Goal: Task Accomplishment & Management: Manage account settings

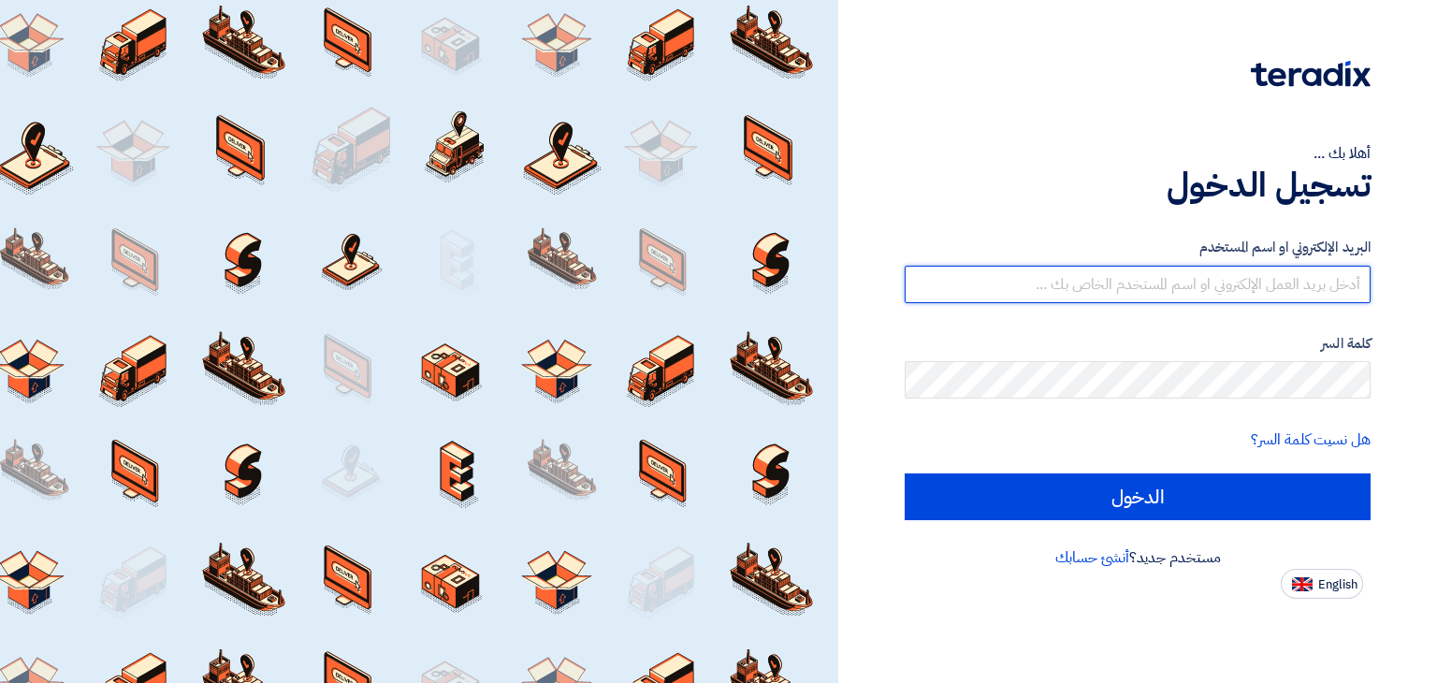
click at [1033, 273] on input "text" at bounding box center [1137, 284] width 466 height 37
click at [904, 473] on input "الدخول" at bounding box center [1137, 496] width 466 height 47
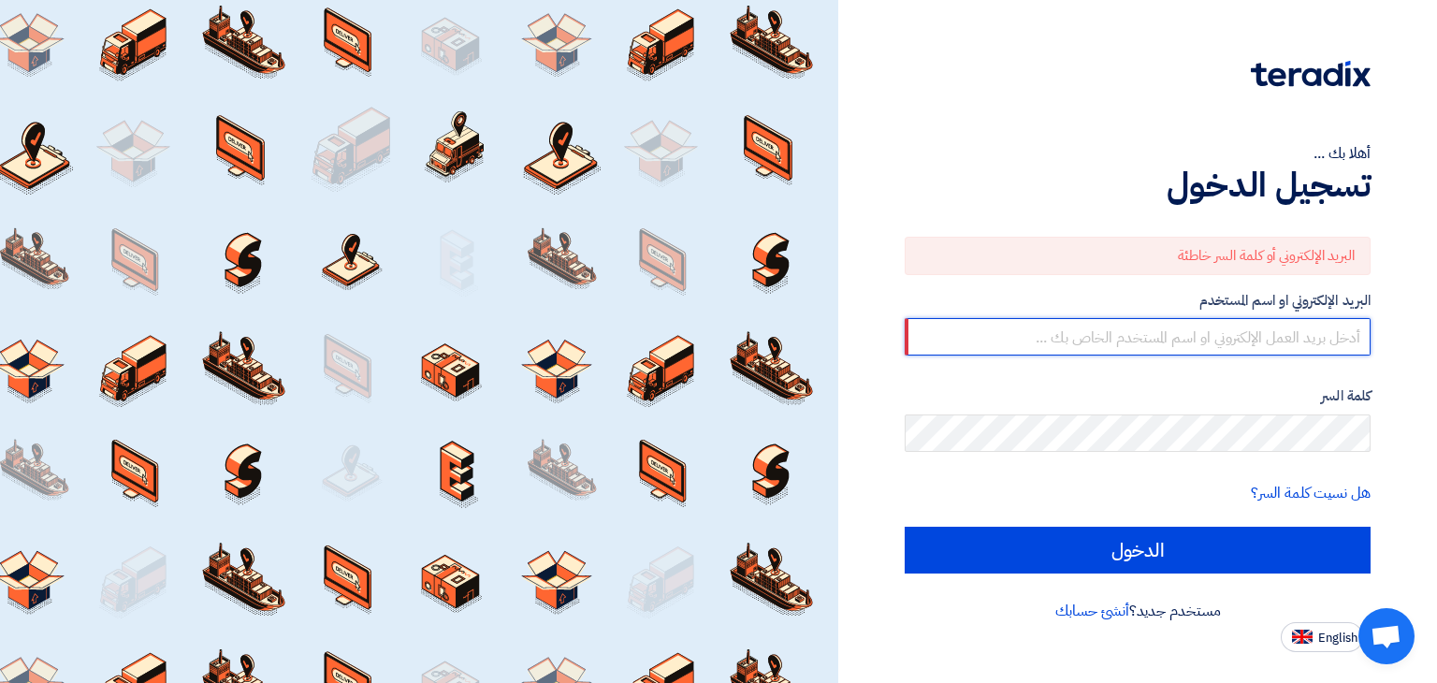
click at [1104, 335] on input "text" at bounding box center [1137, 336] width 466 height 37
type input "alaa.nageh@obeikan.com.sa"
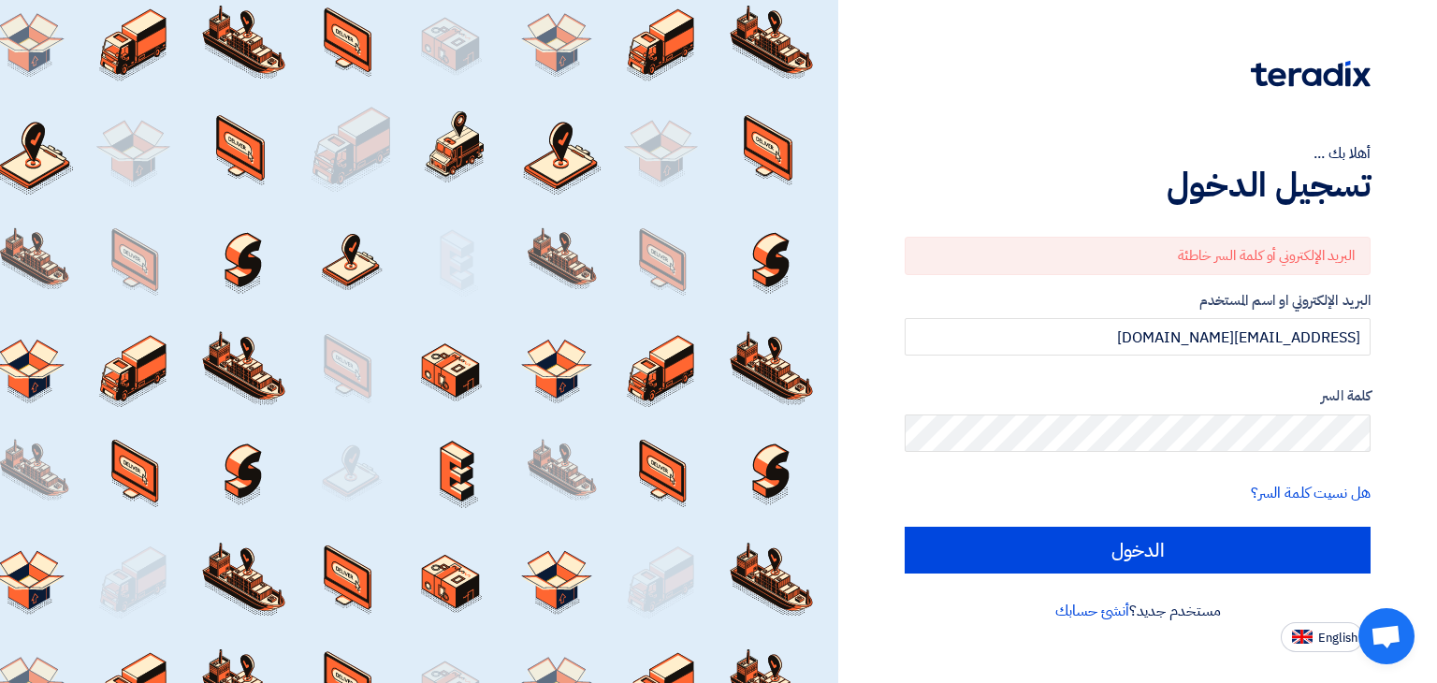
click at [904, 527] on input "الدخول" at bounding box center [1137, 550] width 466 height 47
type input "Sign in"
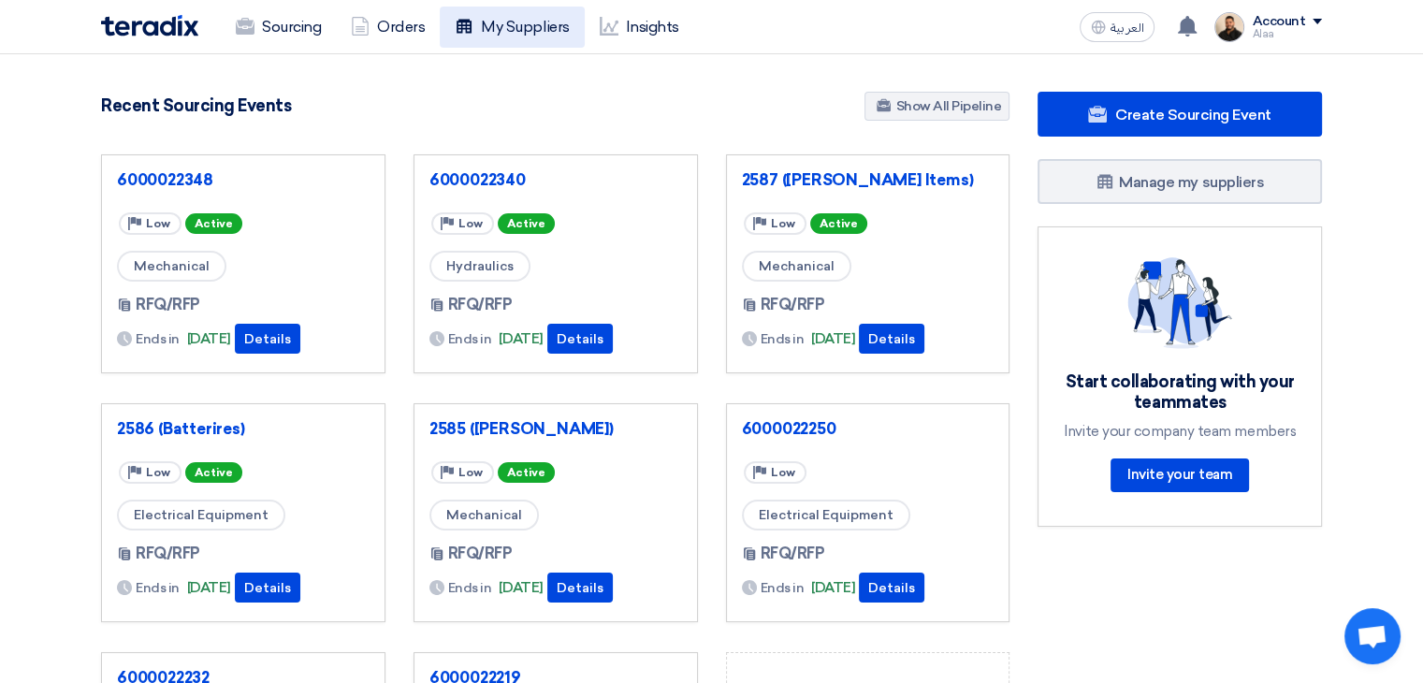
click at [495, 42] on link "My Suppliers" at bounding box center [512, 27] width 144 height 41
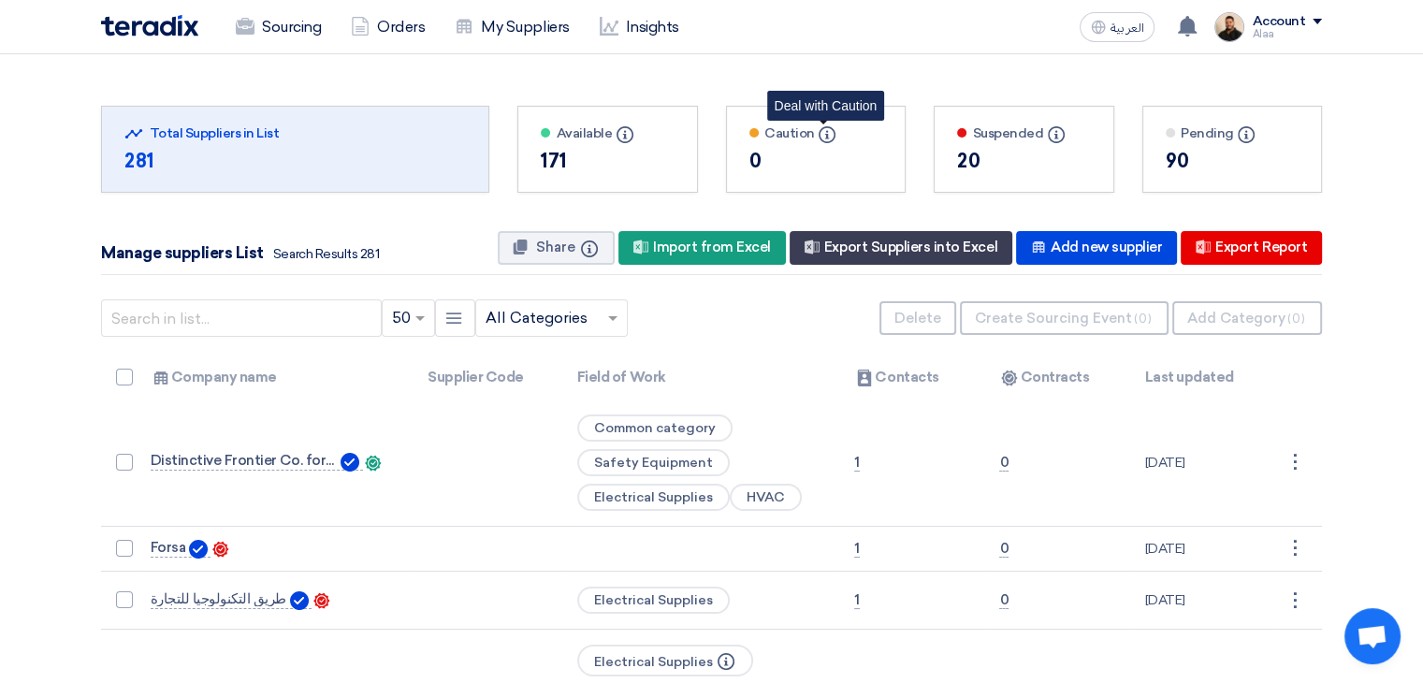
click at [827, 133] on icon "Info" at bounding box center [826, 134] width 17 height 17
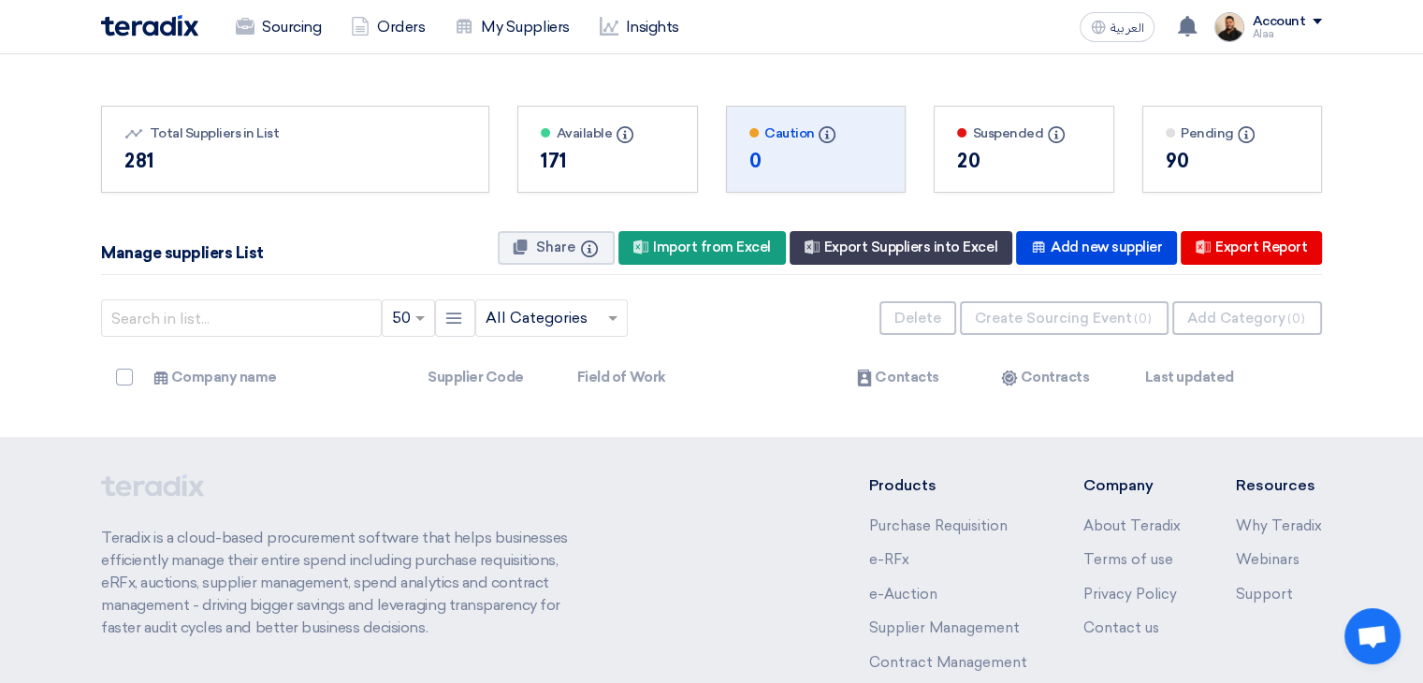
click at [777, 133] on div "Caution Info" at bounding box center [816, 133] width 134 height 20
click at [999, 148] on div "20" at bounding box center [1024, 161] width 134 height 28
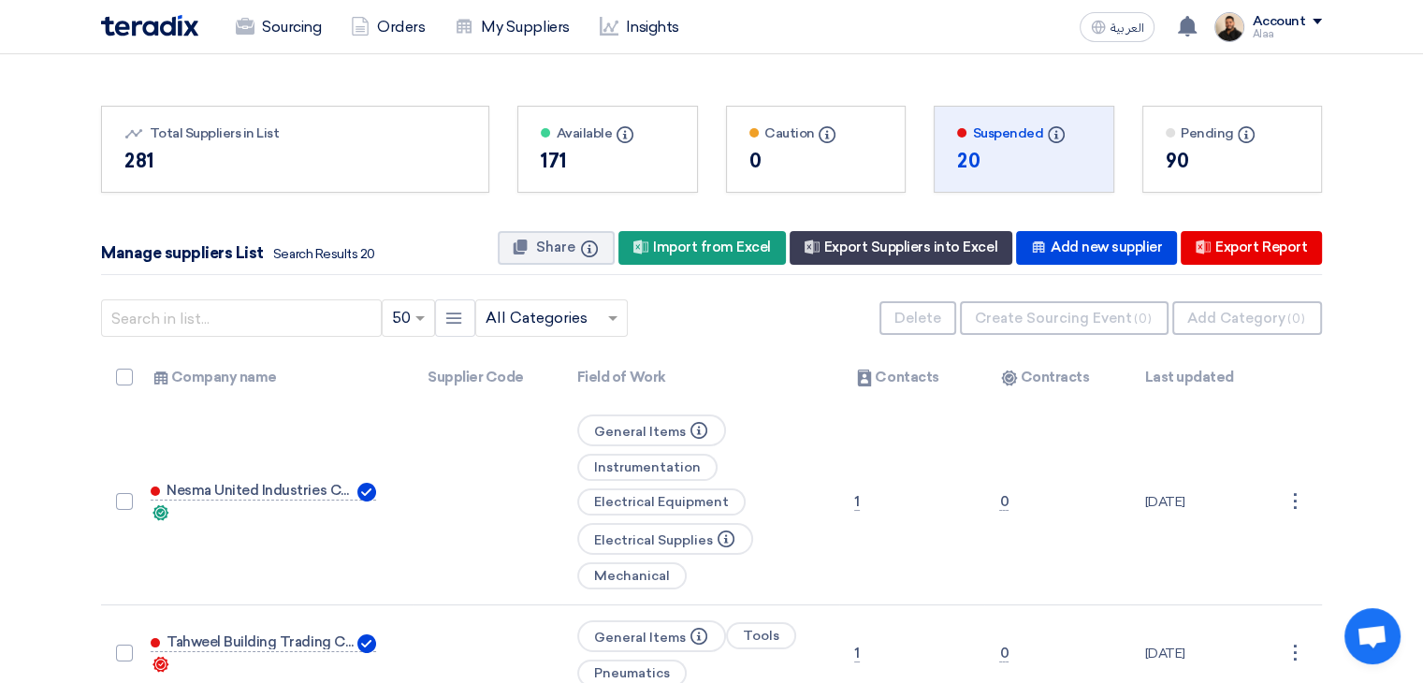
click at [574, 154] on div "171" at bounding box center [608, 161] width 134 height 28
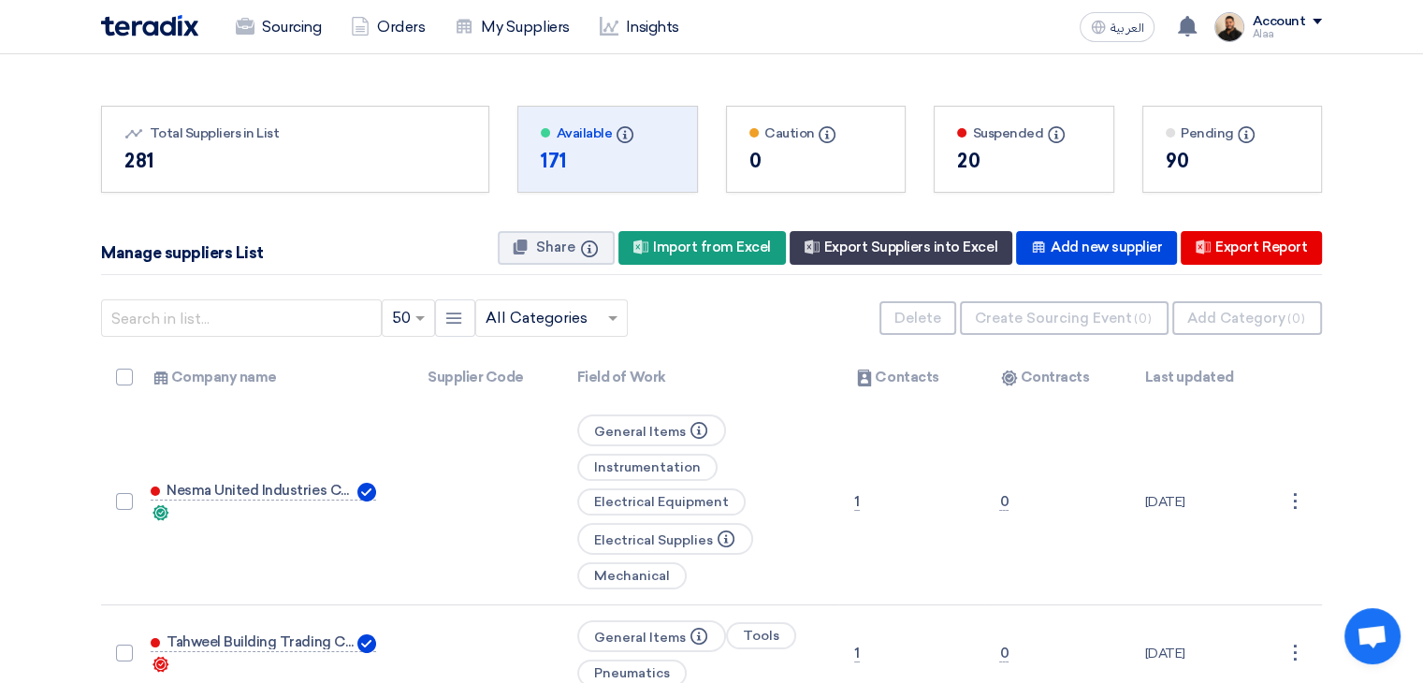
click at [1209, 151] on div "90" at bounding box center [1232, 161] width 134 height 28
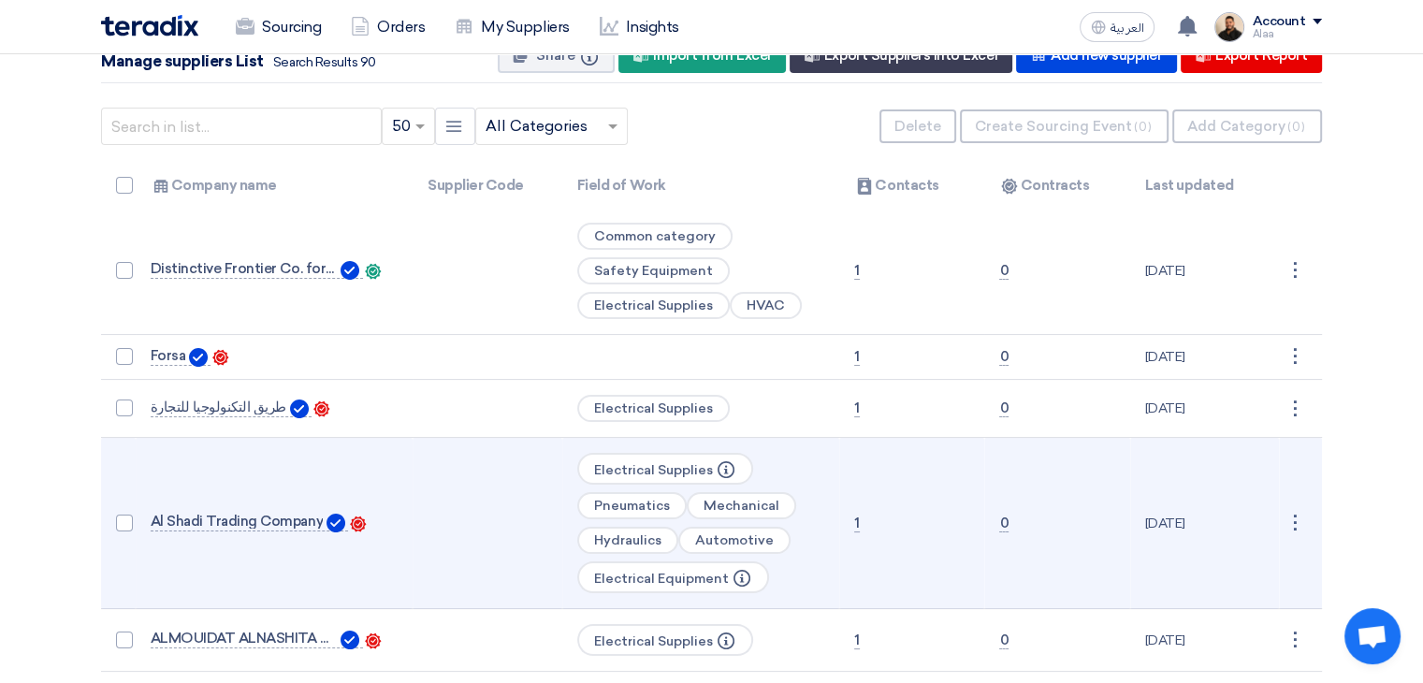
scroll to position [281, 0]
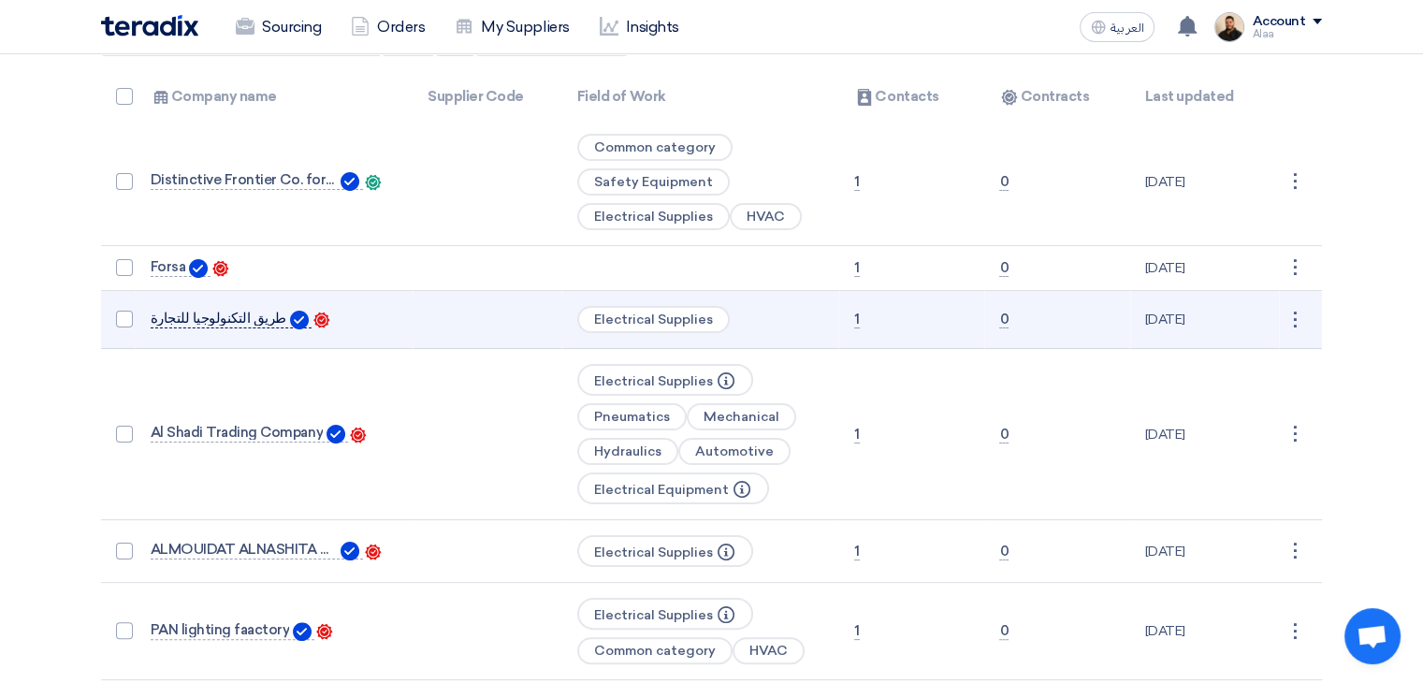
click at [222, 319] on span "طريق التكنولوجيا للتجارة" at bounding box center [219, 318] width 136 height 15
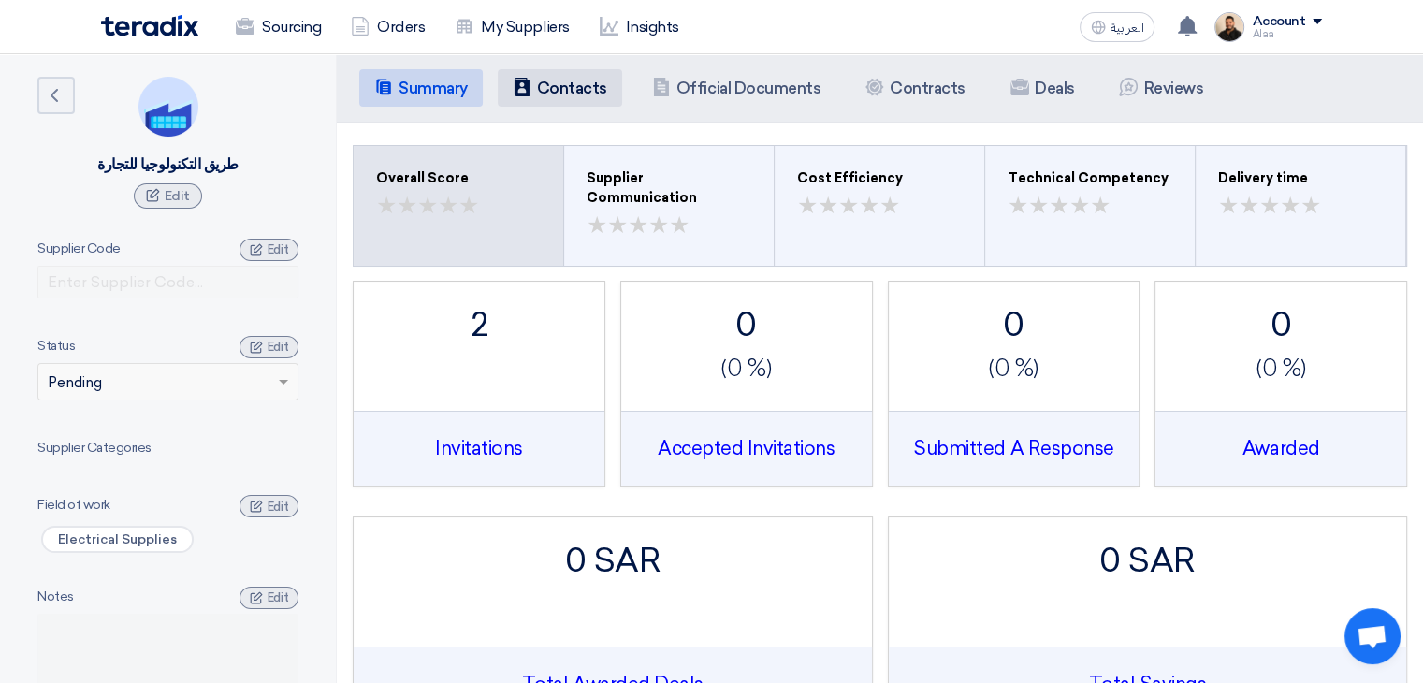
click at [561, 98] on li "Contacts Contacts" at bounding box center [560, 87] width 124 height 37
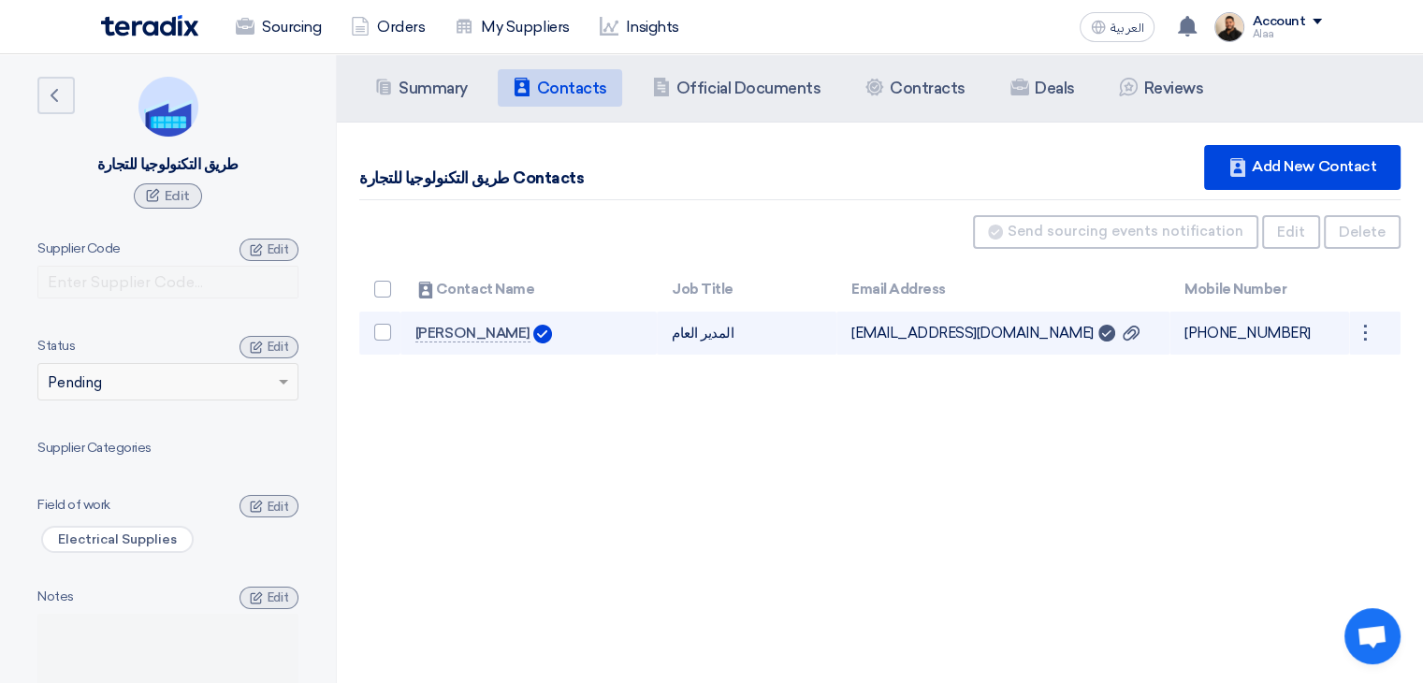
click at [911, 328] on td "admin@saudileds.com Can Receive RFQ service" at bounding box center [1002, 333] width 333 height 44
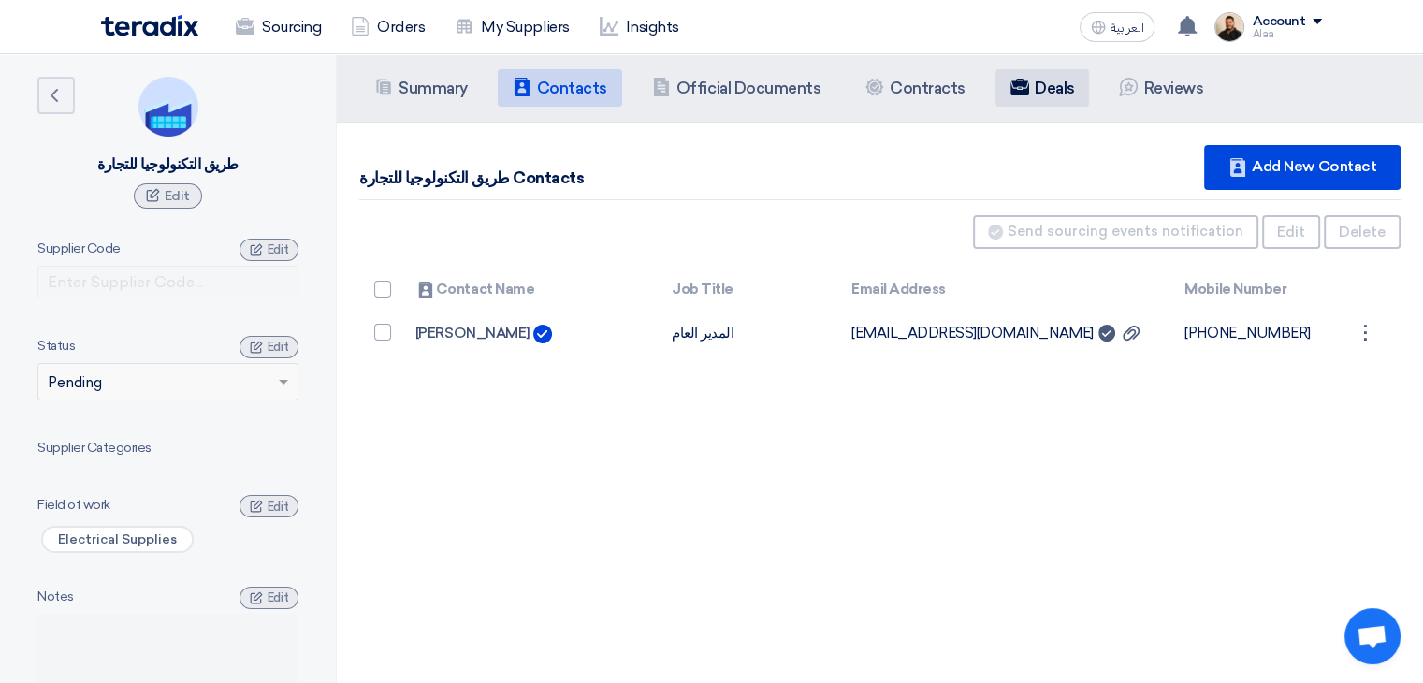
click at [1072, 99] on li "Deals" at bounding box center [1042, 87] width 94 height 37
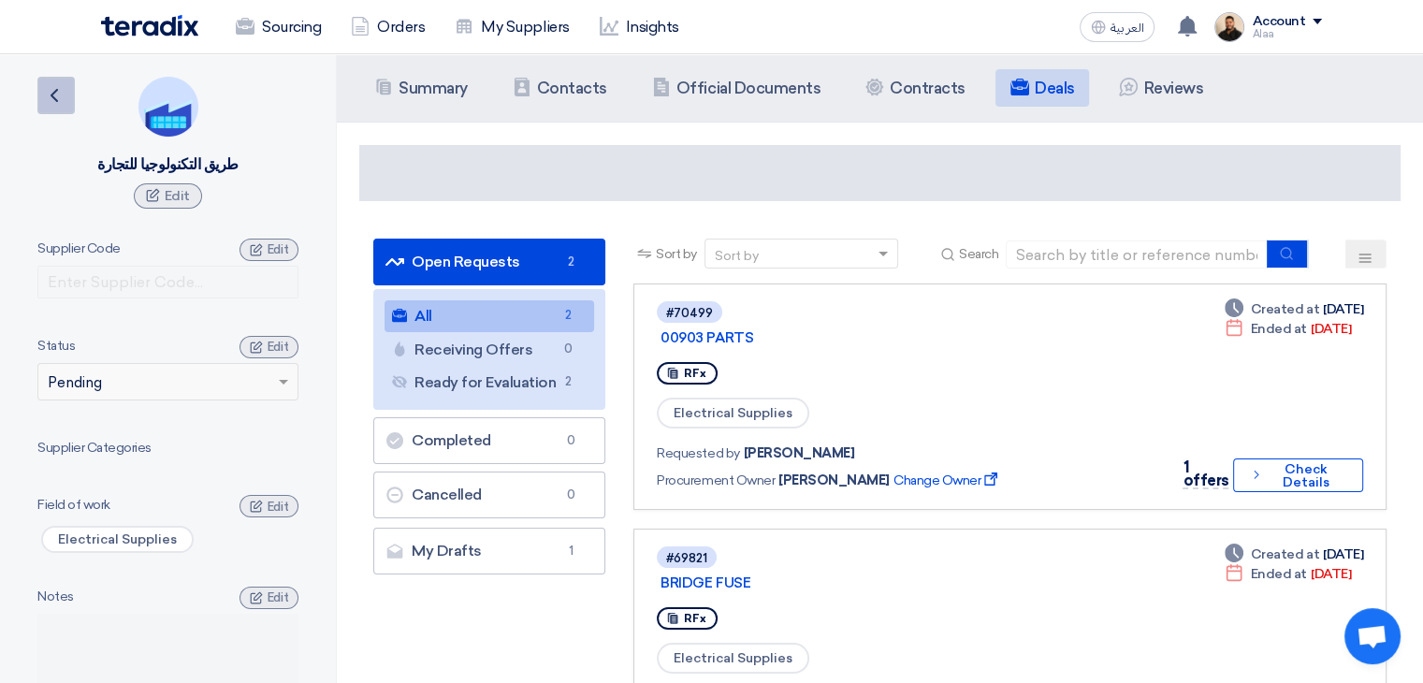
click at [51, 94] on icon "Back" at bounding box center [54, 95] width 22 height 22
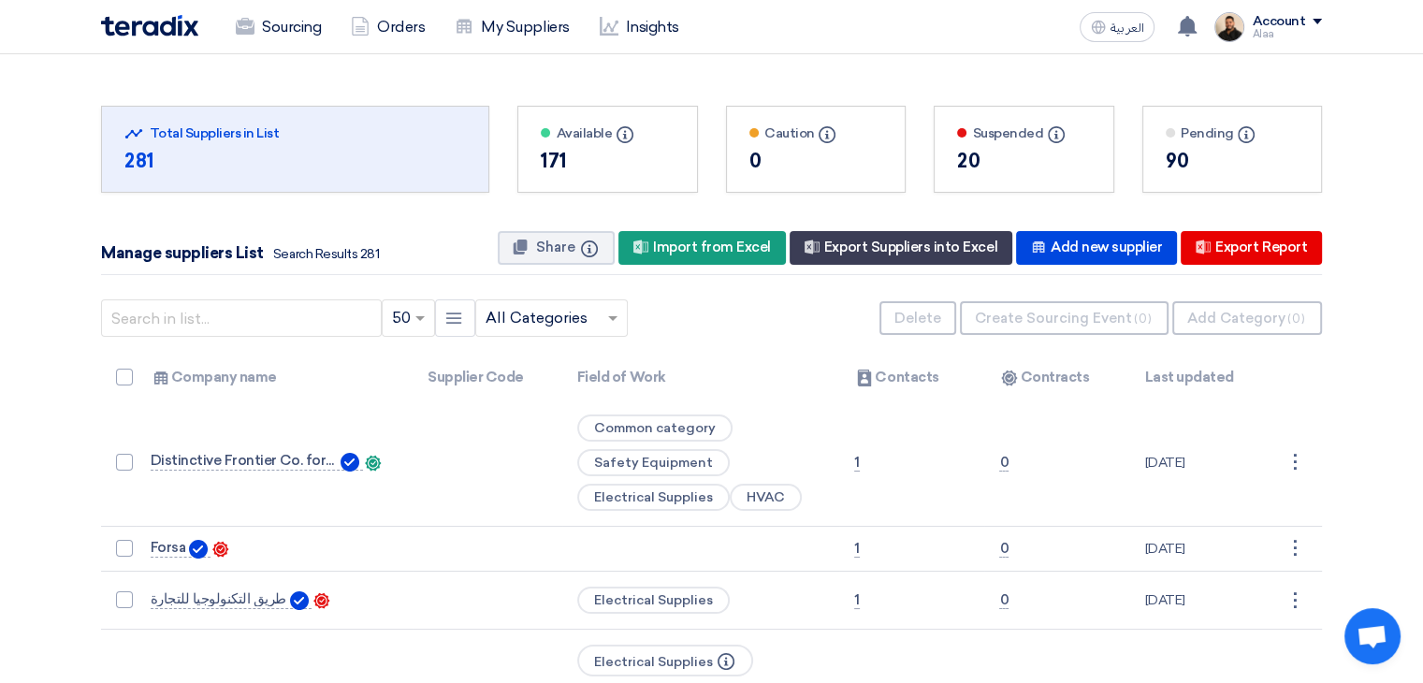
click at [1208, 153] on div "90" at bounding box center [1232, 161] width 134 height 28
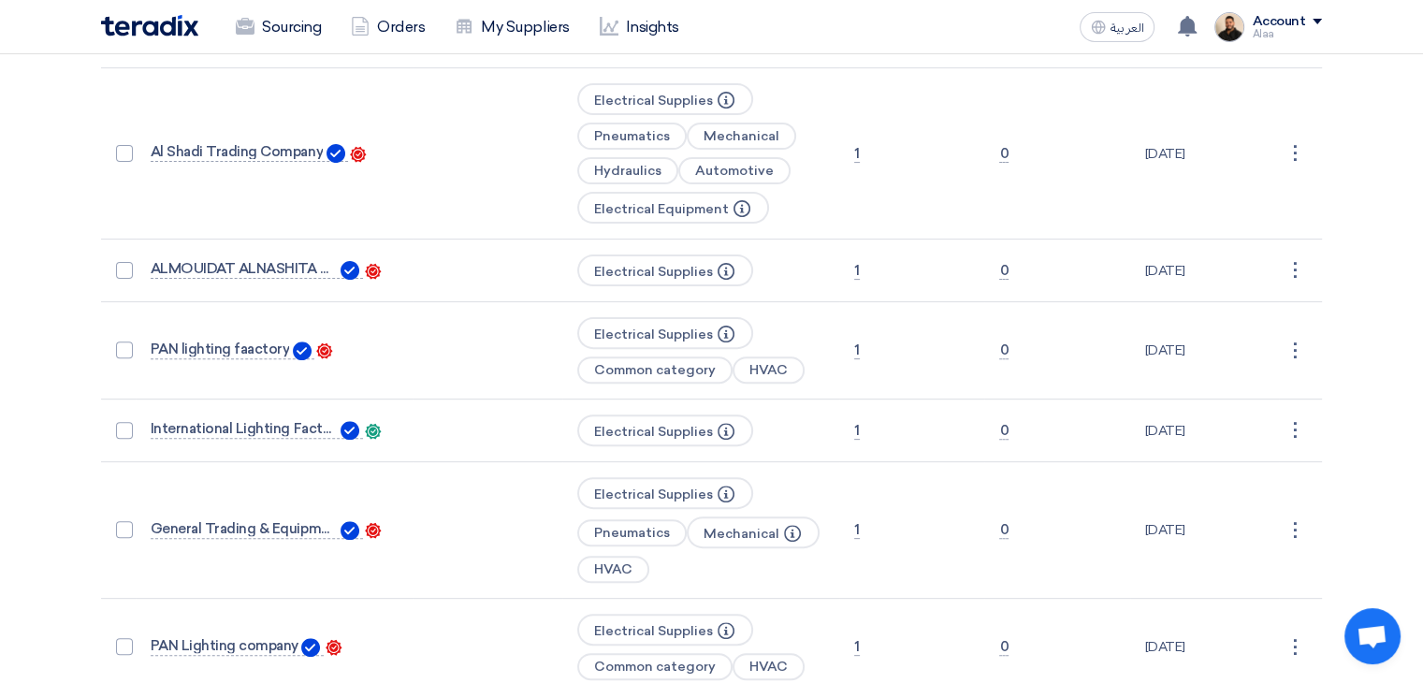
scroll to position [561, 0]
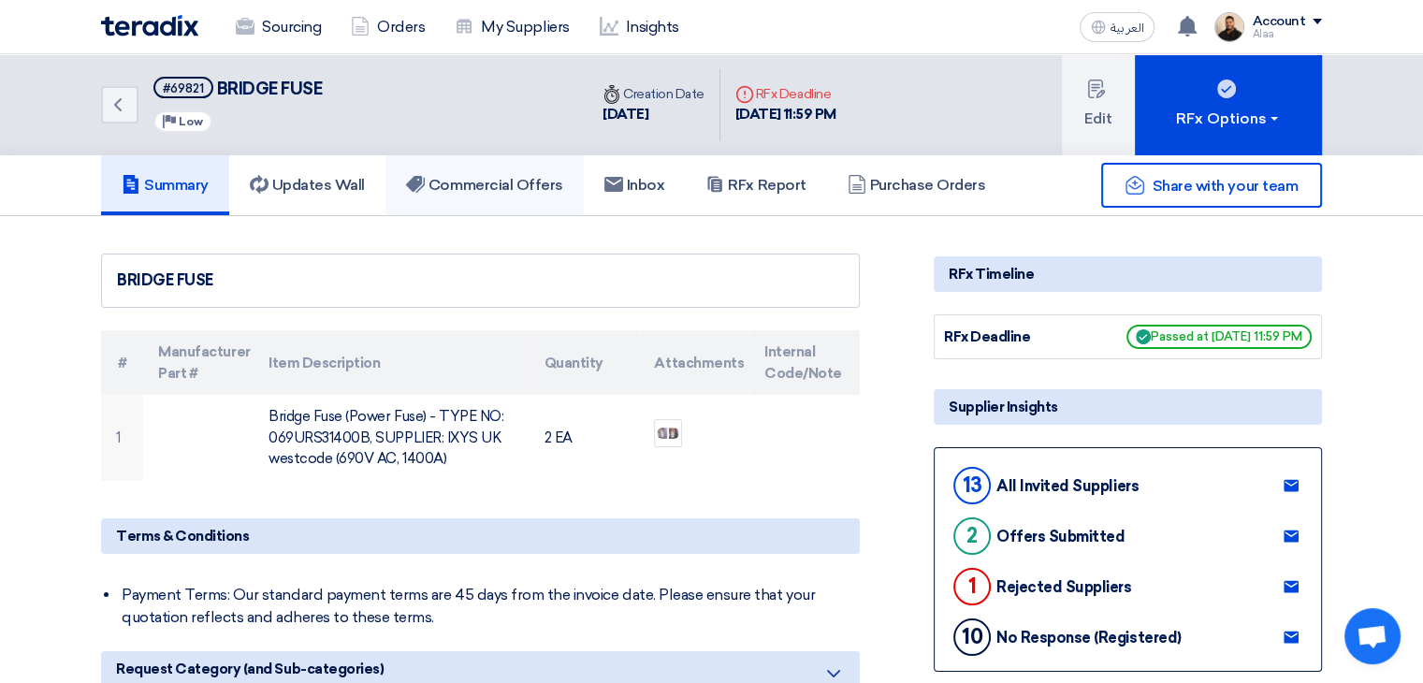
click at [522, 184] on h5 "Commercial Offers" at bounding box center [484, 185] width 157 height 19
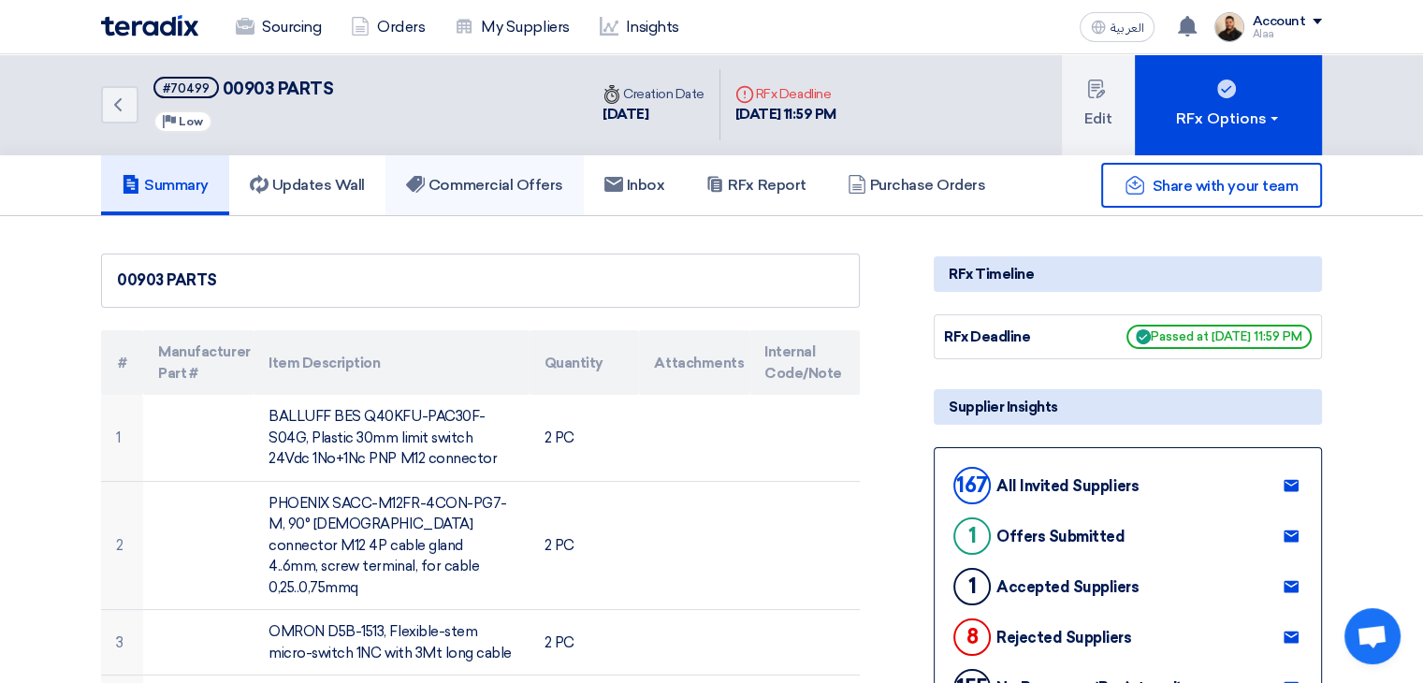
click at [539, 181] on h5 "Commercial Offers" at bounding box center [484, 185] width 157 height 19
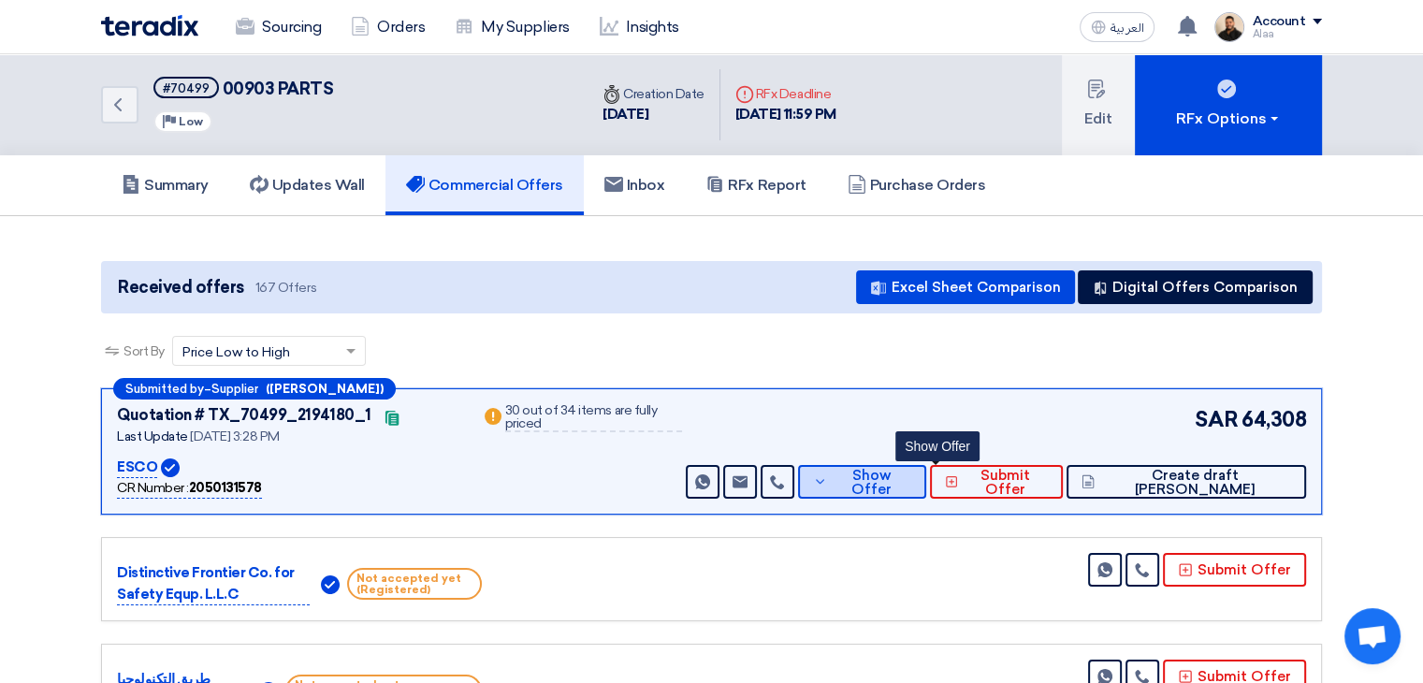
click at [911, 471] on span "Show Offer" at bounding box center [872, 483] width 80 height 28
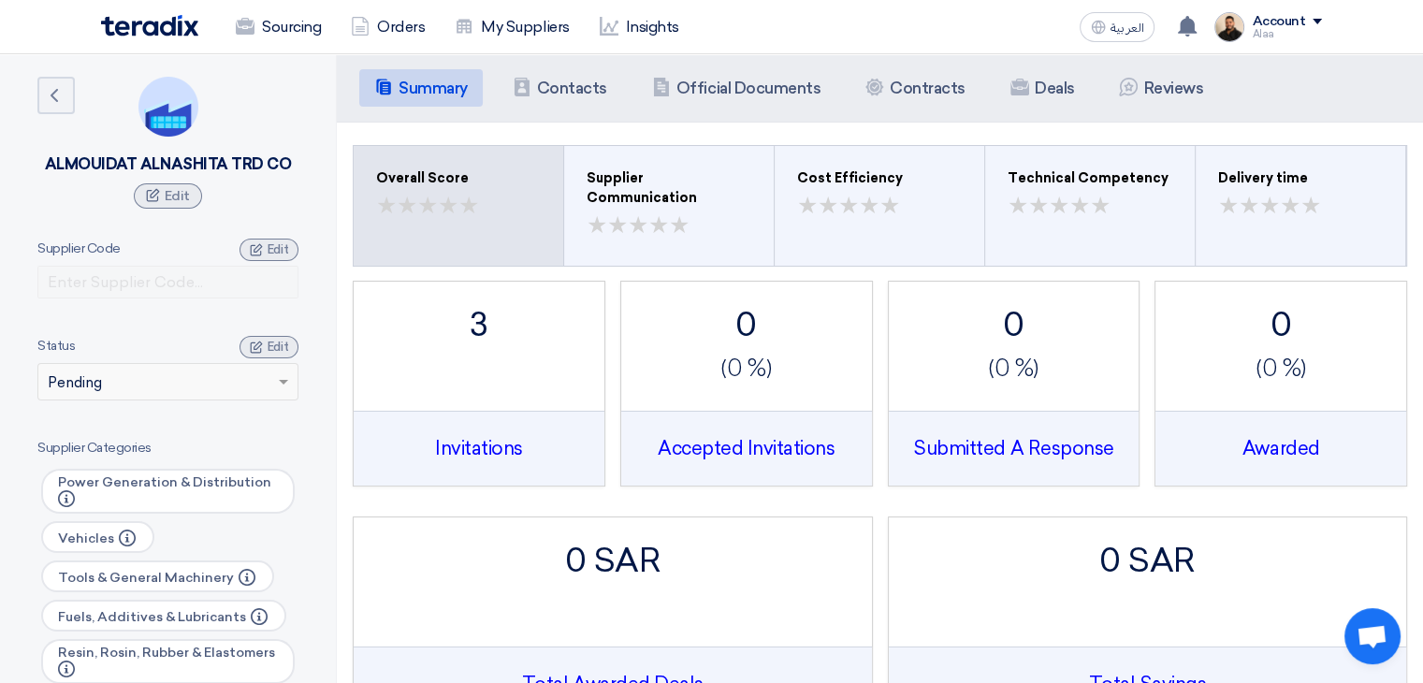
click at [591, 64] on div "Summary Summary Contacts Contacts Company Officials Official Documents Contract…" at bounding box center [880, 88] width 1086 height 68
click at [581, 91] on h5 "Contacts" at bounding box center [572, 88] width 70 height 19
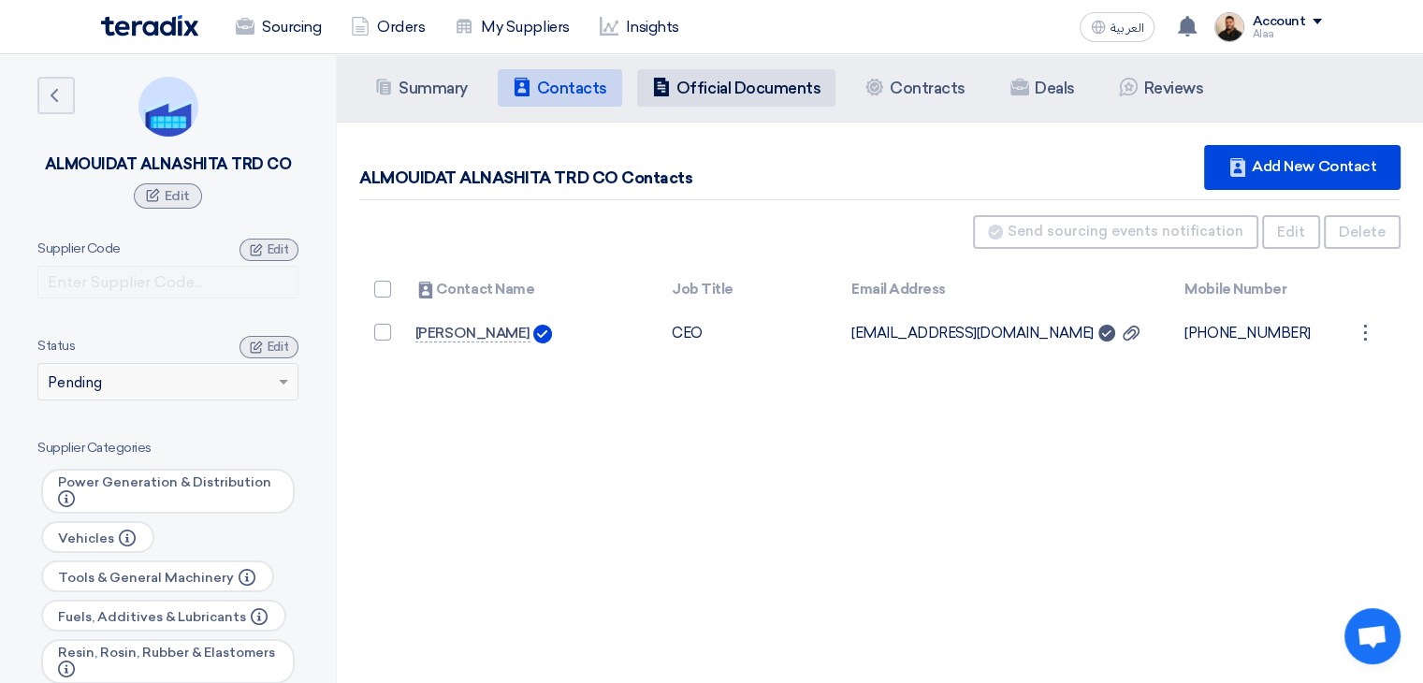
click at [704, 83] on h5 "Official Documents" at bounding box center [748, 88] width 144 height 19
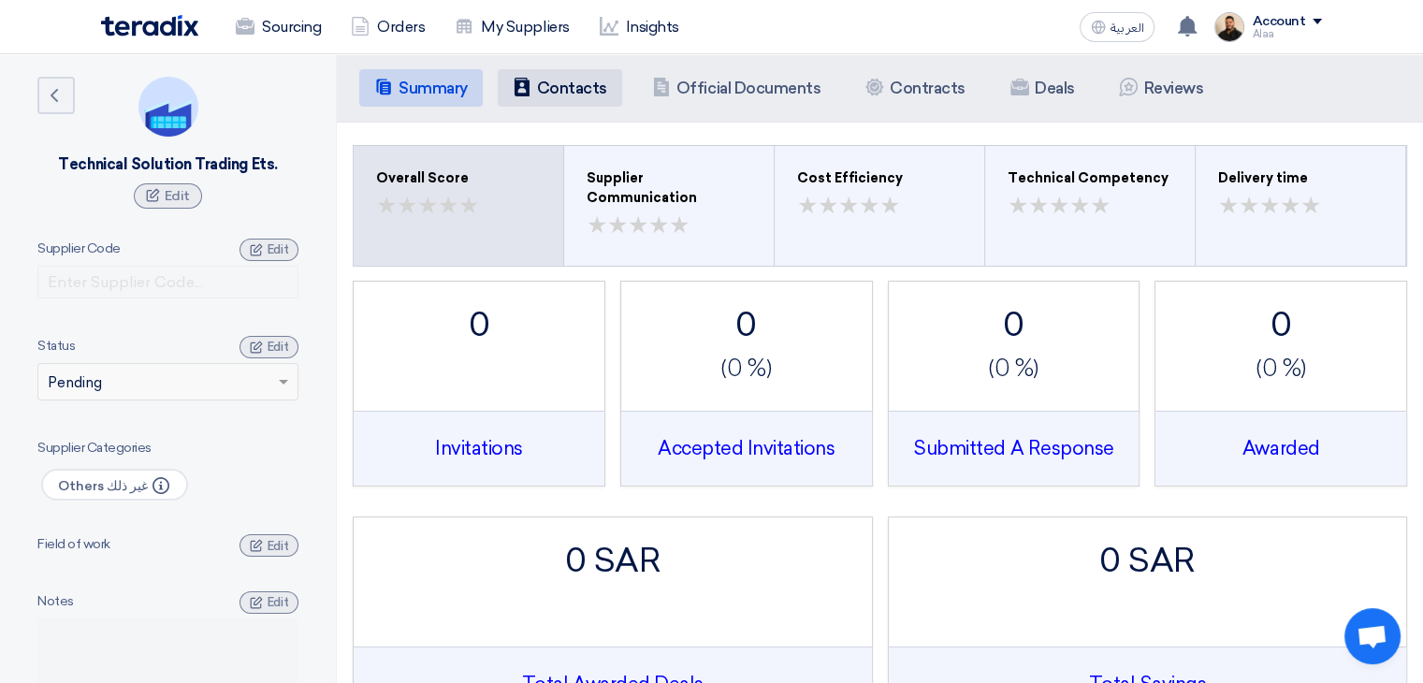
click at [597, 86] on h5 "Contacts" at bounding box center [572, 88] width 70 height 19
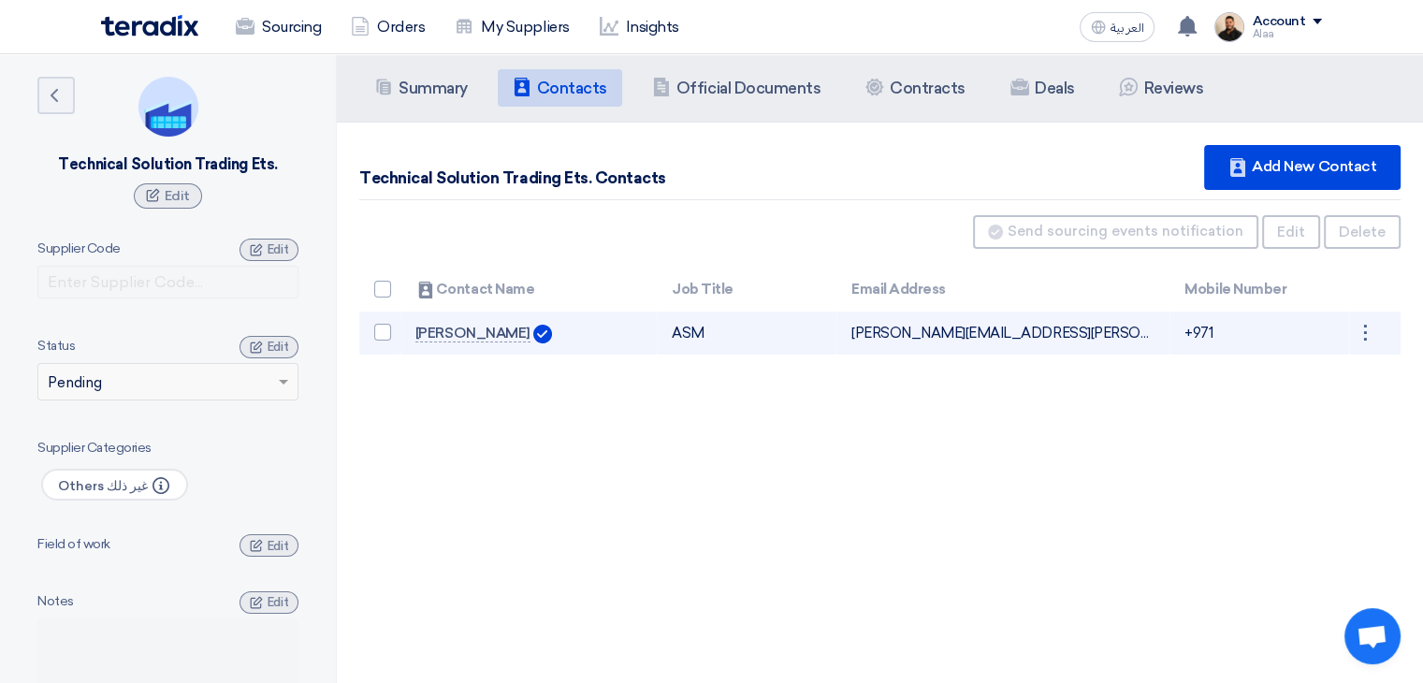
click at [919, 333] on td "[PERSON_NAME][EMAIL_ADDRESS][PERSON_NAME][DOMAIN_NAME] Can Receive RFQ service" at bounding box center [1002, 333] width 333 height 44
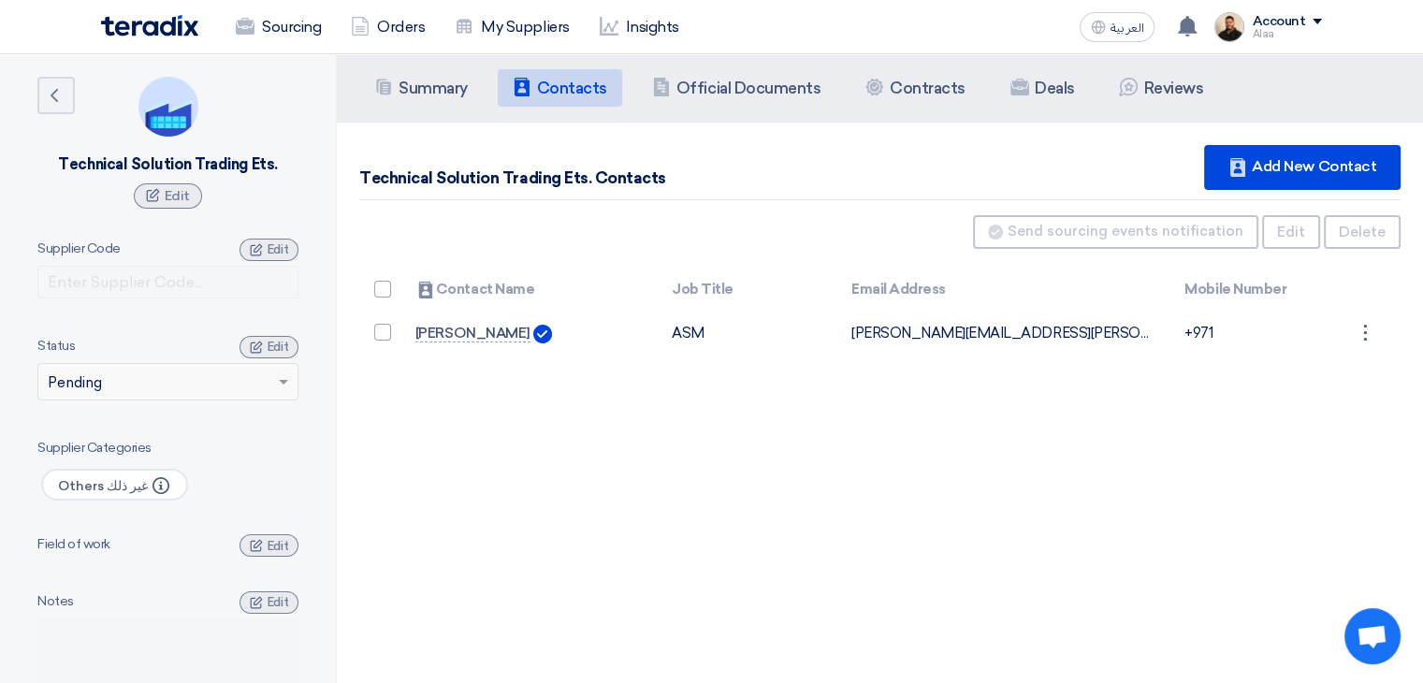
click at [701, 398] on div "Summary Summary Contacts Contacts Company Officials Official Documents Contract…" at bounding box center [880, 395] width 1086 height 683
click at [921, 98] on li "Contracts Contracts" at bounding box center [915, 87] width 130 height 37
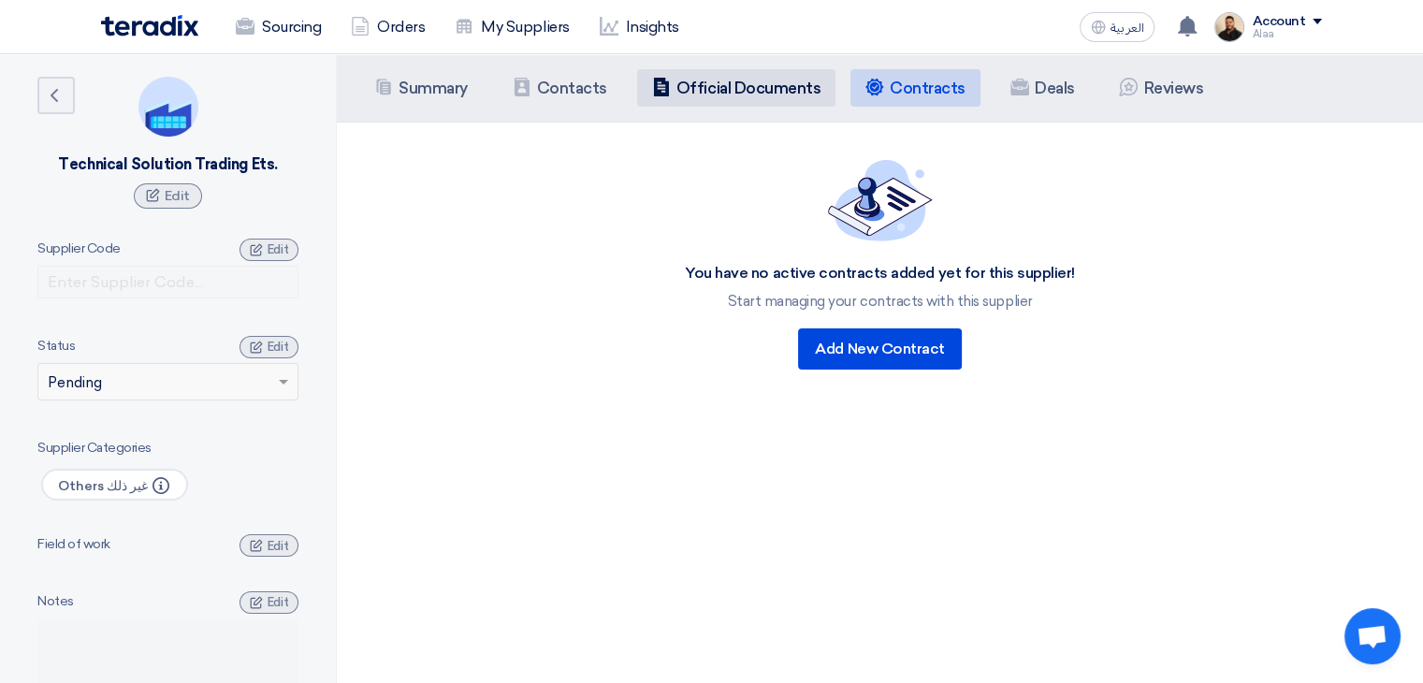
click at [700, 103] on li "Company Officials Official Documents" at bounding box center [736, 87] width 198 height 37
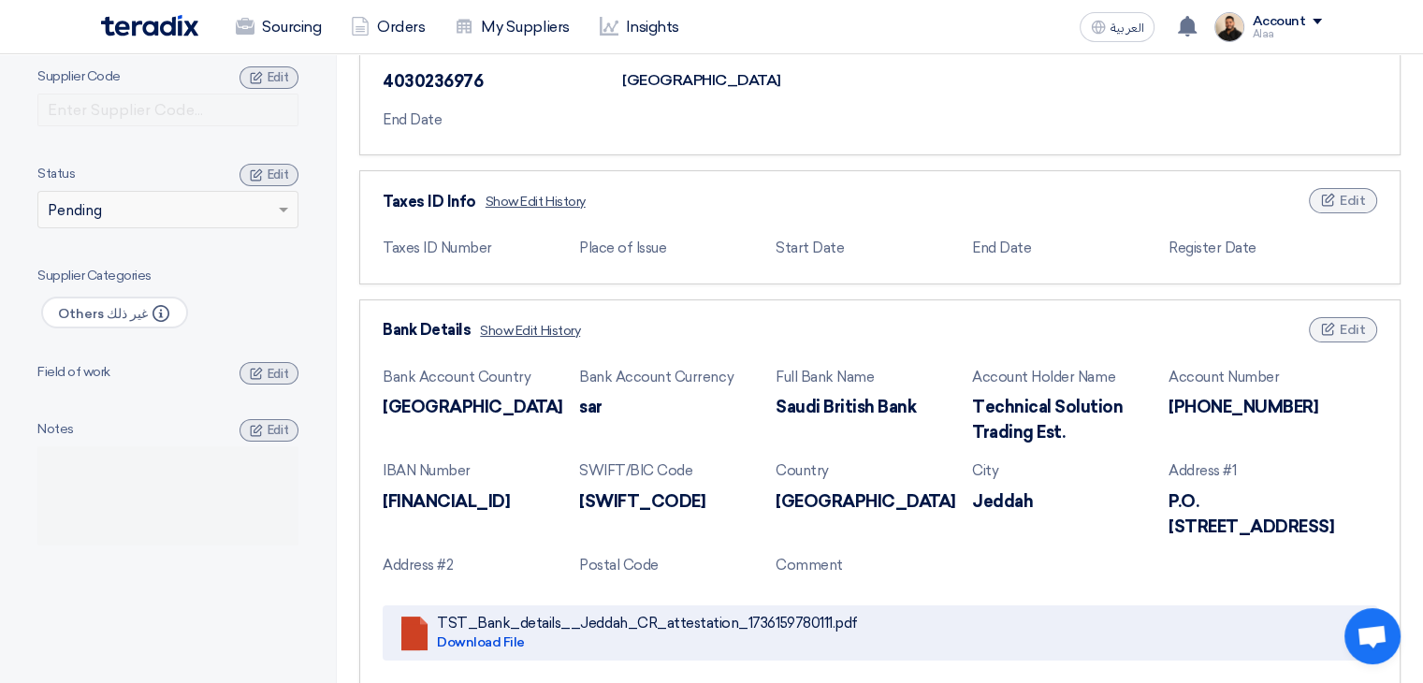
scroll to position [94, 0]
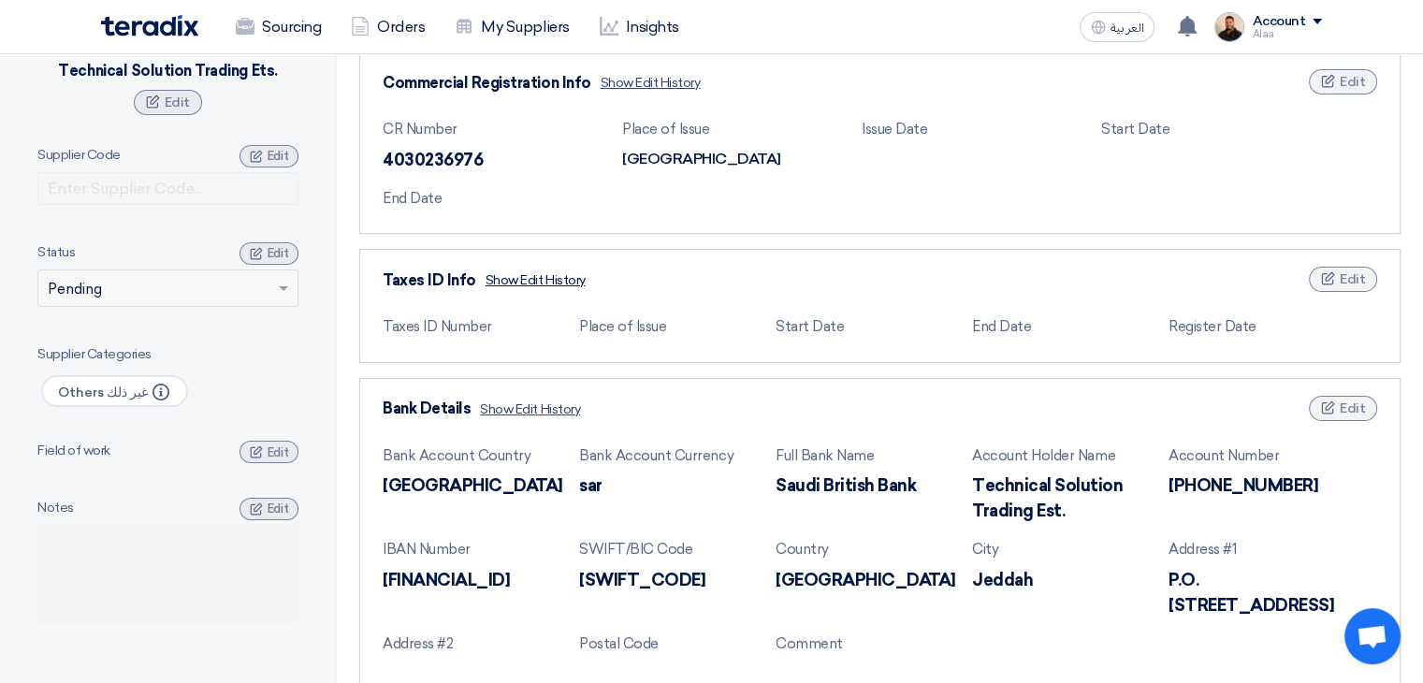
click at [551, 279] on span "Show Edit History" at bounding box center [535, 280] width 100 height 20
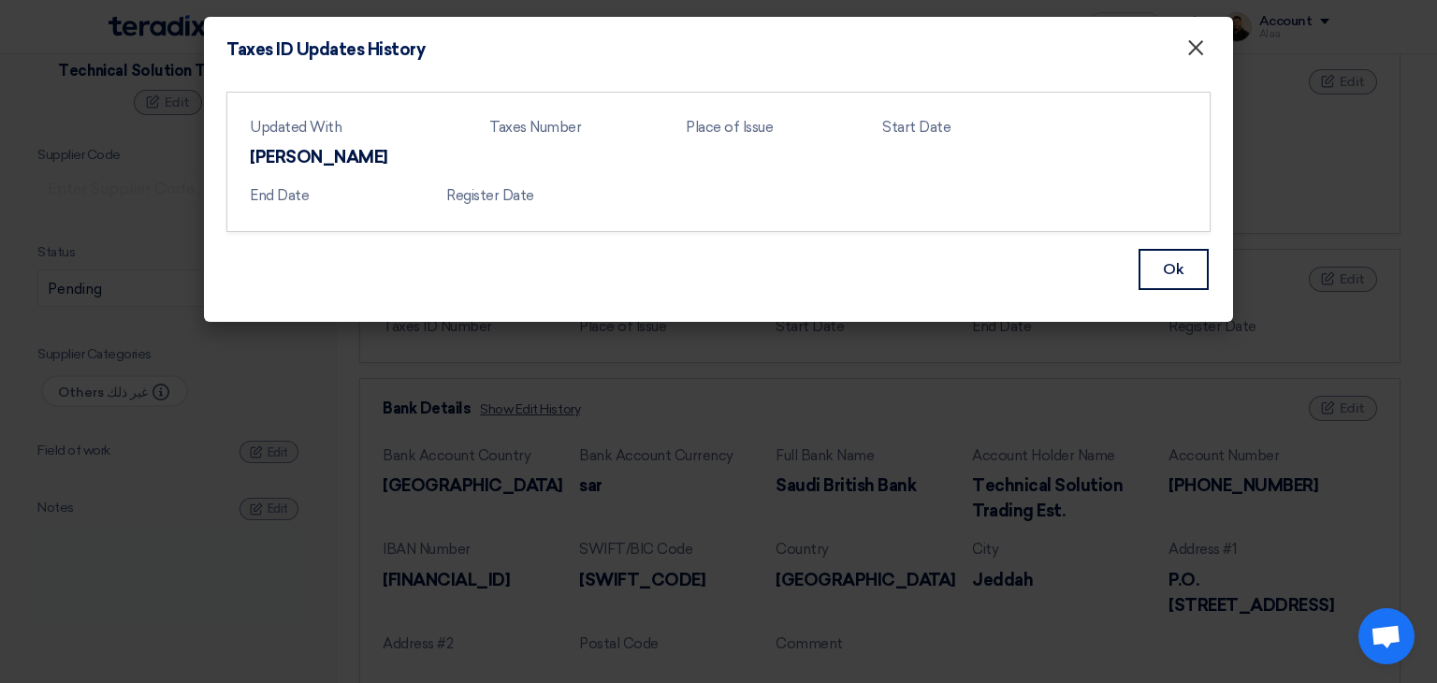
click at [1210, 46] on button "×" at bounding box center [1195, 48] width 49 height 37
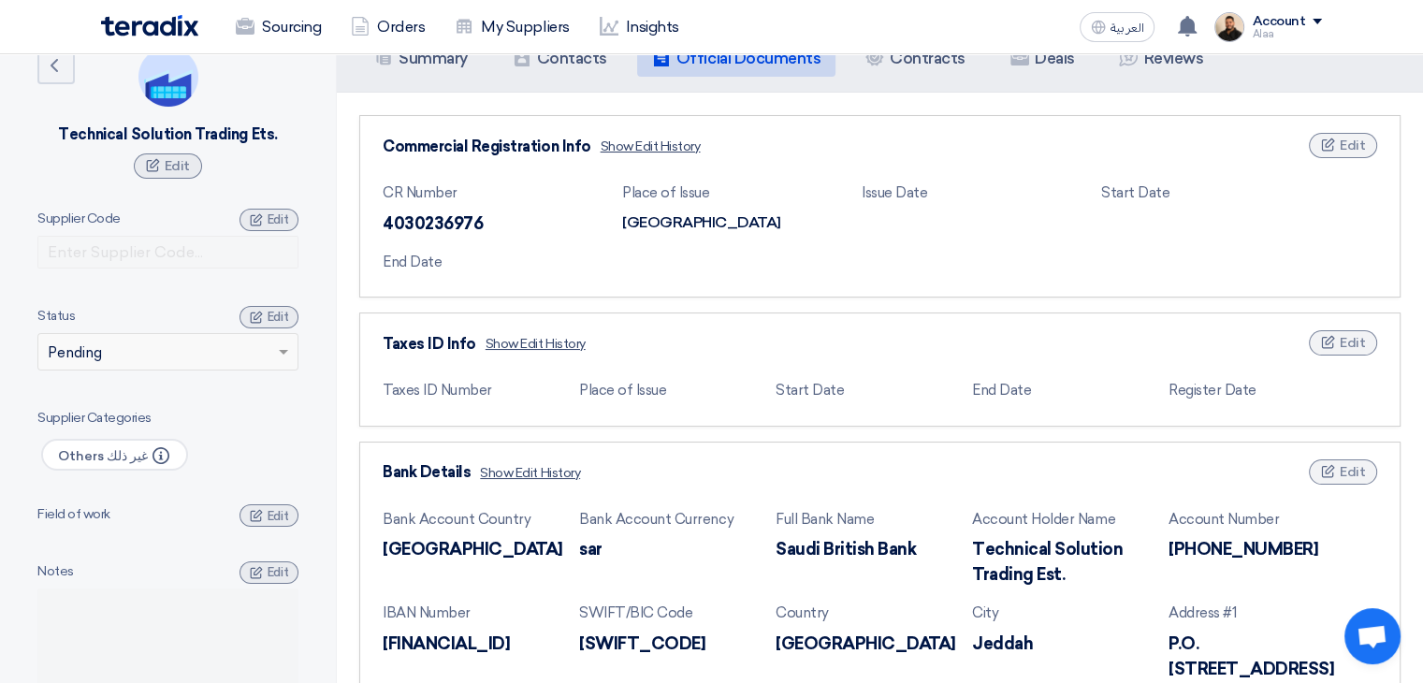
scroll to position [0, 0]
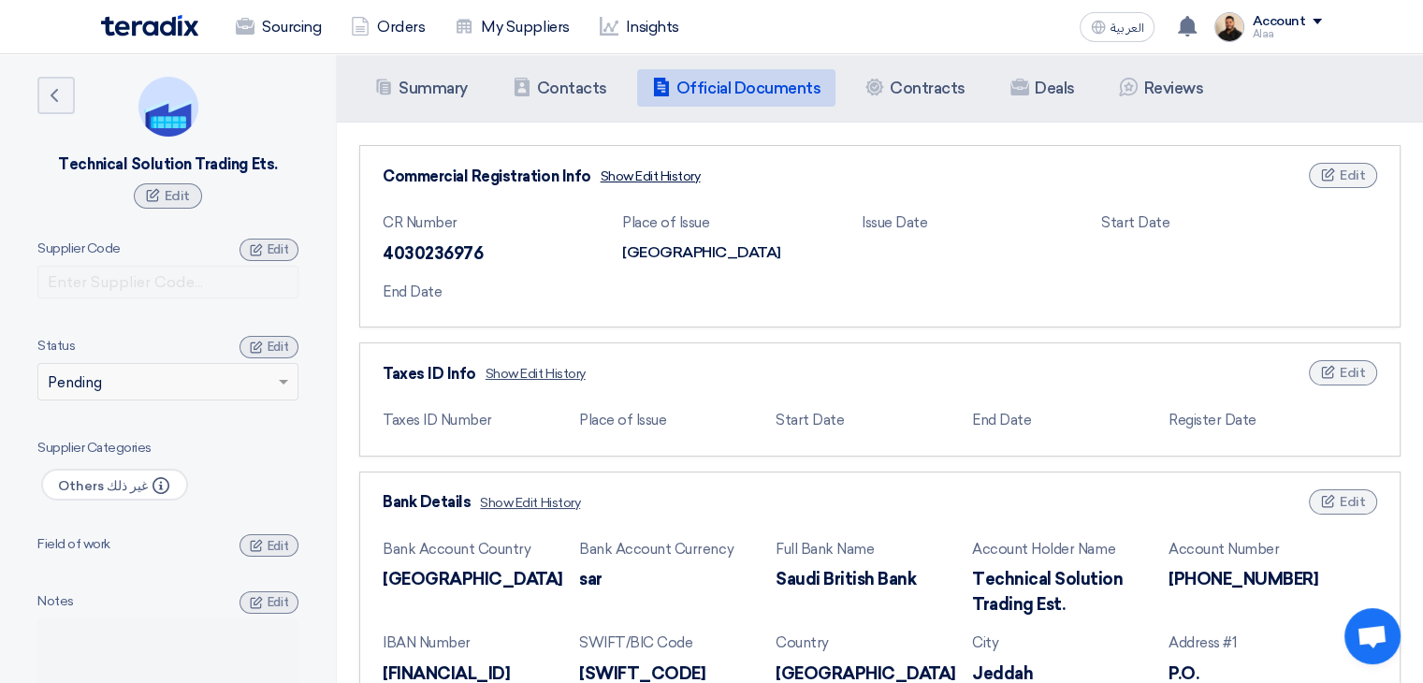
click at [647, 174] on span "Show Edit History" at bounding box center [651, 176] width 100 height 20
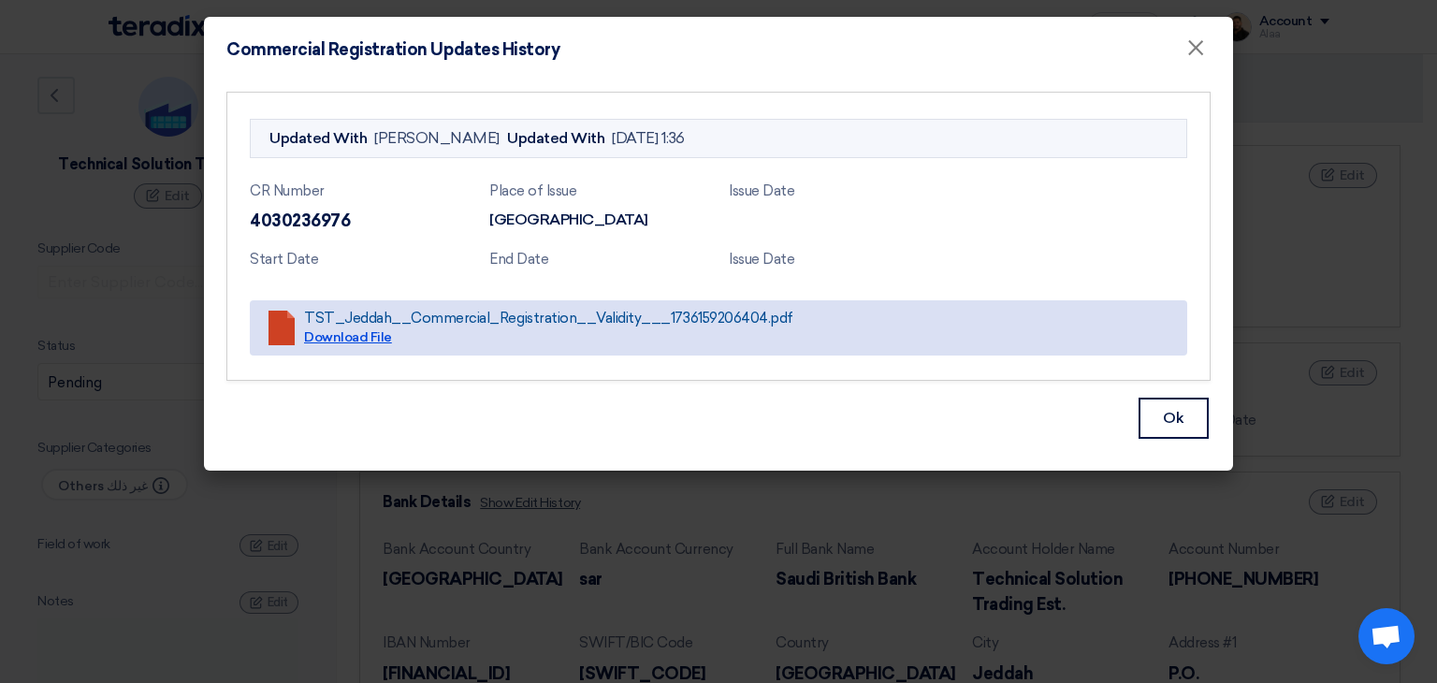
click at [339, 337] on link "Download File" at bounding box center [348, 337] width 88 height 16
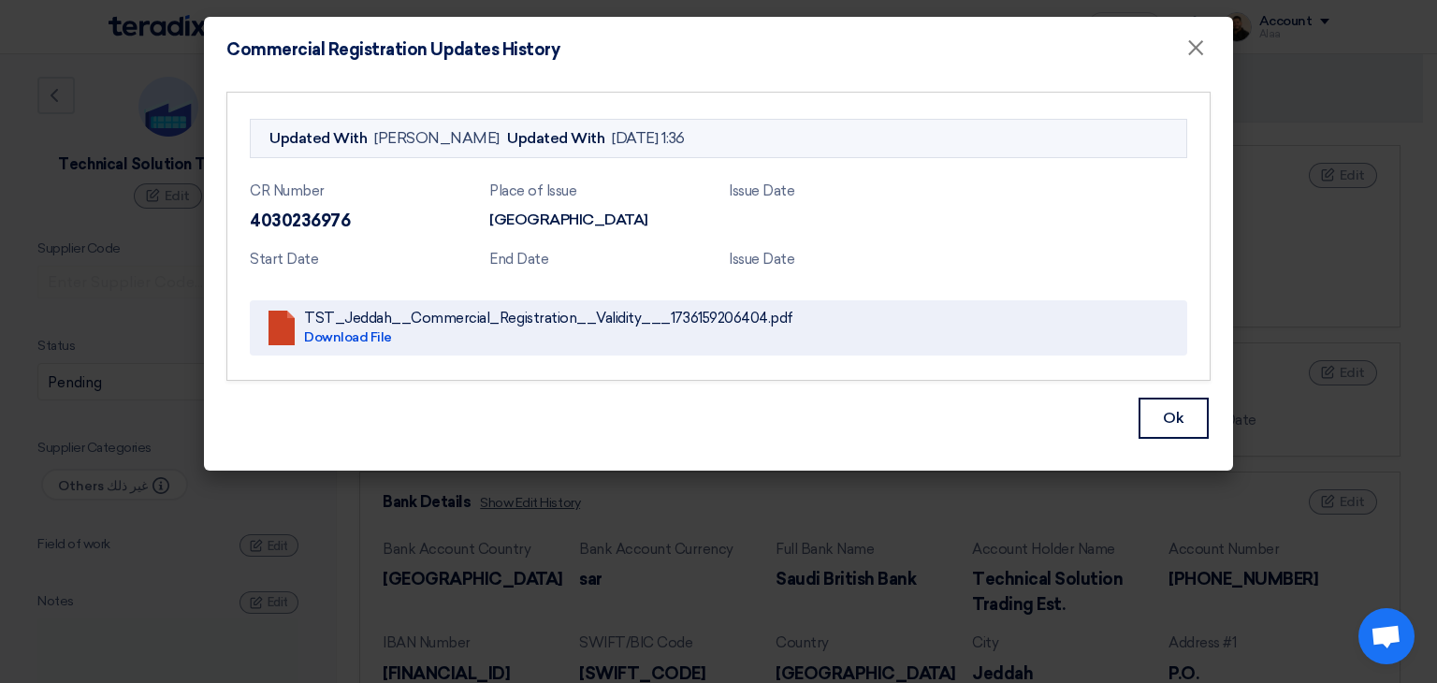
click at [755, 510] on modal-container "Commercial Registration Updates History × Updated With Alaa Najeh Updated With …" at bounding box center [718, 341] width 1437 height 683
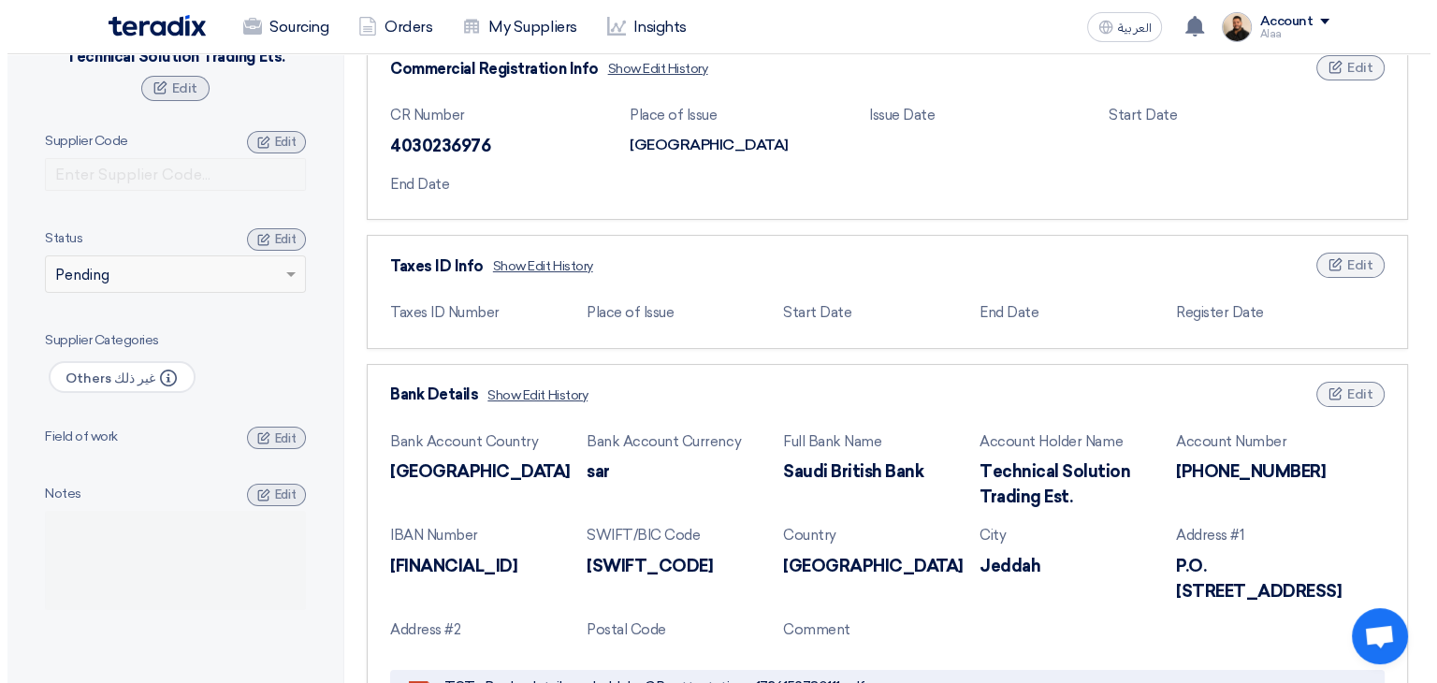
scroll to position [94, 0]
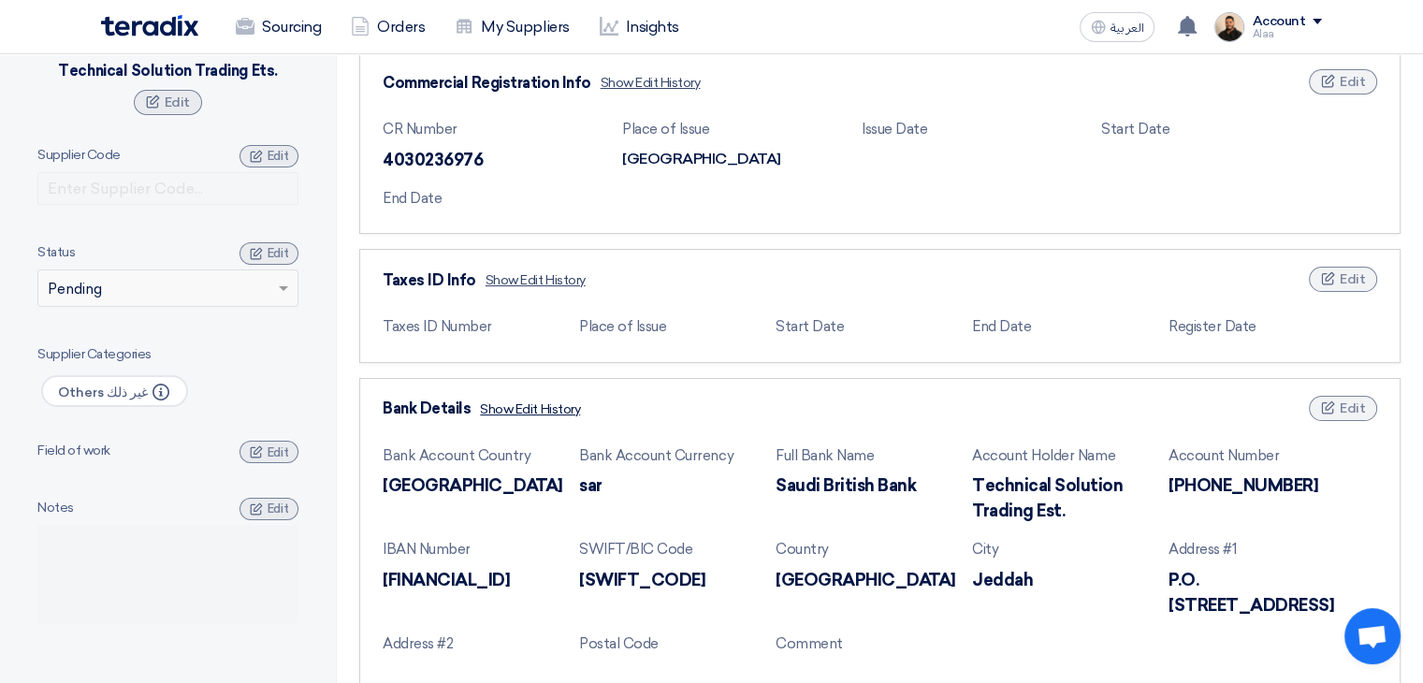
click at [524, 405] on span "Show Edit History" at bounding box center [530, 409] width 100 height 20
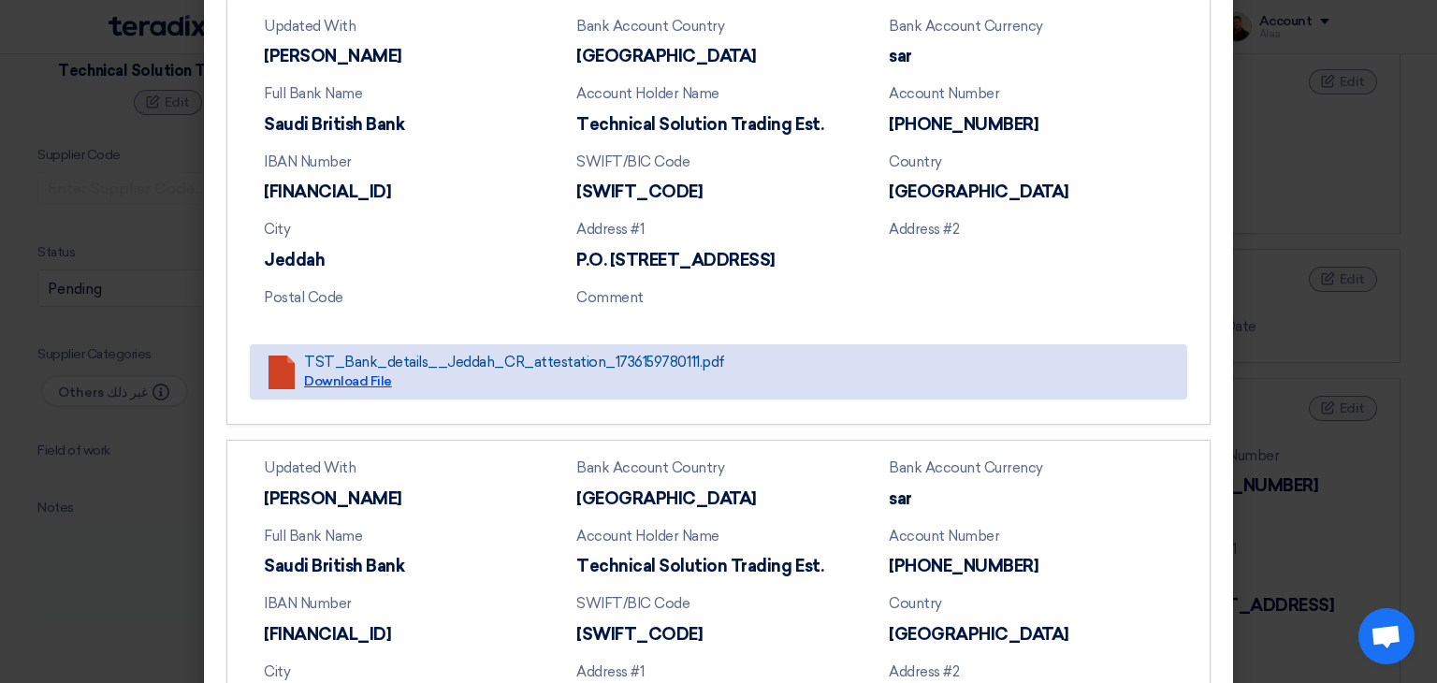
click at [359, 384] on link "Download File" at bounding box center [348, 381] width 88 height 16
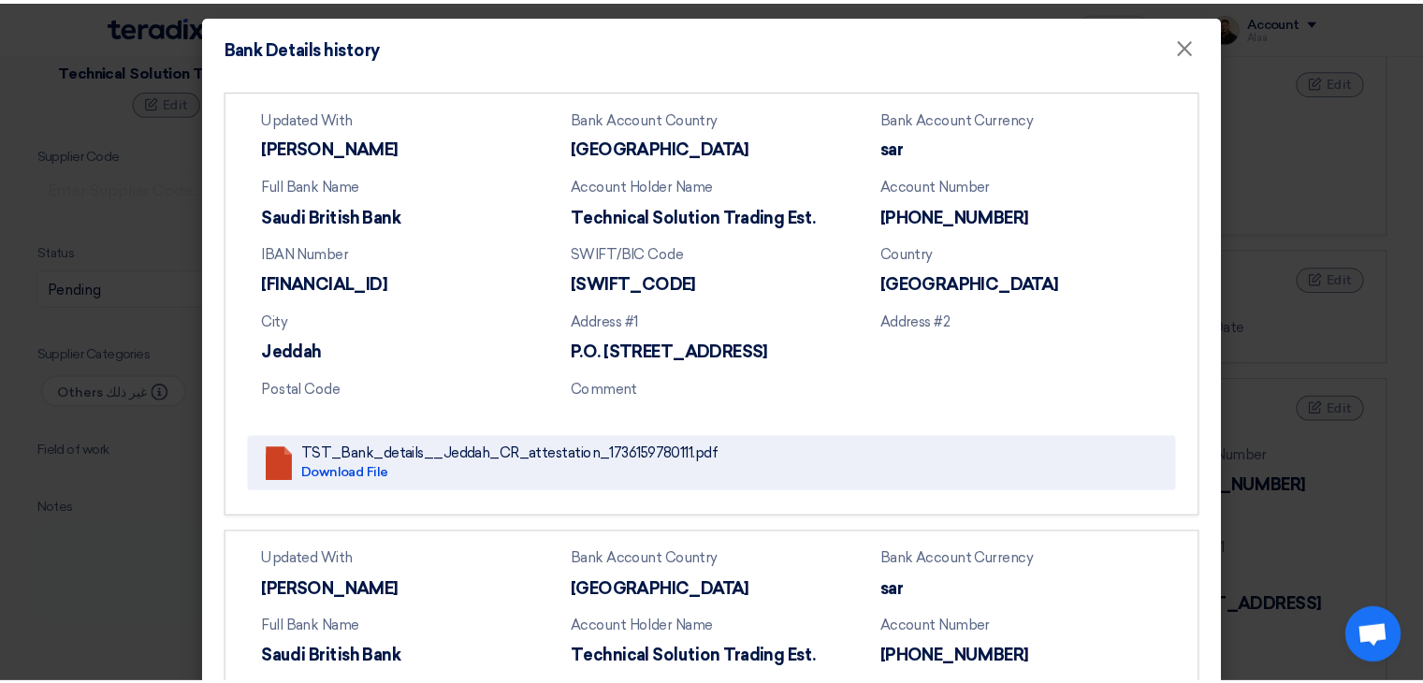
scroll to position [0, 0]
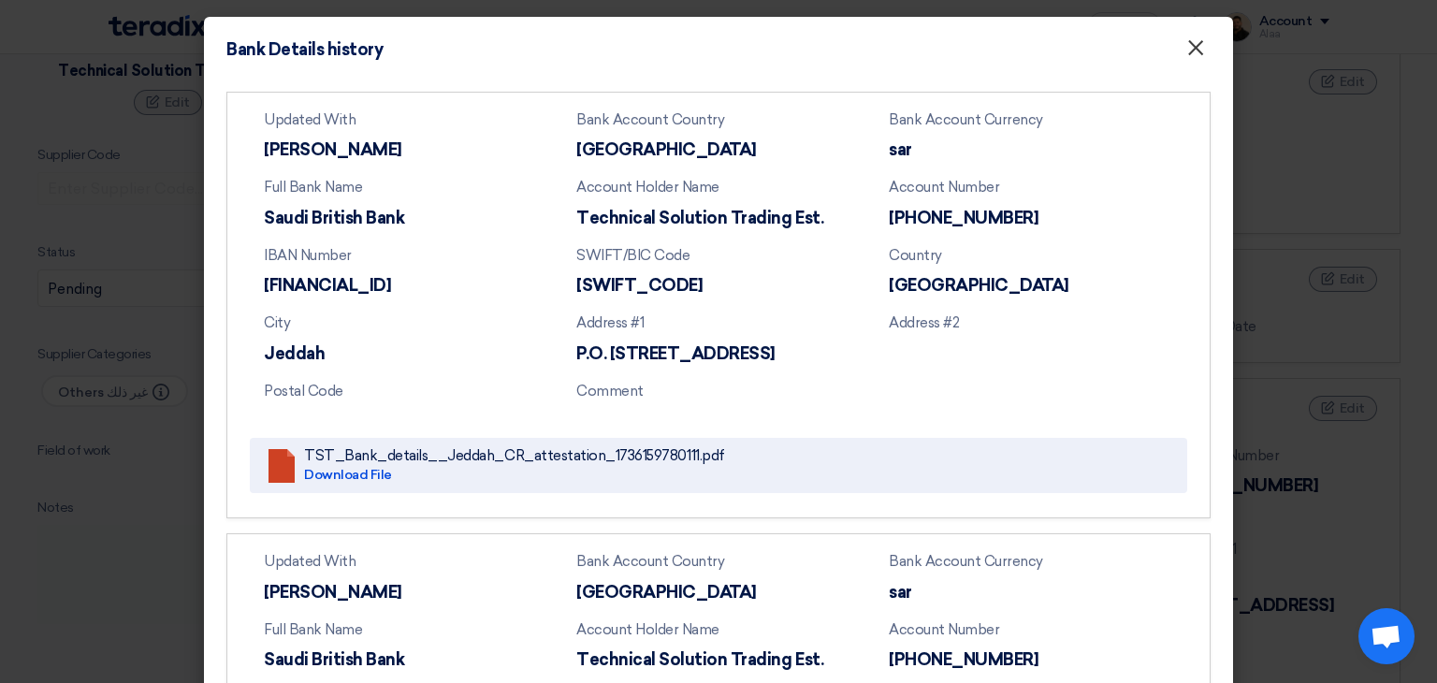
click at [1186, 51] on span "×" at bounding box center [1195, 52] width 19 height 37
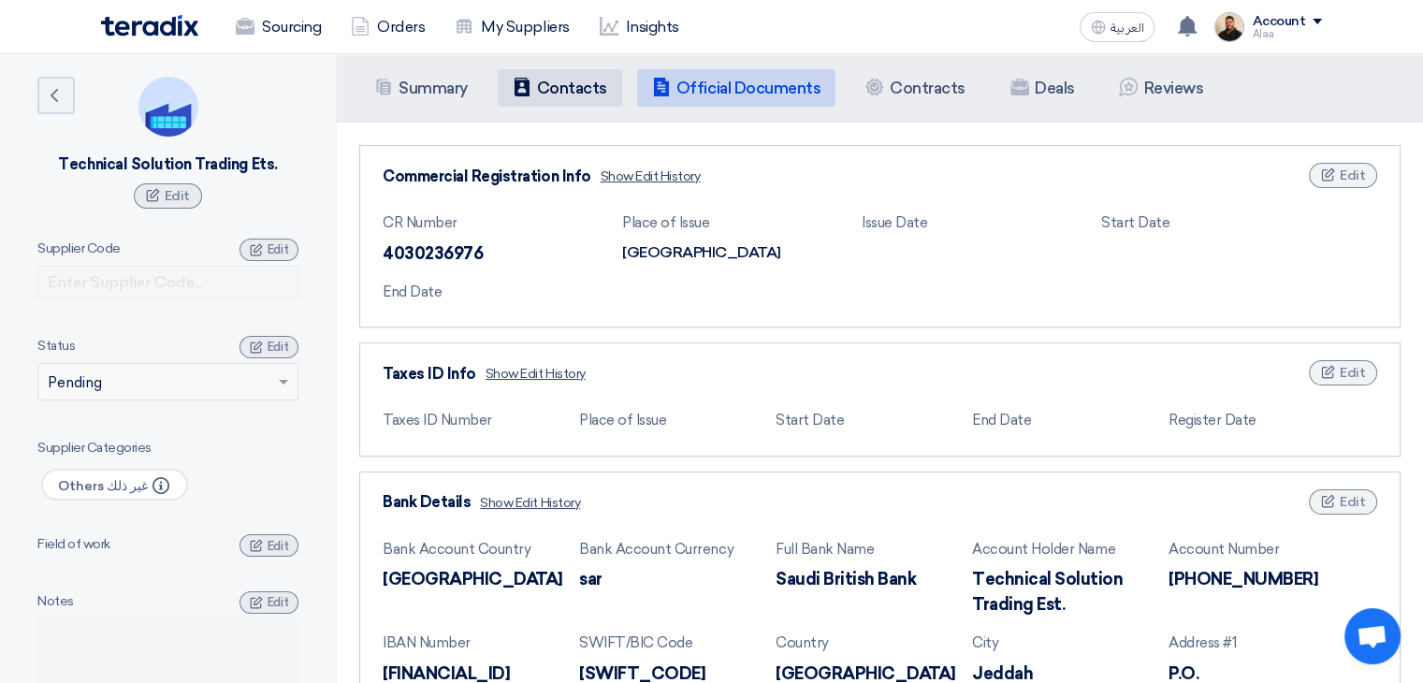
click at [569, 94] on h5 "Contacts" at bounding box center [572, 88] width 70 height 19
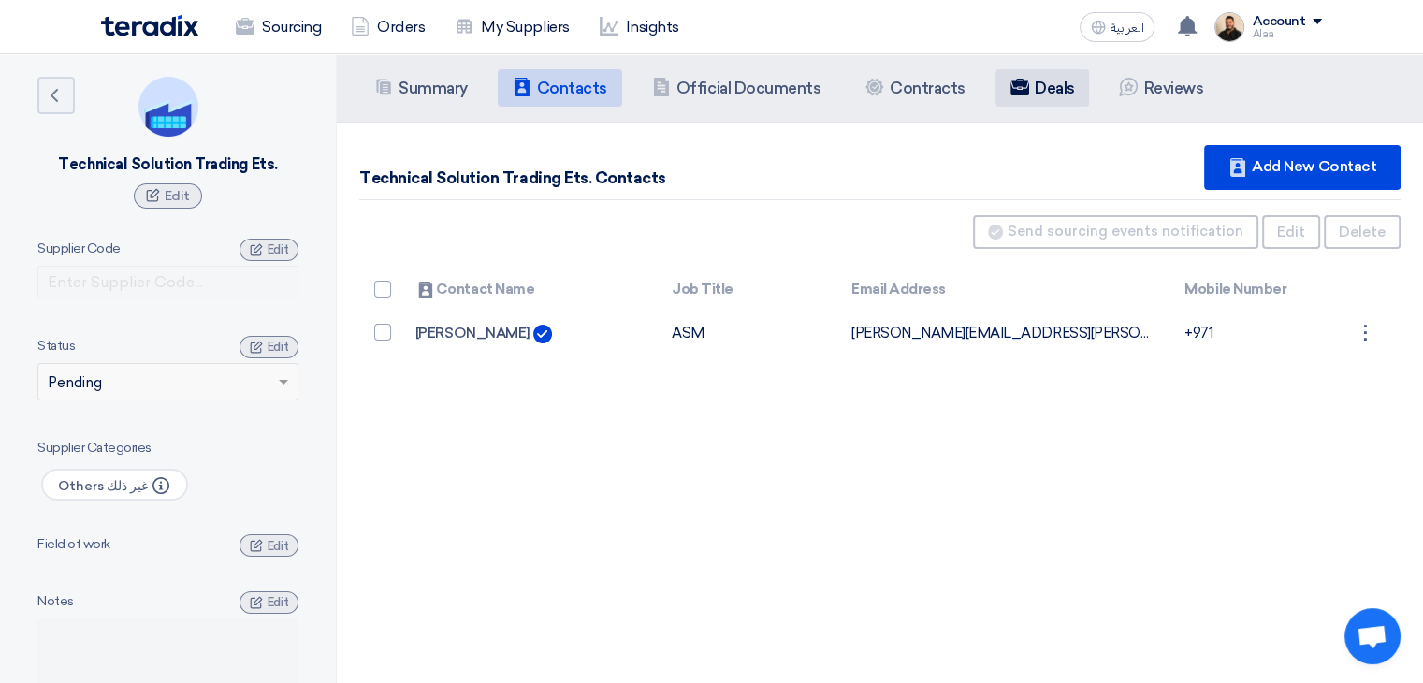
click at [1035, 89] on h5 "Deals" at bounding box center [1055, 88] width 40 height 19
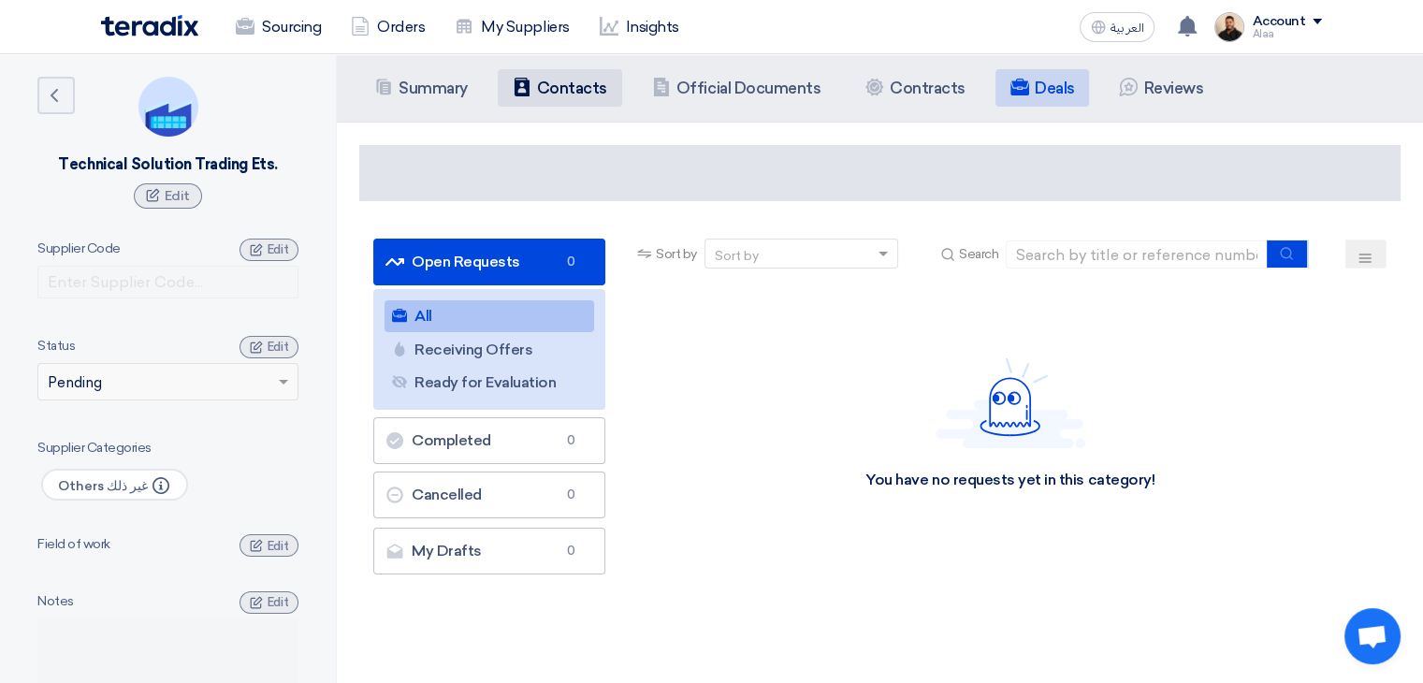
click at [583, 94] on h5 "Contacts" at bounding box center [572, 88] width 70 height 19
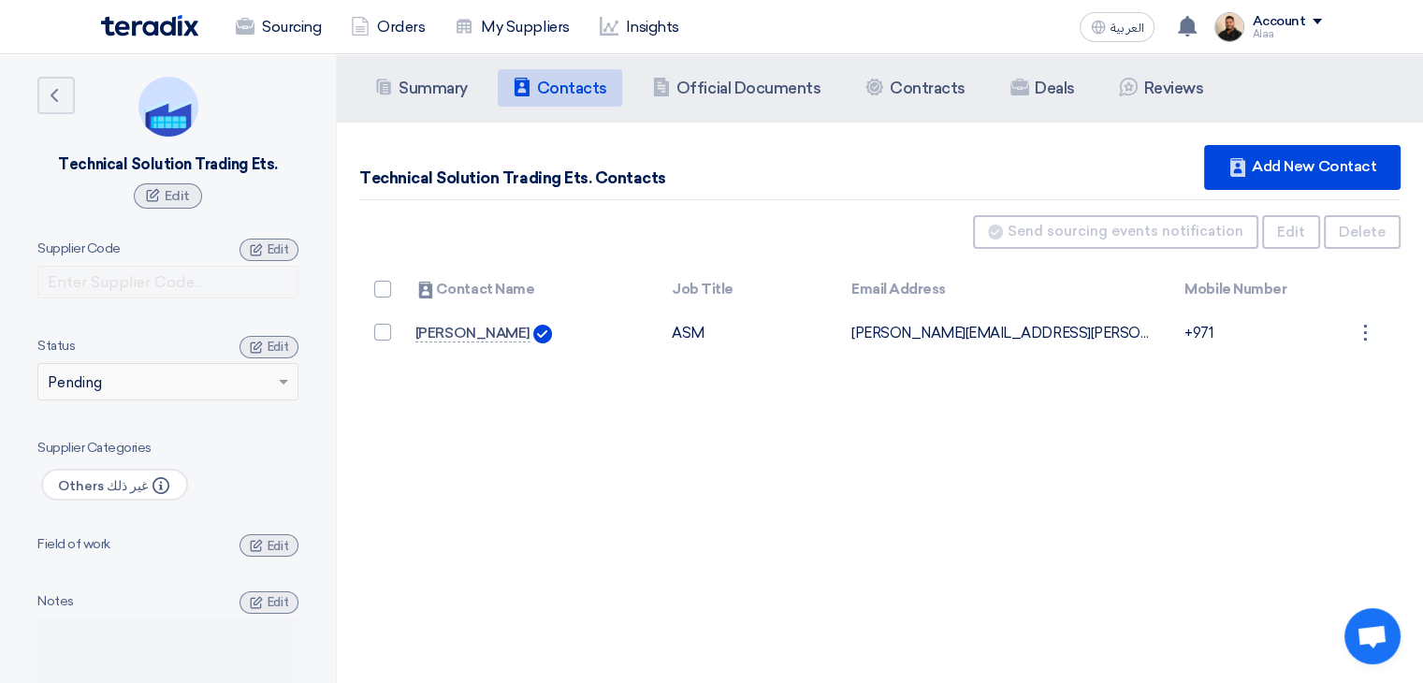
click at [162, 164] on div "Technical Solution Trading Ets." at bounding box center [167, 164] width 219 height 19
click at [621, 407] on div "Summary Summary Contacts Contacts Company Officials Official Documents Contract…" at bounding box center [880, 395] width 1086 height 683
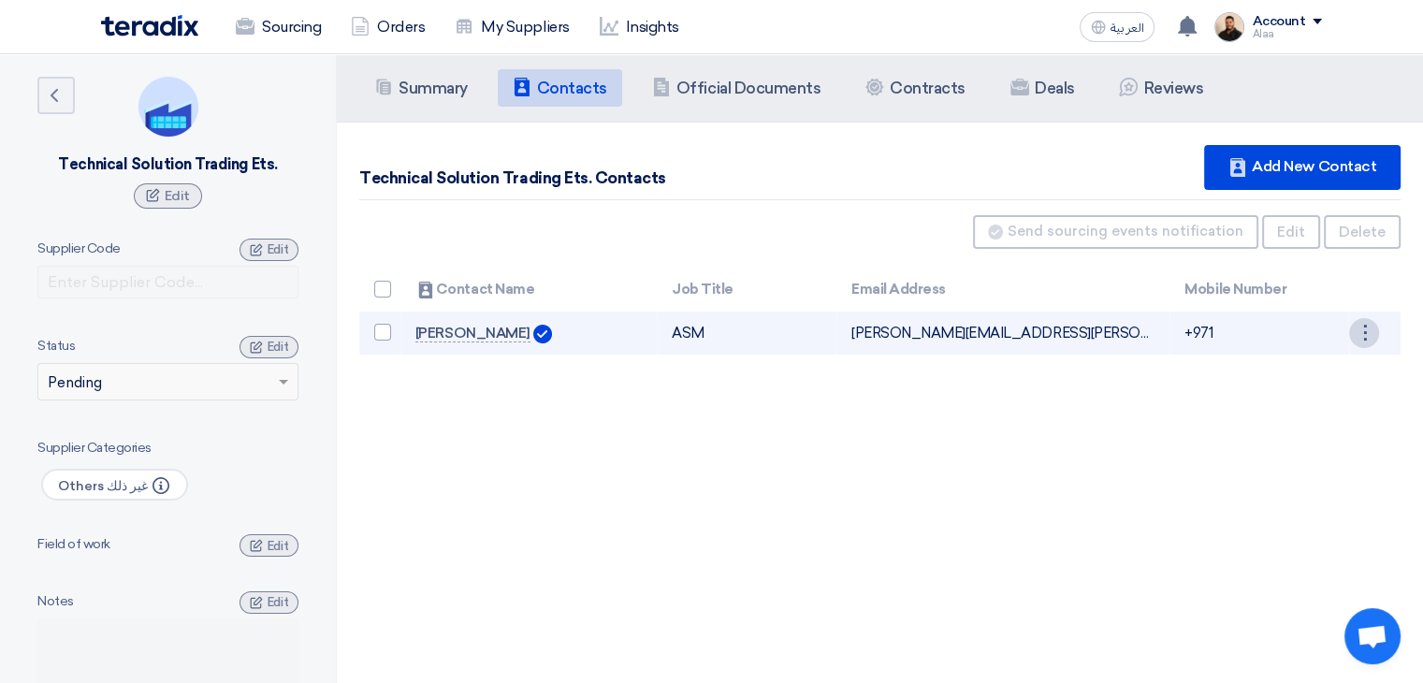
click at [1362, 331] on div "⋮" at bounding box center [1364, 333] width 30 height 30
click at [1333, 364] on link "Edit" at bounding box center [1332, 368] width 92 height 27
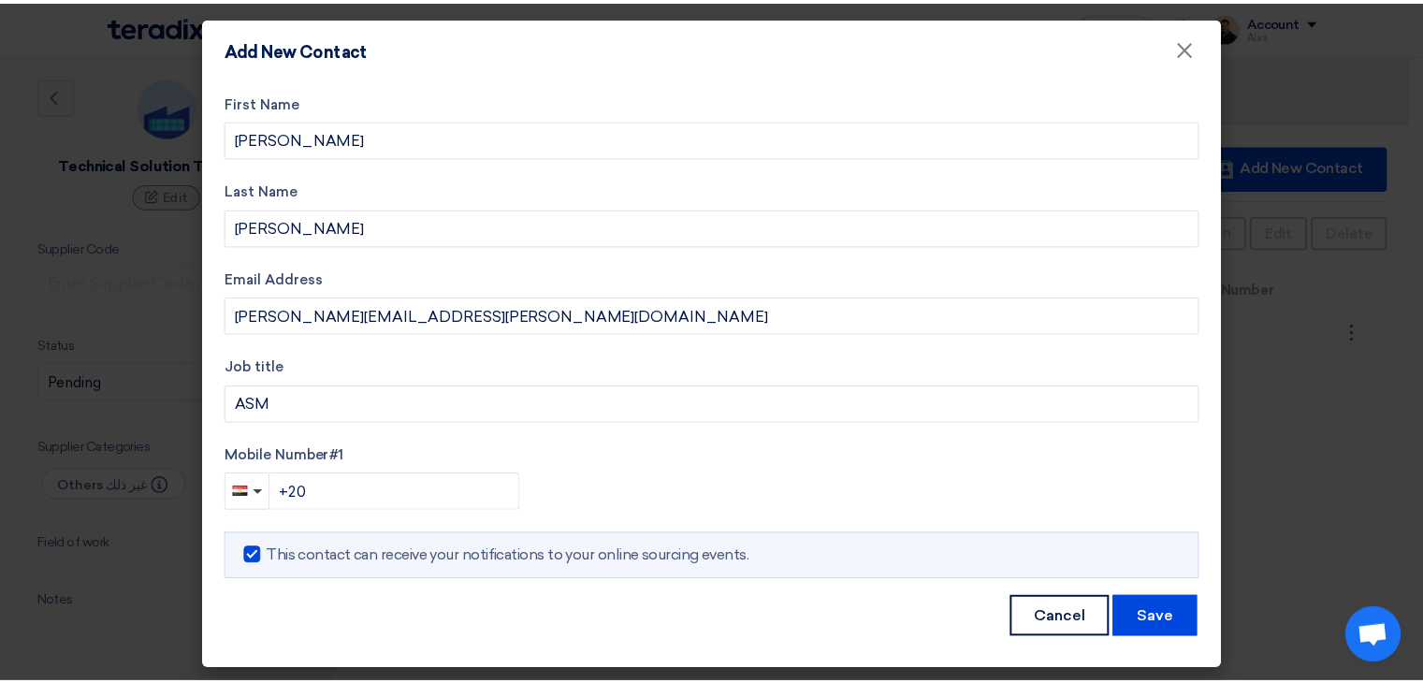
scroll to position [2, 0]
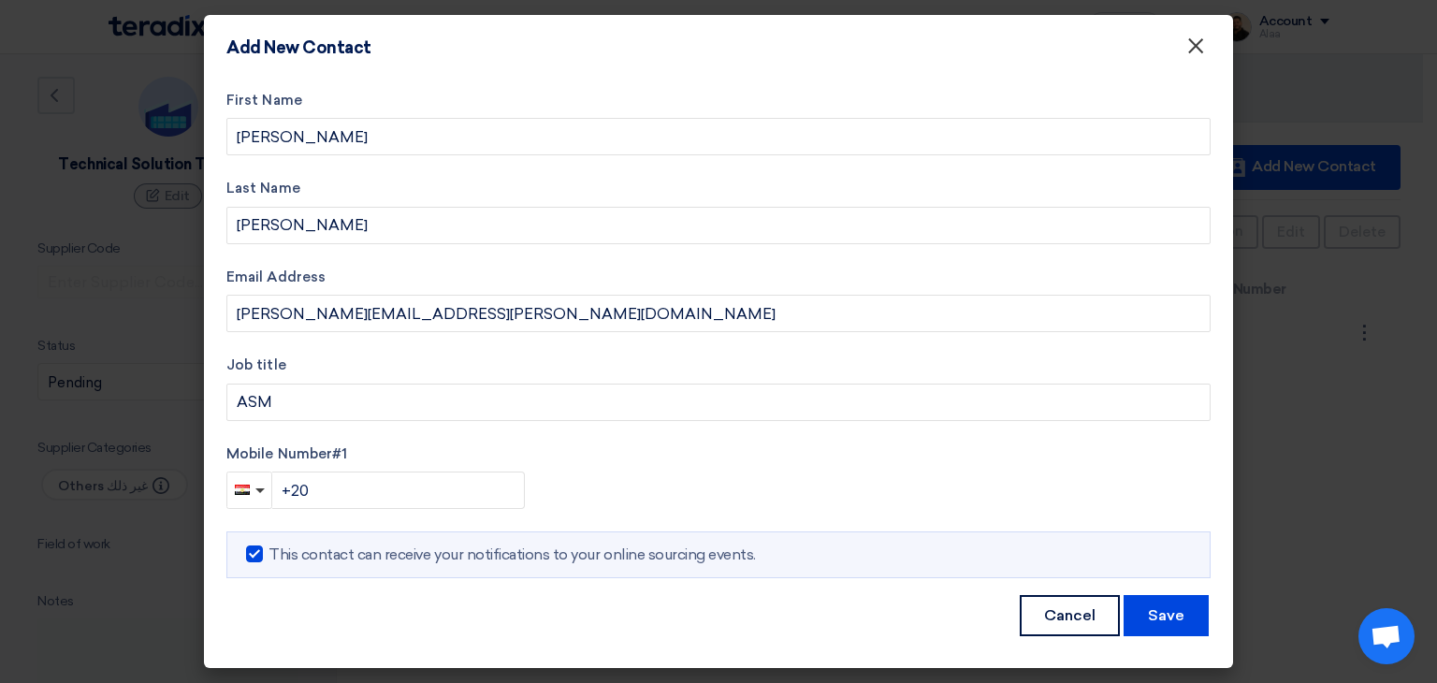
click at [1194, 45] on span "×" at bounding box center [1195, 50] width 19 height 37
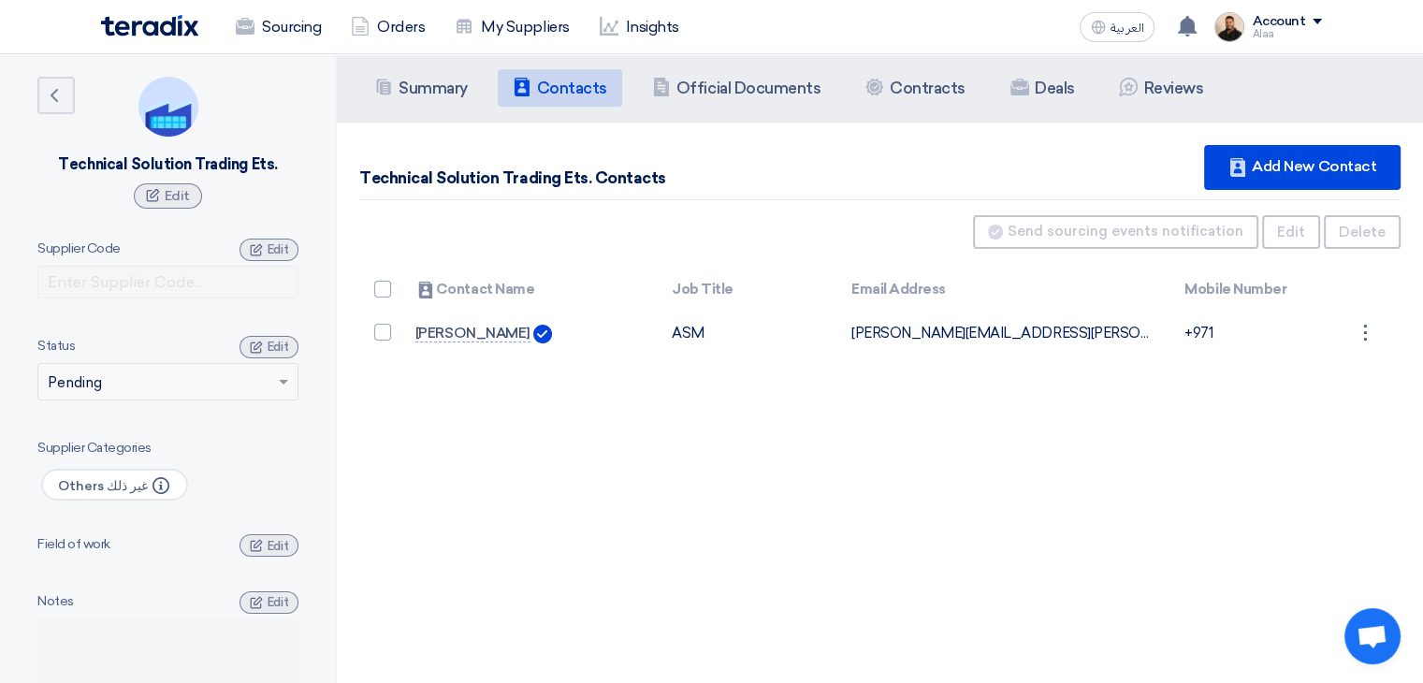
click at [188, 160] on div "Technical Solution Trading Ets." at bounding box center [167, 164] width 219 height 19
copy div "Technical Solution Trading Ets."
click at [279, 384] on span at bounding box center [283, 383] width 9 height 7
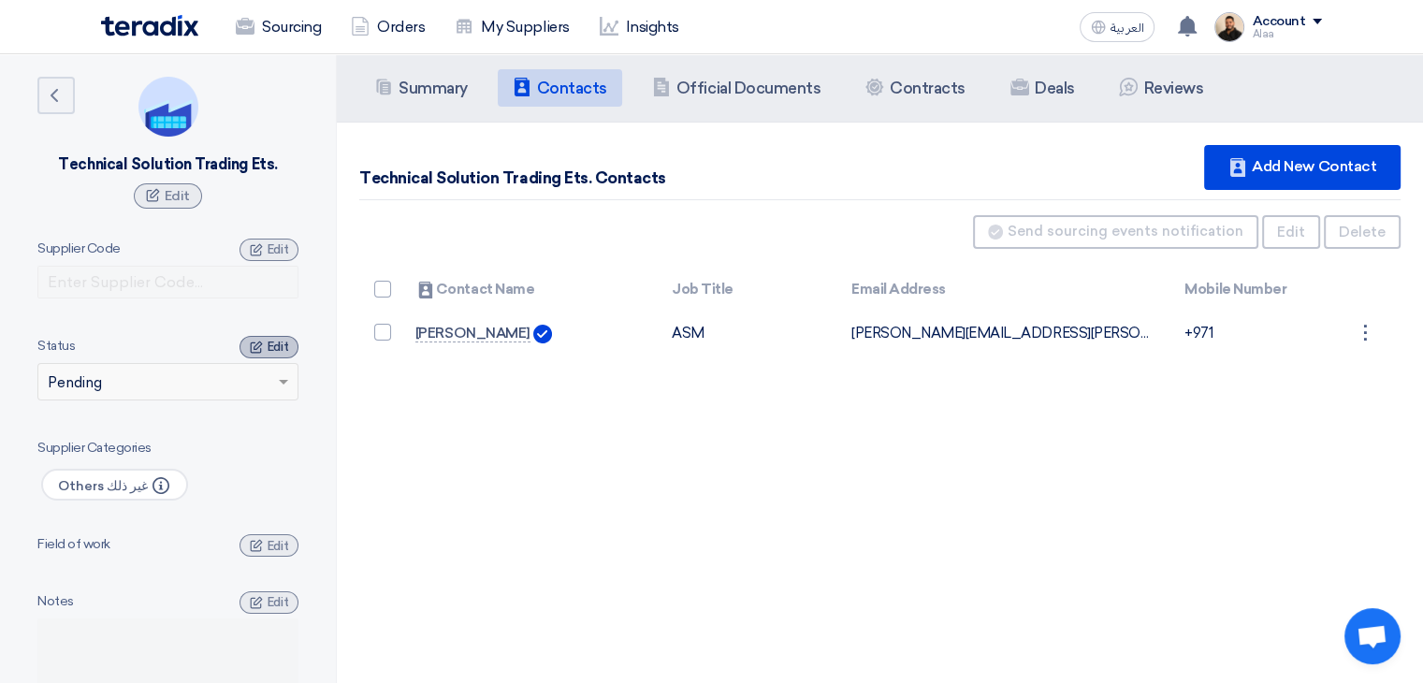
click at [277, 346] on span "Edit" at bounding box center [278, 347] width 21 height 14
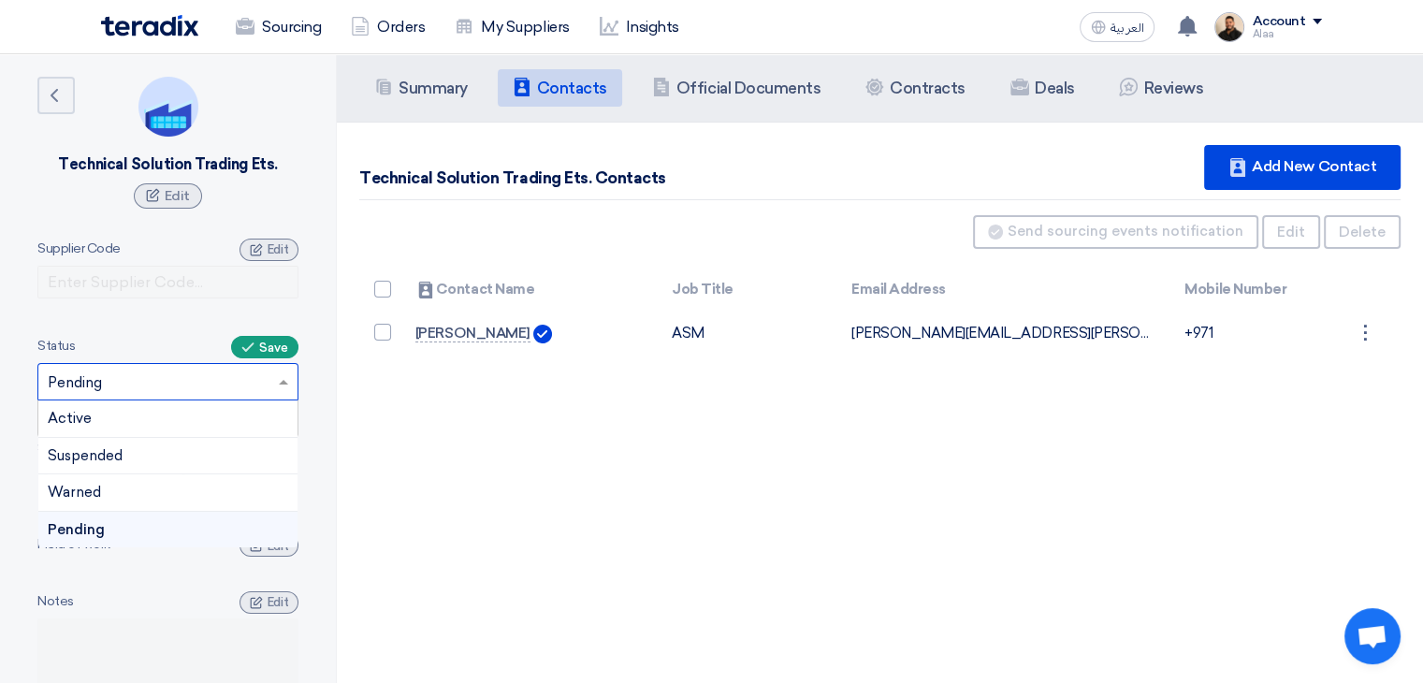
click at [274, 379] on span at bounding box center [285, 382] width 23 height 22
click at [238, 379] on input "text" at bounding box center [159, 384] width 222 height 31
click at [268, 347] on span "Save" at bounding box center [273, 347] width 29 height 14
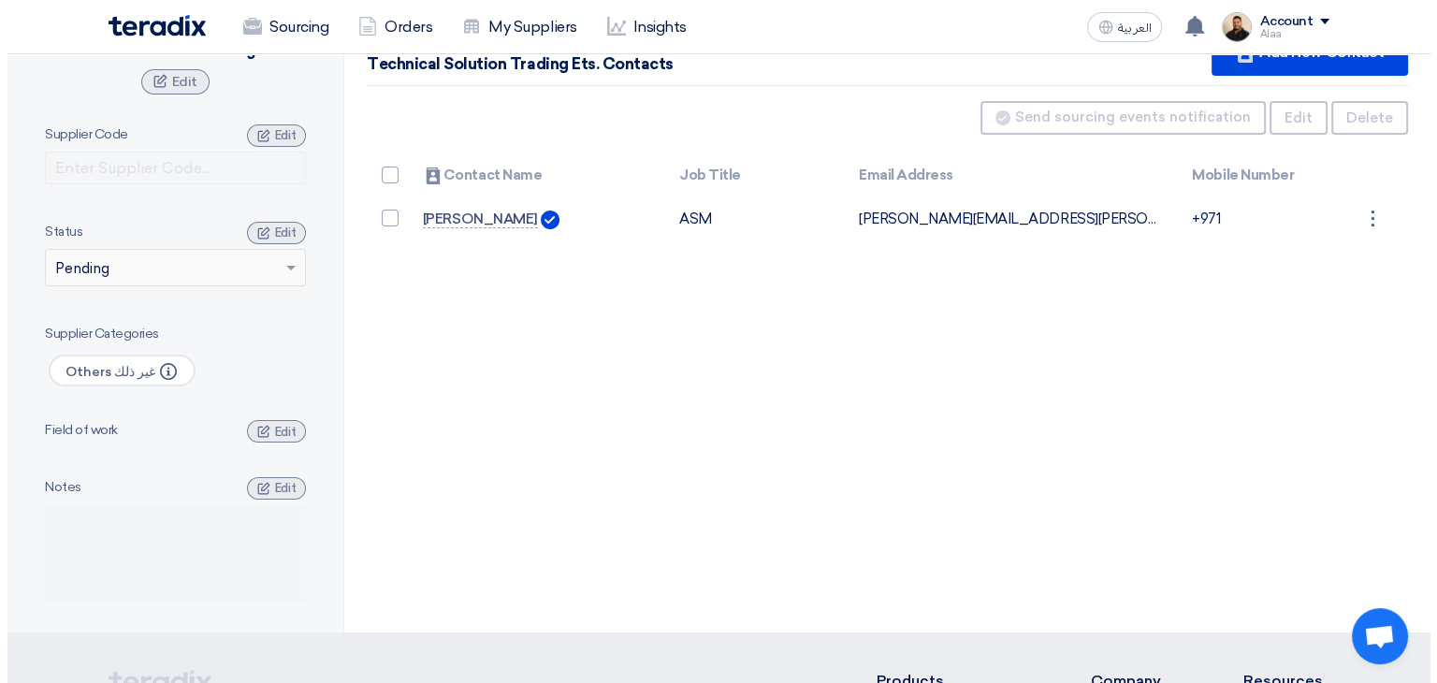
scroll to position [187, 0]
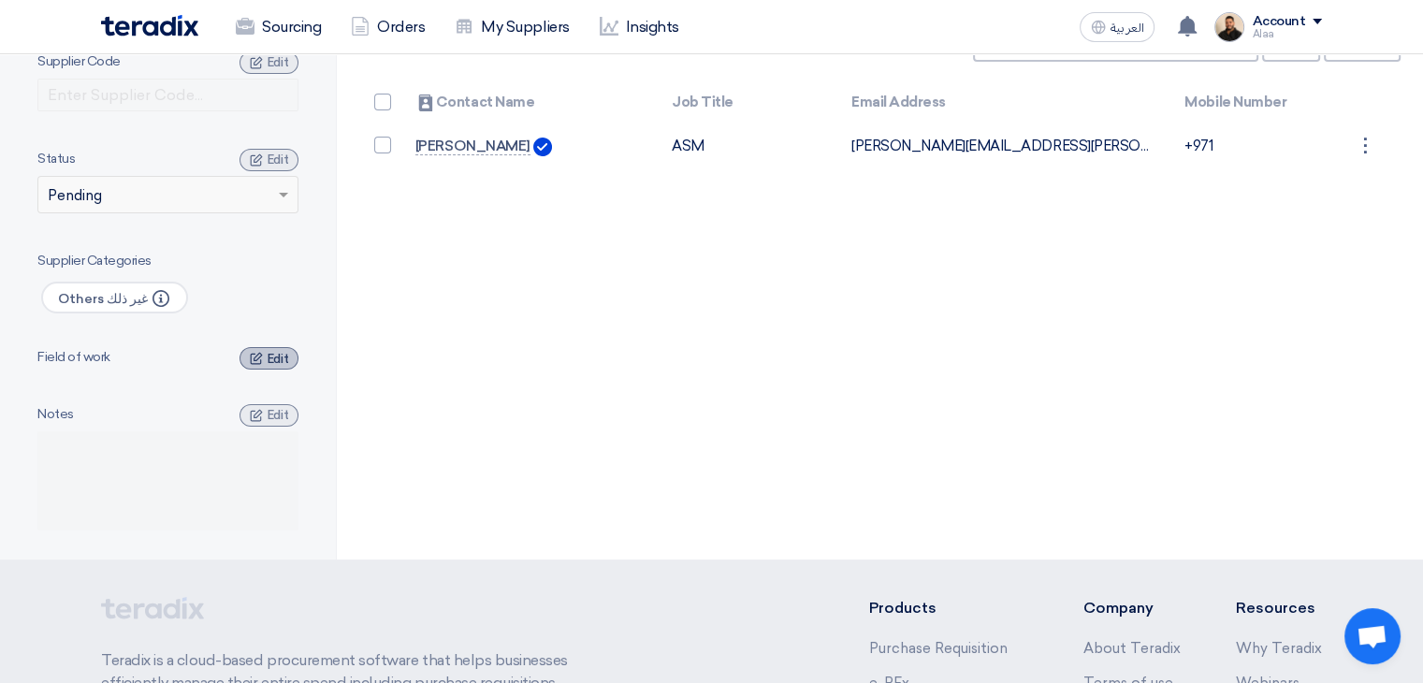
click at [266, 360] on div "Edit" at bounding box center [268, 358] width 59 height 22
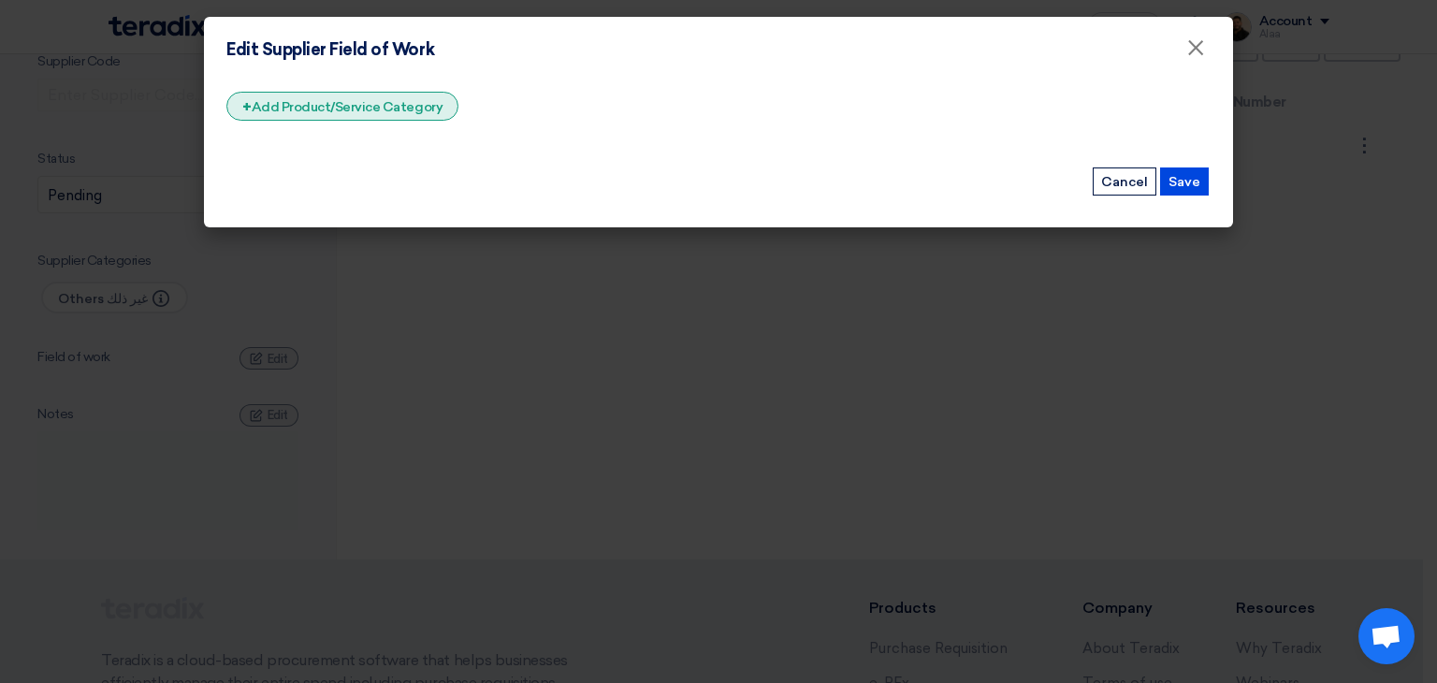
click at [411, 102] on div "+ Add Product/Service Category" at bounding box center [342, 106] width 232 height 29
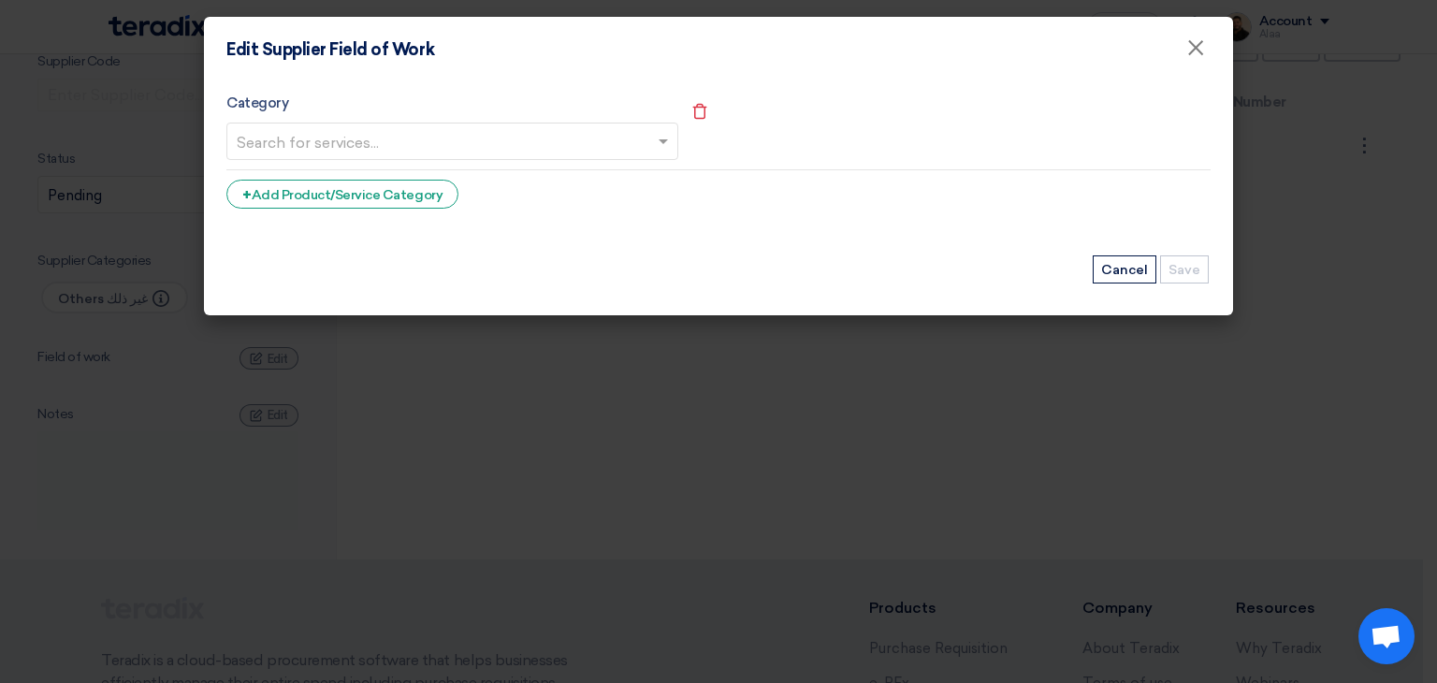
click at [590, 139] on input "text" at bounding box center [443, 143] width 412 height 31
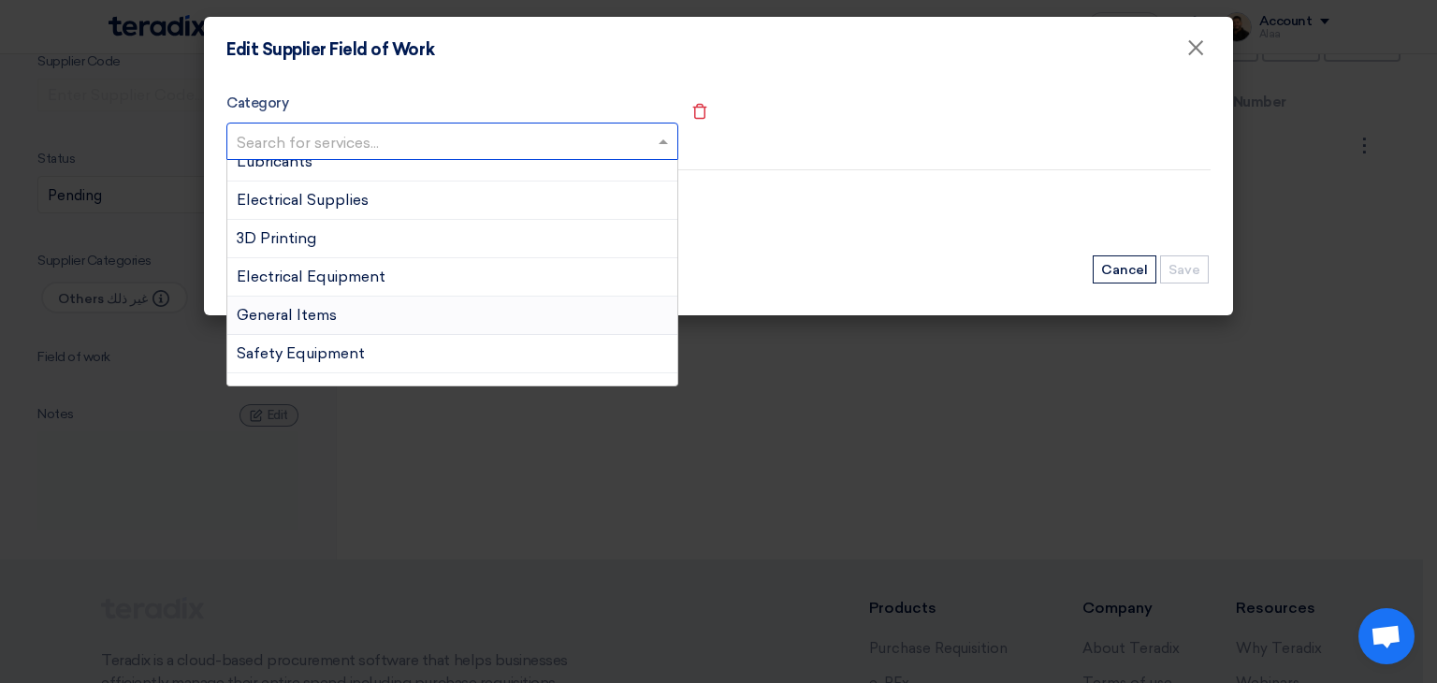
scroll to position [423, 0]
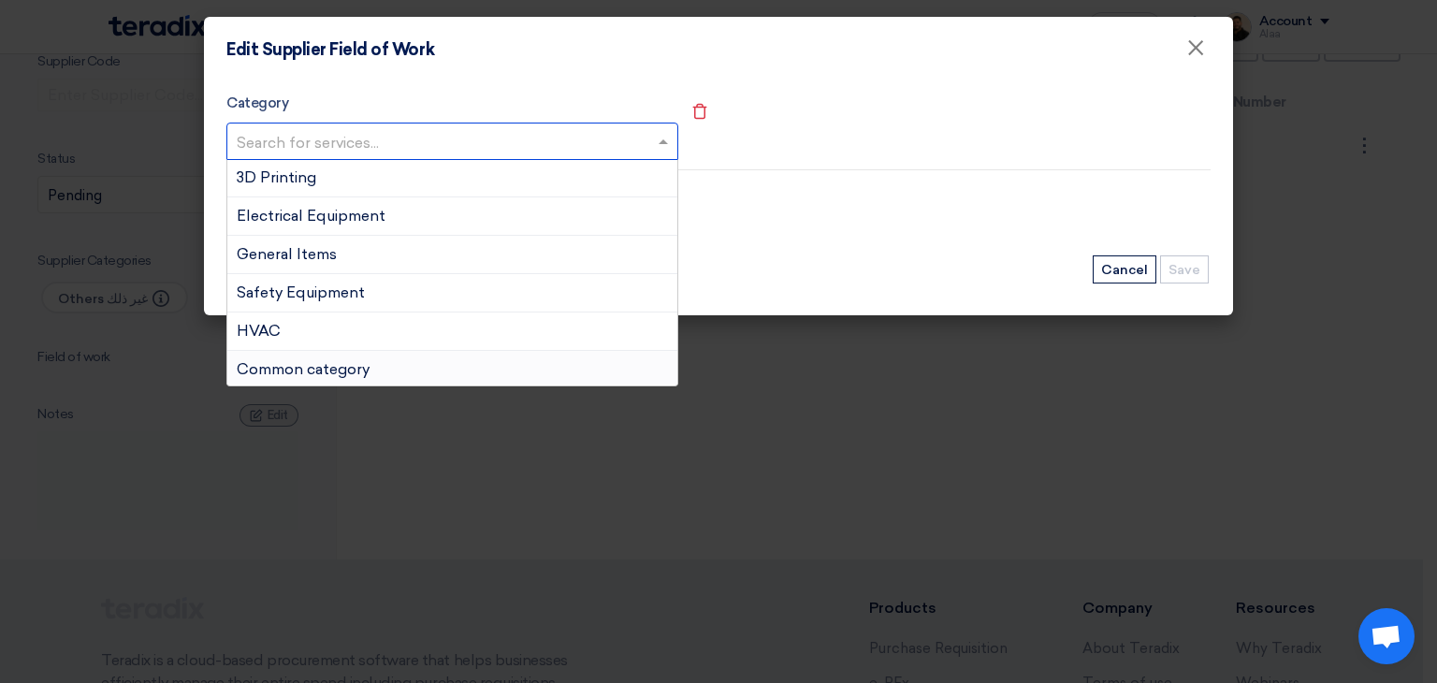
click at [381, 361] on div "Common category" at bounding box center [452, 369] width 450 height 37
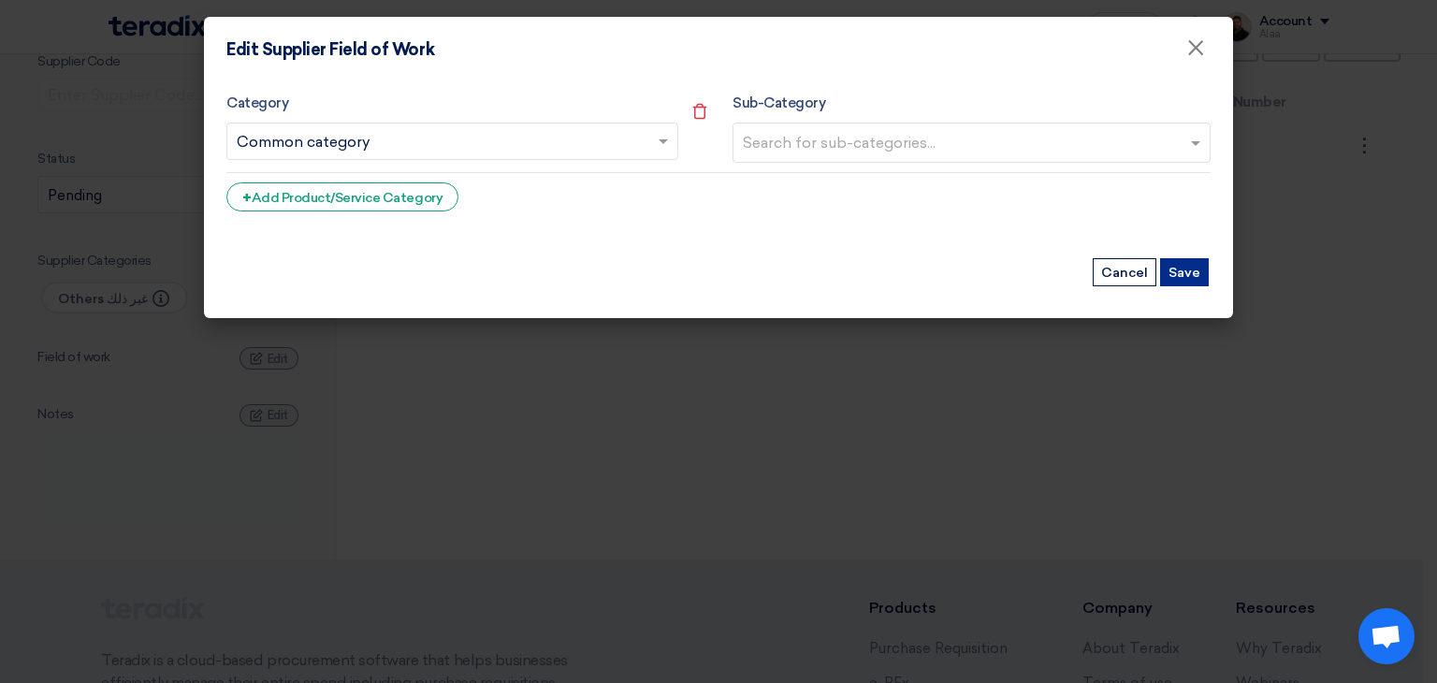
click at [1196, 273] on button "Save" at bounding box center [1184, 272] width 49 height 28
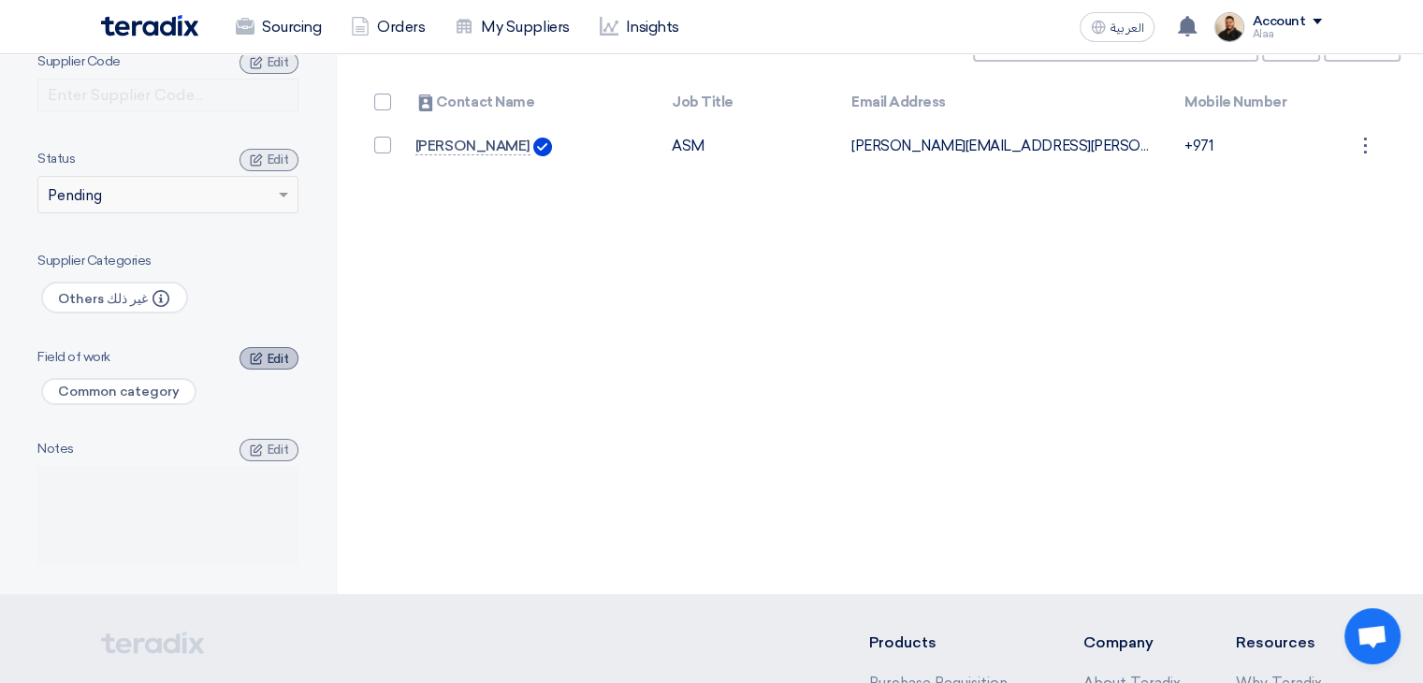
click at [266, 359] on div "Edit" at bounding box center [268, 358] width 59 height 22
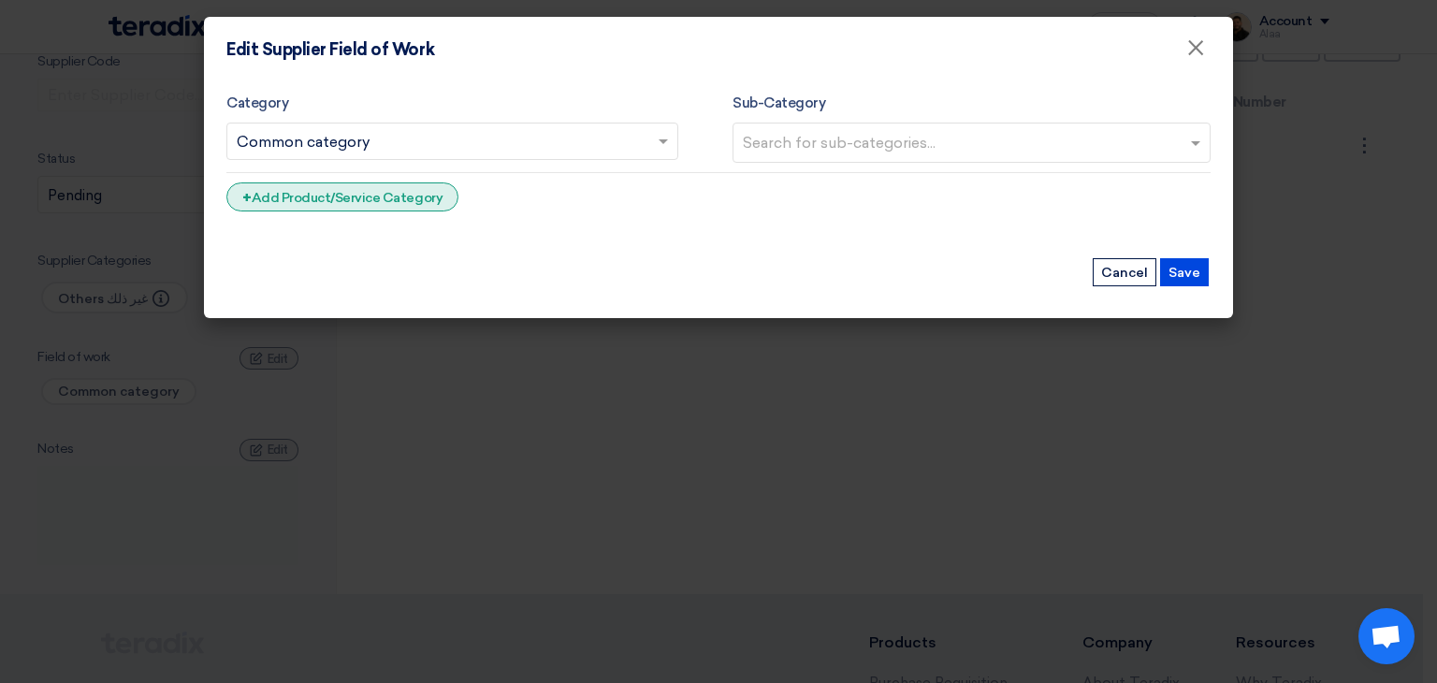
click at [409, 203] on div "+ Add Product/Service Category" at bounding box center [342, 196] width 232 height 29
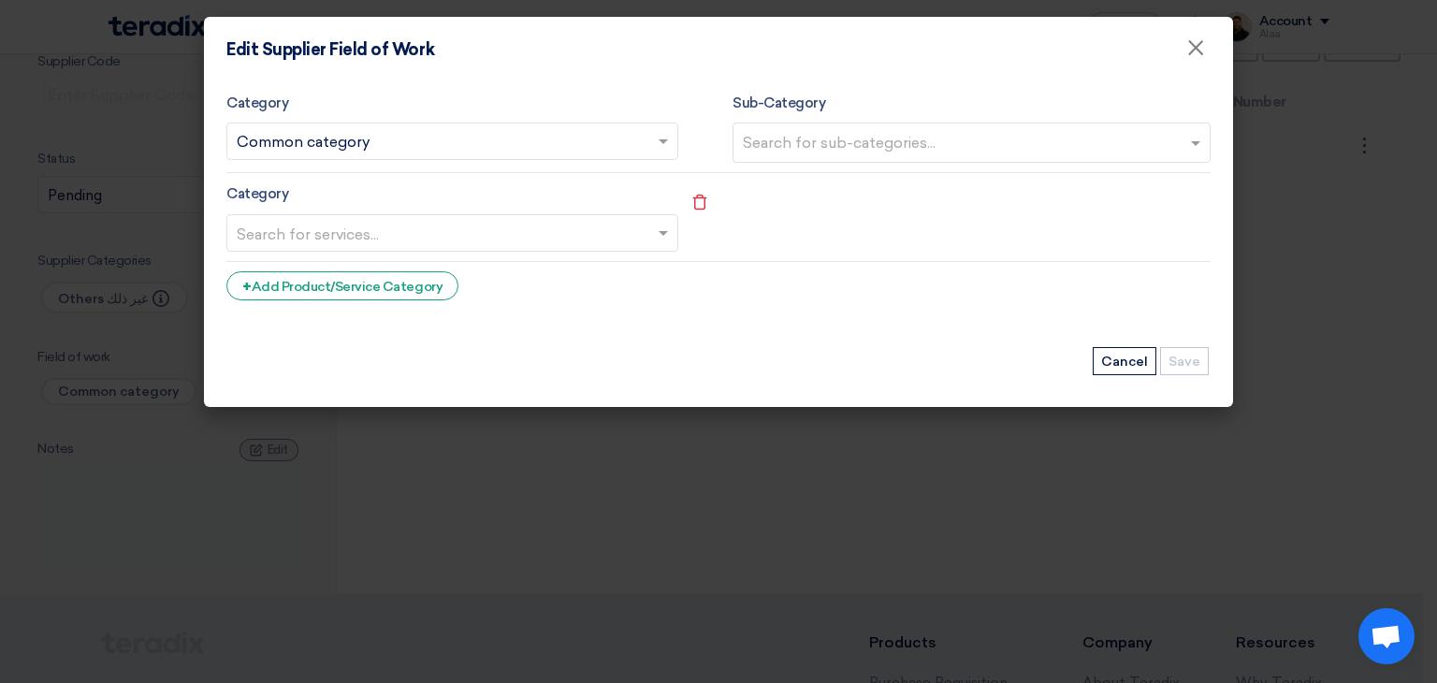
click at [453, 237] on input "text" at bounding box center [443, 234] width 412 height 31
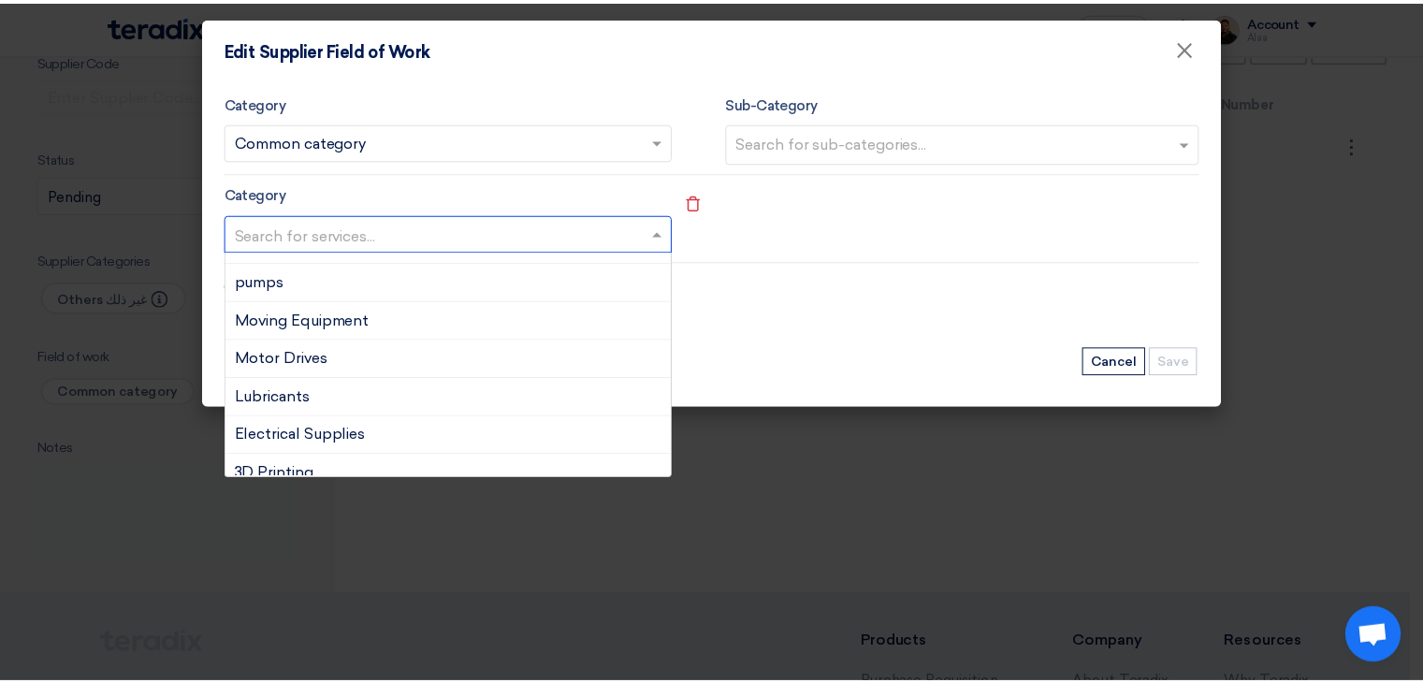
scroll to position [281, 0]
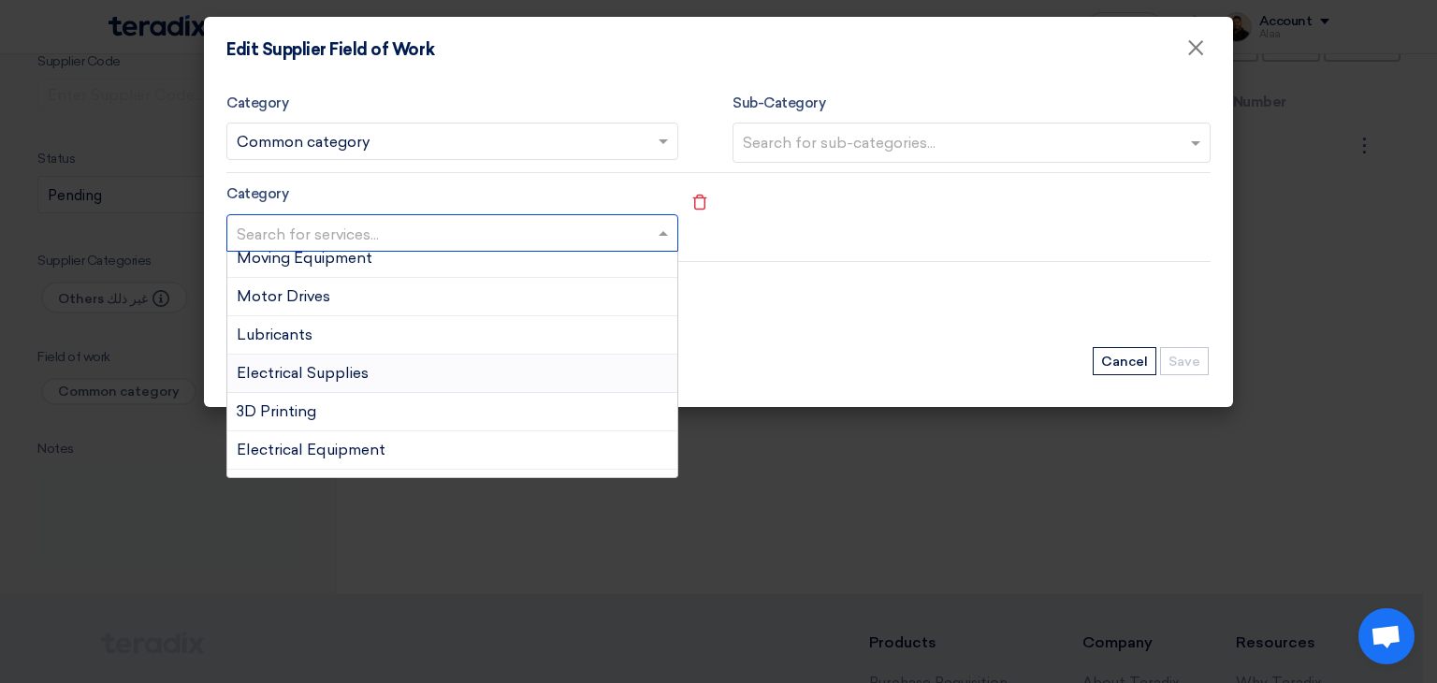
click at [374, 379] on div "Electrical Supplies" at bounding box center [452, 374] width 450 height 38
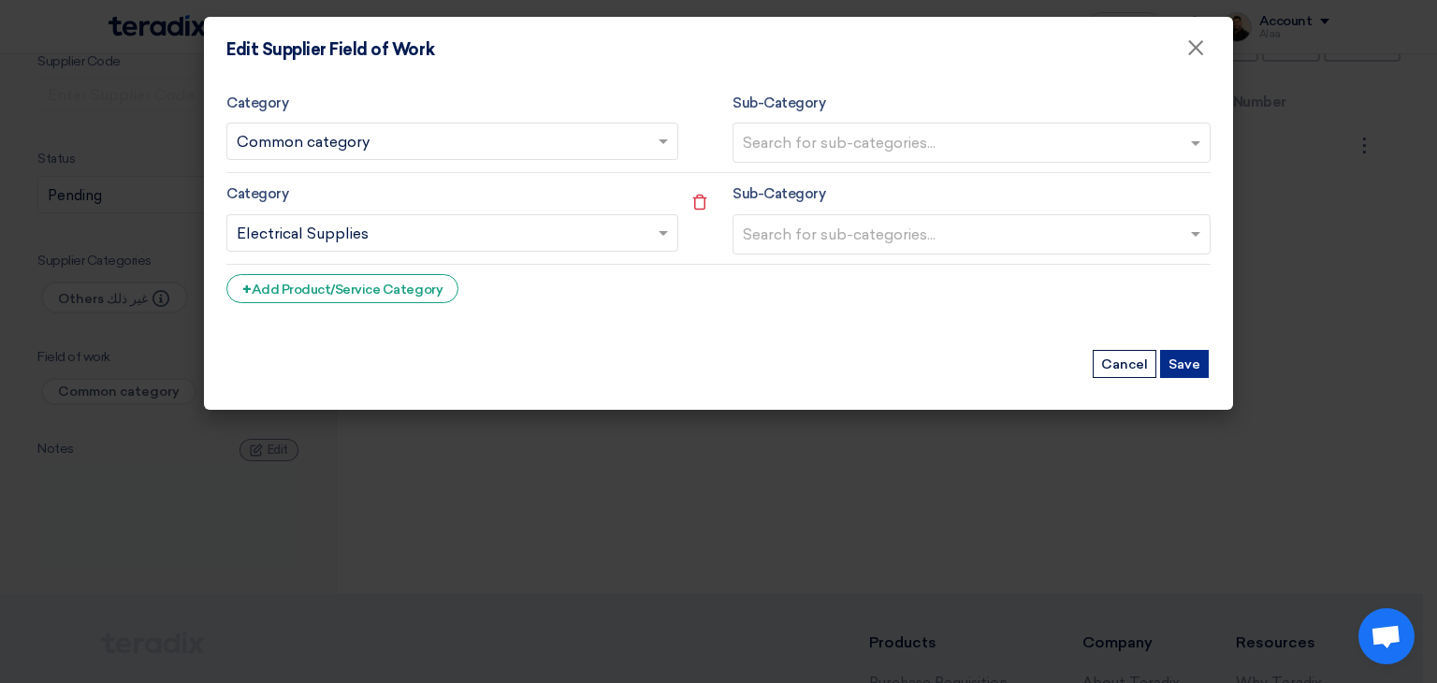
click at [1192, 359] on button "Save" at bounding box center [1184, 364] width 49 height 28
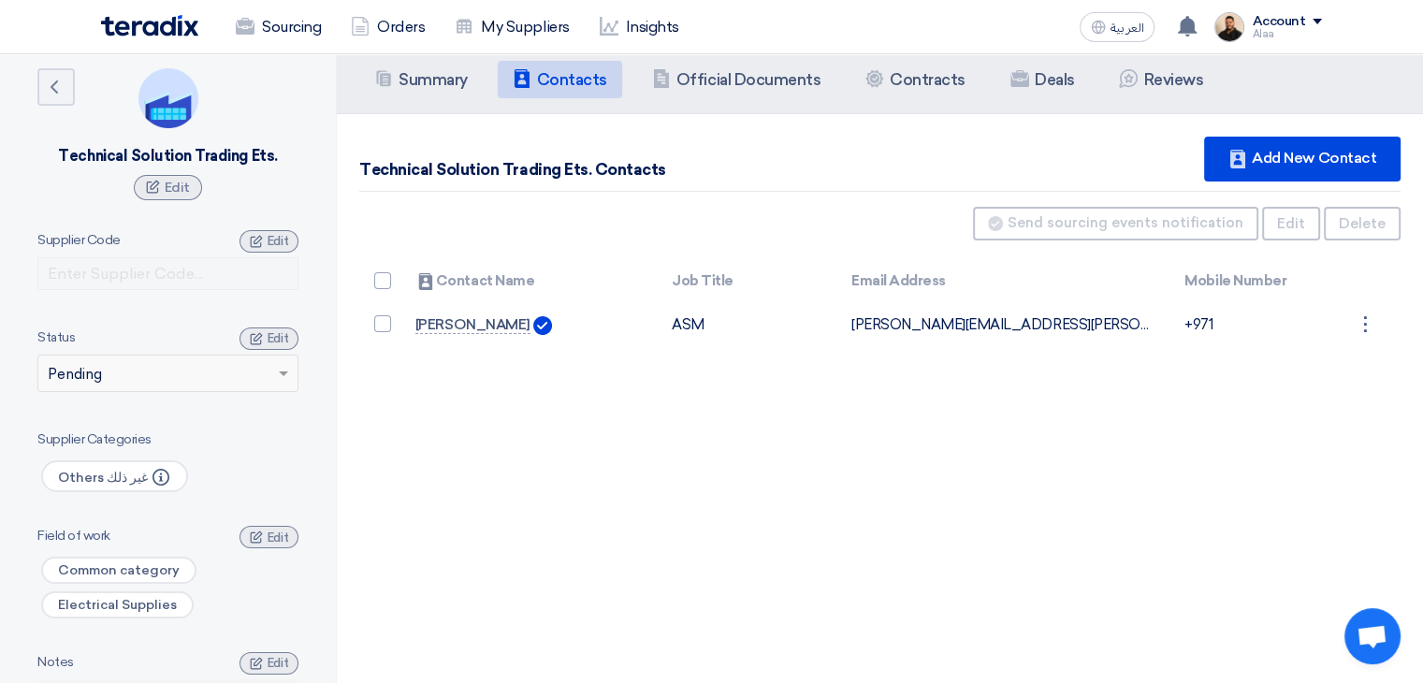
scroll to position [0, 0]
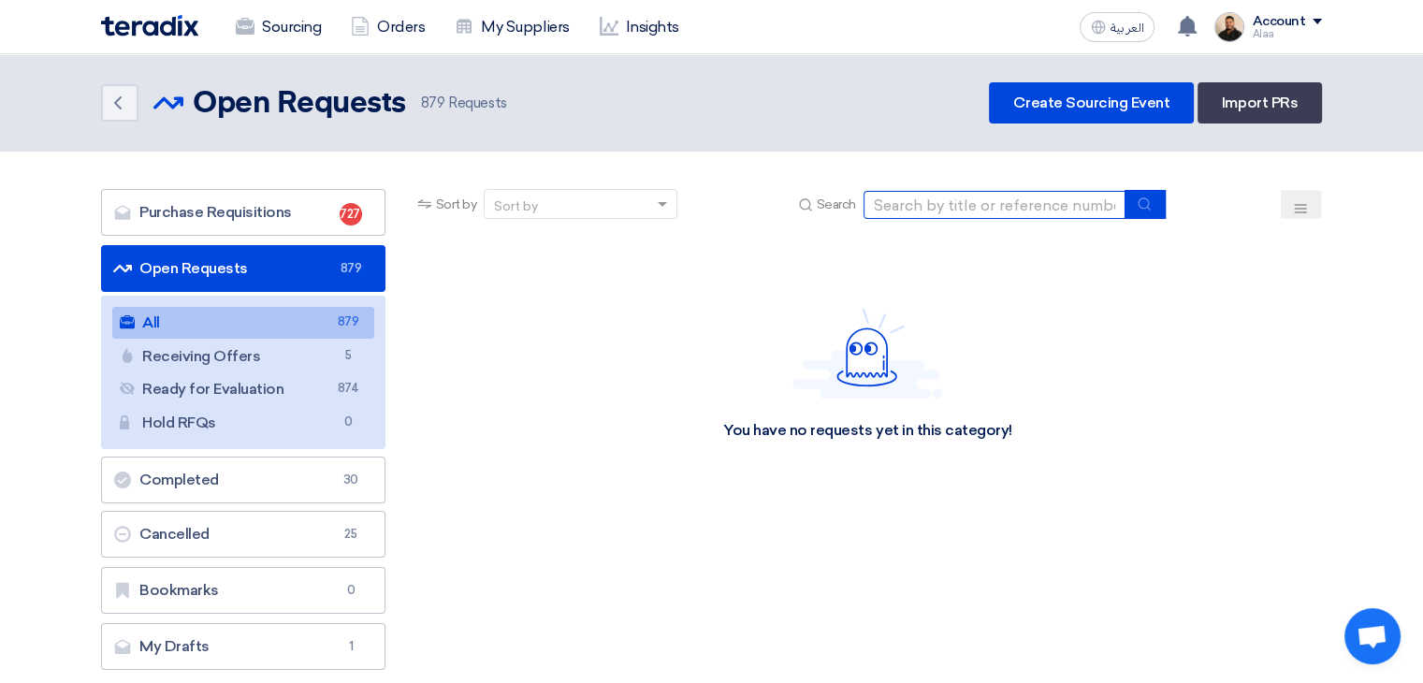
click at [933, 210] on input at bounding box center [994, 205] width 262 height 28
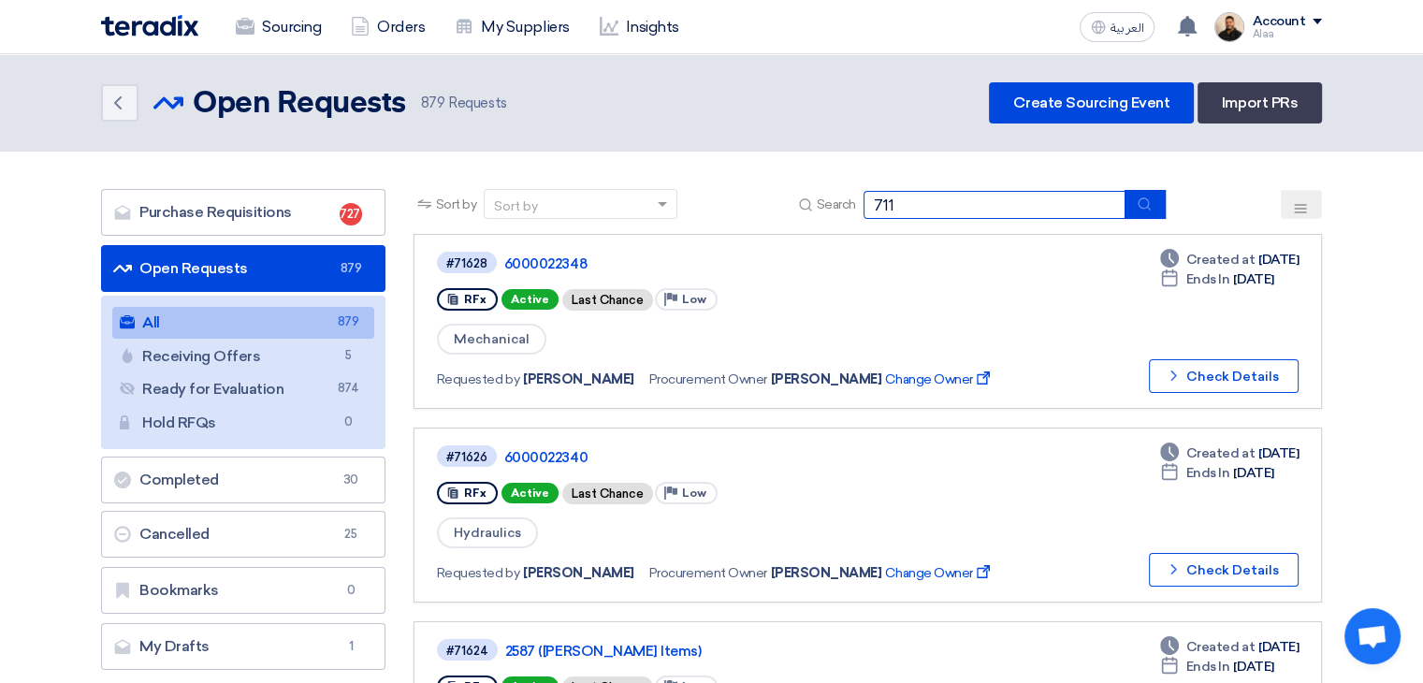
type input "71105"
click at [1142, 206] on icon "submit" at bounding box center [1143, 203] width 15 height 15
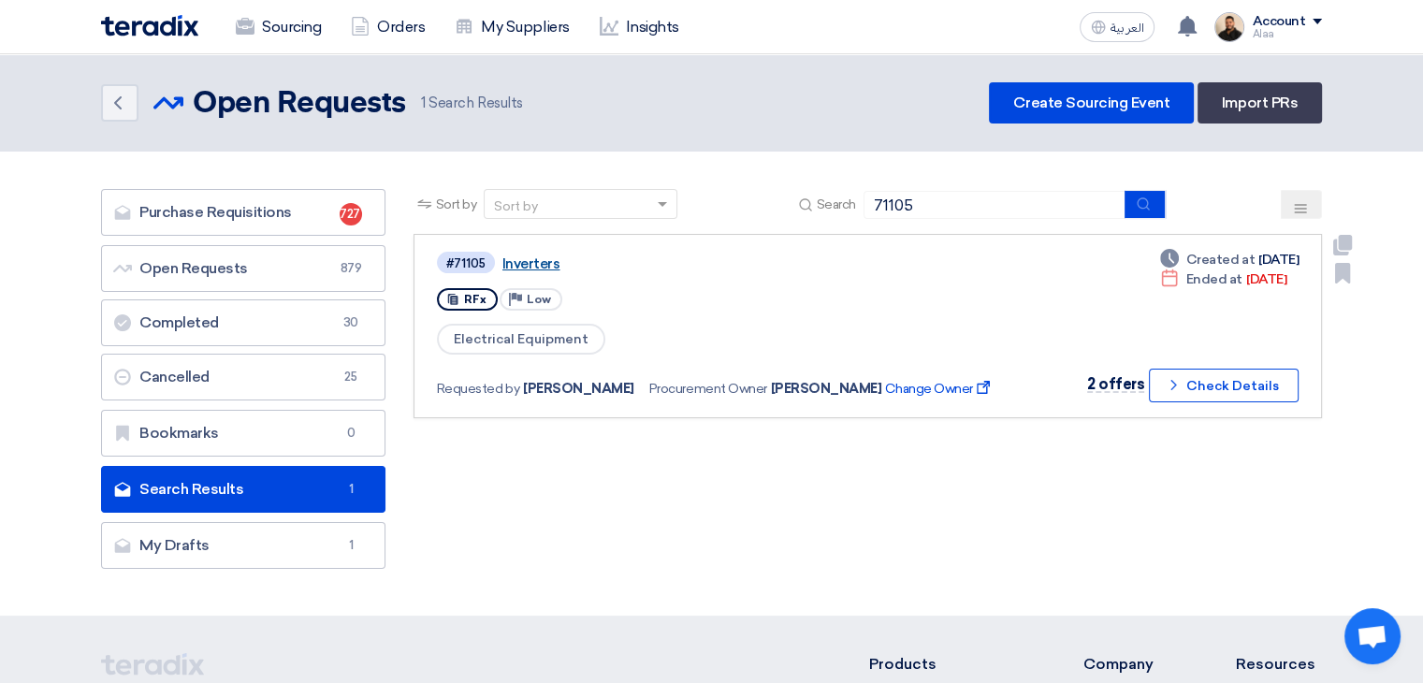
click at [539, 255] on link "Inverters" at bounding box center [736, 263] width 468 height 17
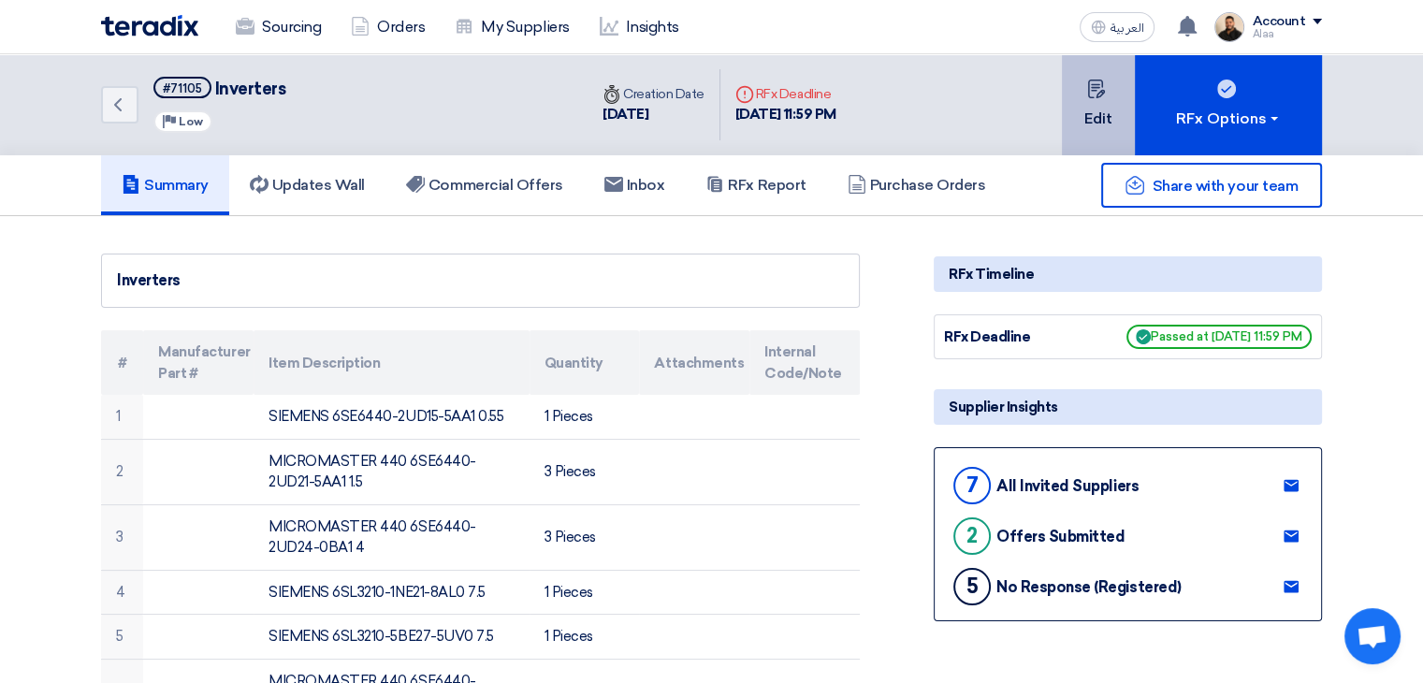
click at [1098, 121] on button "Edit" at bounding box center [1098, 104] width 73 height 101
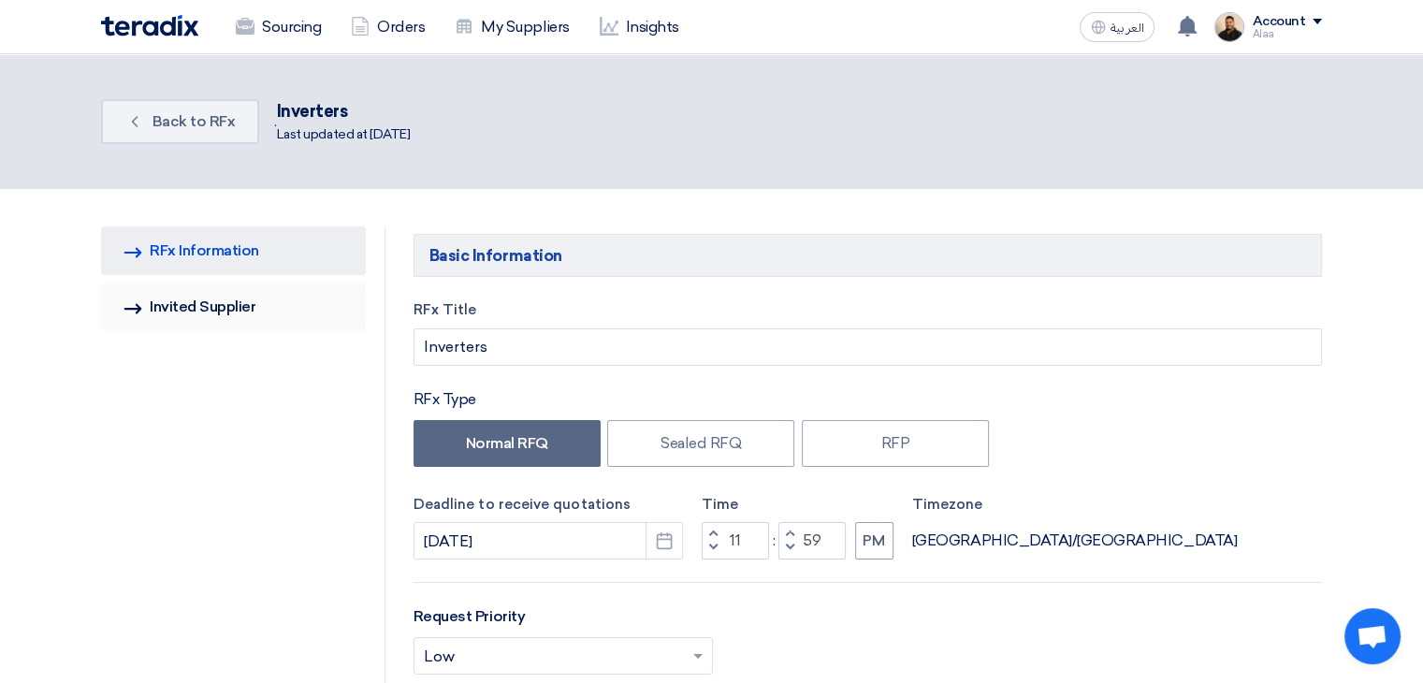
click at [221, 294] on link "Invited Suppliers Invited Supplier" at bounding box center [233, 306] width 265 height 49
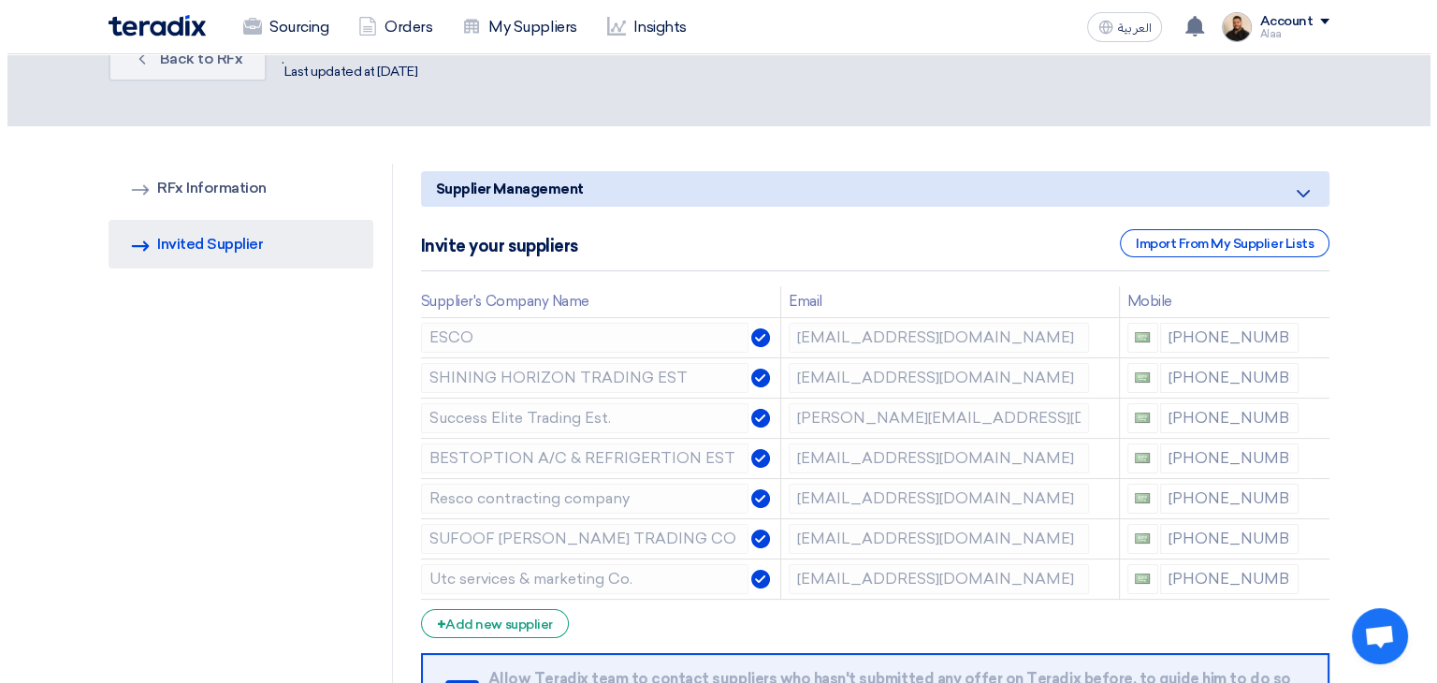
scroll to position [94, 0]
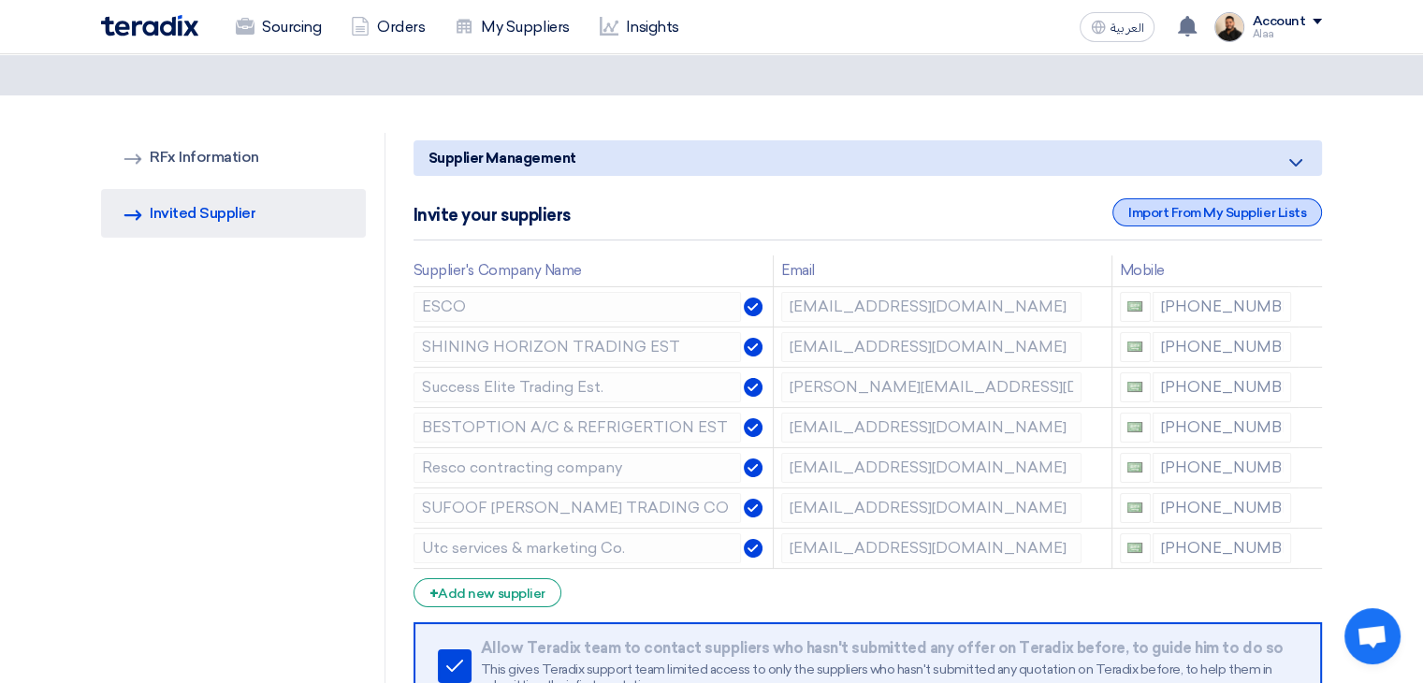
click at [1227, 199] on div "Import From My Supplier Lists" at bounding box center [1217, 212] width 210 height 28
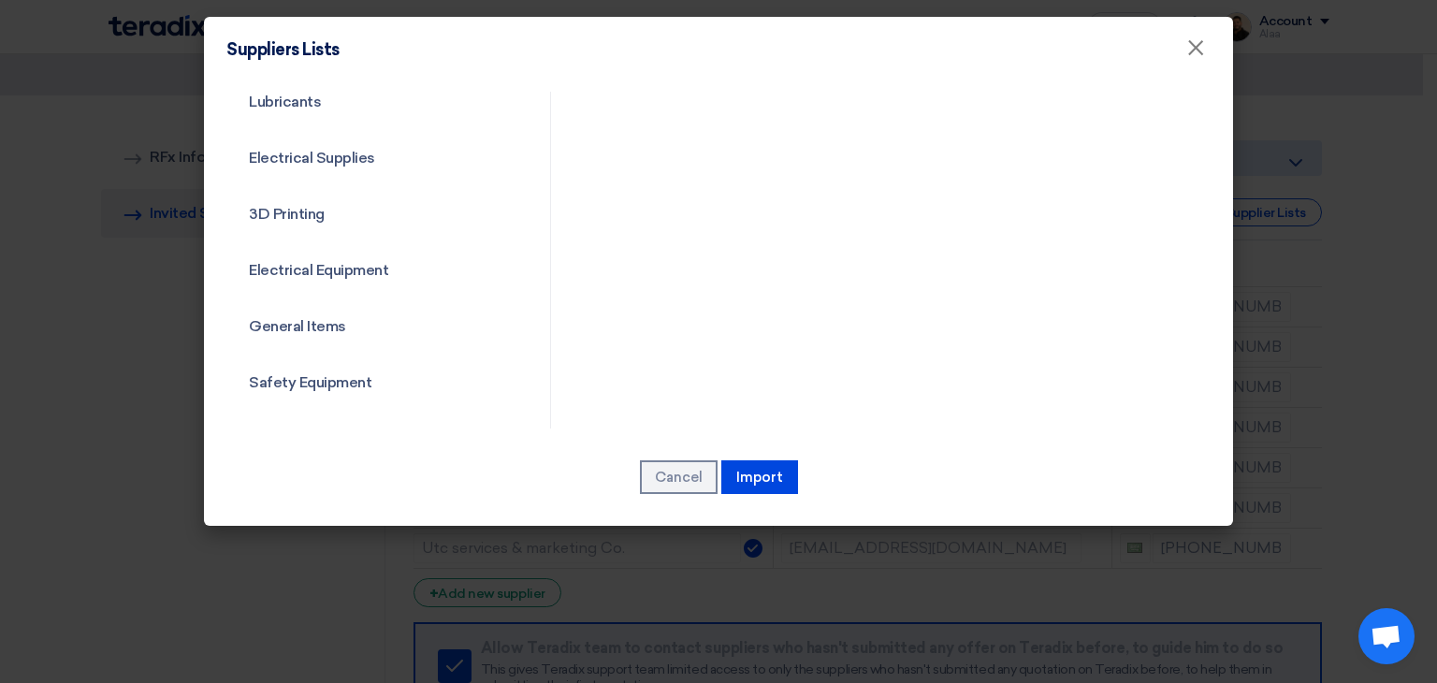
scroll to position [674, 0]
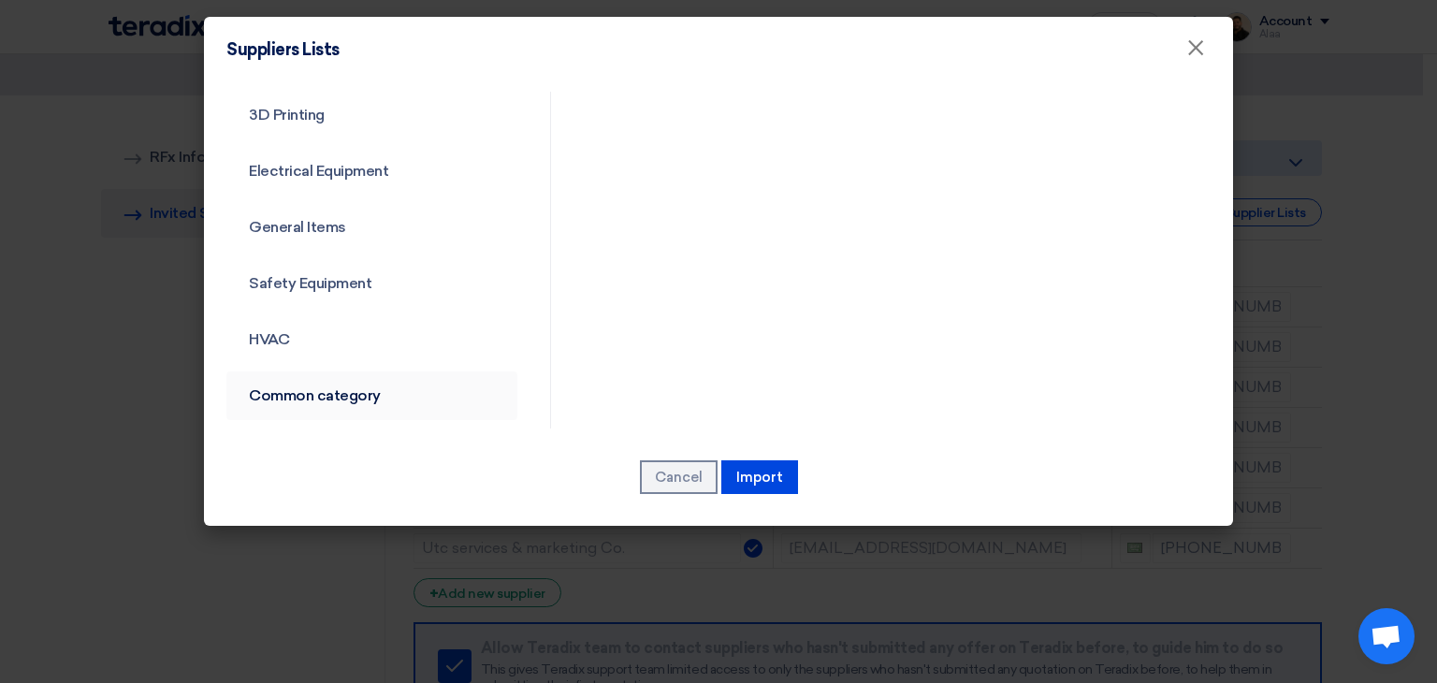
click at [326, 389] on link "Common category" at bounding box center [371, 395] width 291 height 49
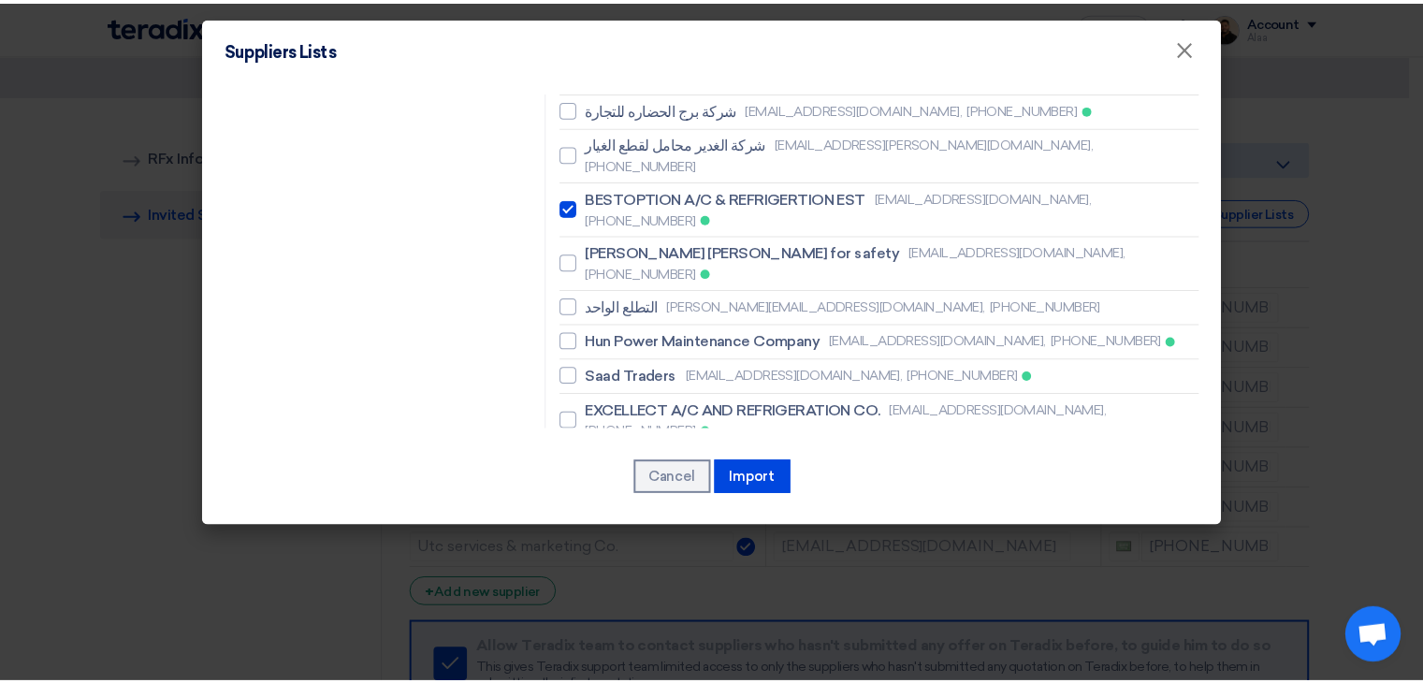
scroll to position [1534, 0]
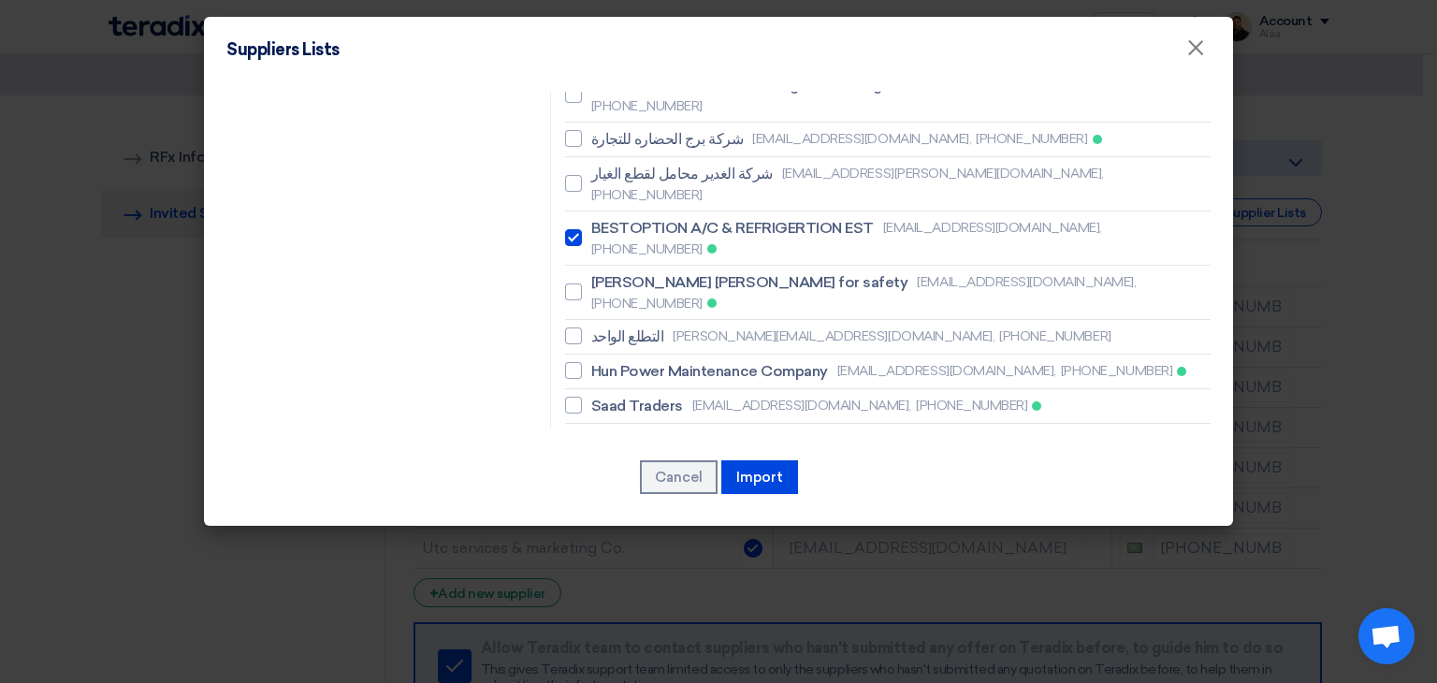
click at [726, 622] on span "Technical Solution Trading Ets." at bounding box center [696, 633] width 211 height 22
click at [603, 637] on input "Technical Solution Trading Ets. mohammed.ali@wika.com, +971" at bounding box center [597, 643] width 12 height 12
checkbox input "true"
click at [760, 470] on button "Import" at bounding box center [759, 477] width 77 height 34
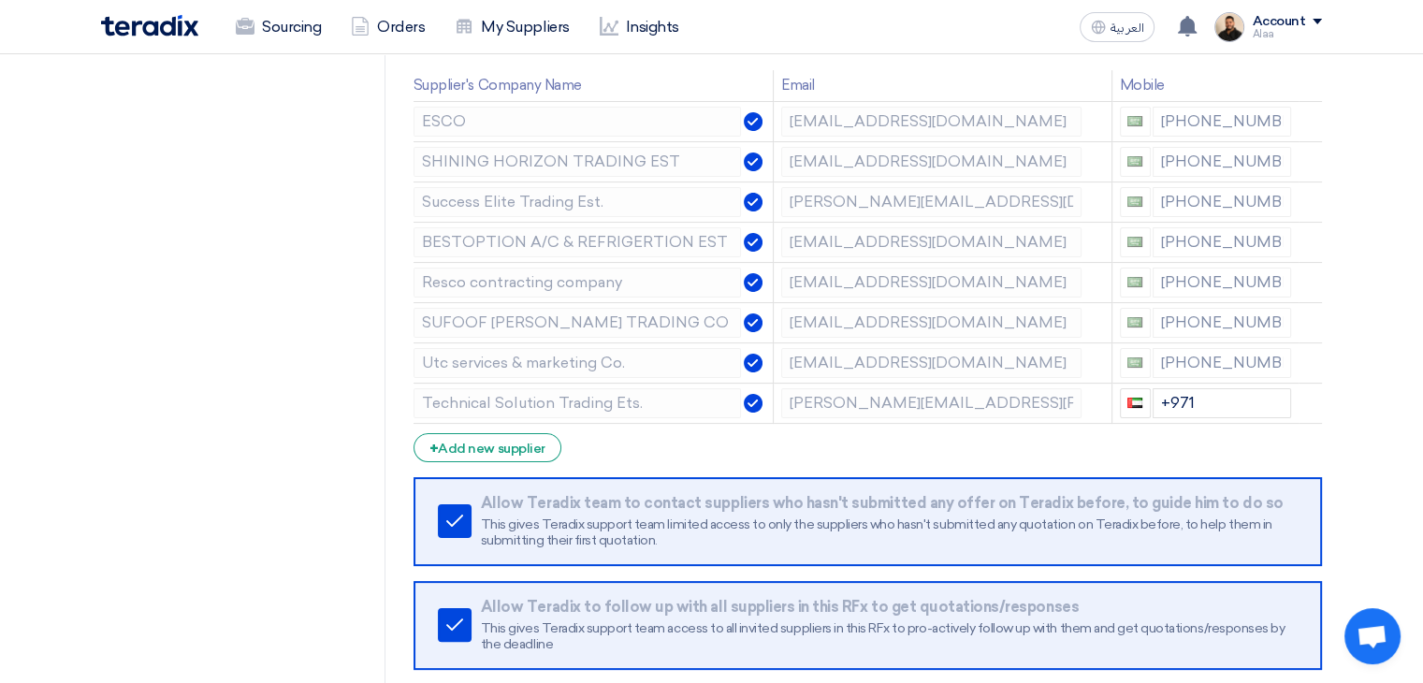
scroll to position [281, 0]
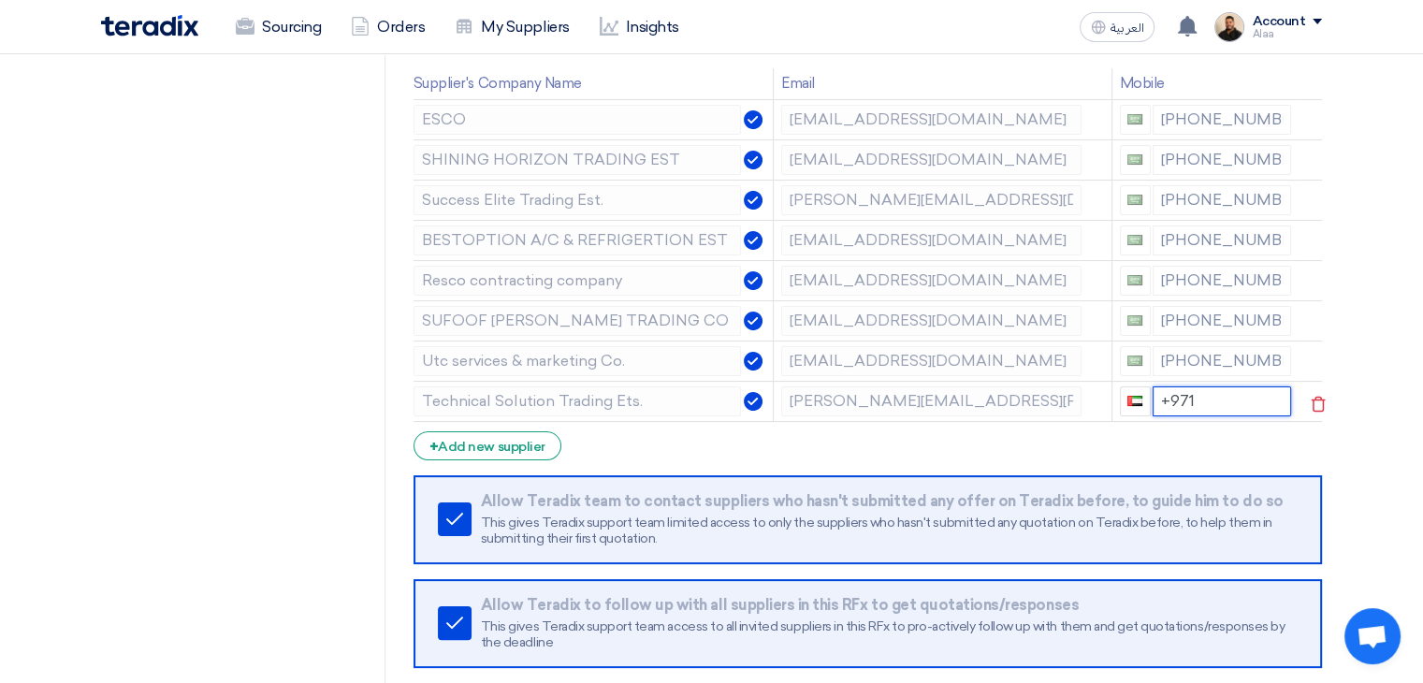
click at [1201, 398] on input "+971" at bounding box center [1221, 401] width 139 height 30
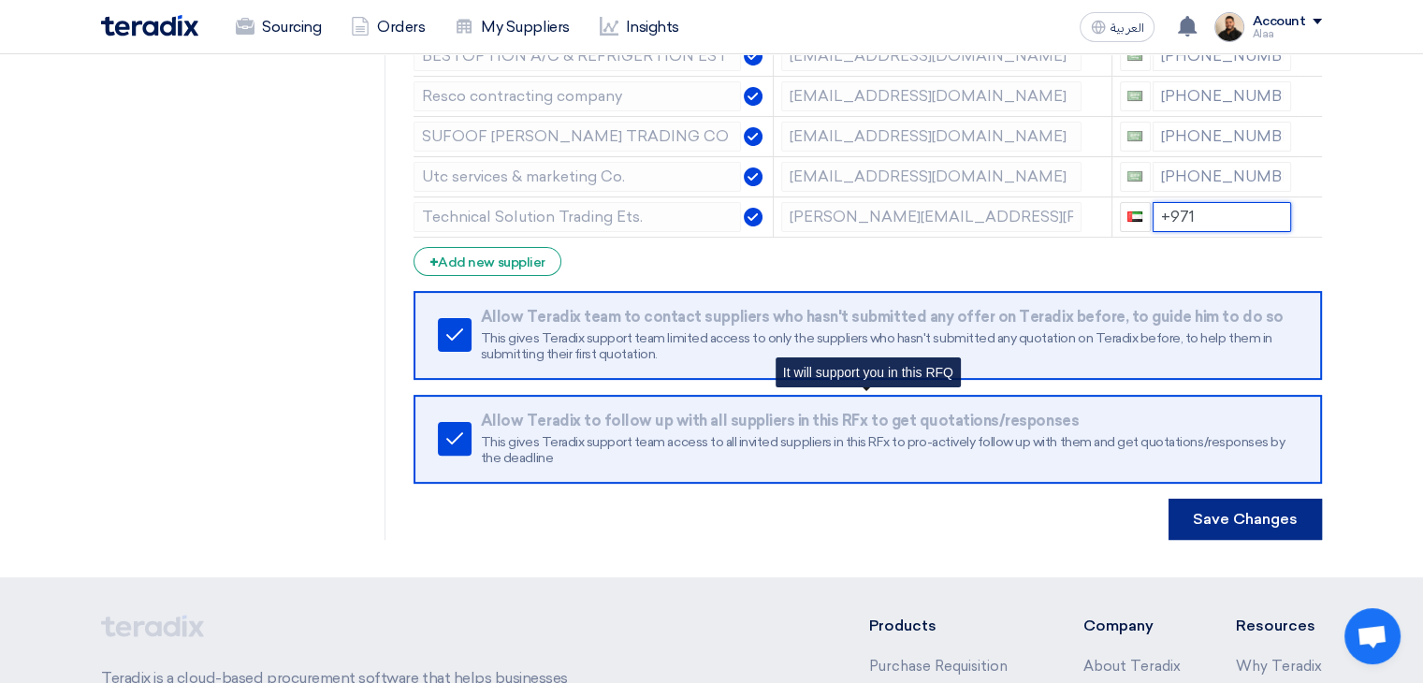
scroll to position [468, 0]
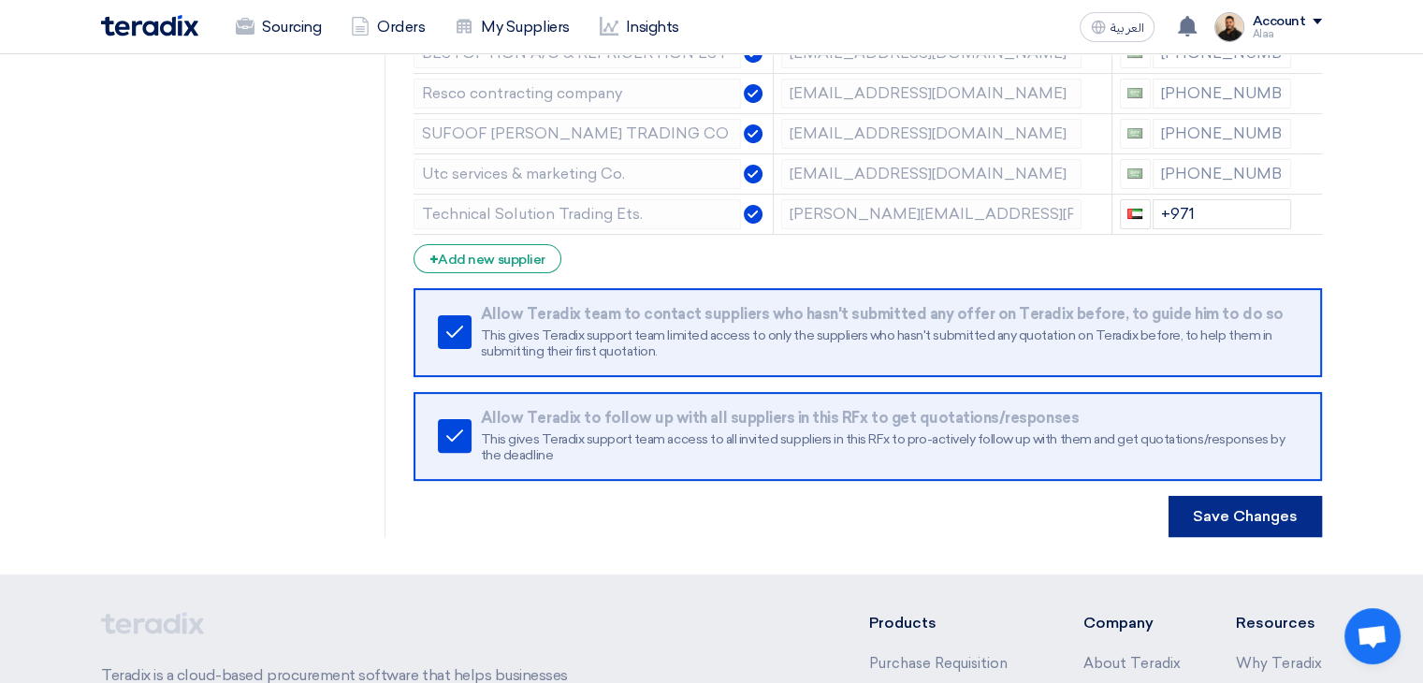
click at [1233, 518] on button "Save Changes" at bounding box center [1244, 516] width 153 height 41
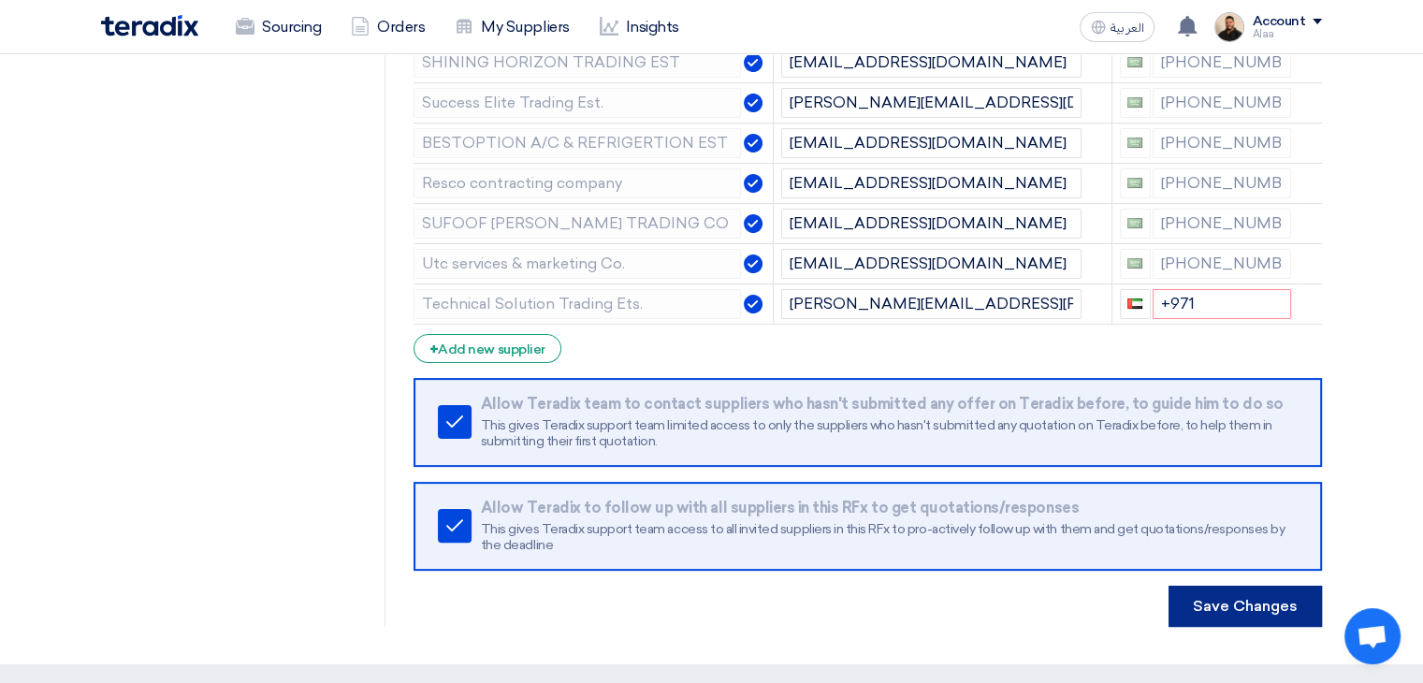
scroll to position [374, 0]
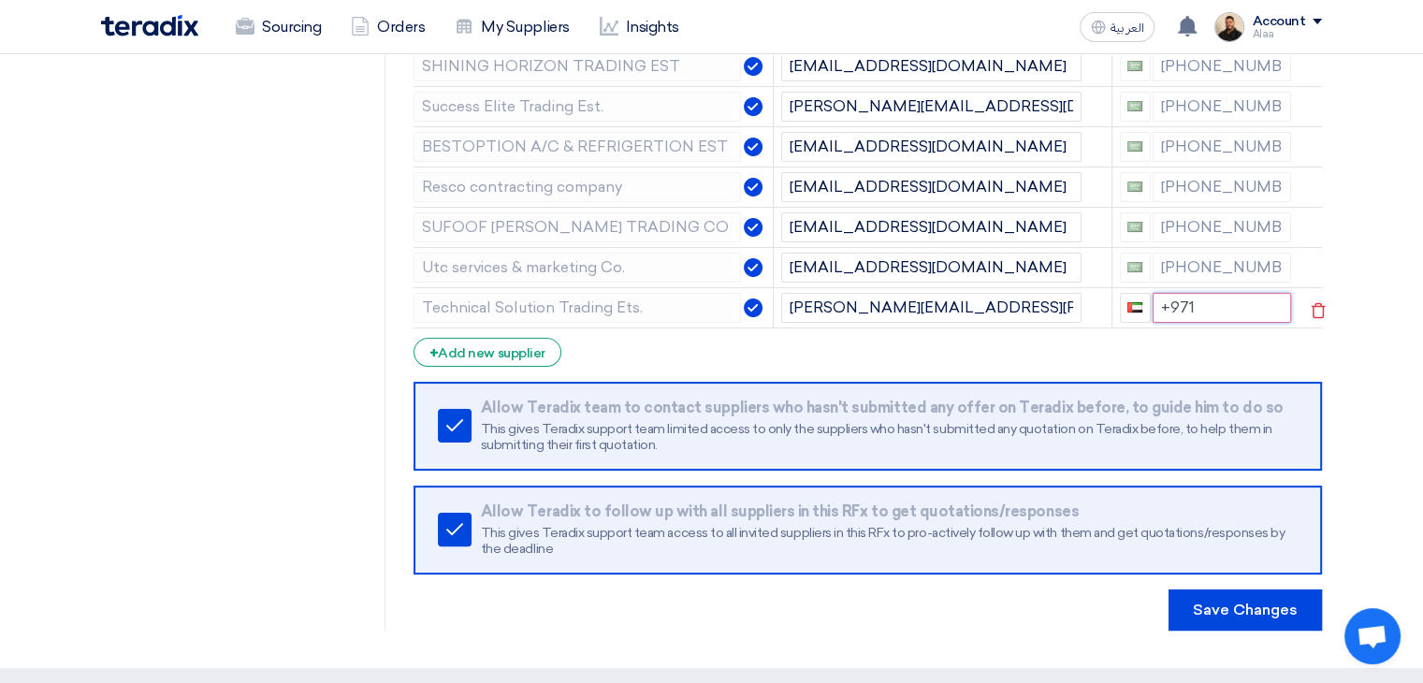
click at [1205, 323] on input "+971" at bounding box center [1221, 308] width 139 height 30
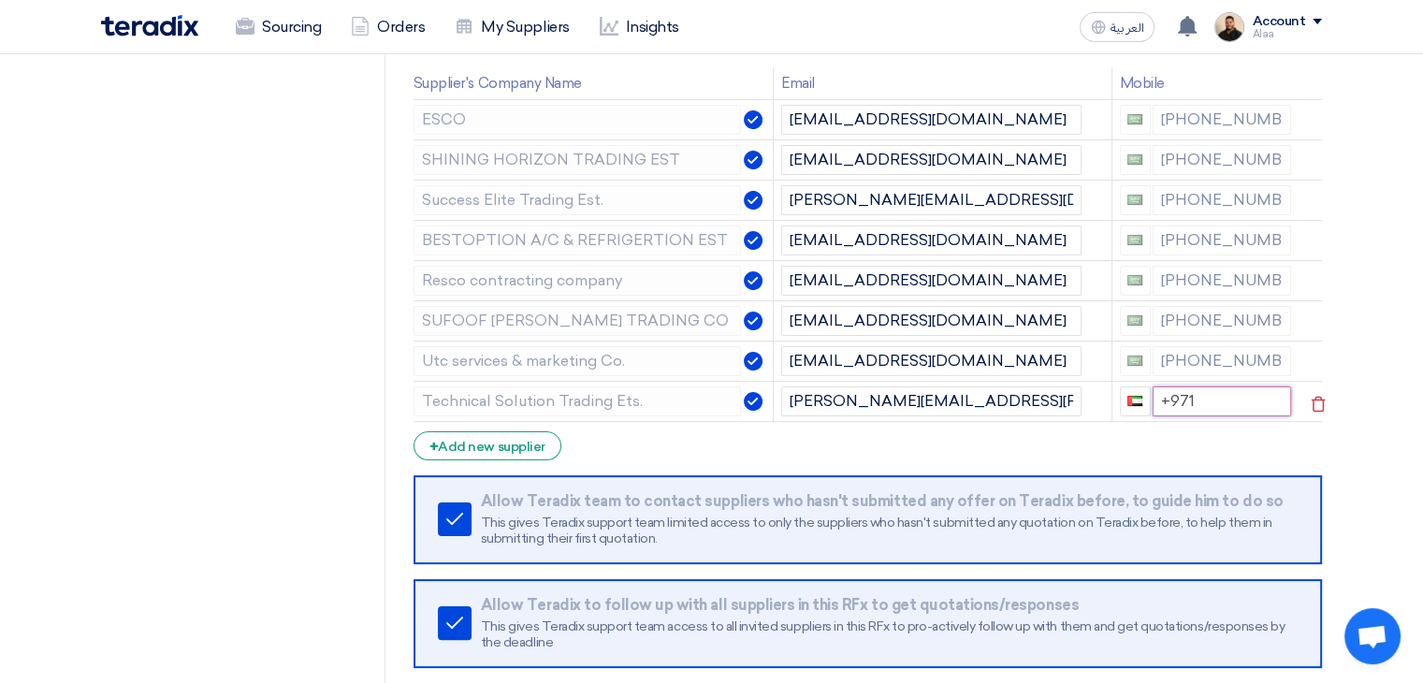
click at [1200, 416] on input "+971" at bounding box center [1221, 401] width 139 height 30
click at [1197, 416] on input "+971" at bounding box center [1221, 401] width 139 height 30
click at [1369, 547] on section "RFQ Information RFx Information Invited Suppliers Invited Supplier Supplier Man…" at bounding box center [711, 334] width 1423 height 853
click at [1193, 416] on input "+971 00000000" at bounding box center [1221, 401] width 139 height 30
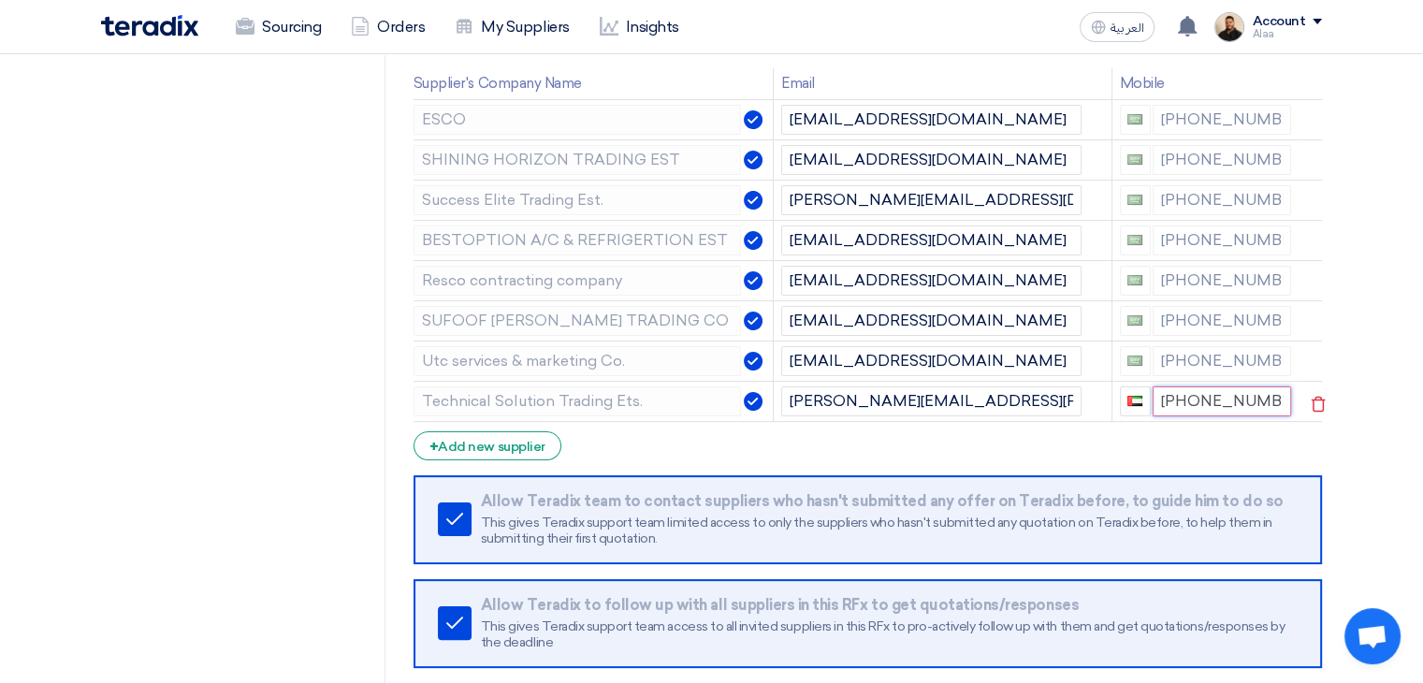
click at [1232, 416] on input "+971 00000000" at bounding box center [1221, 401] width 139 height 30
click at [1263, 416] on input "+971 00000000" at bounding box center [1221, 401] width 139 height 30
click at [1271, 416] on input "+971 00000000" at bounding box center [1221, 401] width 139 height 30
click at [1380, 500] on section "RFQ Information RFx Information Invited Suppliers Invited Supplier Supplier Man…" at bounding box center [711, 334] width 1423 height 853
click at [1267, 412] on input "+971 000000" at bounding box center [1221, 401] width 139 height 30
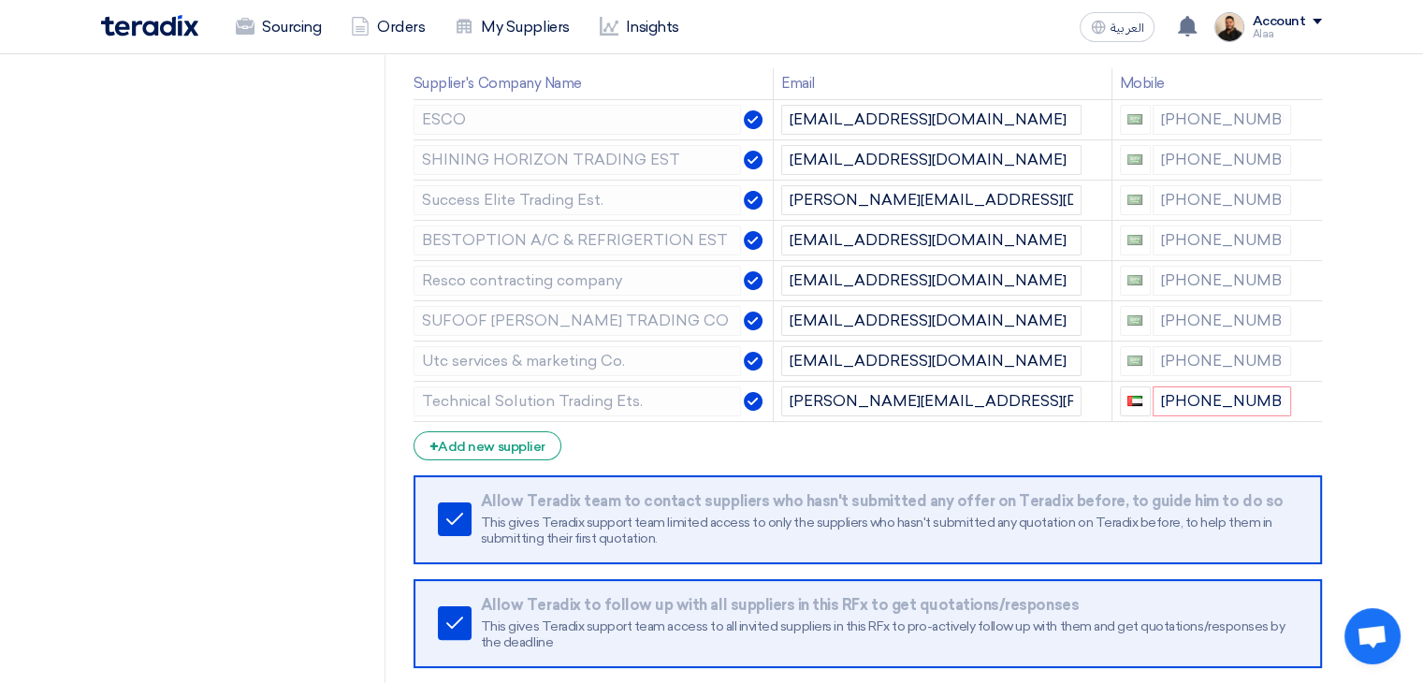
click at [1396, 509] on section "RFQ Information RFx Information Invited Suppliers Invited Supplier Supplier Man…" at bounding box center [711, 334] width 1423 height 853
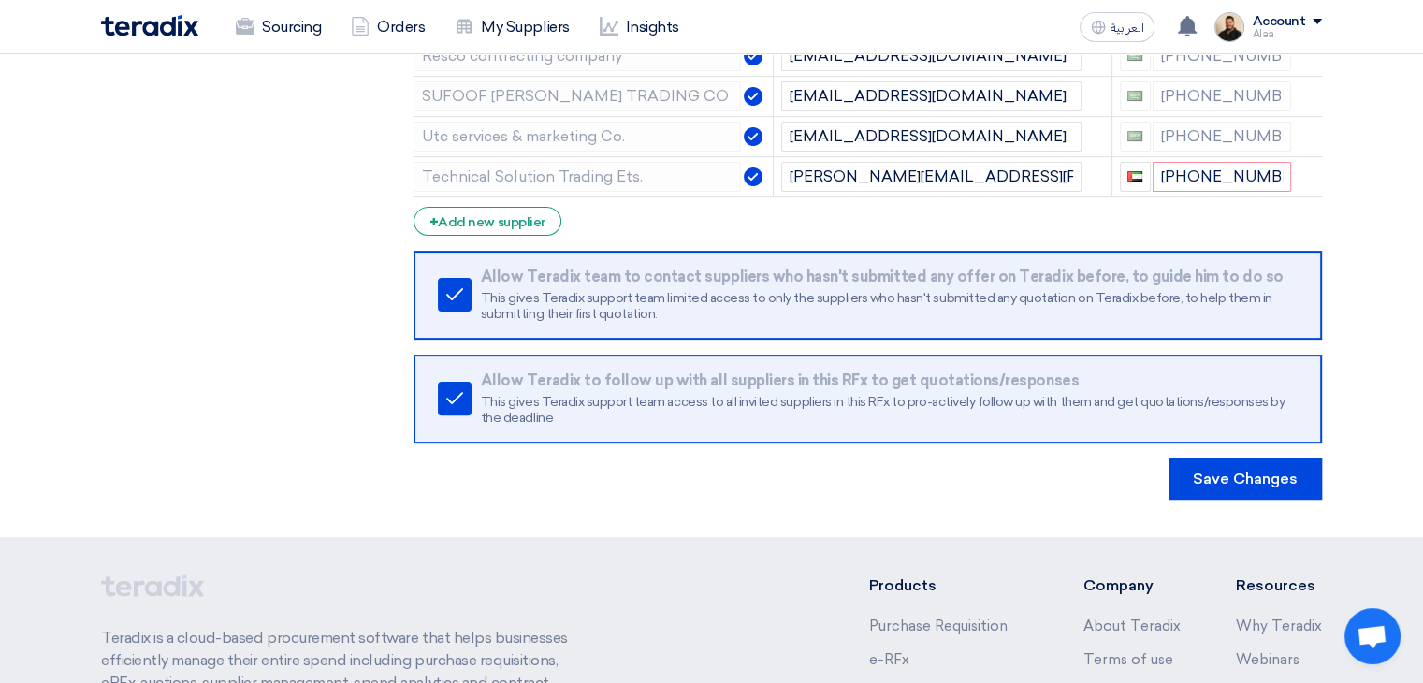
scroll to position [468, 0]
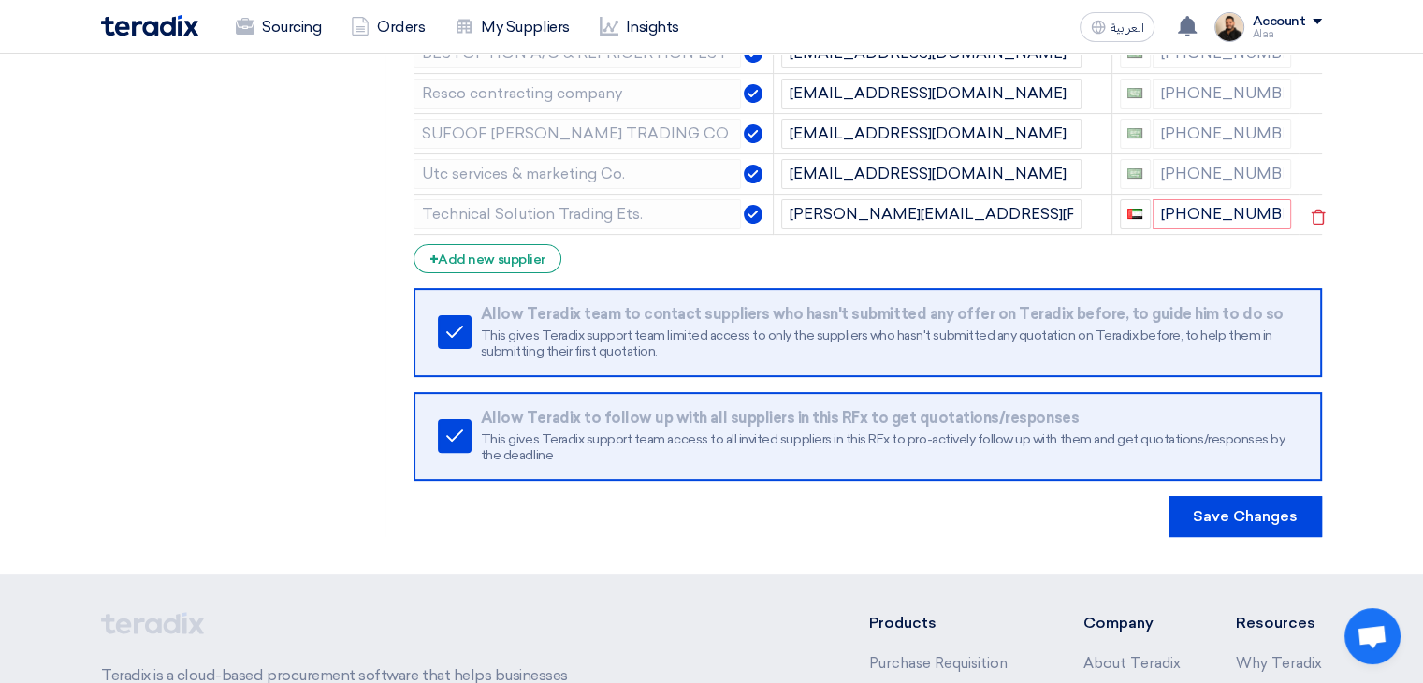
click at [1136, 234] on td "+971 000000" at bounding box center [1204, 214] width 187 height 40
click at [1138, 229] on button "button" at bounding box center [1135, 214] width 31 height 30
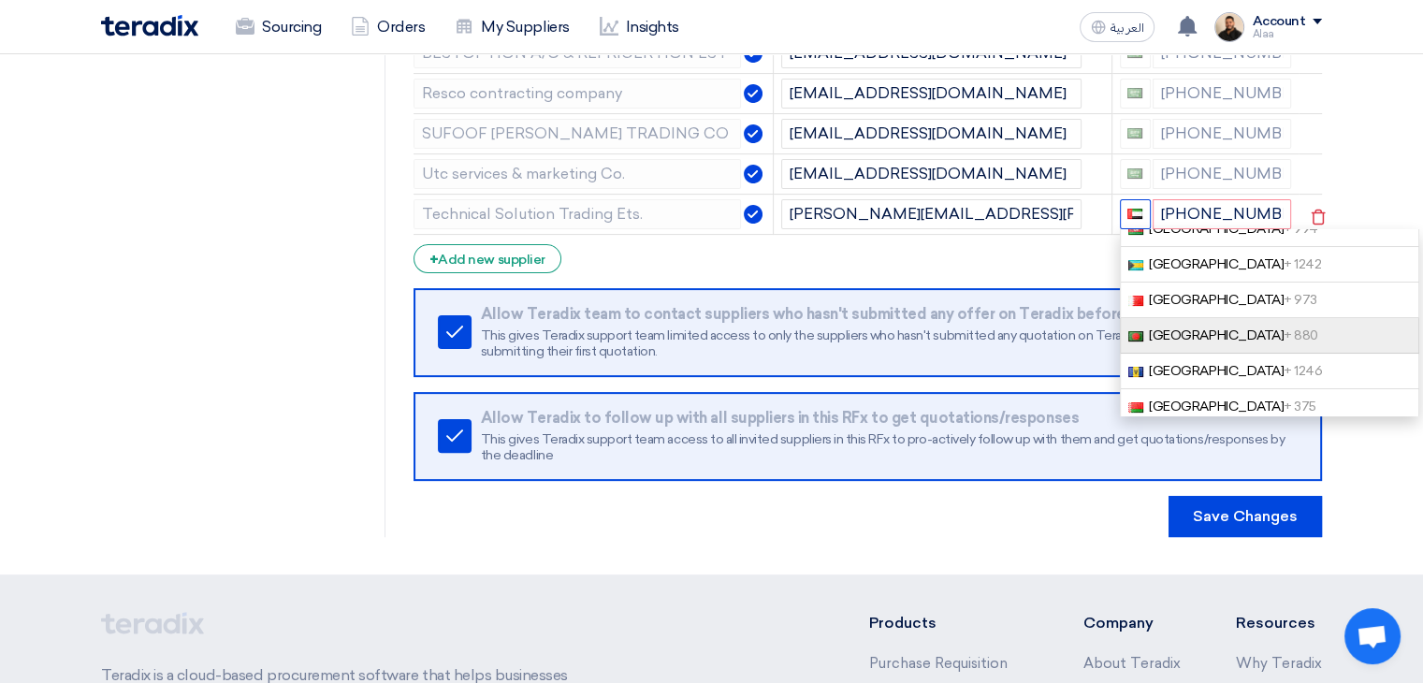
scroll to position [94, 0]
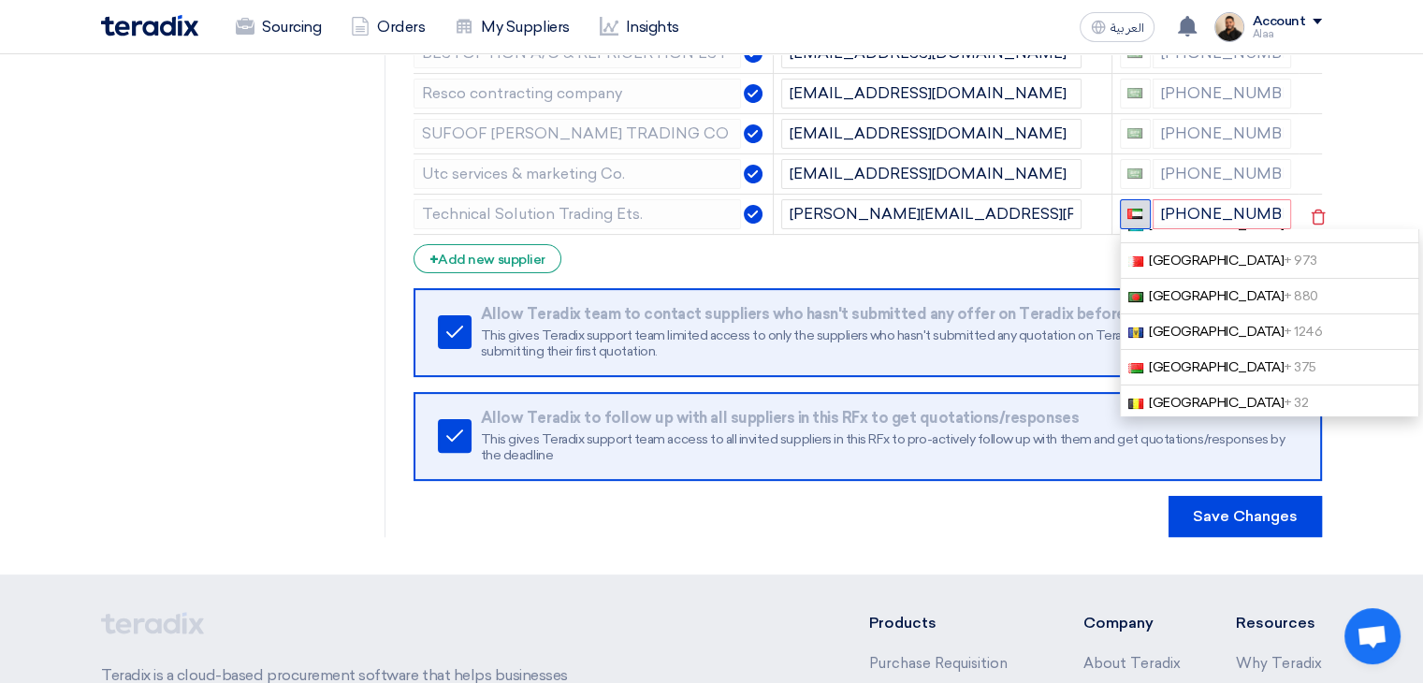
click at [1135, 219] on span "button" at bounding box center [1134, 214] width 15 height 10
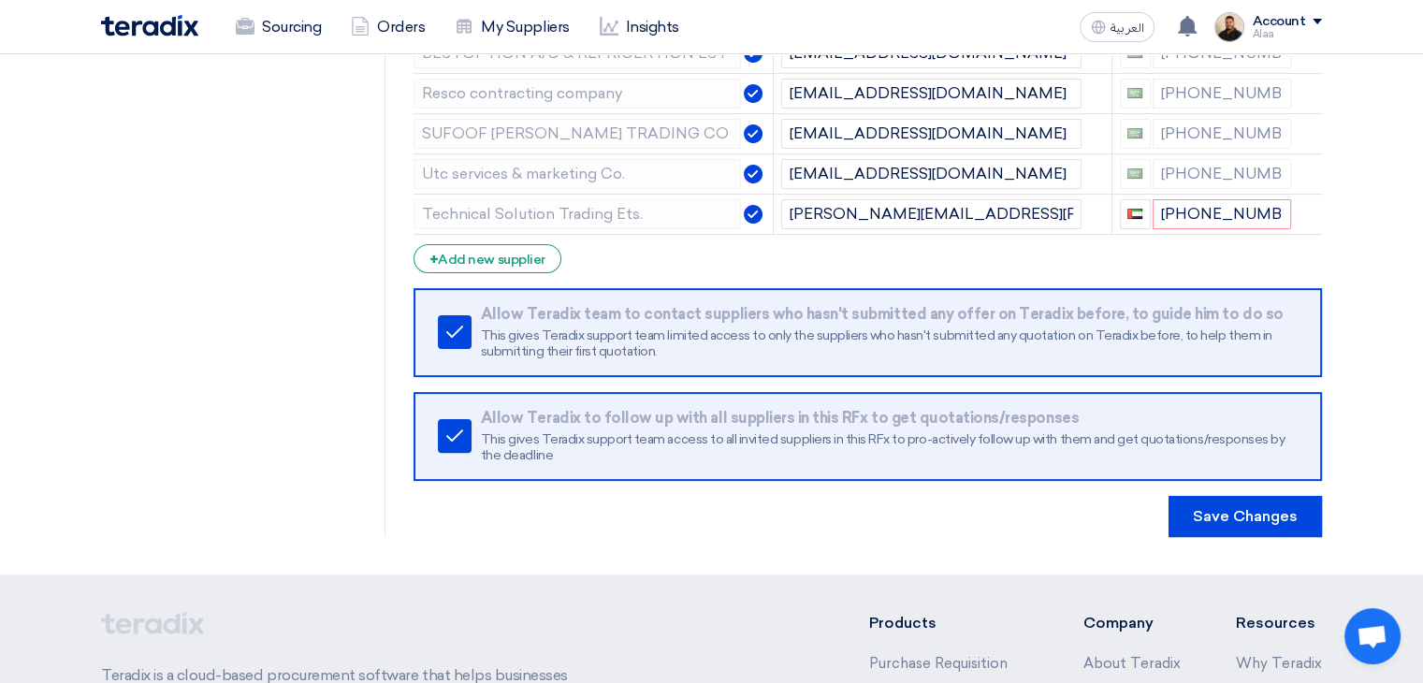
click at [1077, 294] on form "Supplier Management Minimize/Maximize Category Invite your suppliers Import Fro…" at bounding box center [867, 151] width 908 height 771
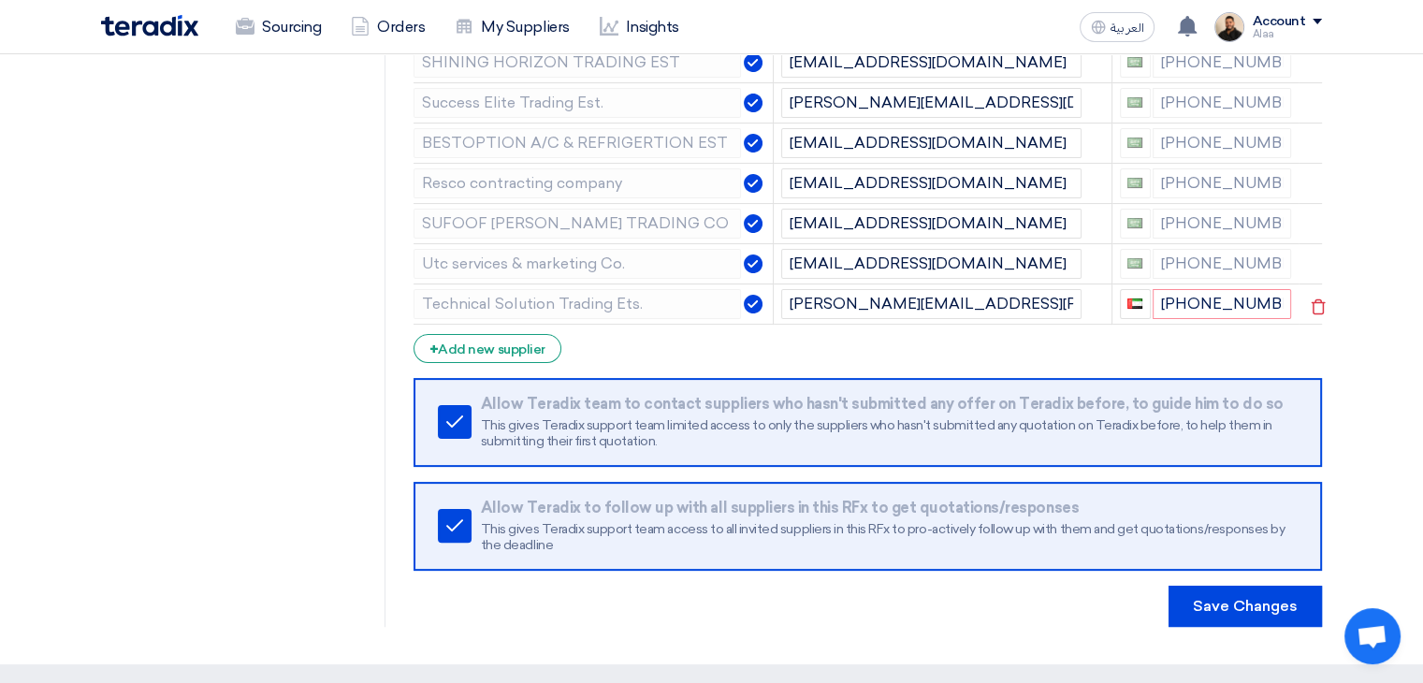
scroll to position [374, 0]
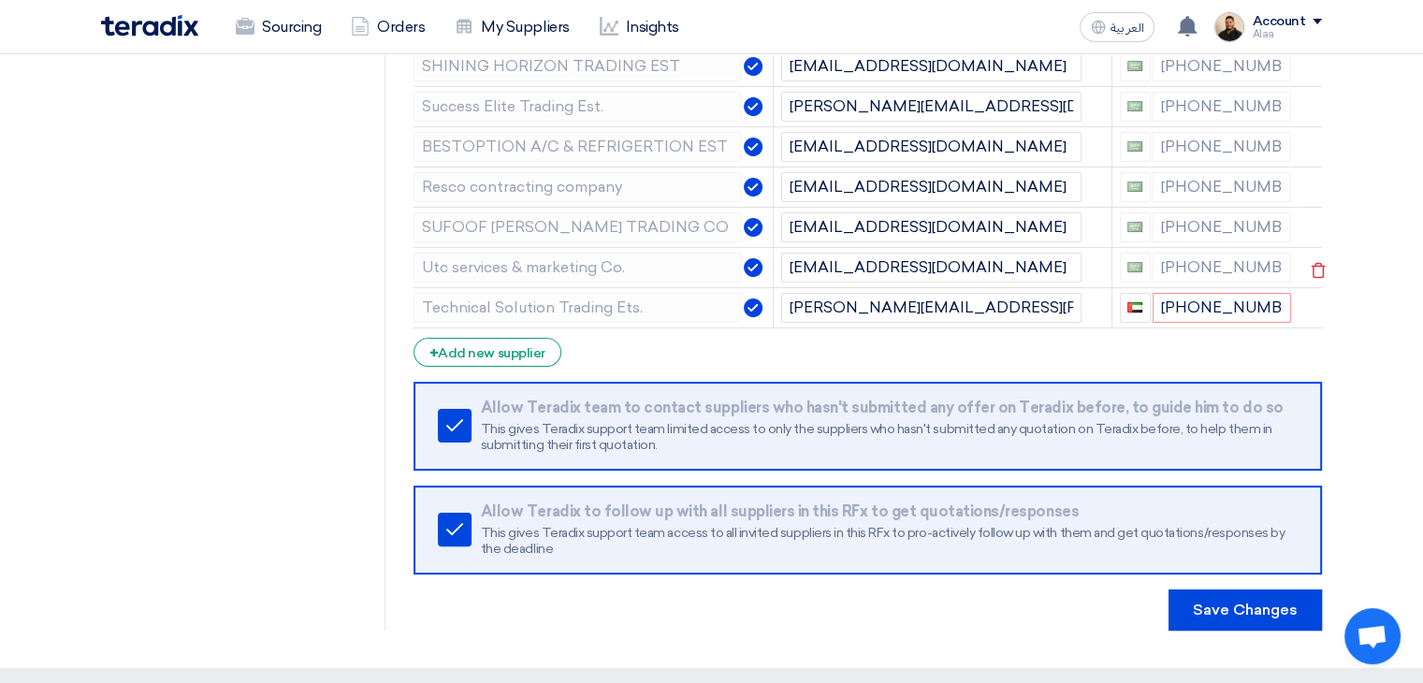
click at [1134, 268] on div at bounding box center [1136, 268] width 33 height 30
click at [1137, 312] on span "button" at bounding box center [1134, 307] width 15 height 10
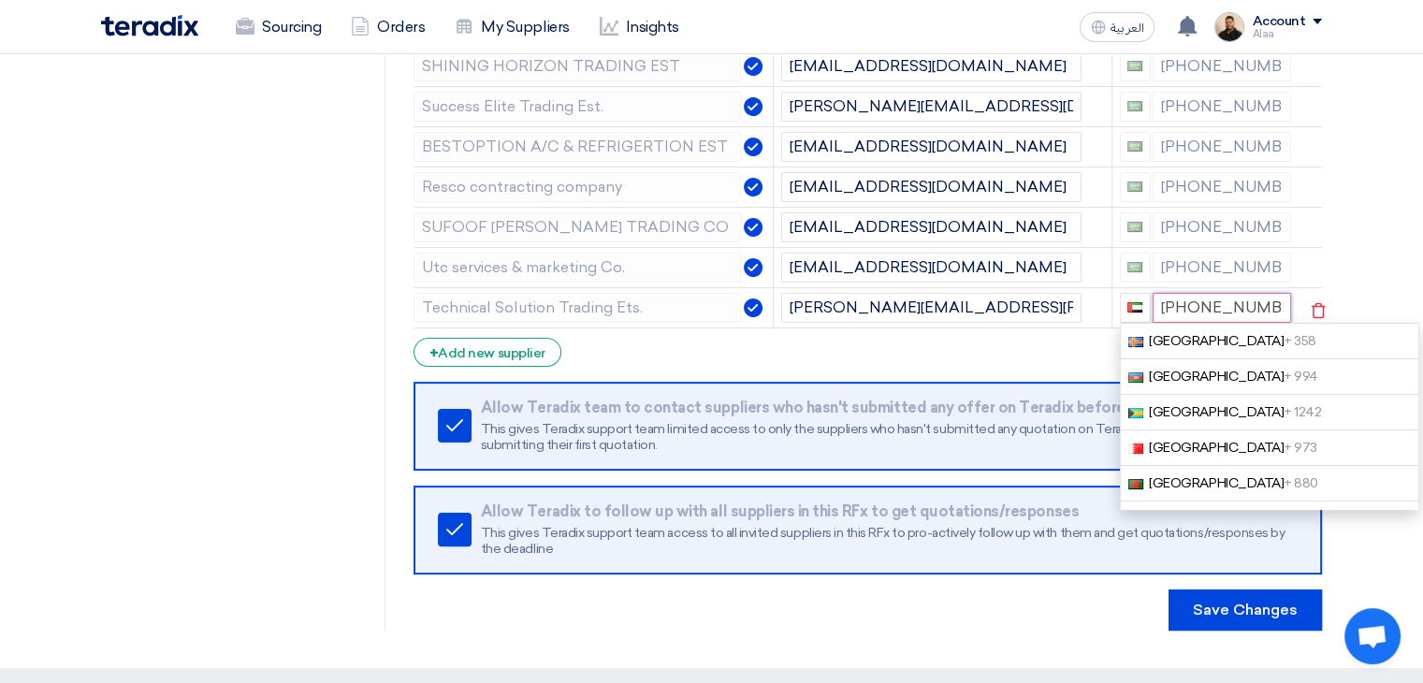
click at [1208, 323] on input "+971 000000" at bounding box center [1221, 308] width 139 height 30
click at [1257, 323] on input "+971 000000" at bounding box center [1221, 308] width 139 height 30
click at [1388, 258] on section "RFQ Information RFx Information Invited Suppliers Invited Supplier Supplier Man…" at bounding box center [711, 241] width 1423 height 853
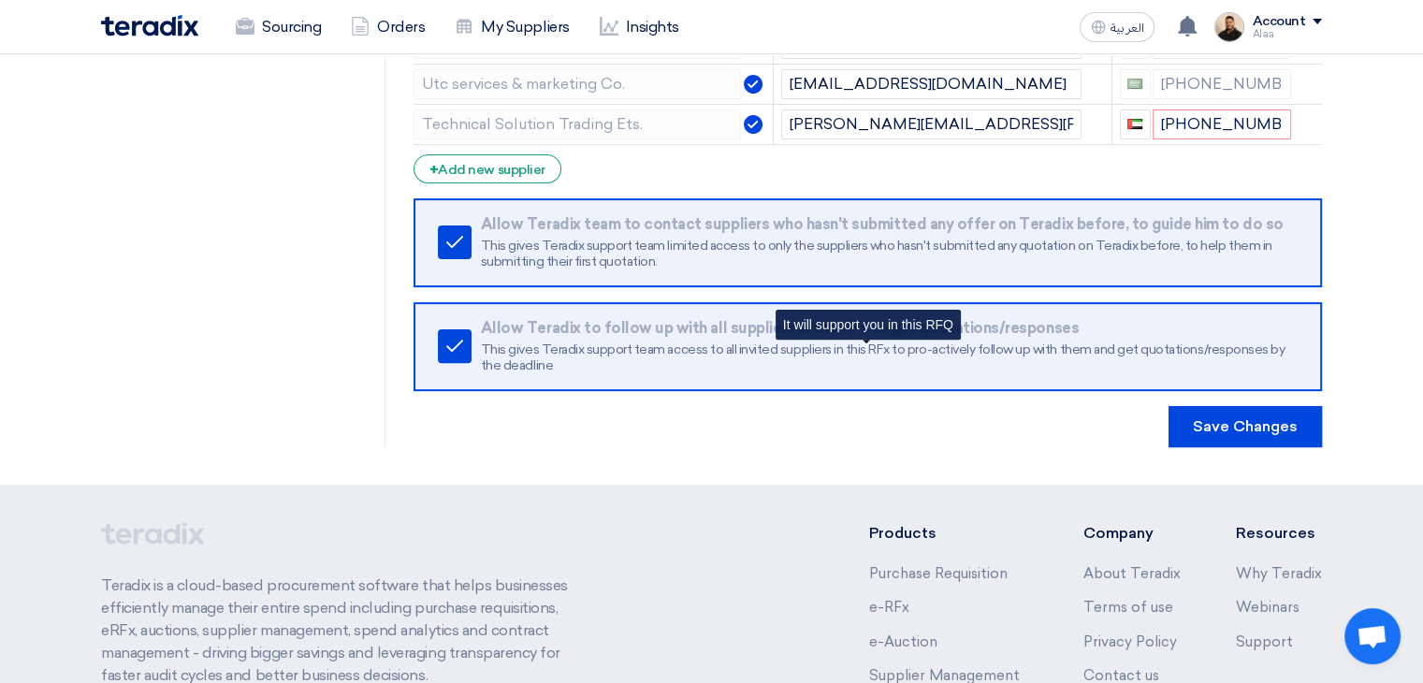
scroll to position [655, 0]
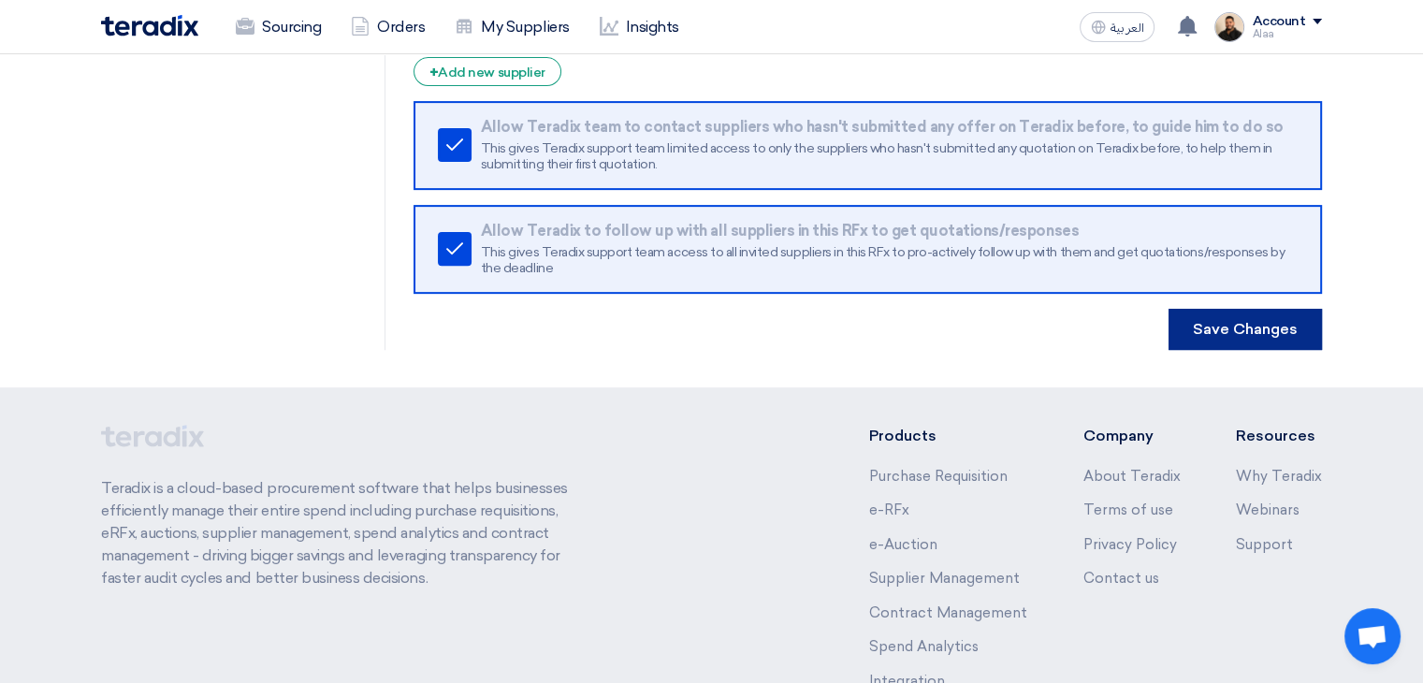
click at [1247, 350] on button "Save Changes" at bounding box center [1244, 329] width 153 height 41
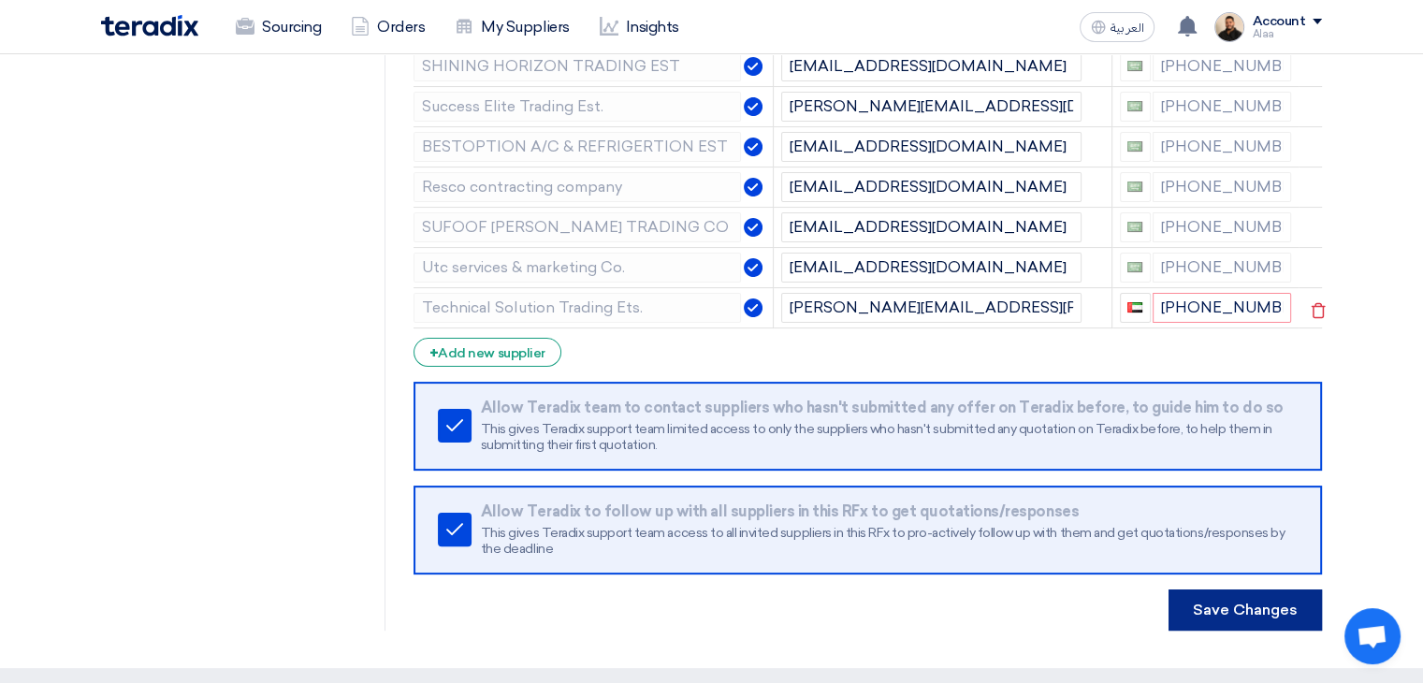
scroll to position [374, 0]
click at [1268, 323] on input "+971 000000" at bounding box center [1221, 308] width 139 height 30
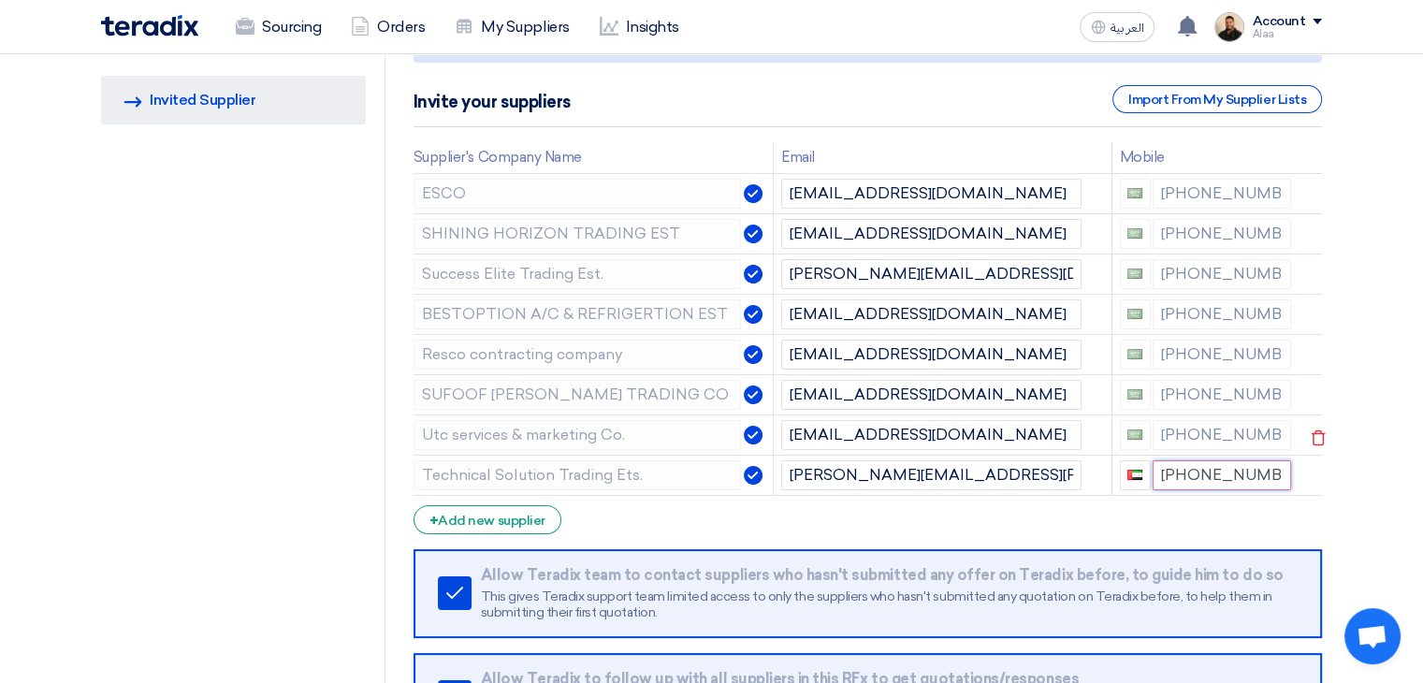
scroll to position [187, 0]
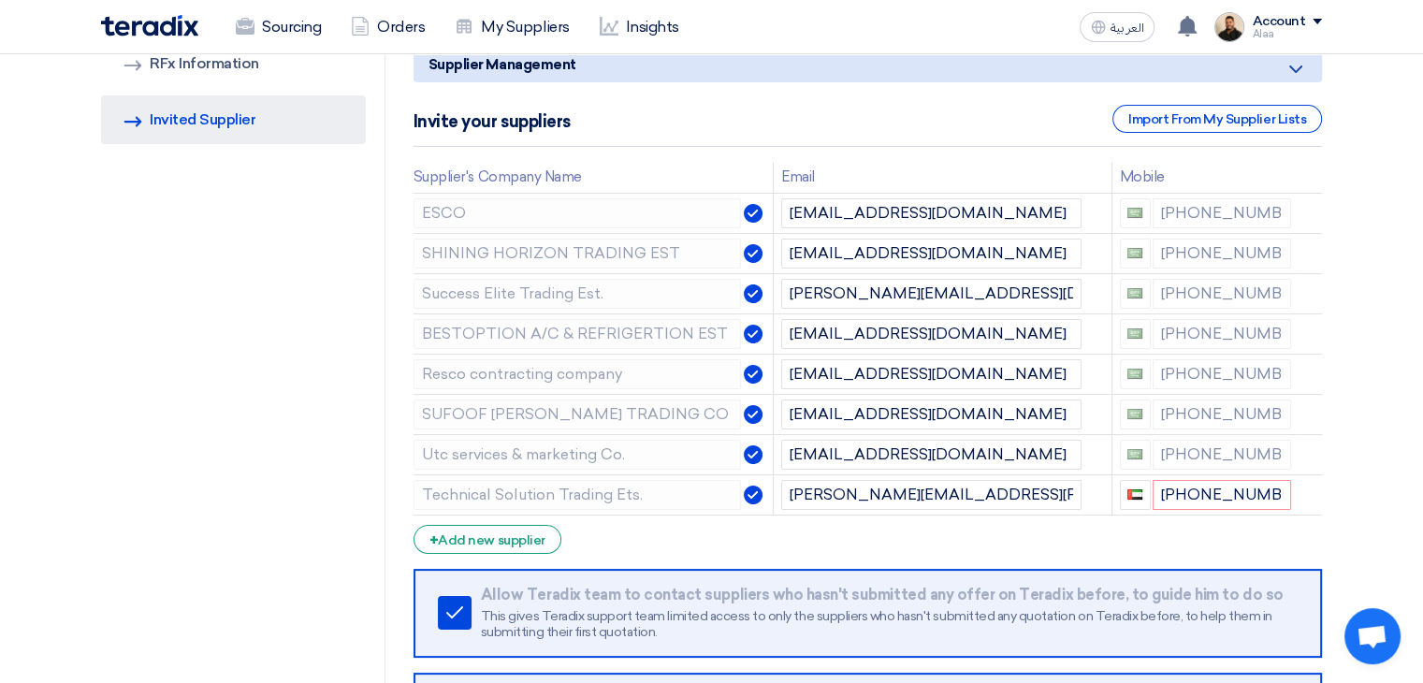
click at [1364, 514] on section "RFQ Information RFx Information Invited Suppliers Invited Supplier Supplier Man…" at bounding box center [711, 428] width 1423 height 853
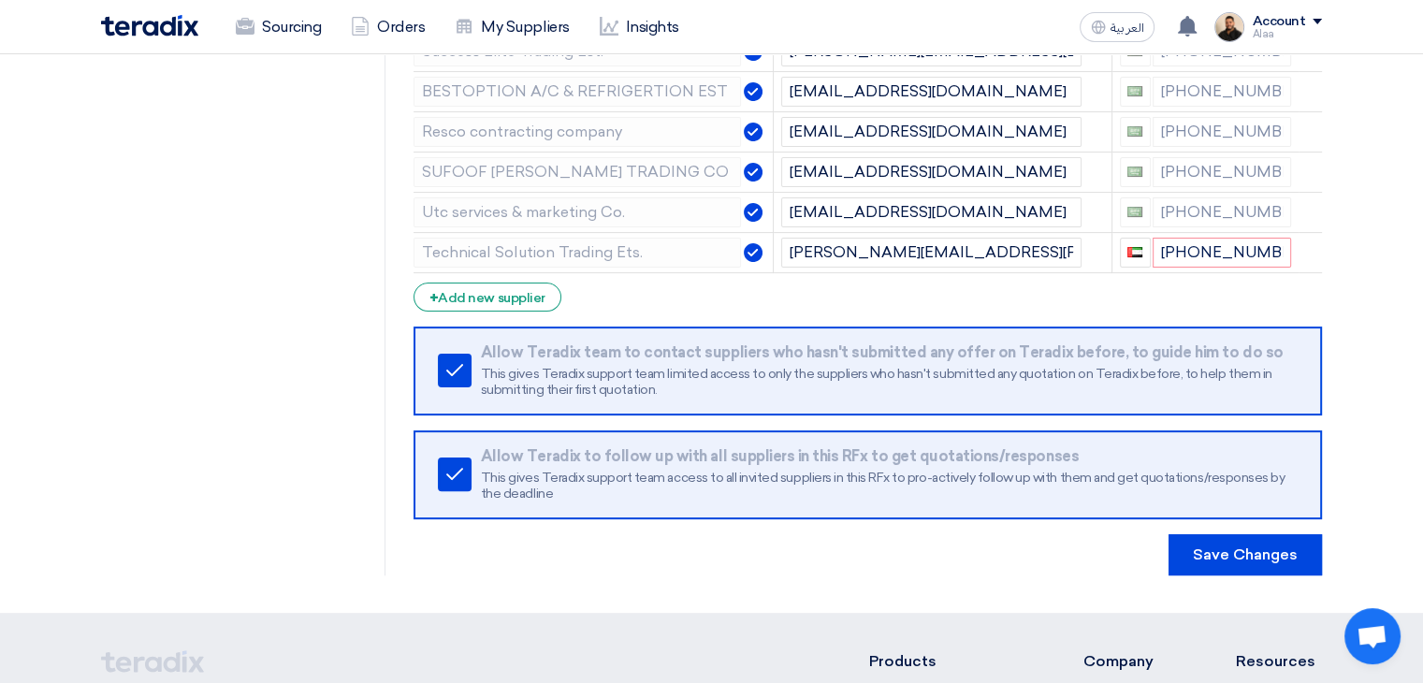
scroll to position [468, 0]
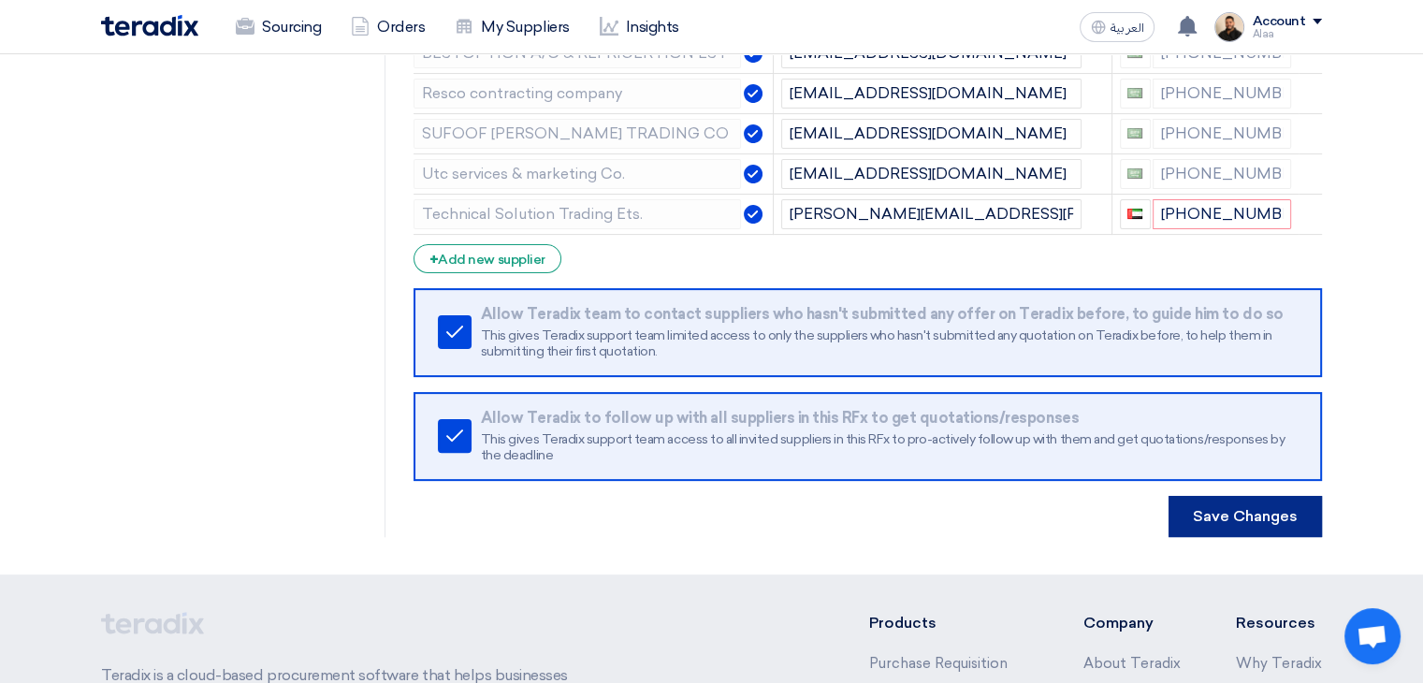
click at [1242, 537] on button "Save Changes" at bounding box center [1244, 516] width 153 height 41
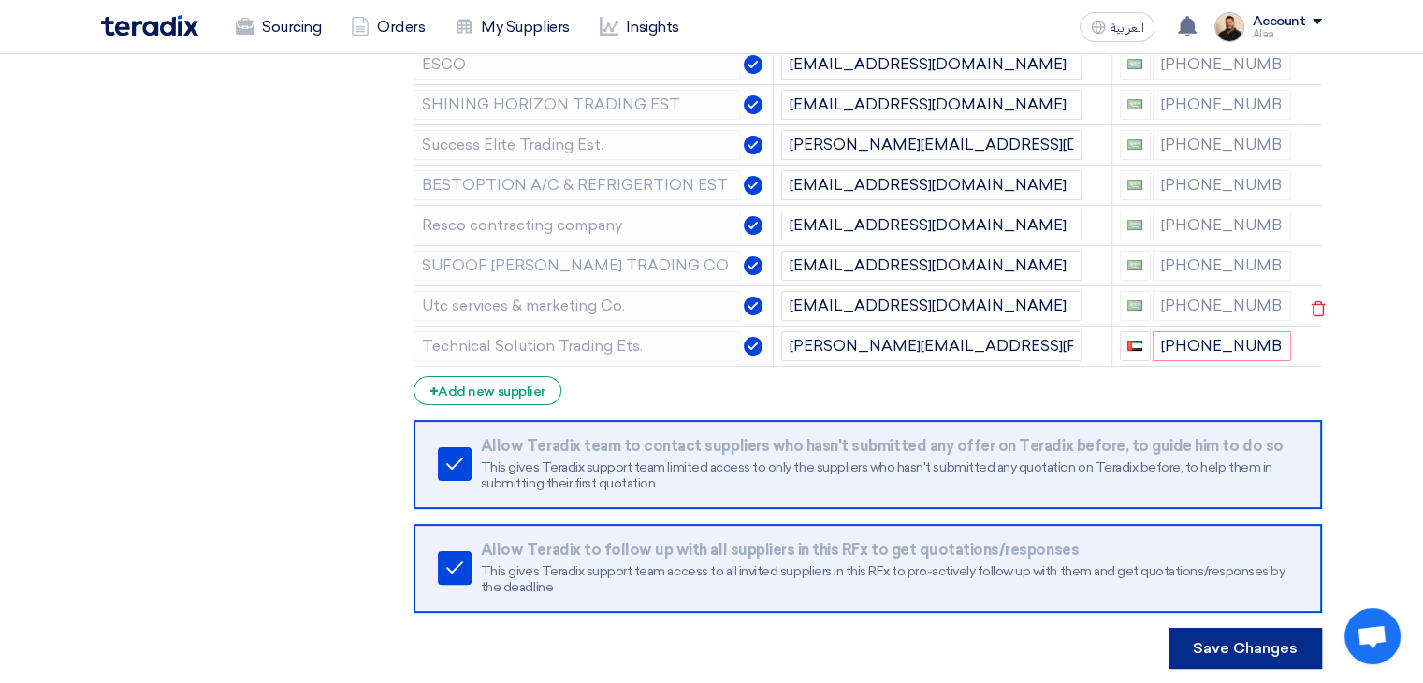
scroll to position [281, 0]
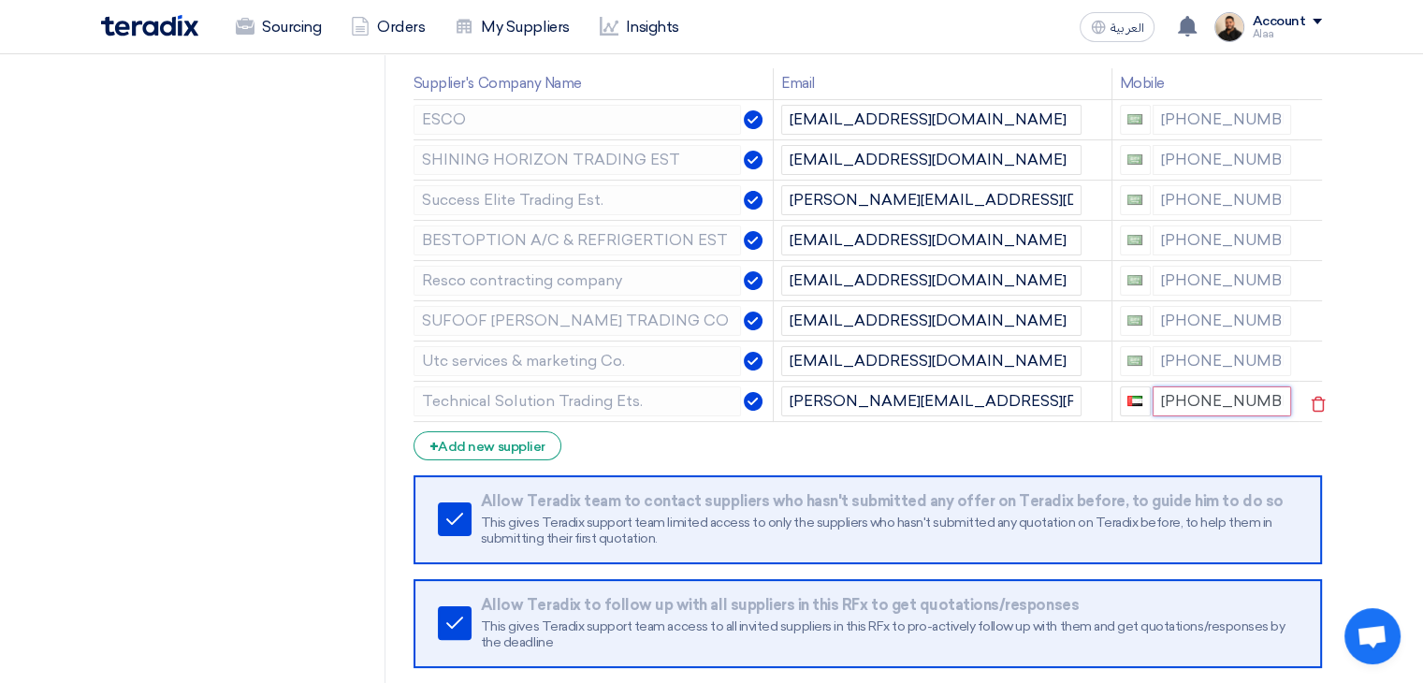
click at [1279, 416] on input "+971000000000" at bounding box center [1221, 401] width 139 height 30
type input "+"
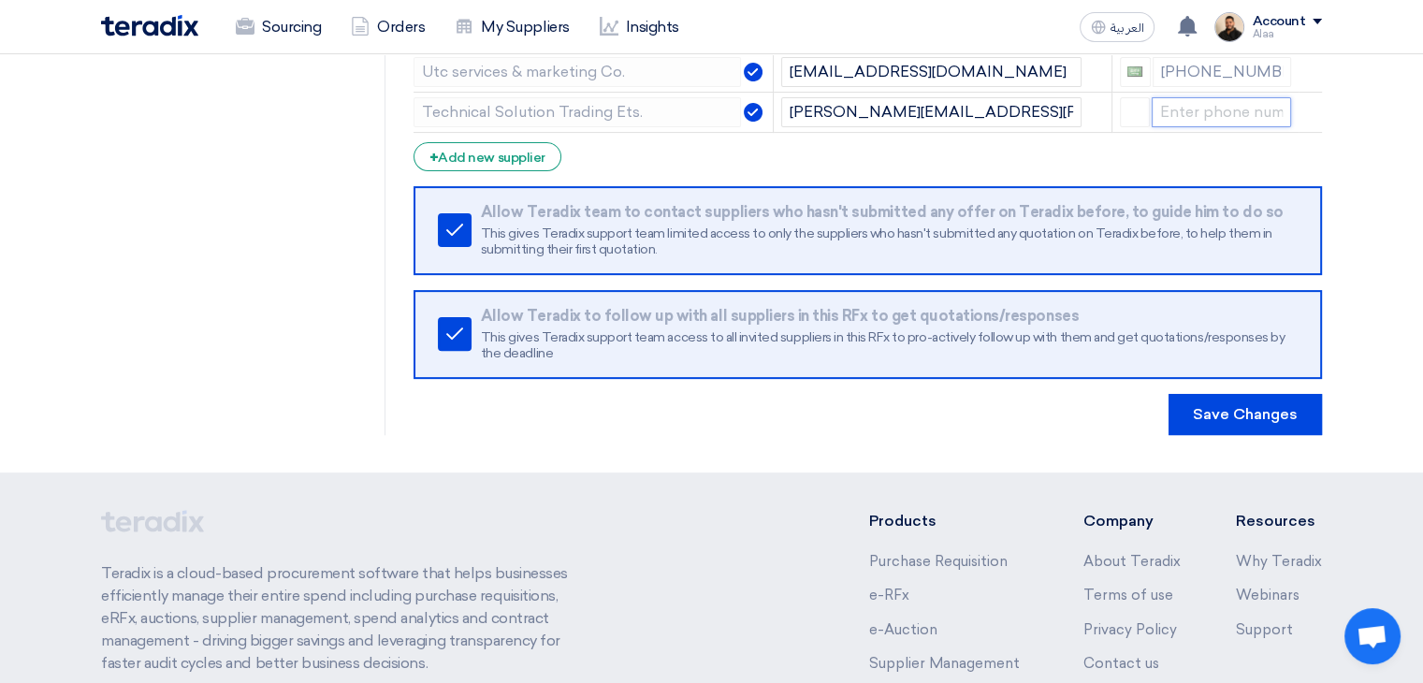
scroll to position [655, 0]
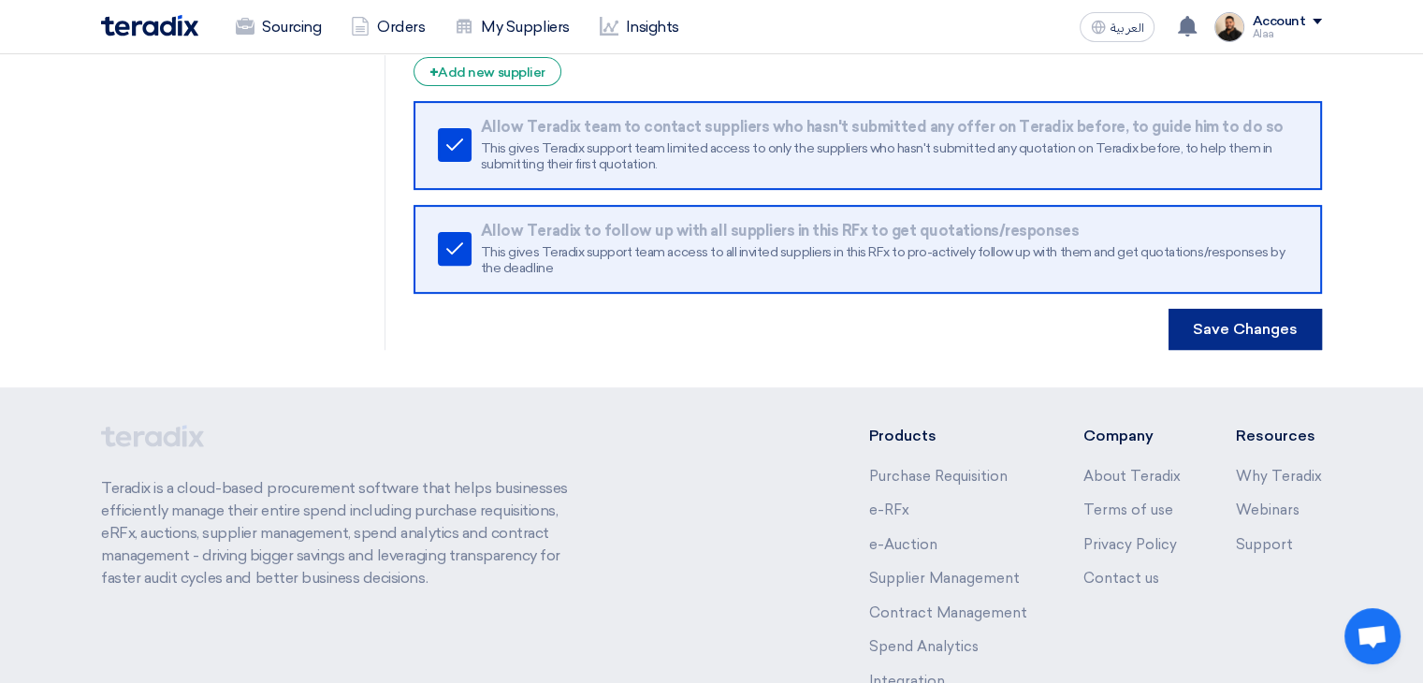
click at [1257, 318] on button "Save Changes" at bounding box center [1244, 329] width 153 height 41
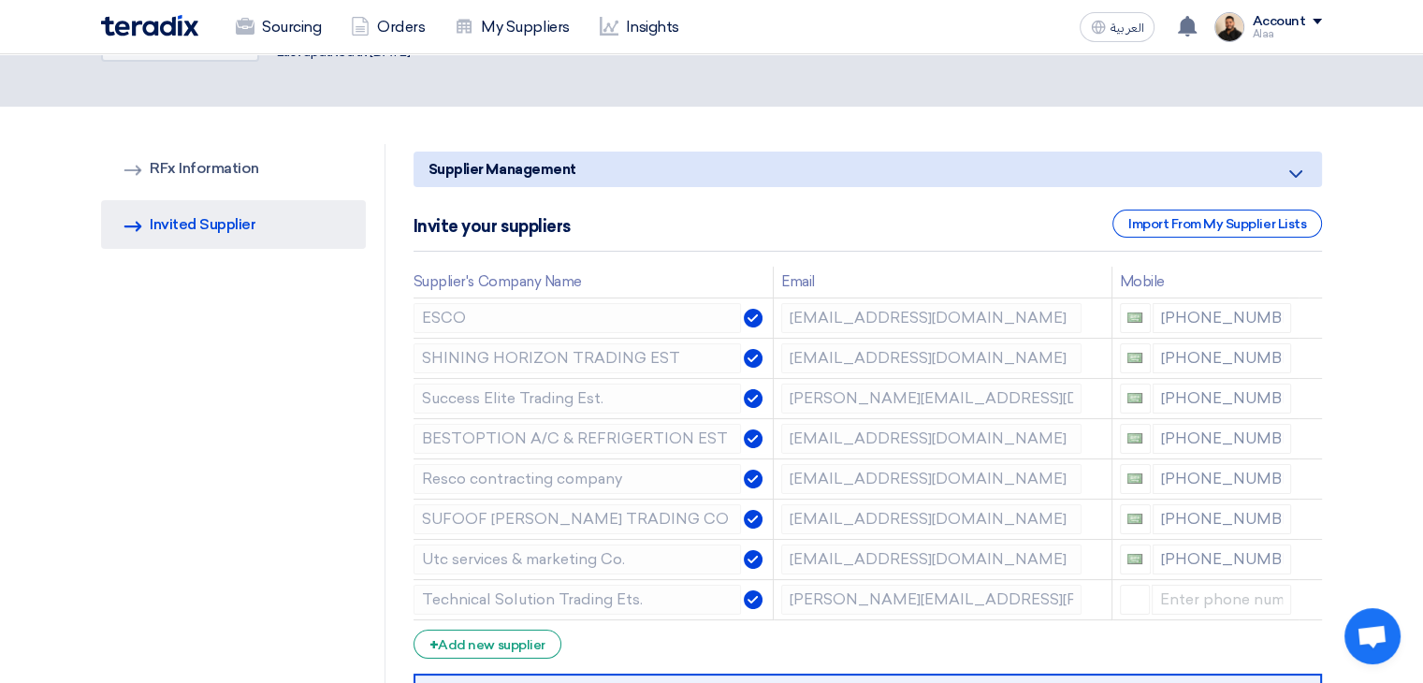
scroll to position [0, 0]
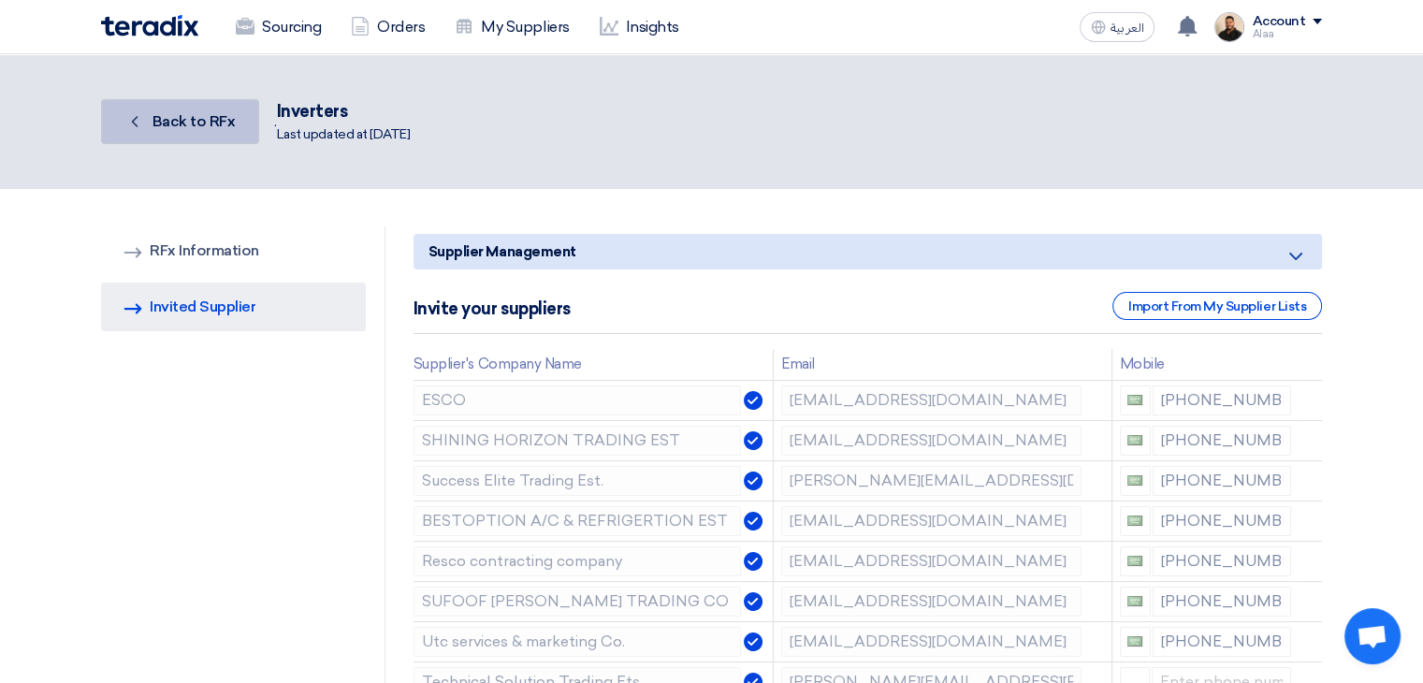
click at [236, 123] on link "Back Back to RFx" at bounding box center [180, 121] width 158 height 45
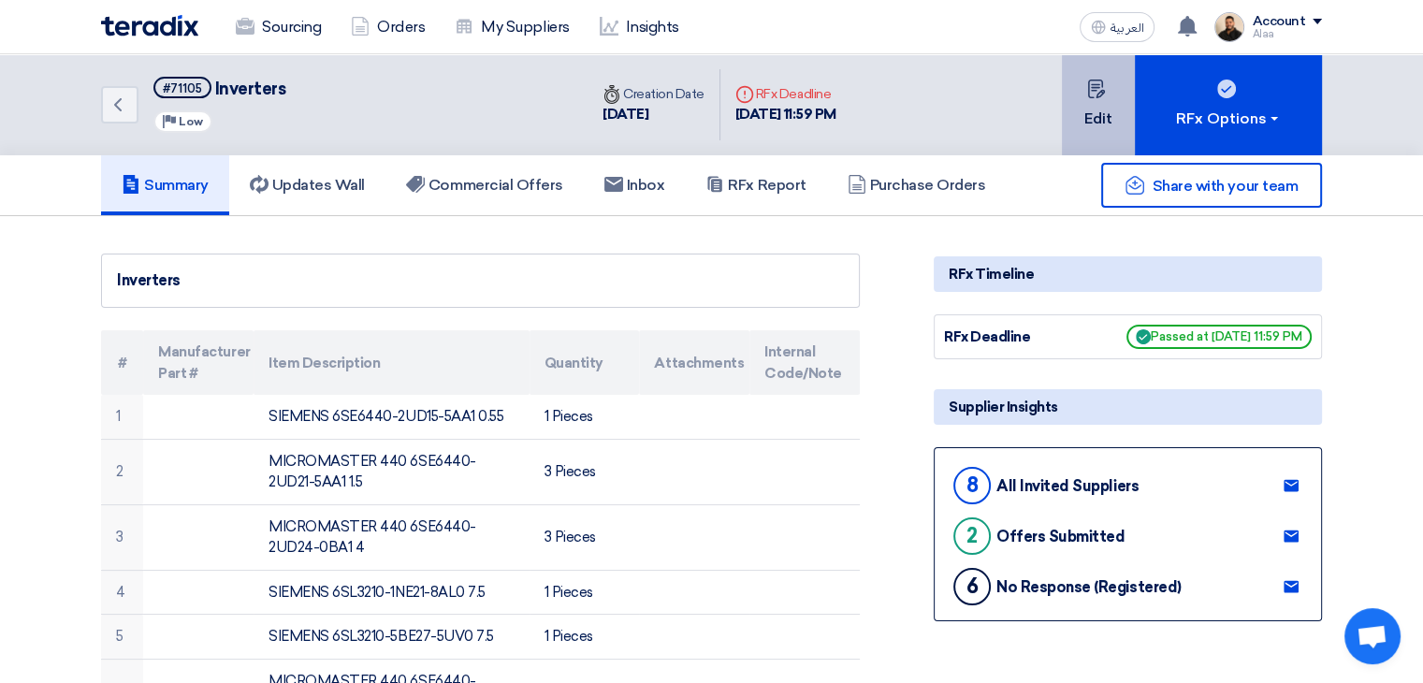
click at [1103, 114] on button "Edit" at bounding box center [1098, 104] width 73 height 101
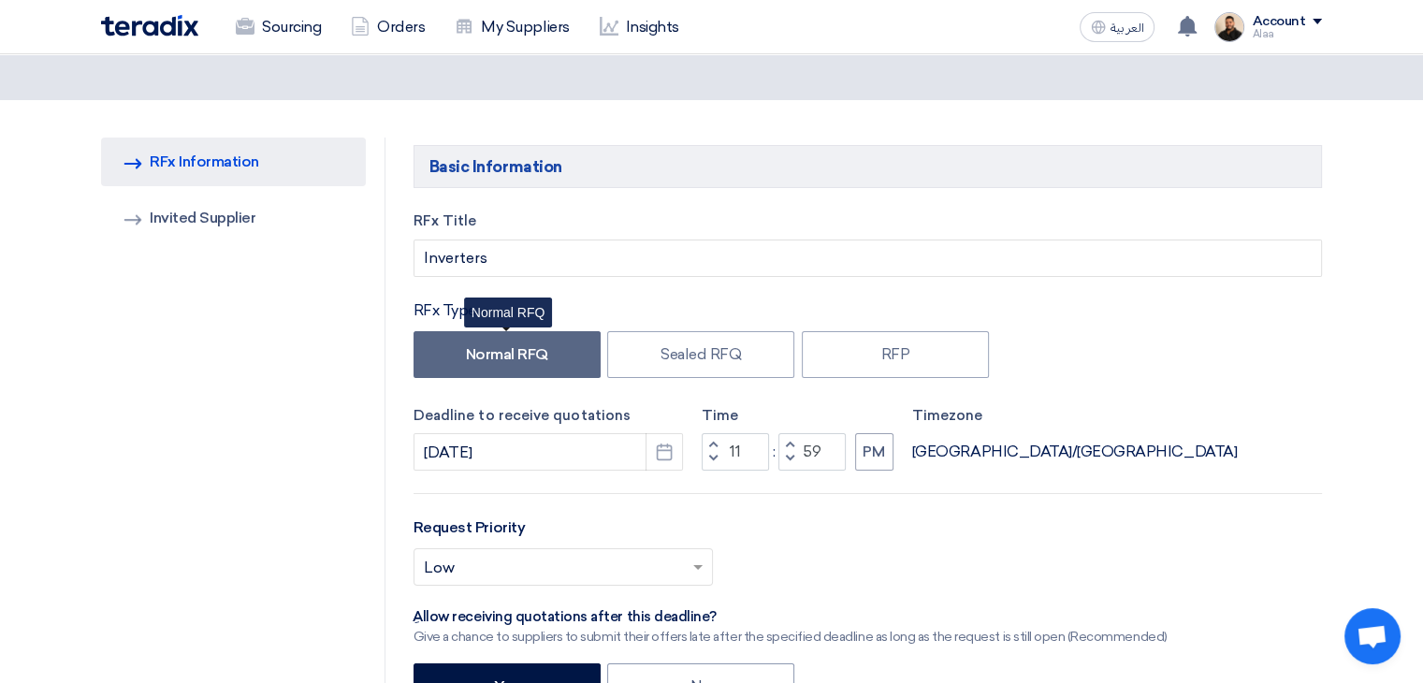
scroll to position [94, 0]
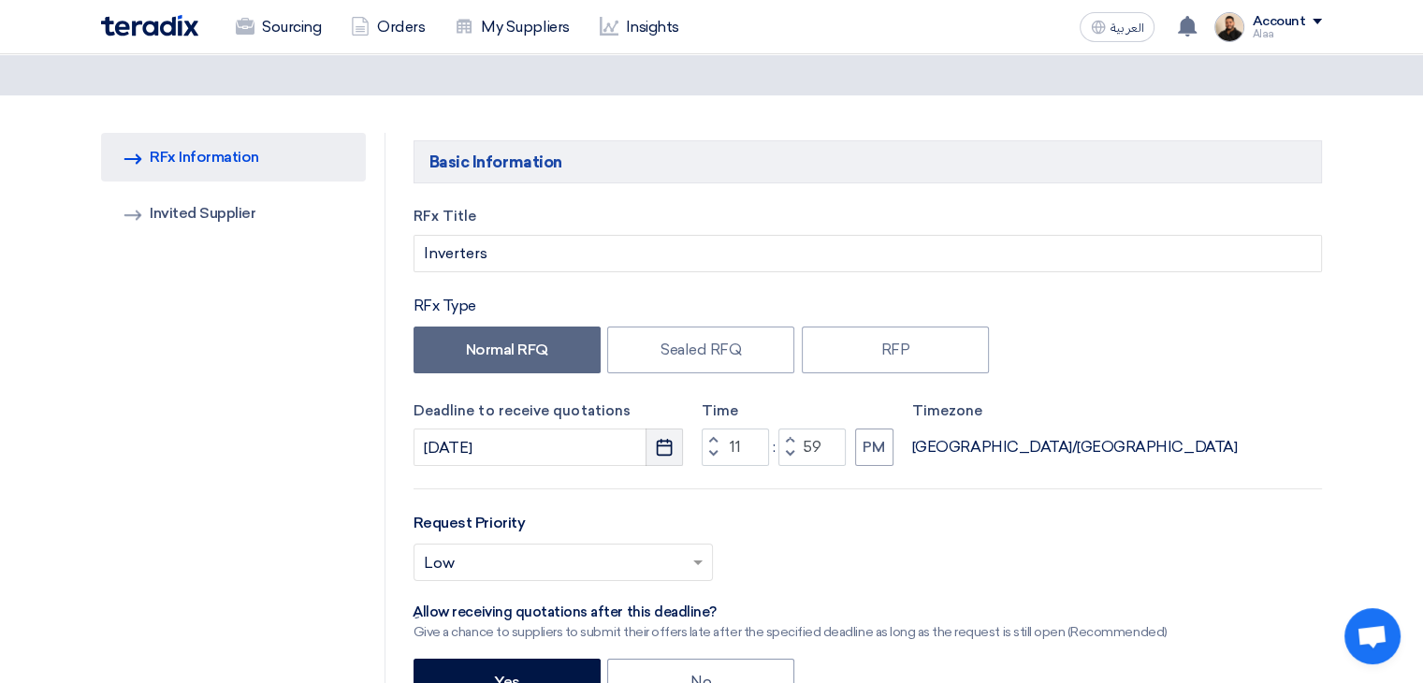
click at [658, 444] on use "button" at bounding box center [665, 447] width 16 height 17
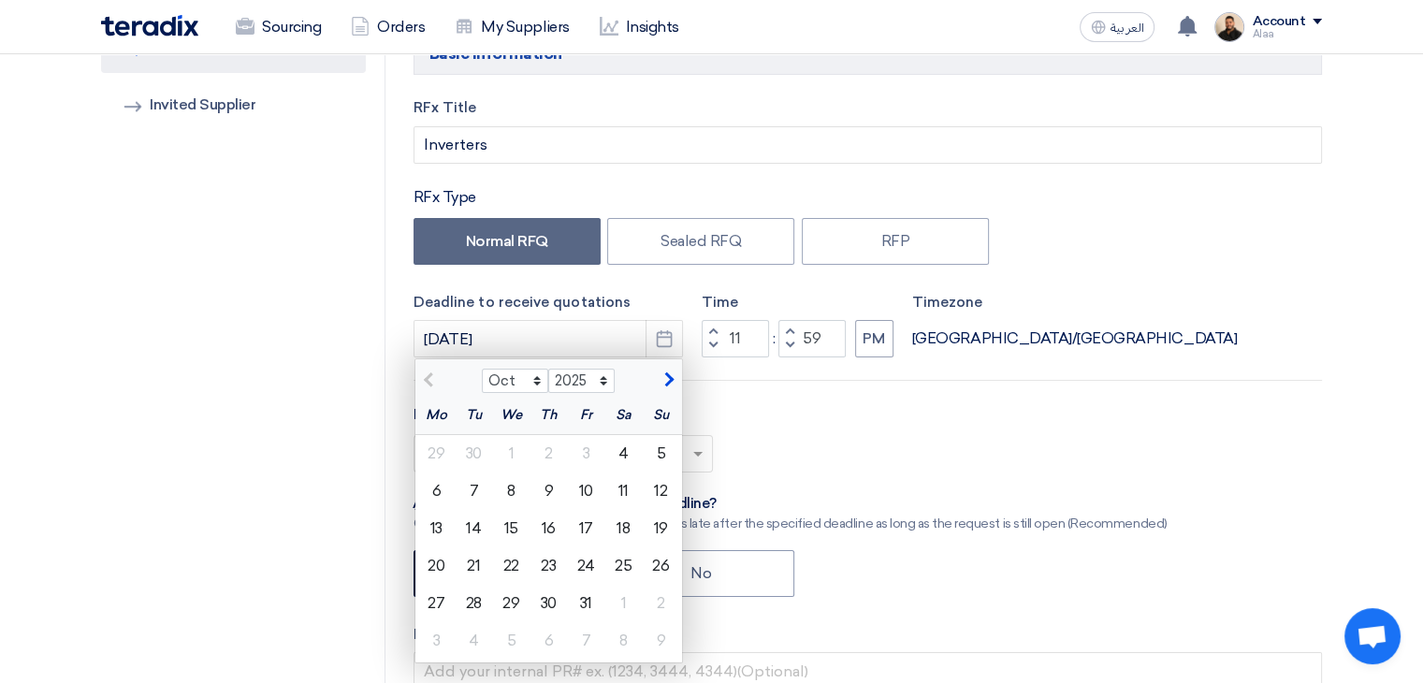
scroll to position [374, 0]
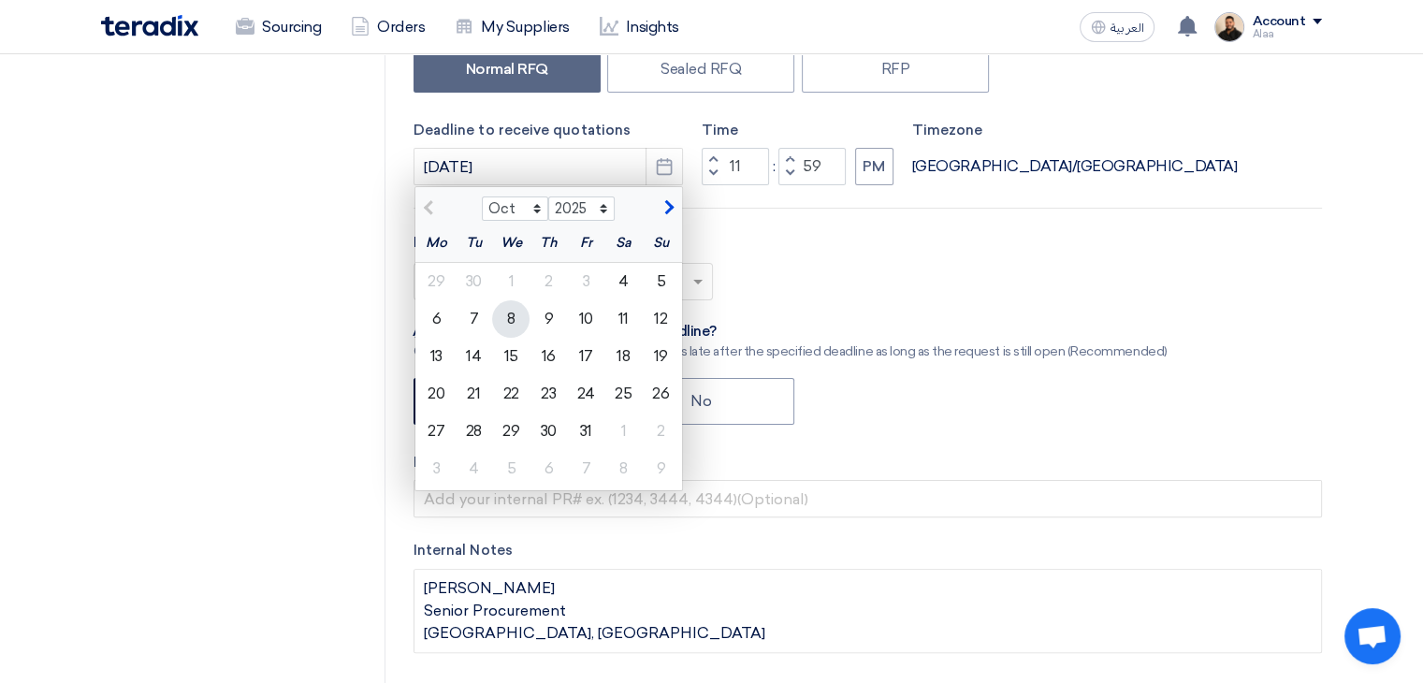
click at [512, 319] on div "8" at bounding box center [510, 318] width 37 height 37
type input "10/8/2025"
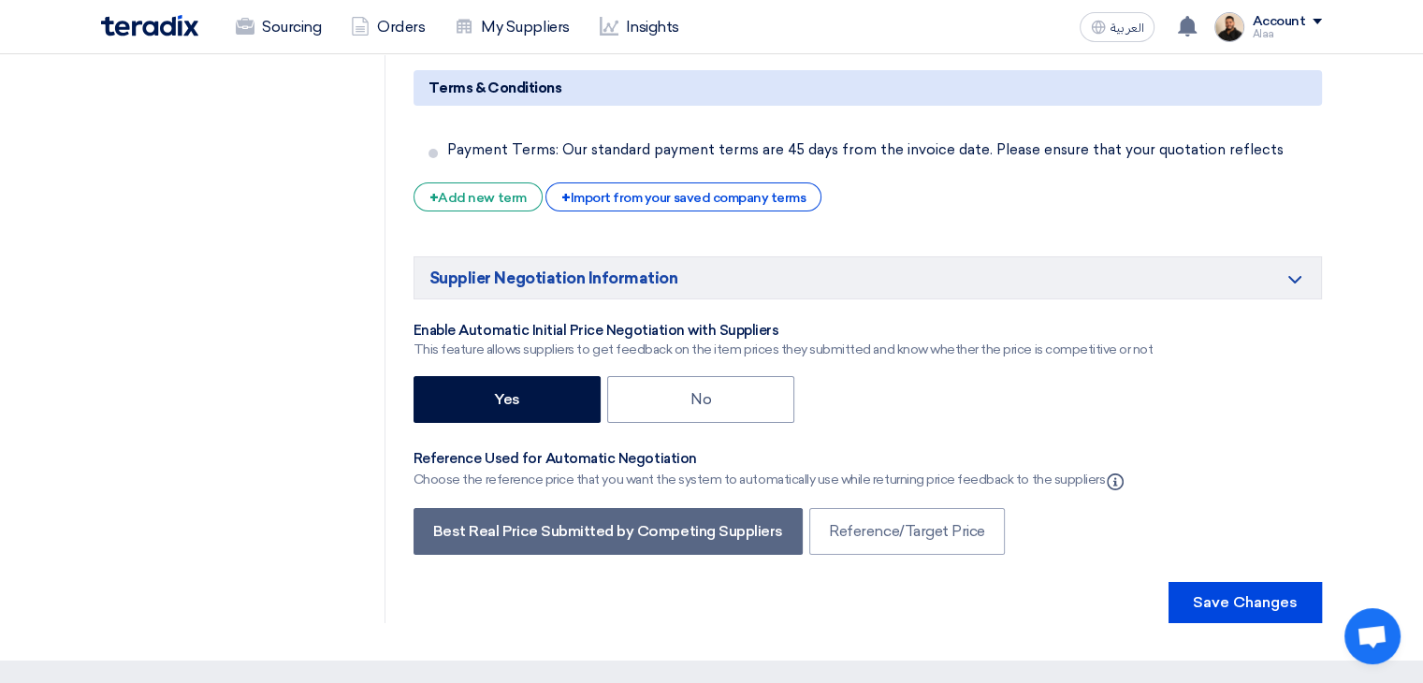
scroll to position [6548, 0]
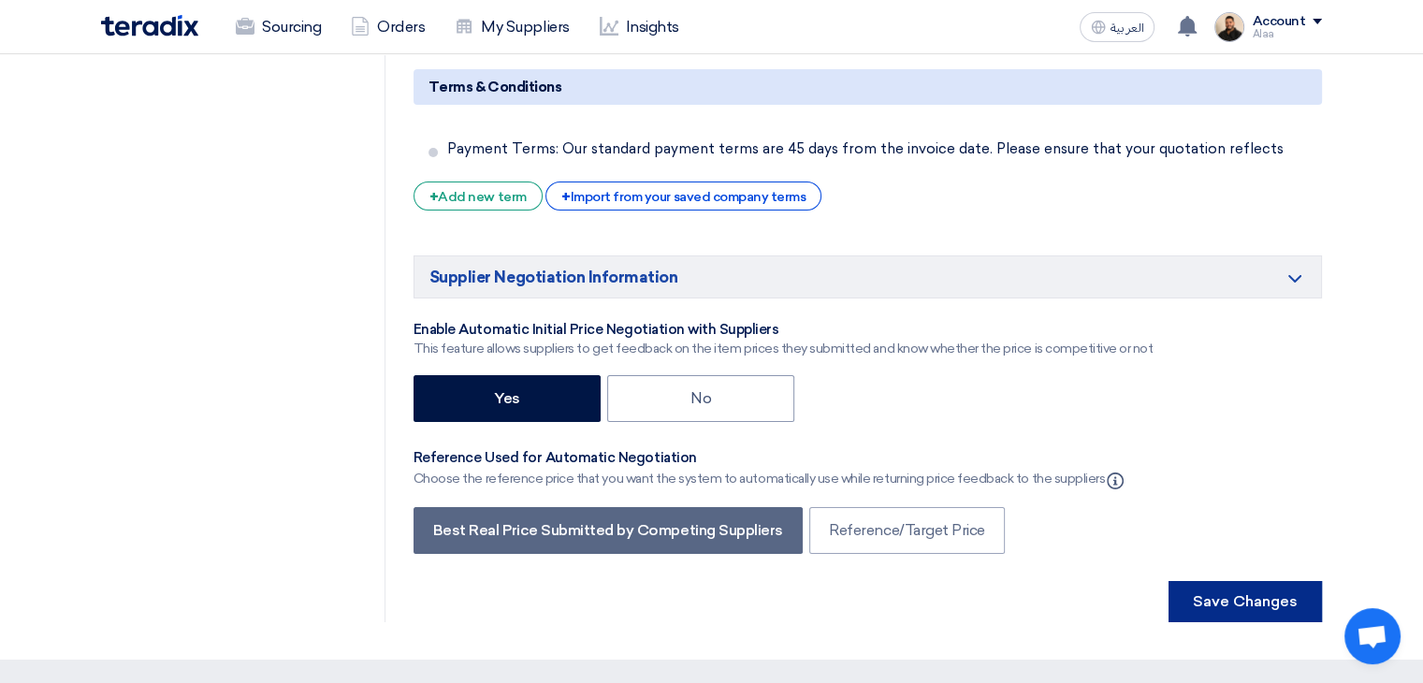
click at [1216, 581] on button "Save Changes" at bounding box center [1244, 601] width 153 height 41
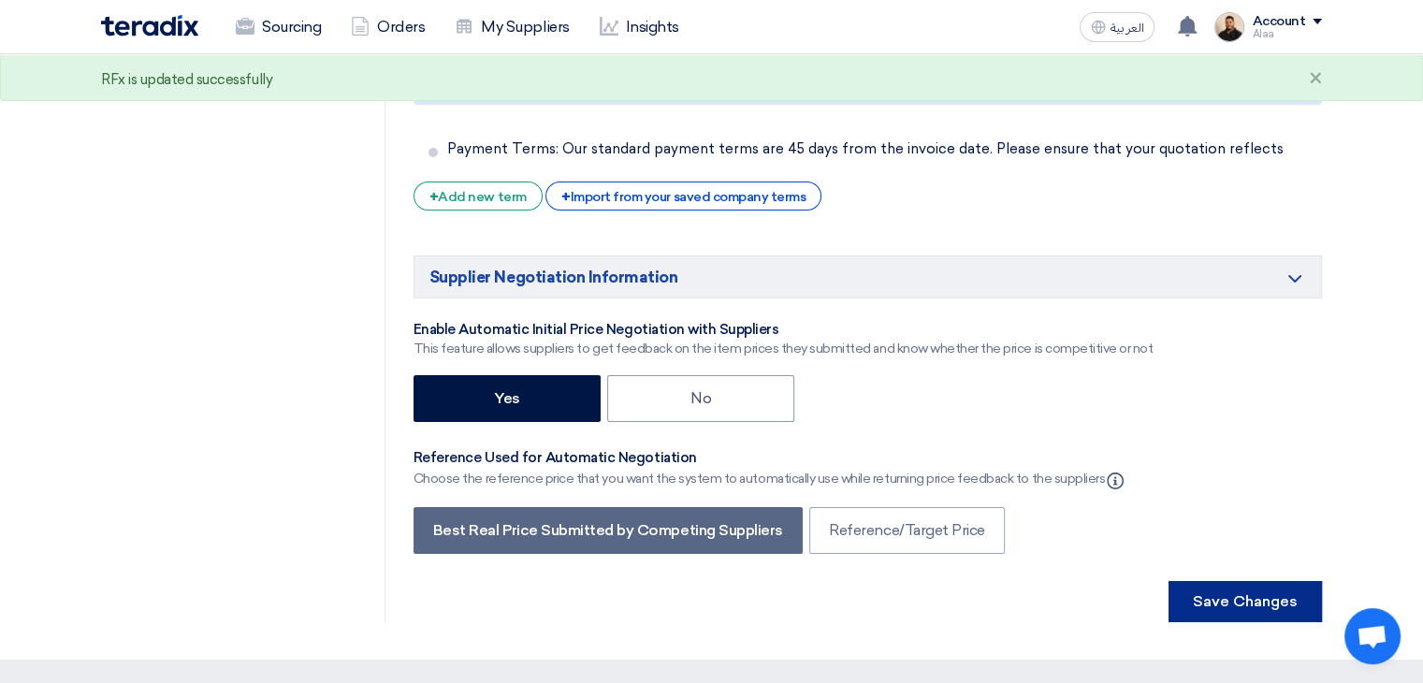
scroll to position [0, 0]
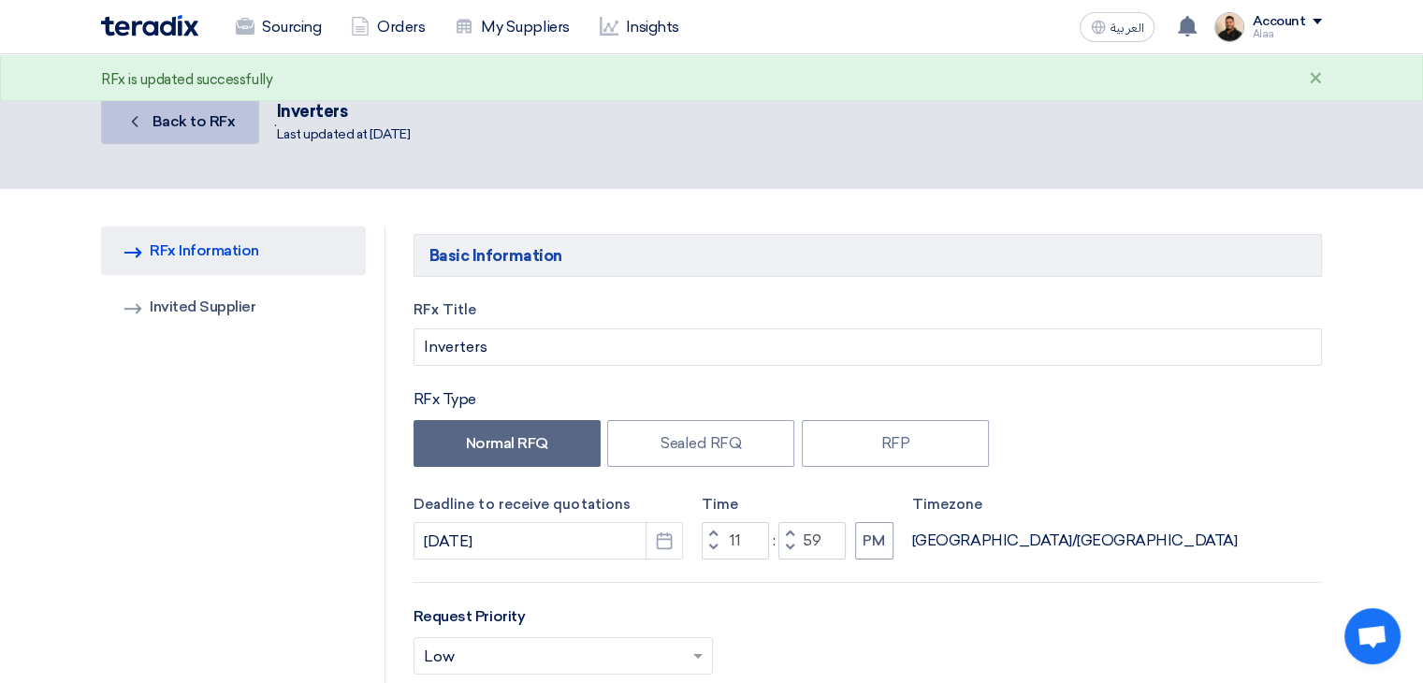
click at [199, 130] on link "Back Back to RFx" at bounding box center [180, 121] width 158 height 45
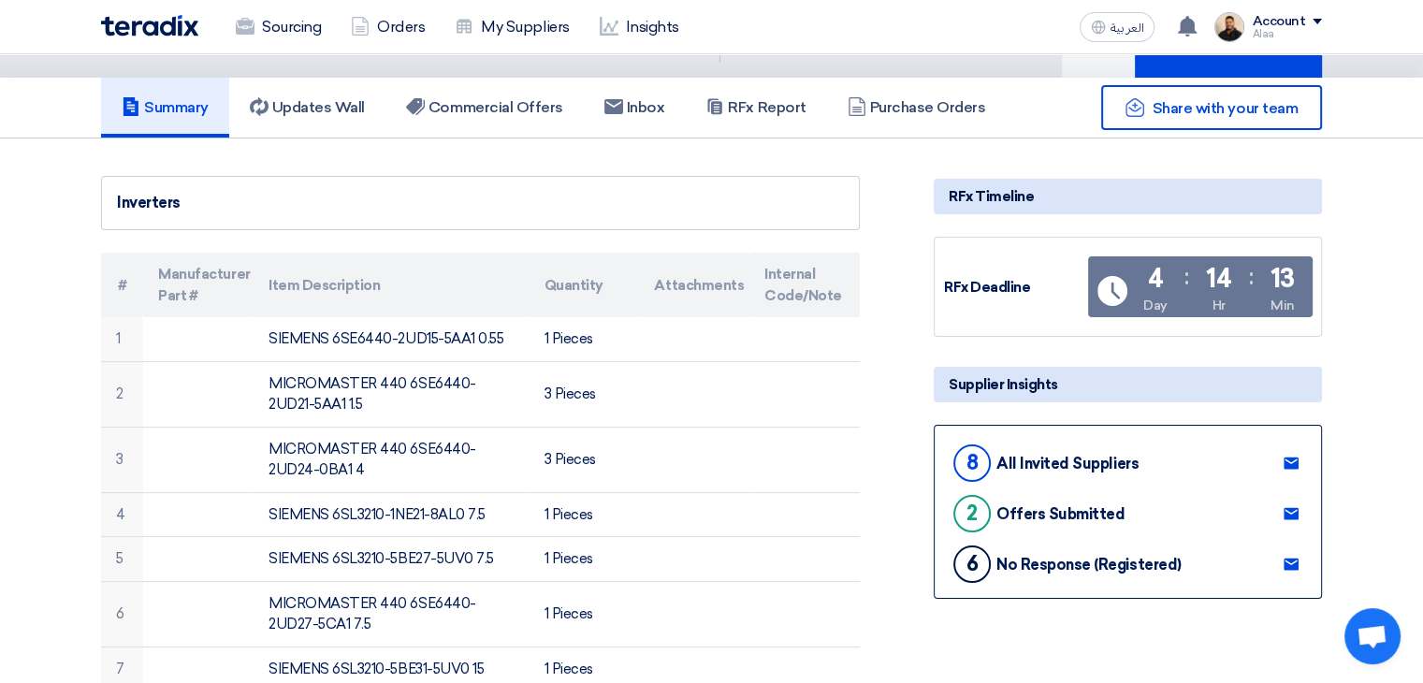
scroll to position [94, 0]
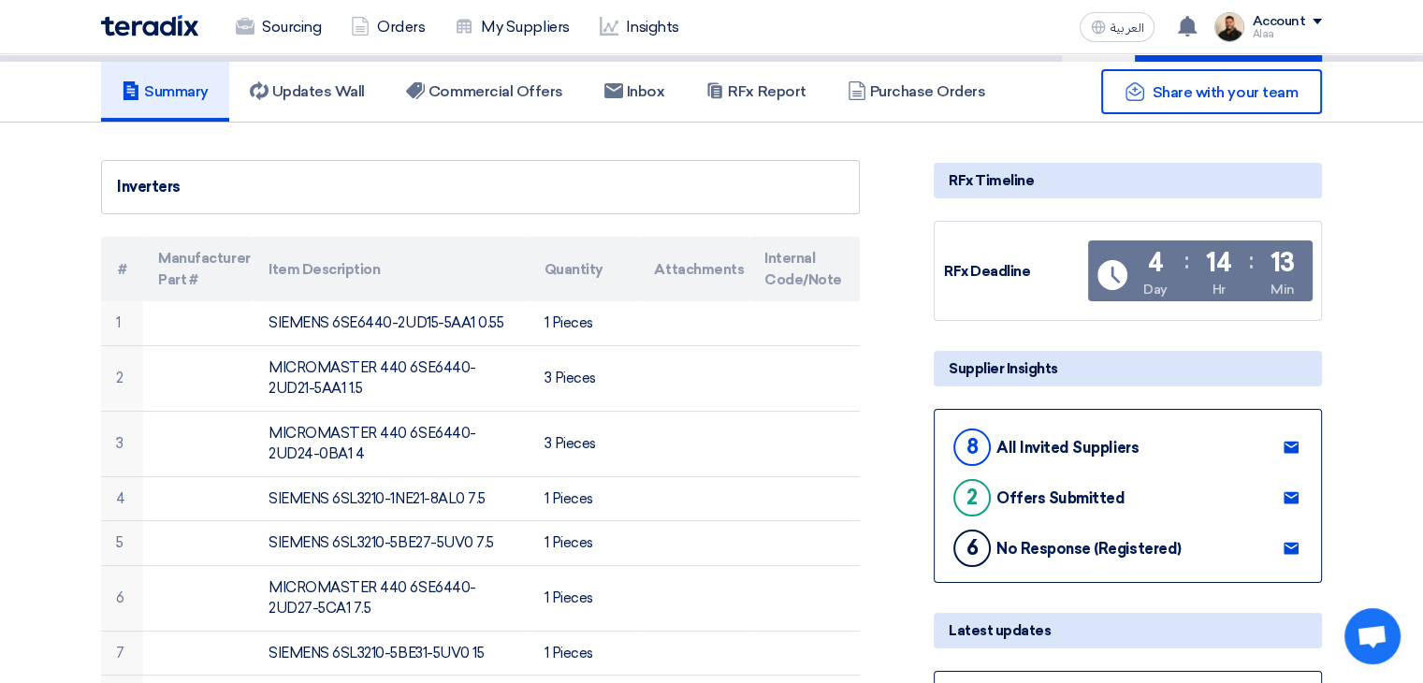
click at [1289, 446] on use at bounding box center [1290, 447] width 15 height 12
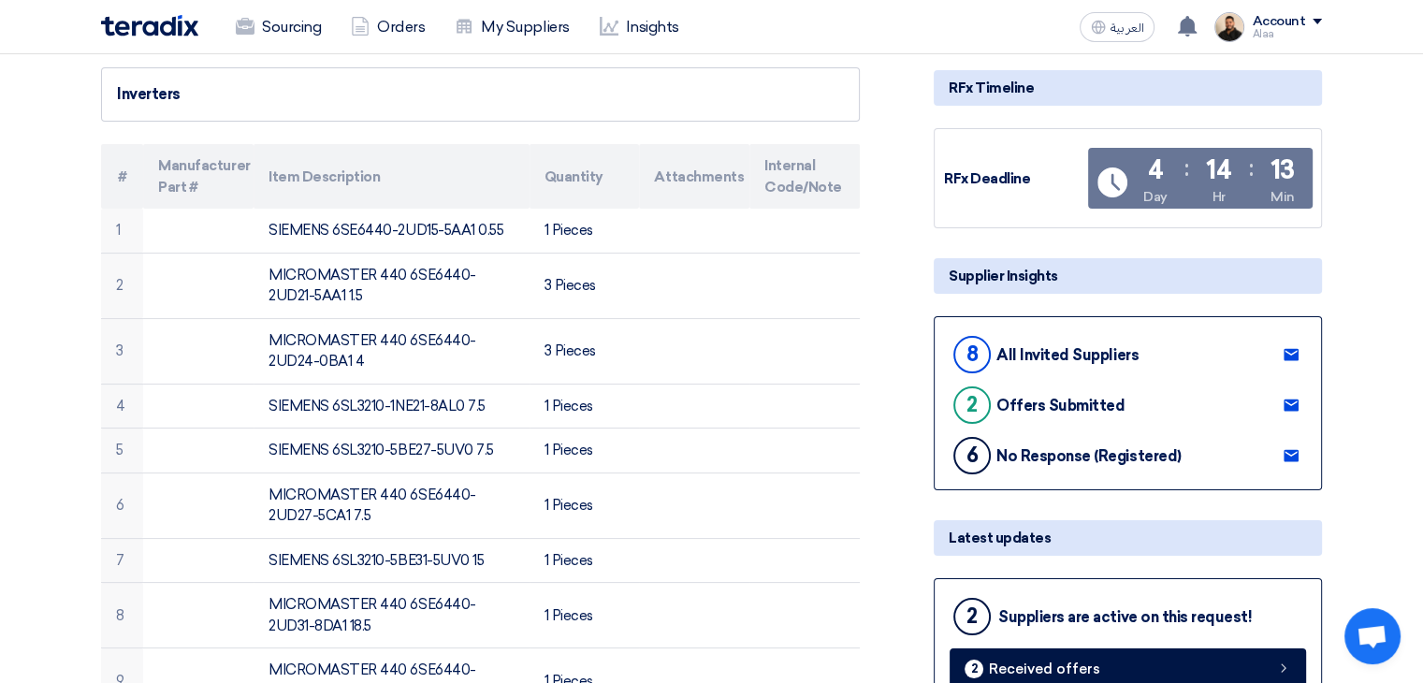
scroll to position [187, 0]
click at [1287, 449] on use at bounding box center [1290, 455] width 15 height 12
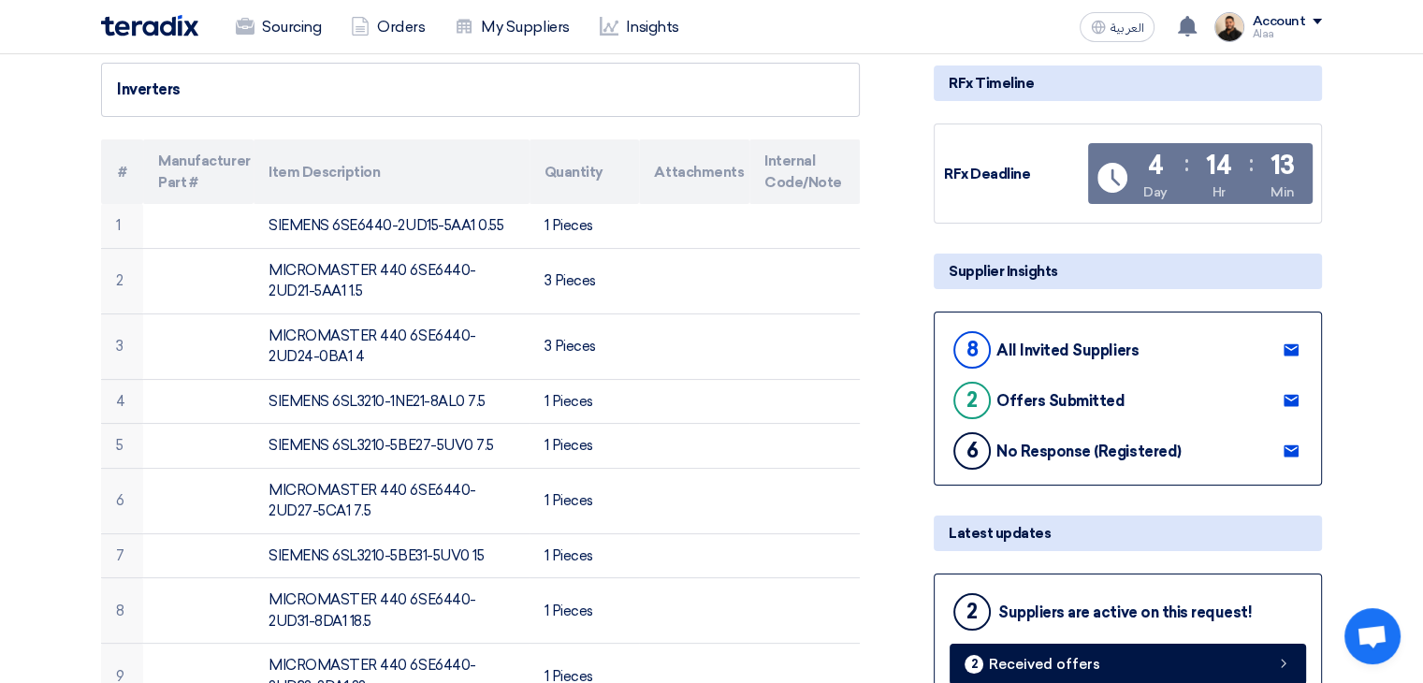
scroll to position [0, 0]
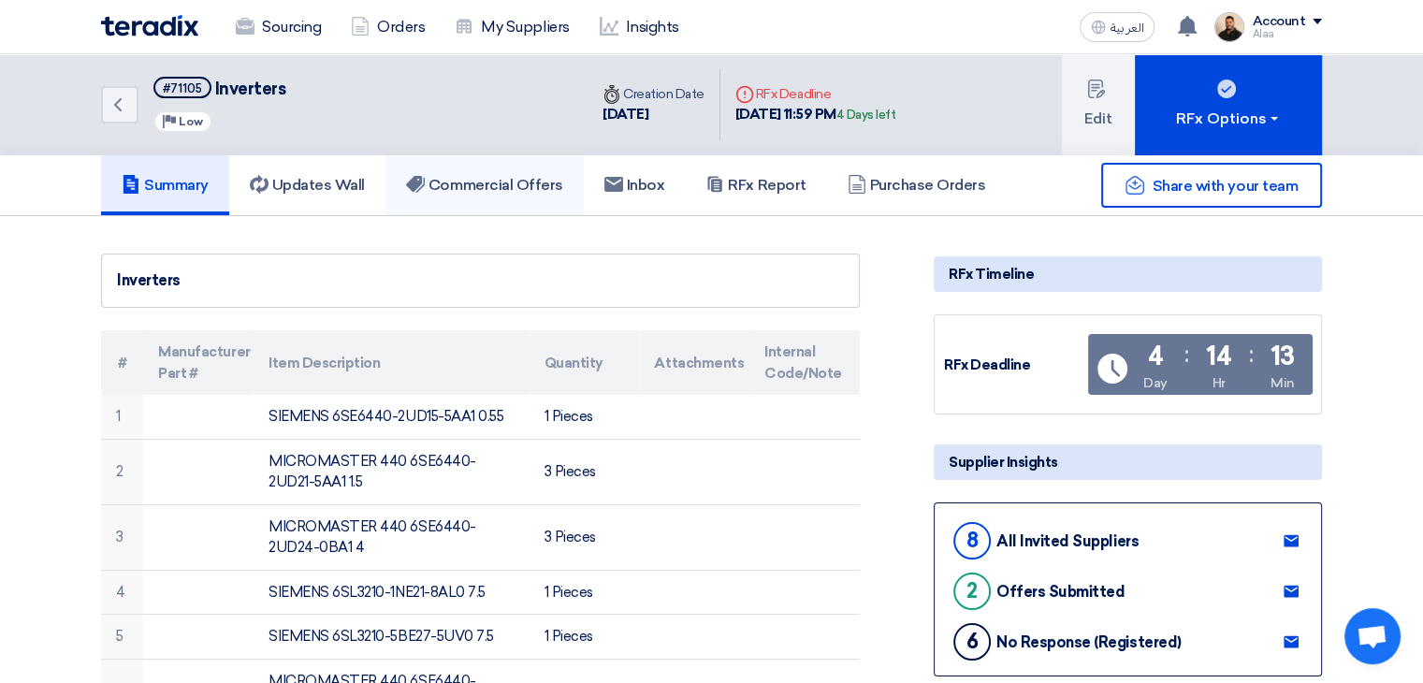
click at [462, 167] on link "Commercial Offers" at bounding box center [484, 185] width 198 height 60
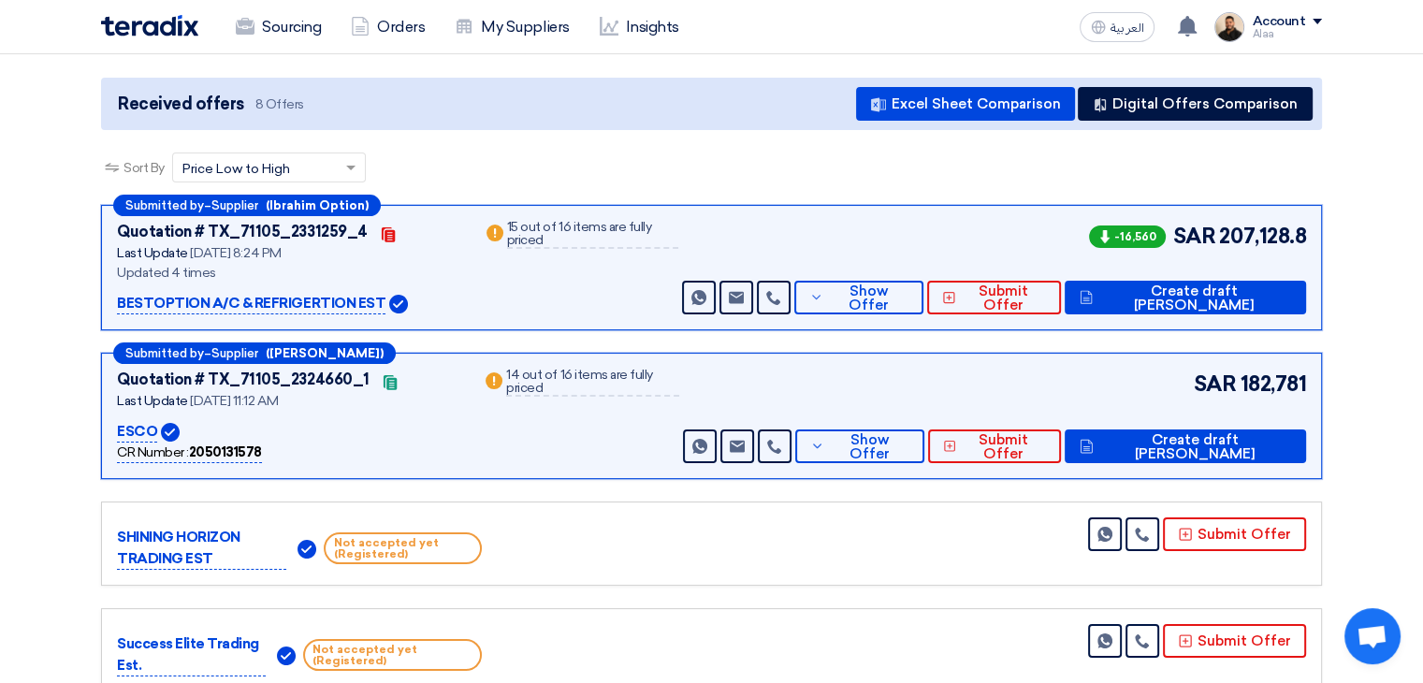
scroll to position [187, 0]
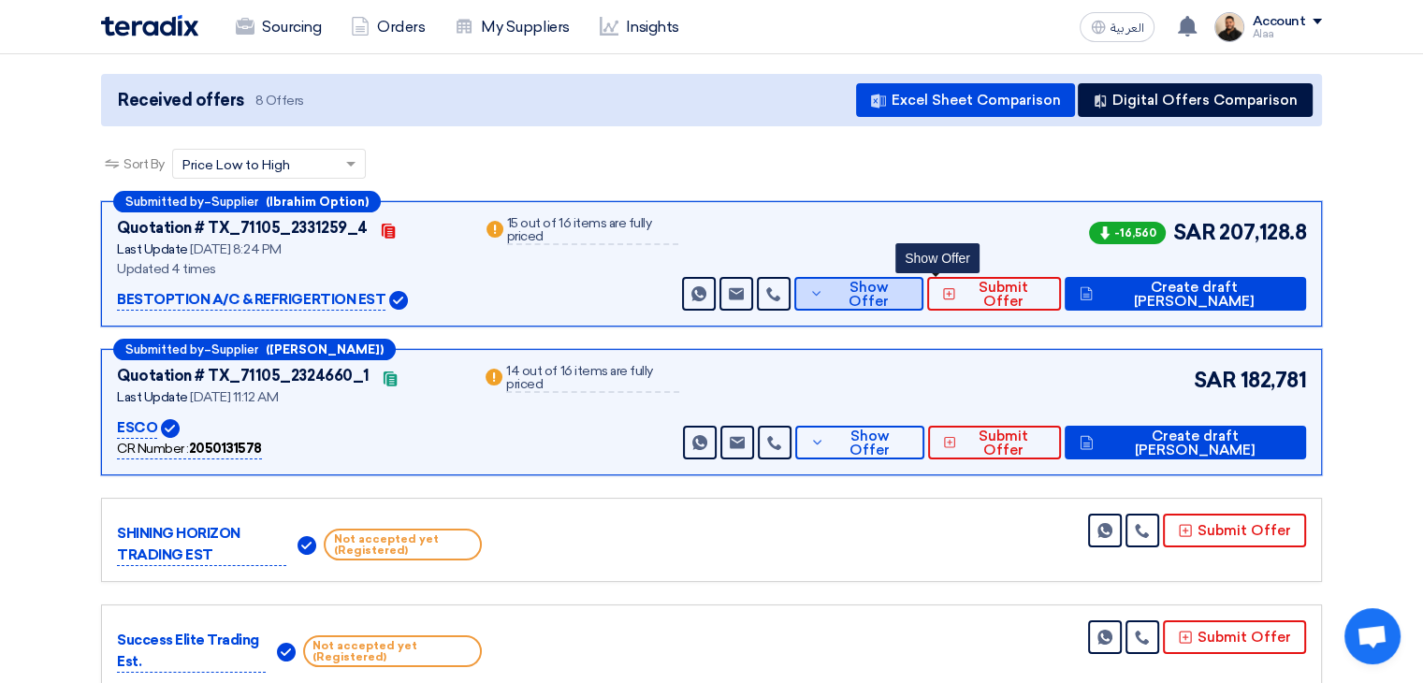
click at [897, 282] on button "Show Offer" at bounding box center [858, 294] width 129 height 34
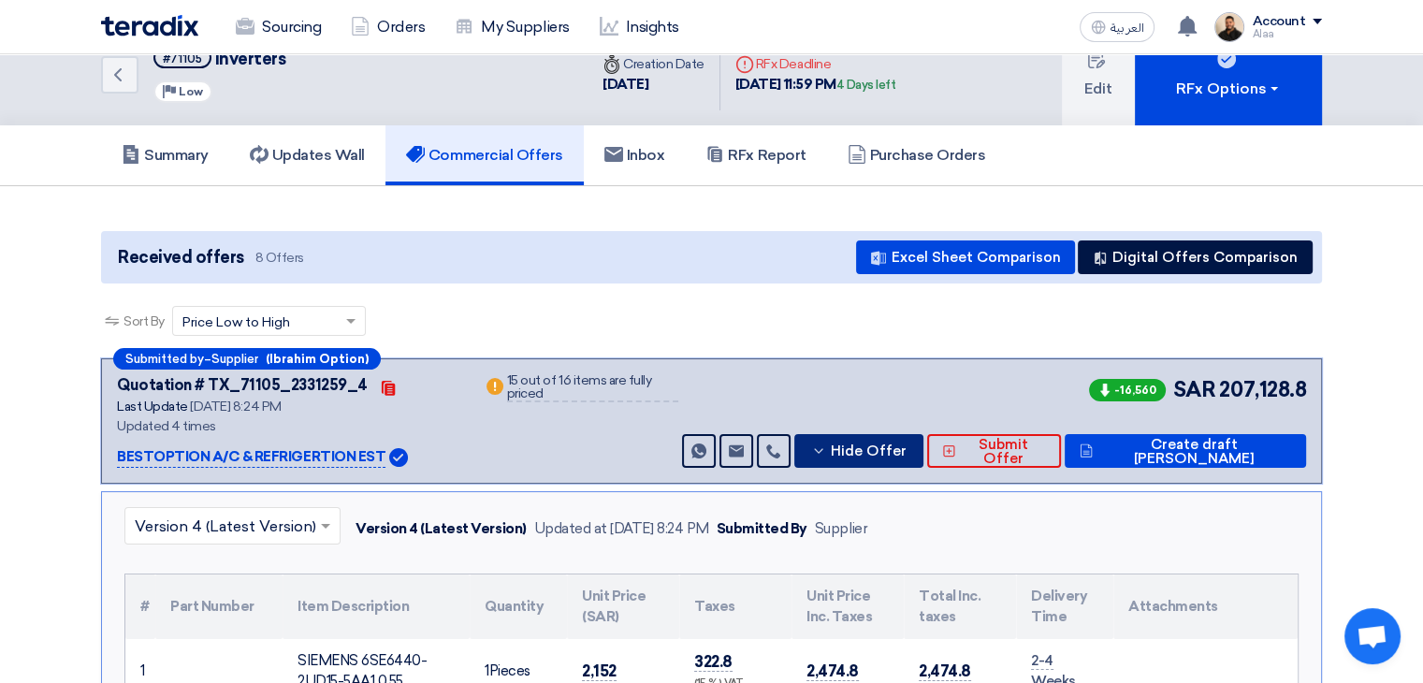
scroll to position [0, 0]
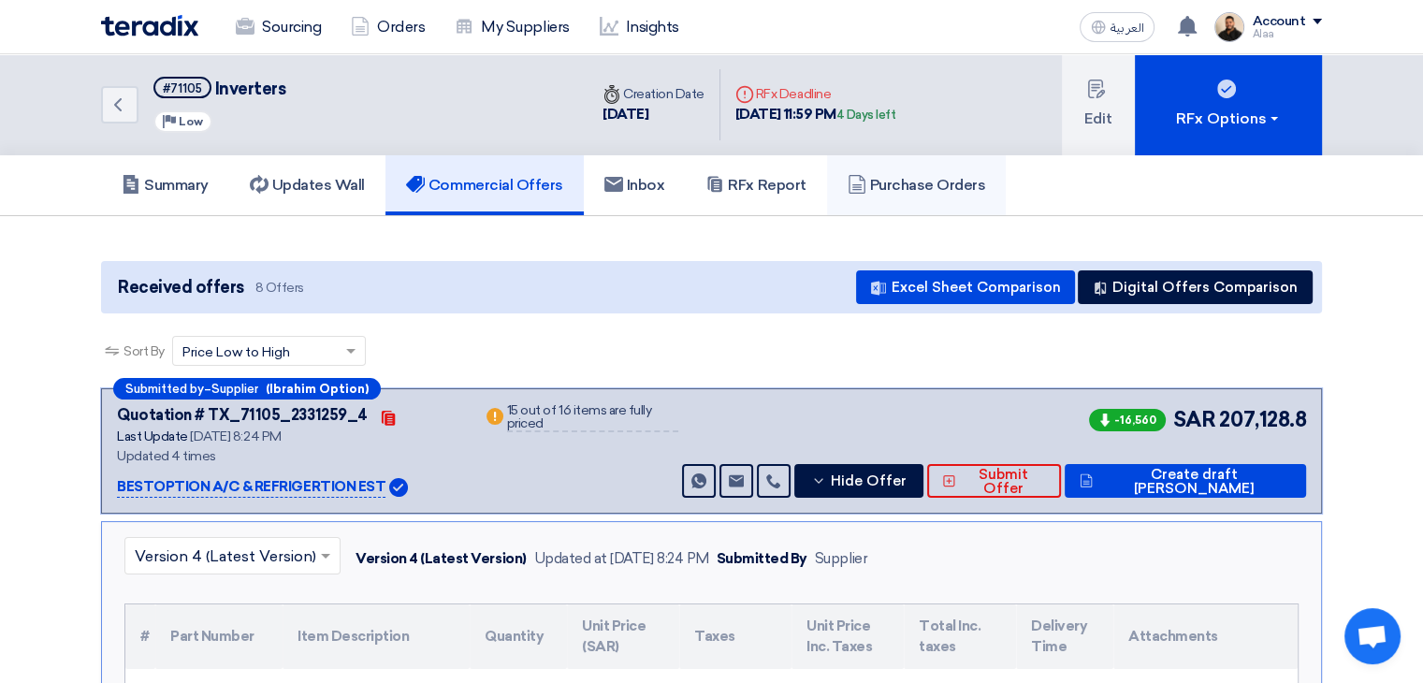
click at [908, 199] on link "Purchase Orders" at bounding box center [917, 185] width 180 height 60
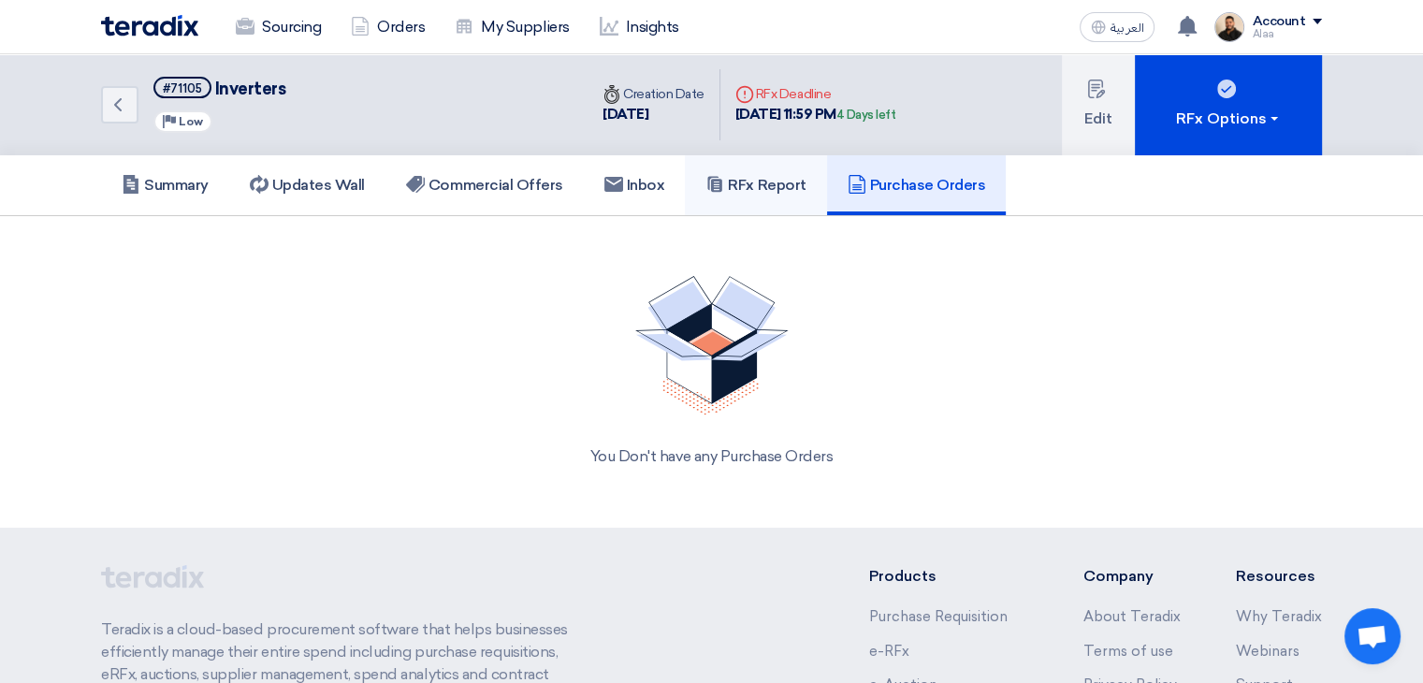
click at [803, 181] on h5 "RFx Report" at bounding box center [755, 185] width 100 height 19
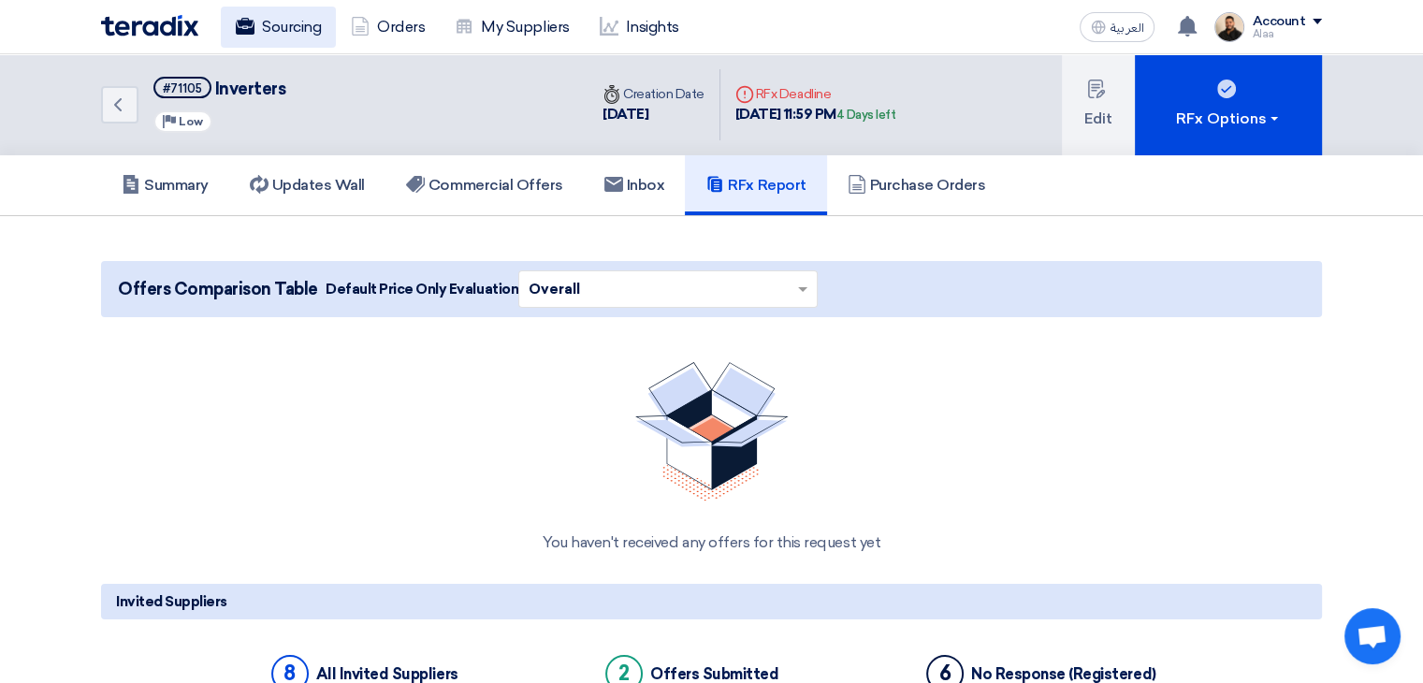
click at [274, 19] on link "Sourcing" at bounding box center [278, 27] width 115 height 41
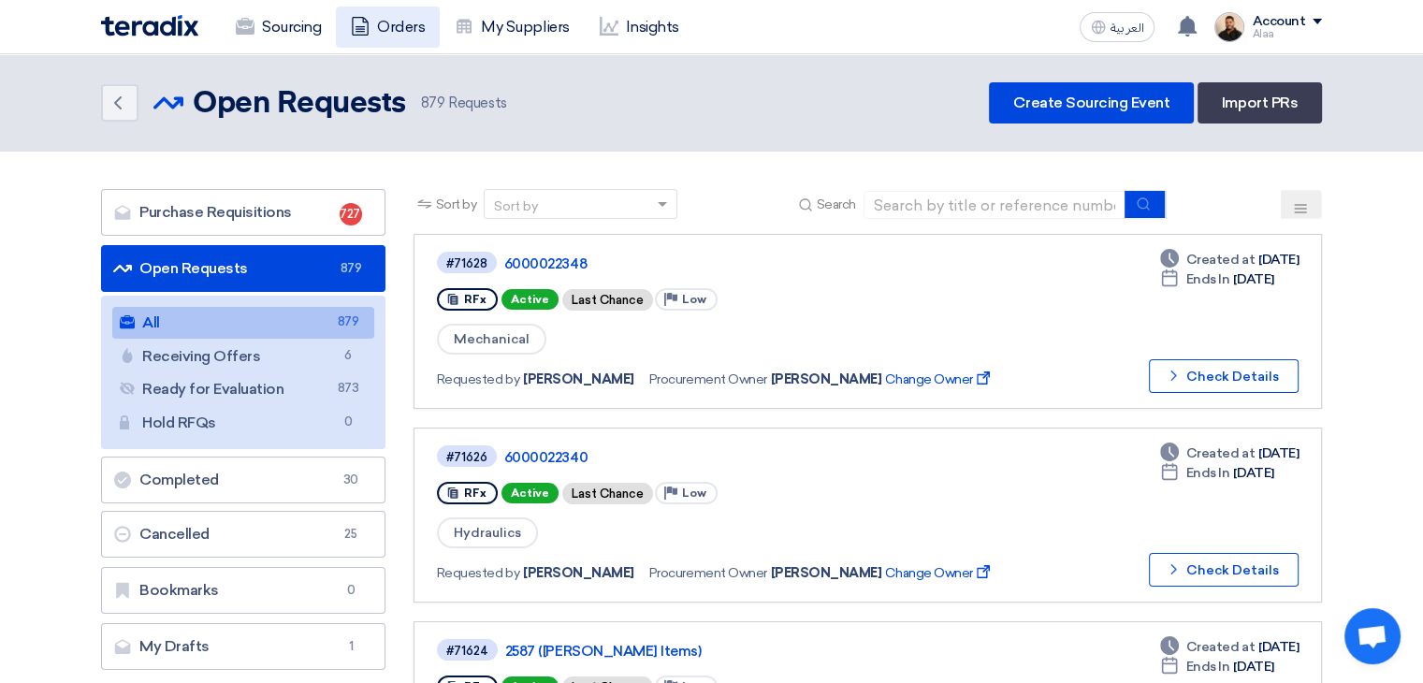
click at [430, 35] on link "Orders" at bounding box center [388, 27] width 104 height 41
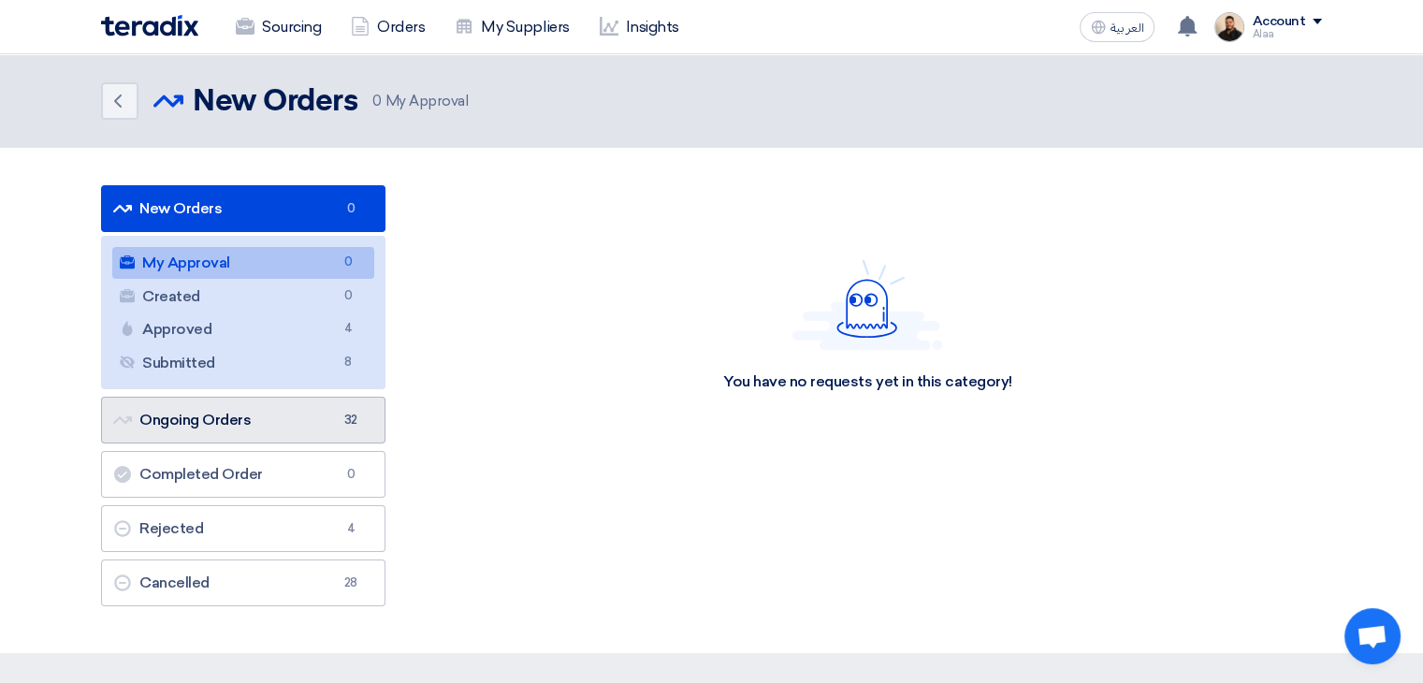
click at [298, 431] on link "Ongoing Orders Ongoing Orders 32" at bounding box center [243, 420] width 284 height 47
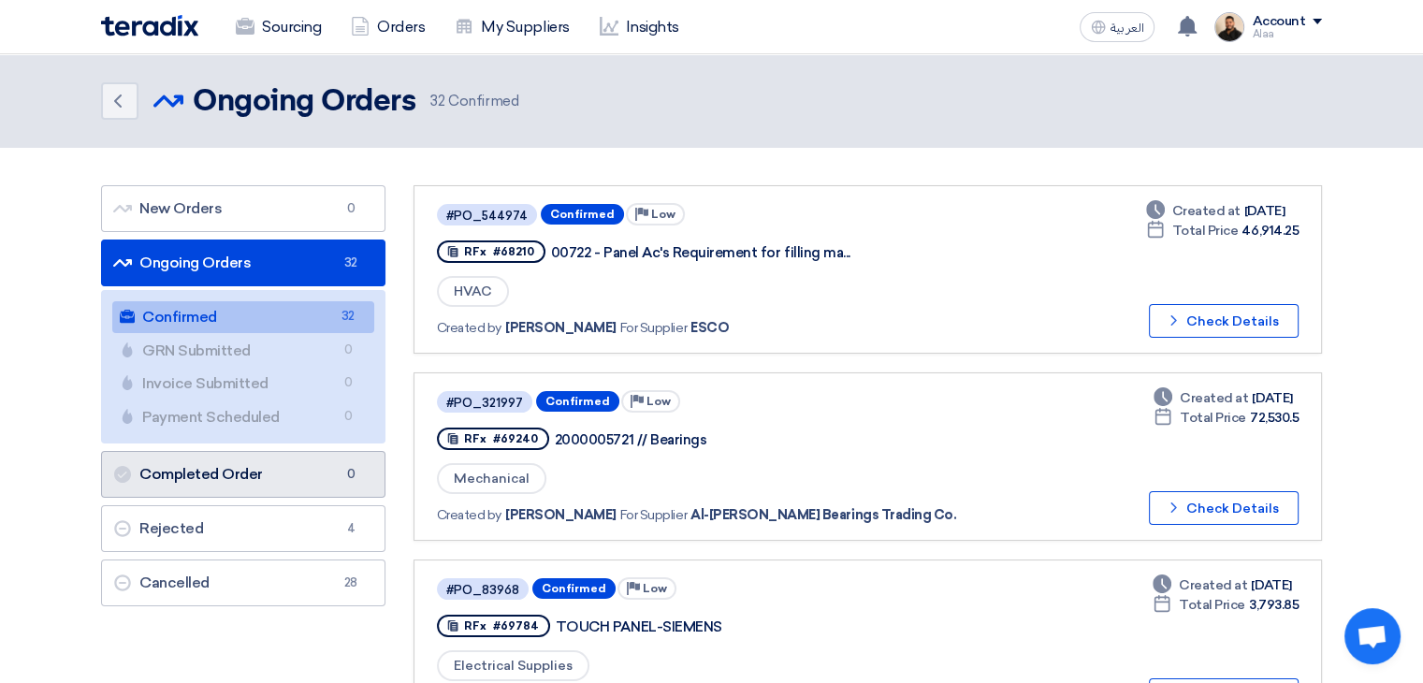
click at [276, 482] on link "Completed Order Completed Order 0" at bounding box center [243, 474] width 284 height 47
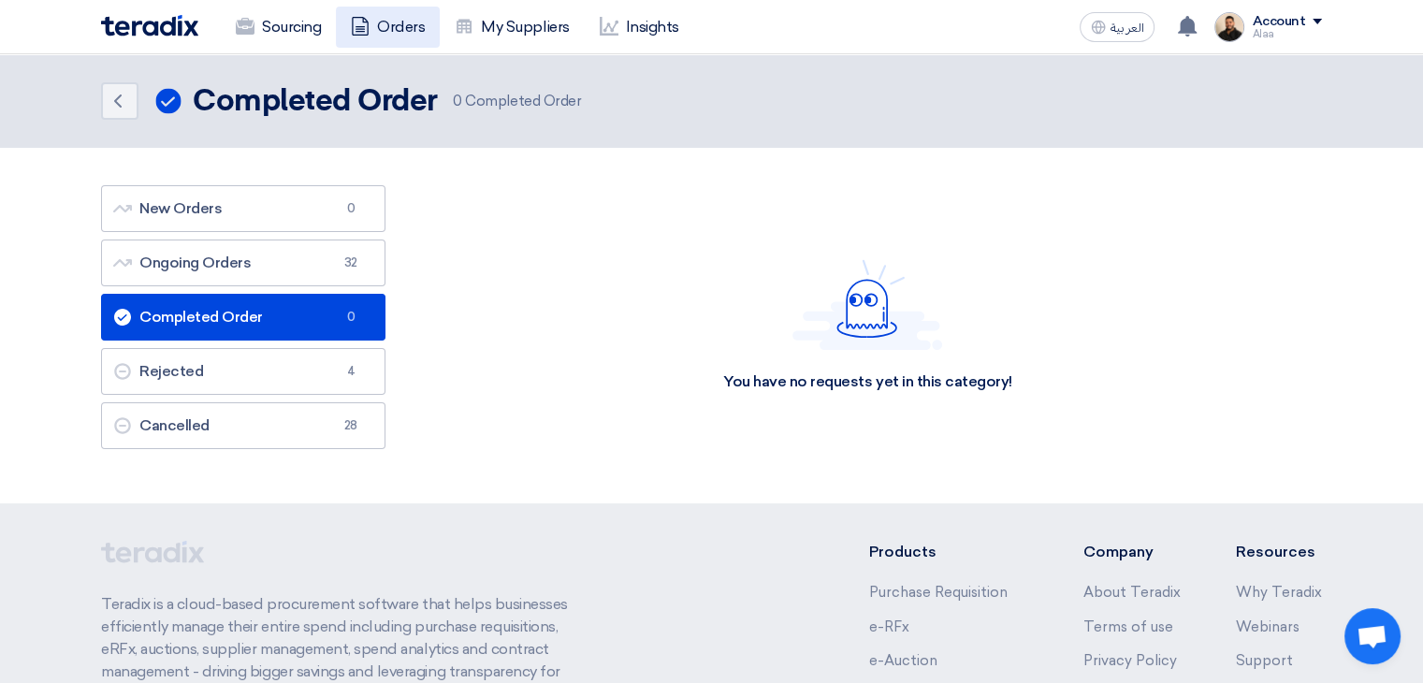
click at [392, 27] on link "Orders" at bounding box center [388, 27] width 104 height 41
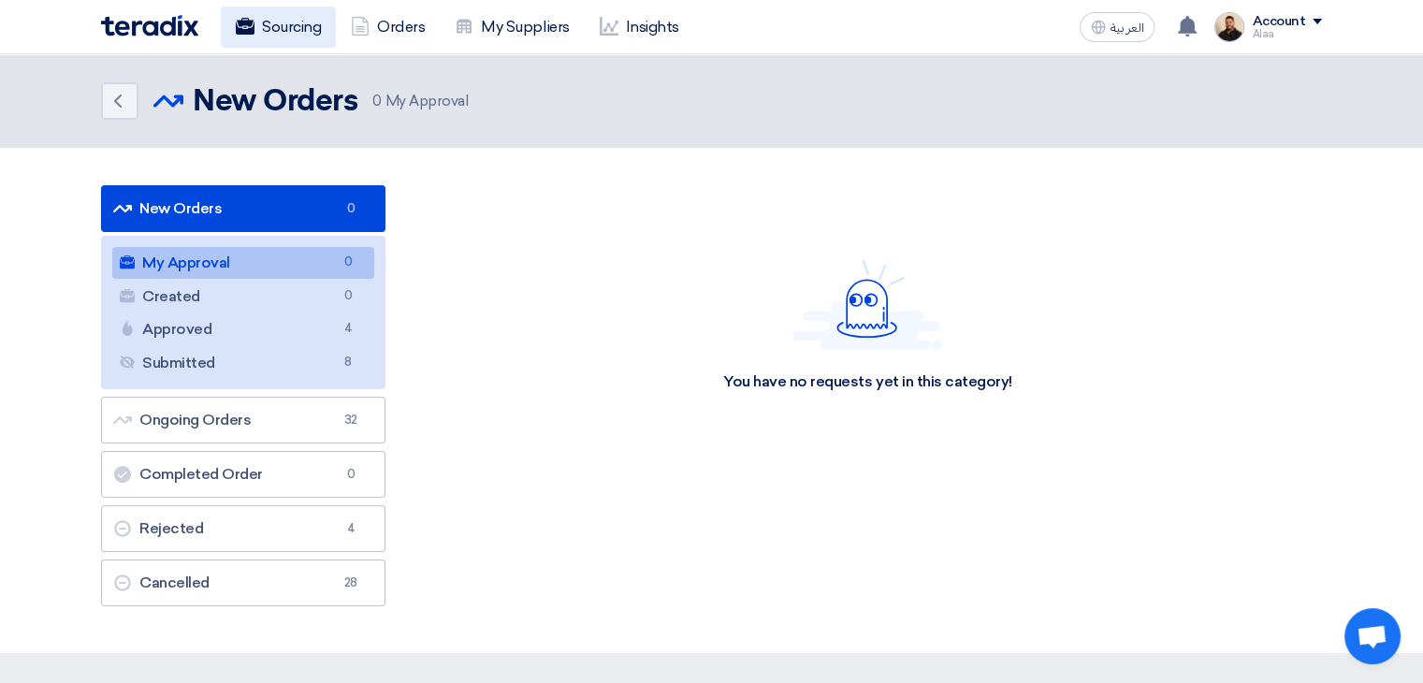
click at [301, 38] on link "Sourcing" at bounding box center [278, 27] width 115 height 41
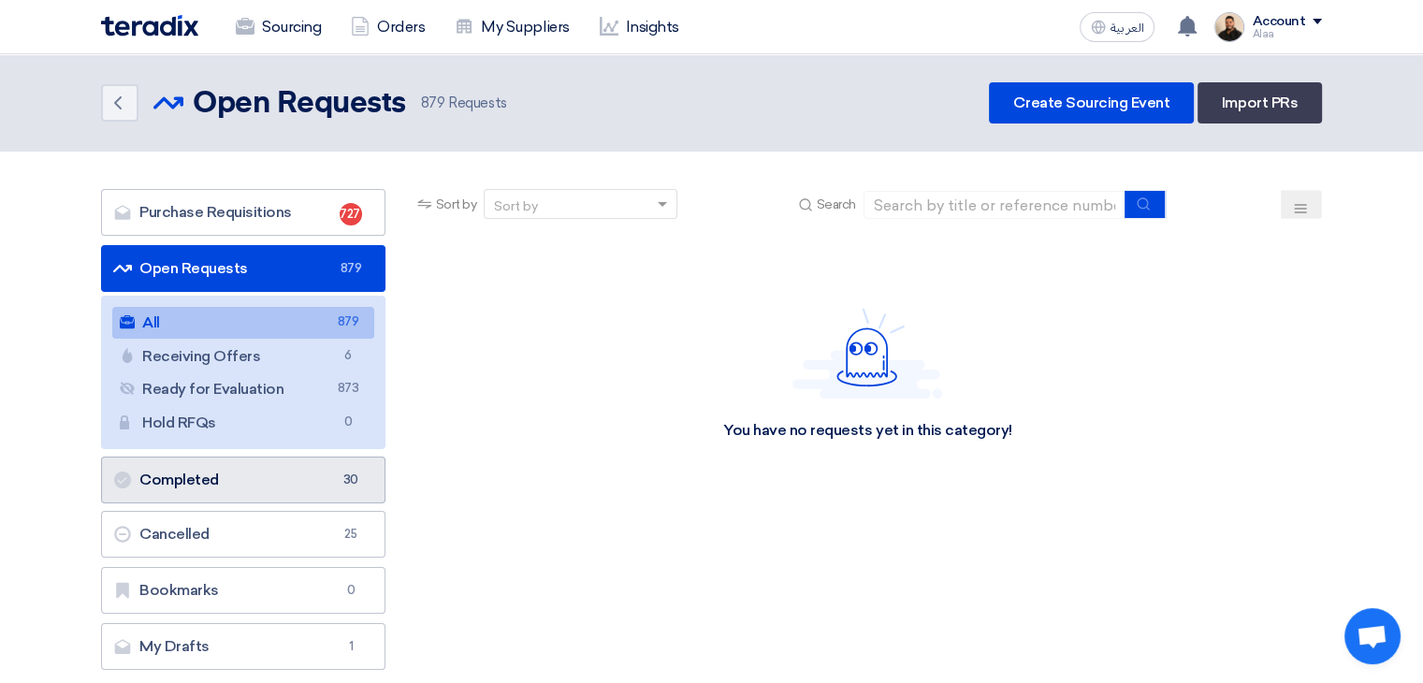
click at [283, 491] on link "Completed Completed 30" at bounding box center [243, 479] width 284 height 47
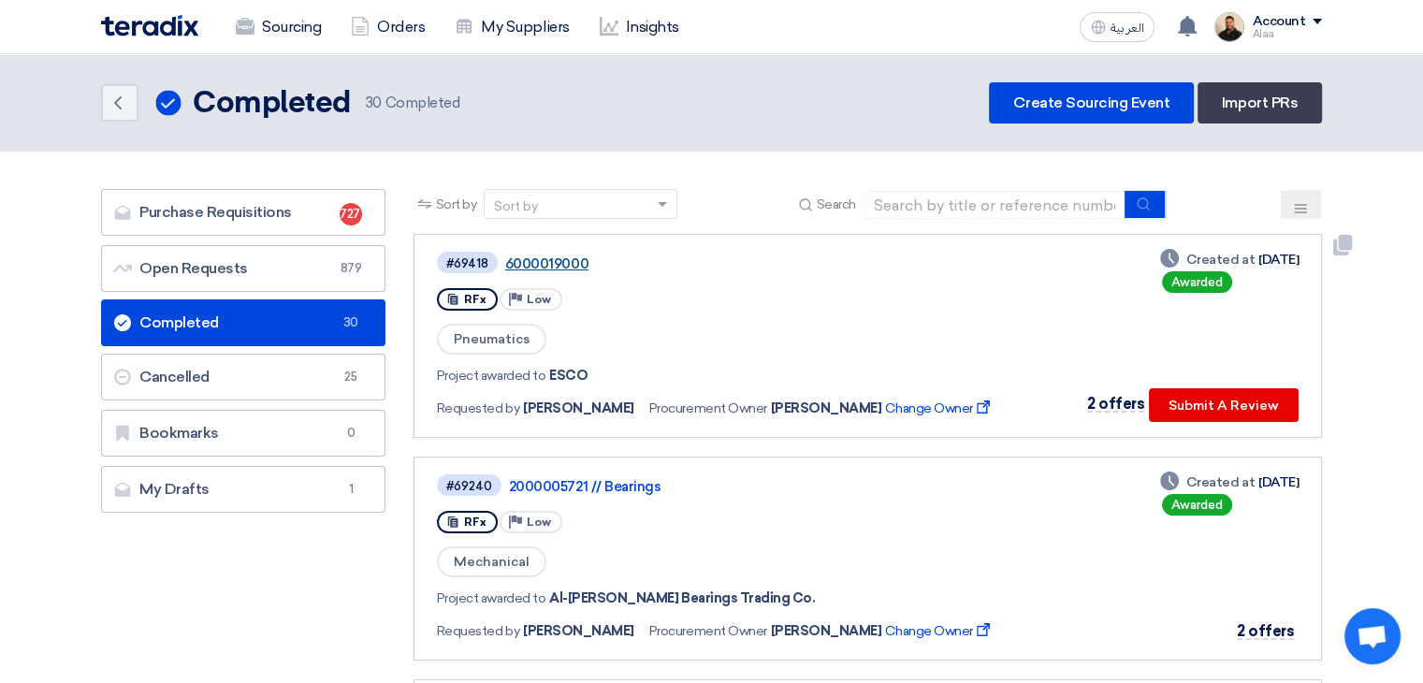
click at [557, 263] on link "6000019000" at bounding box center [739, 263] width 468 height 17
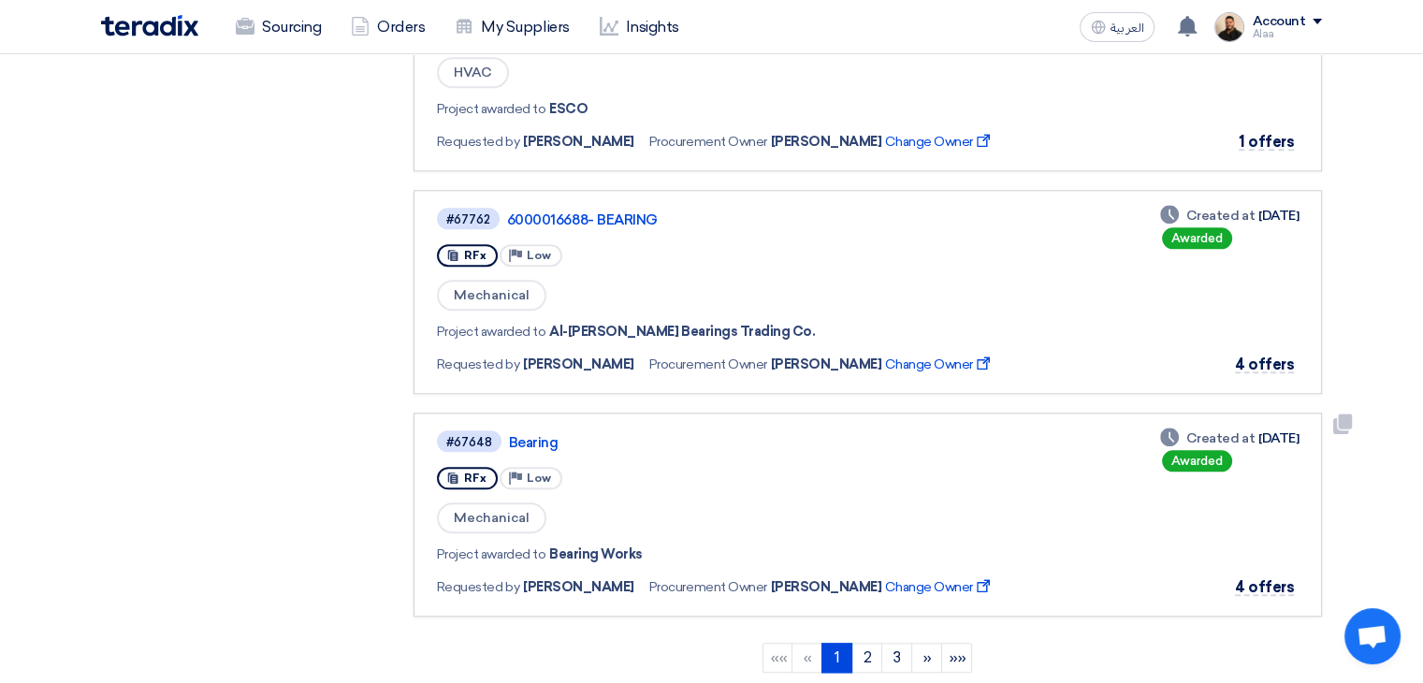
scroll to position [1871, 0]
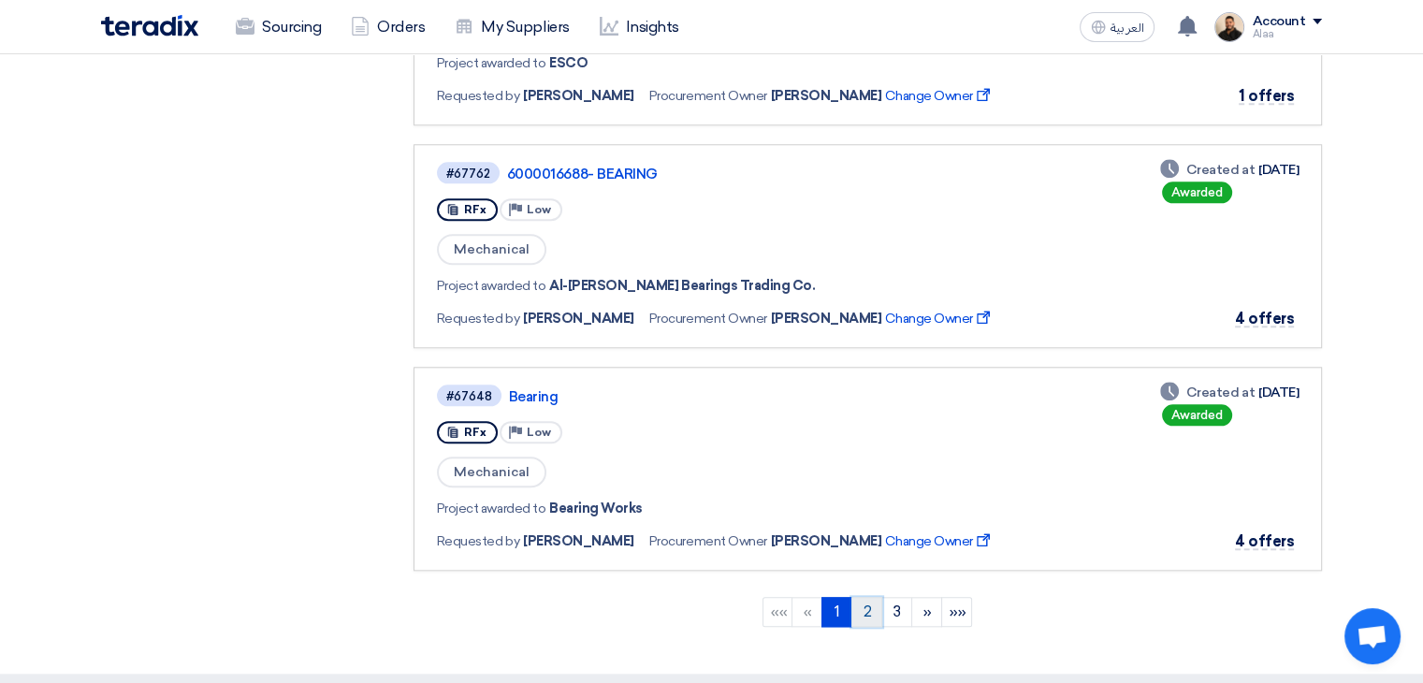
click at [864, 597] on link "2" at bounding box center [866, 612] width 31 height 30
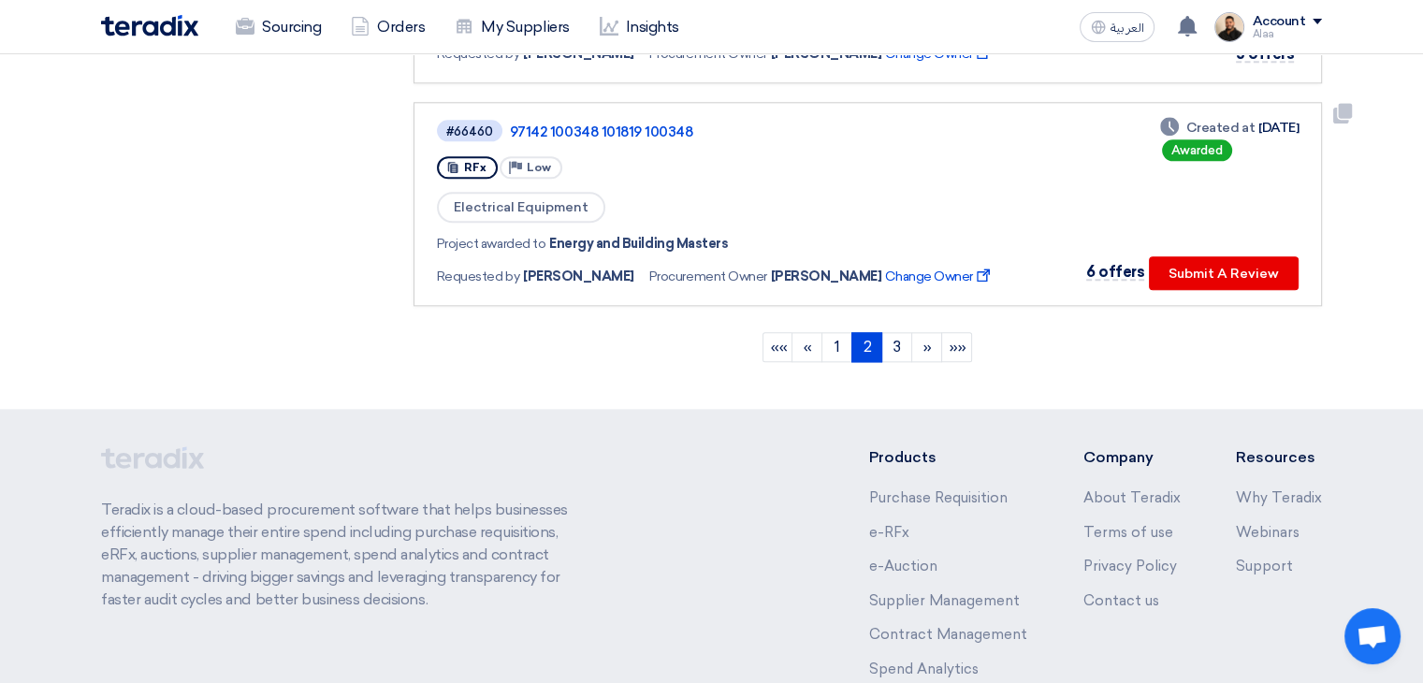
scroll to position [2151, 0]
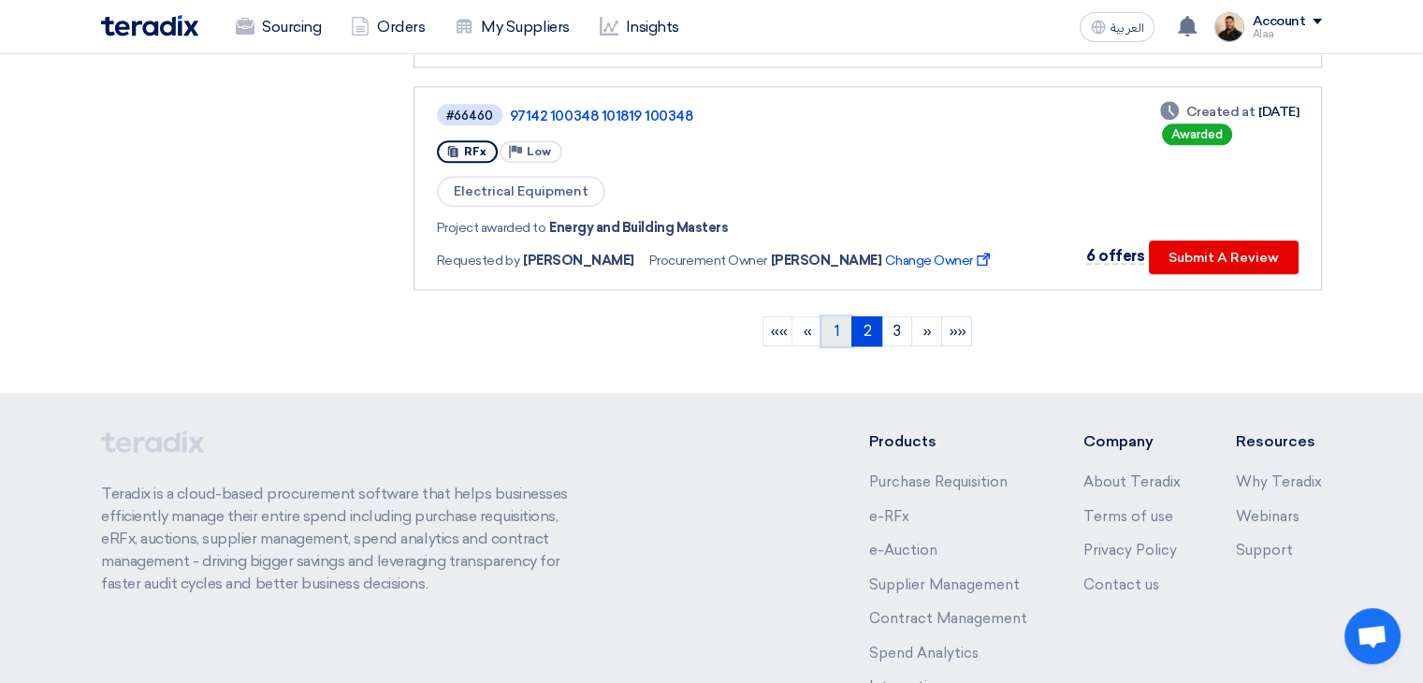
click at [832, 316] on link "1" at bounding box center [836, 331] width 31 height 30
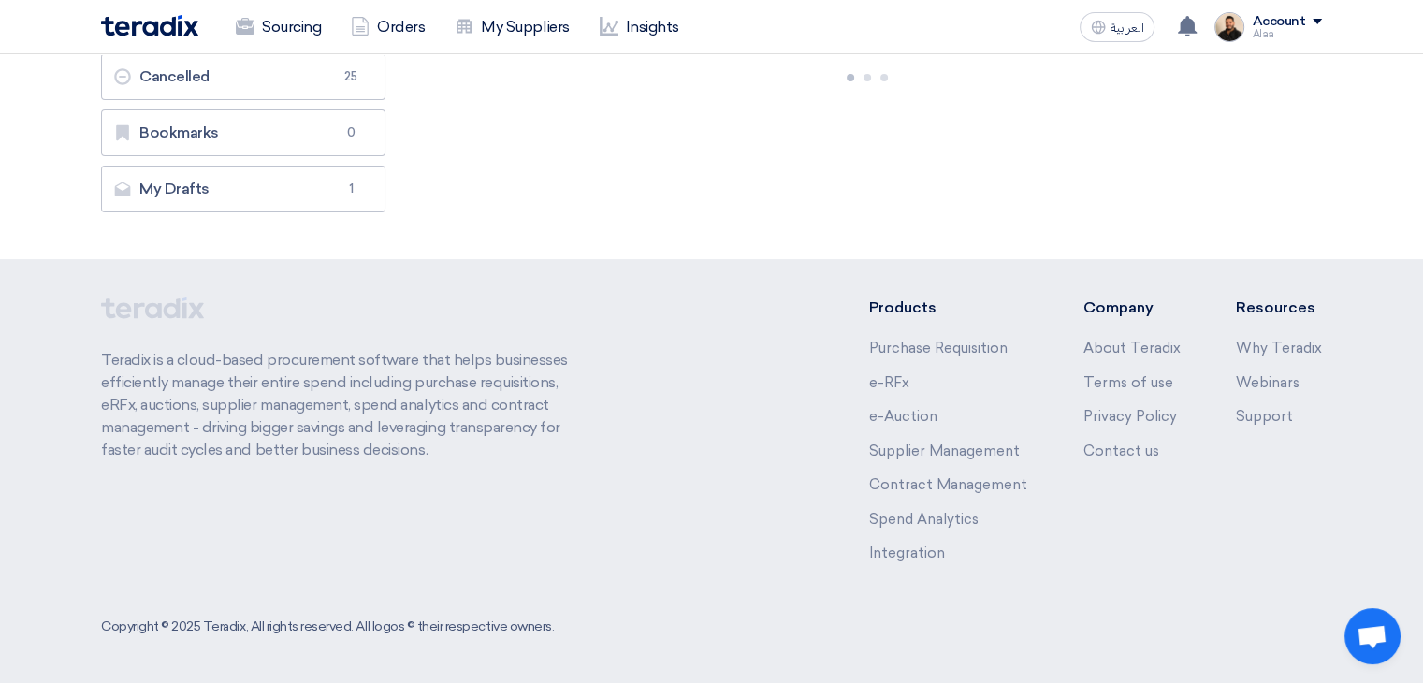
scroll to position [0, 0]
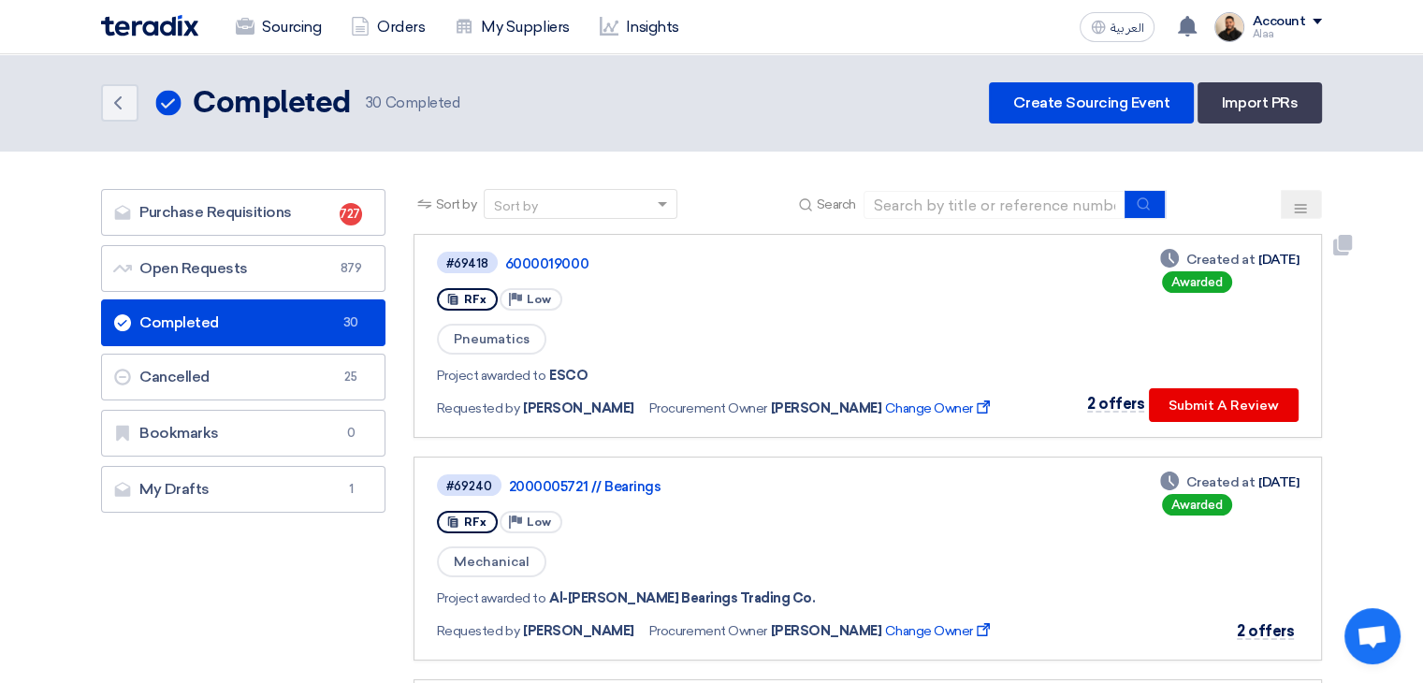
click at [971, 225] on div "Sort by Sort by Search" at bounding box center [867, 211] width 908 height 45
click at [980, 200] on input at bounding box center [994, 205] width 262 height 28
click at [980, 199] on input at bounding box center [994, 205] width 262 height 28
click at [979, 207] on input at bounding box center [994, 205] width 262 height 28
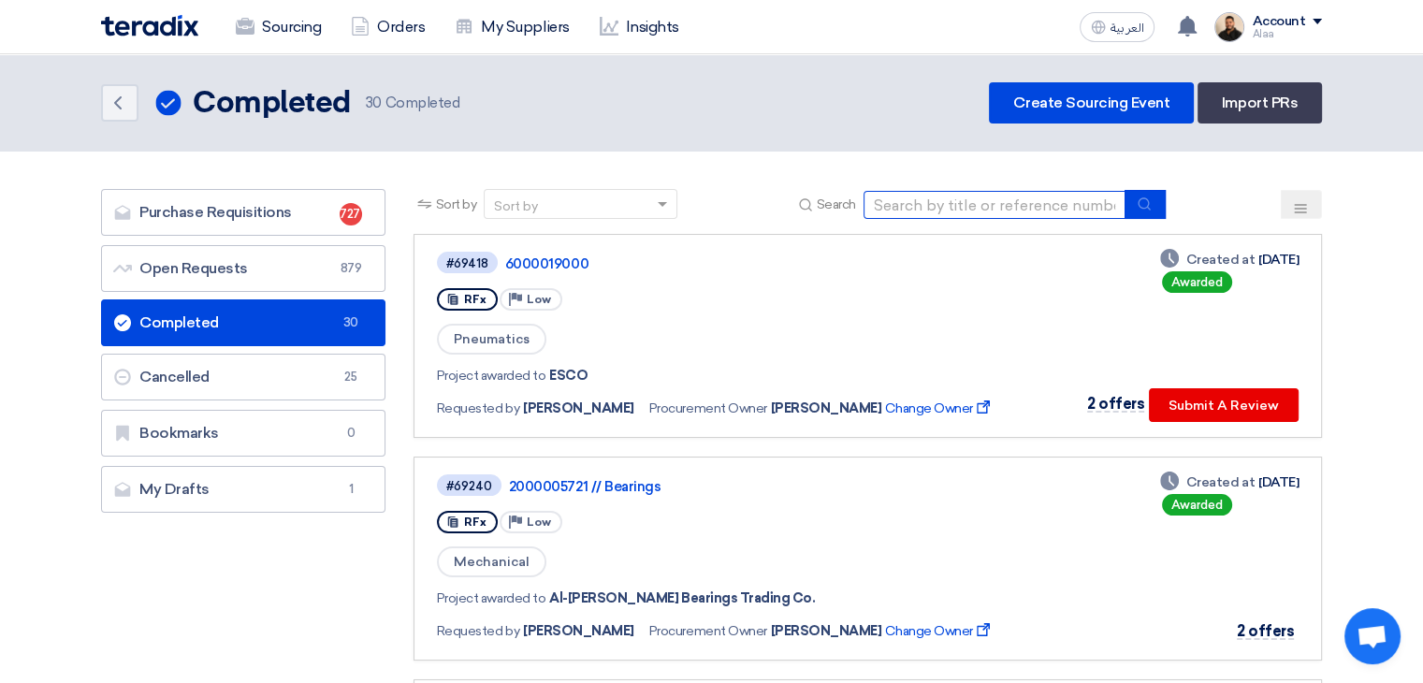
click at [977, 205] on input at bounding box center [994, 205] width 262 height 28
type input "67824"
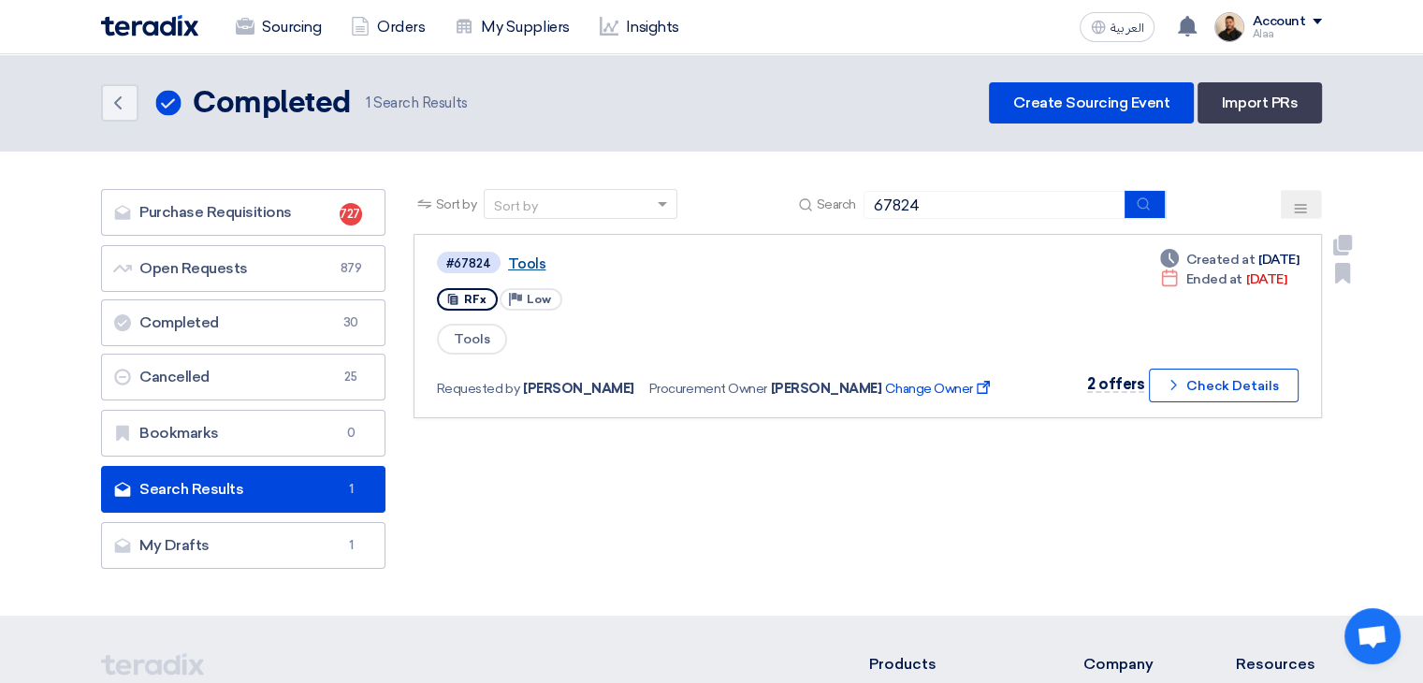
click at [524, 267] on link "Tools" at bounding box center [742, 263] width 468 height 17
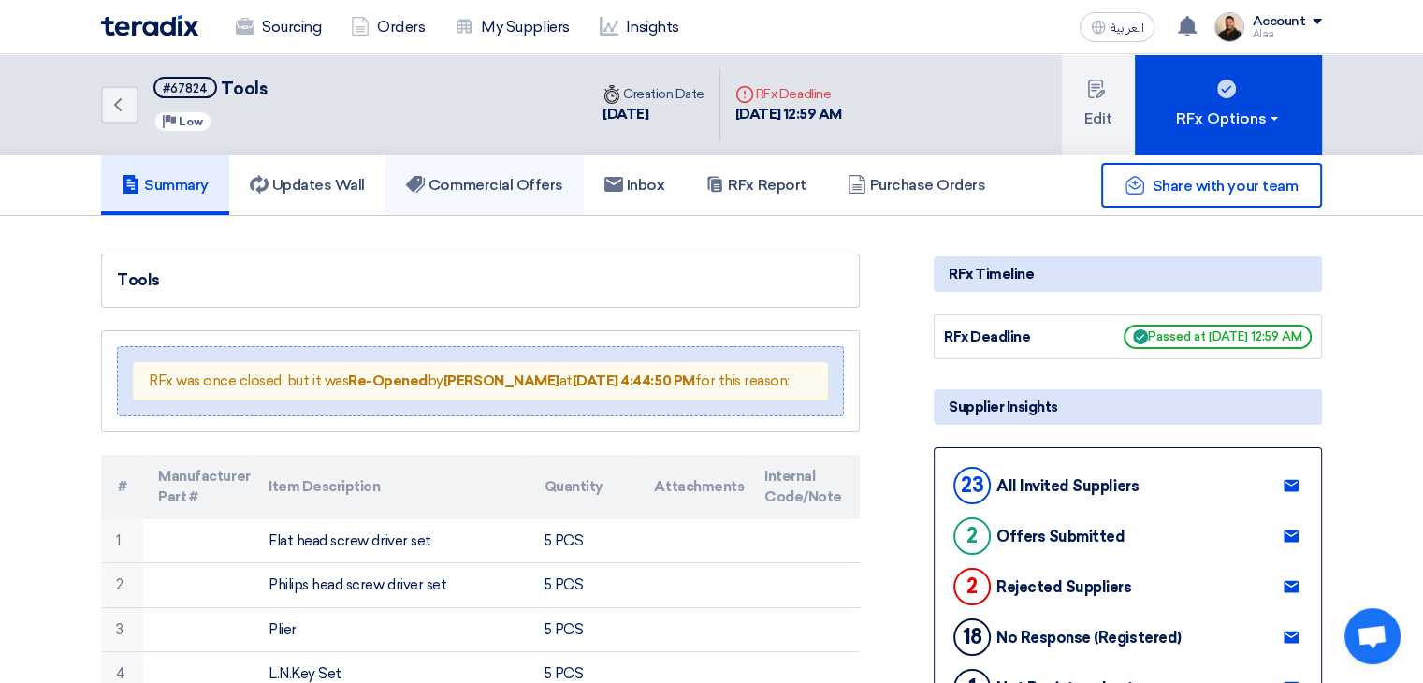
click at [491, 197] on link "Commercial Offers" at bounding box center [484, 185] width 198 height 60
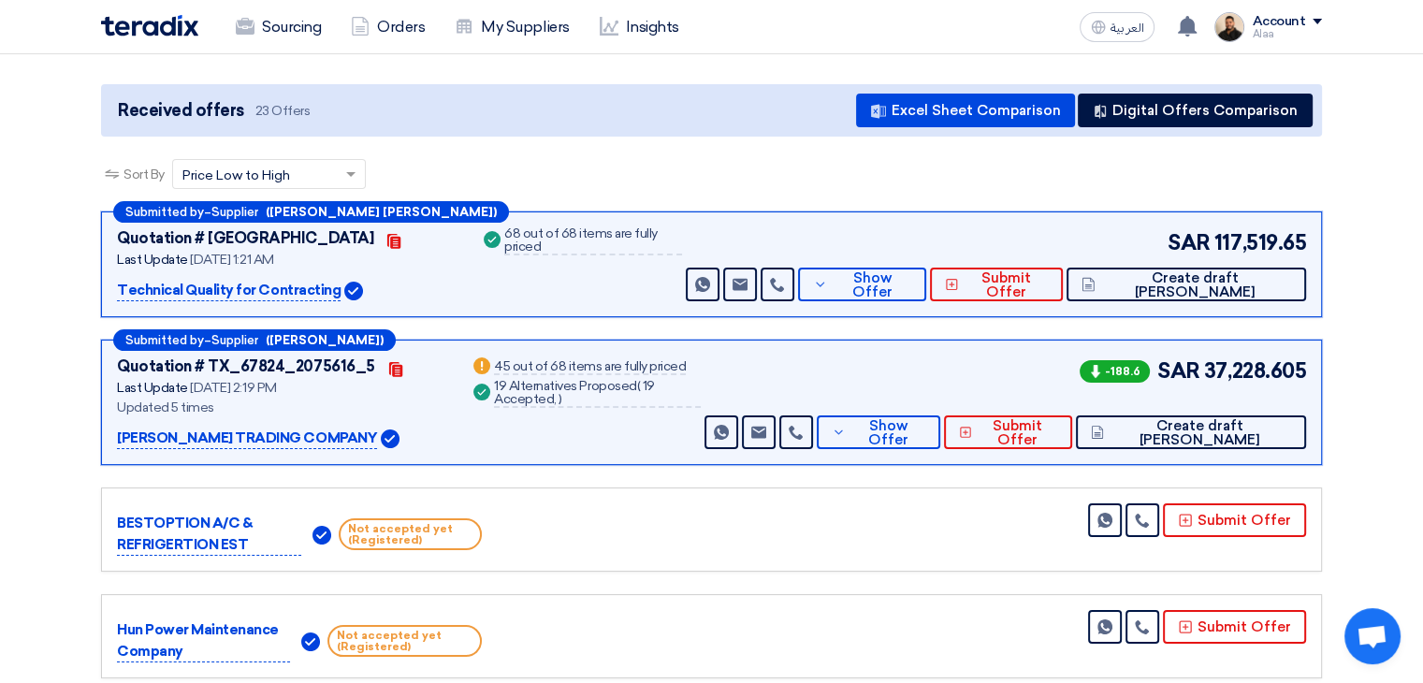
scroll to position [187, 0]
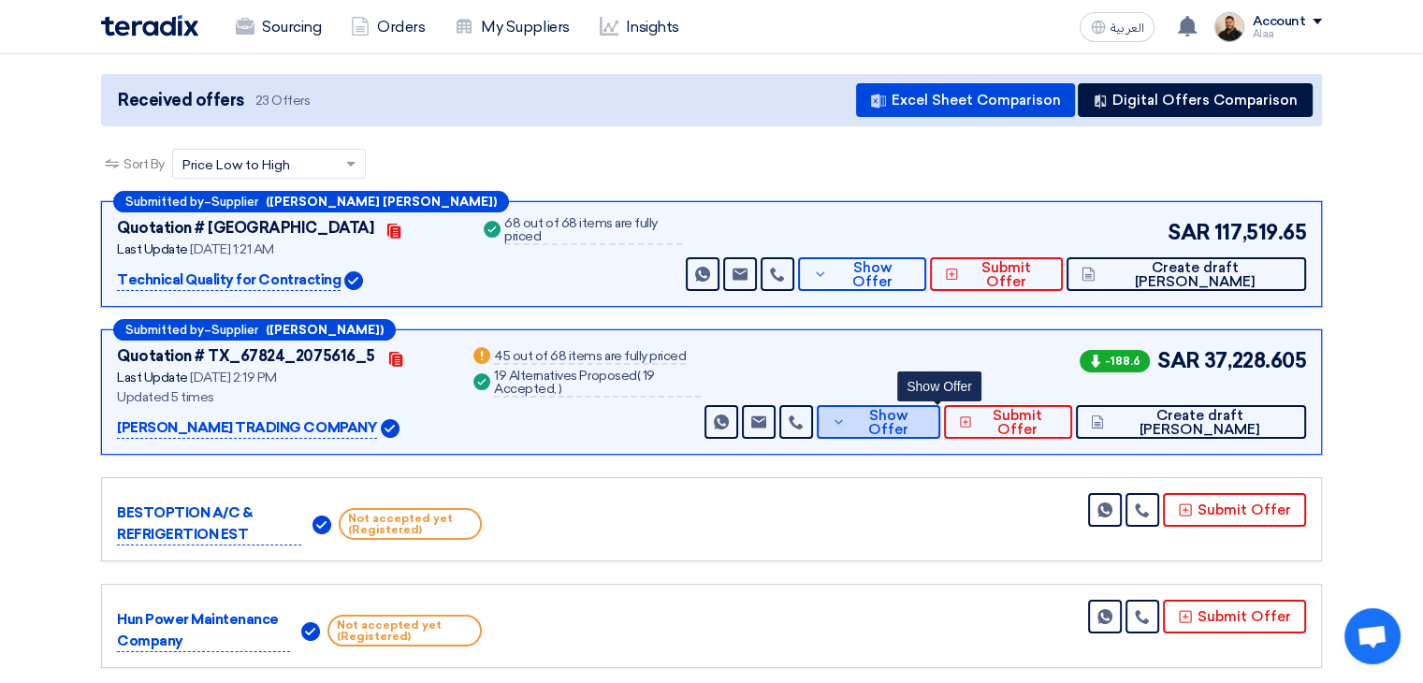
click at [932, 428] on button "Show Offer" at bounding box center [878, 422] width 123 height 34
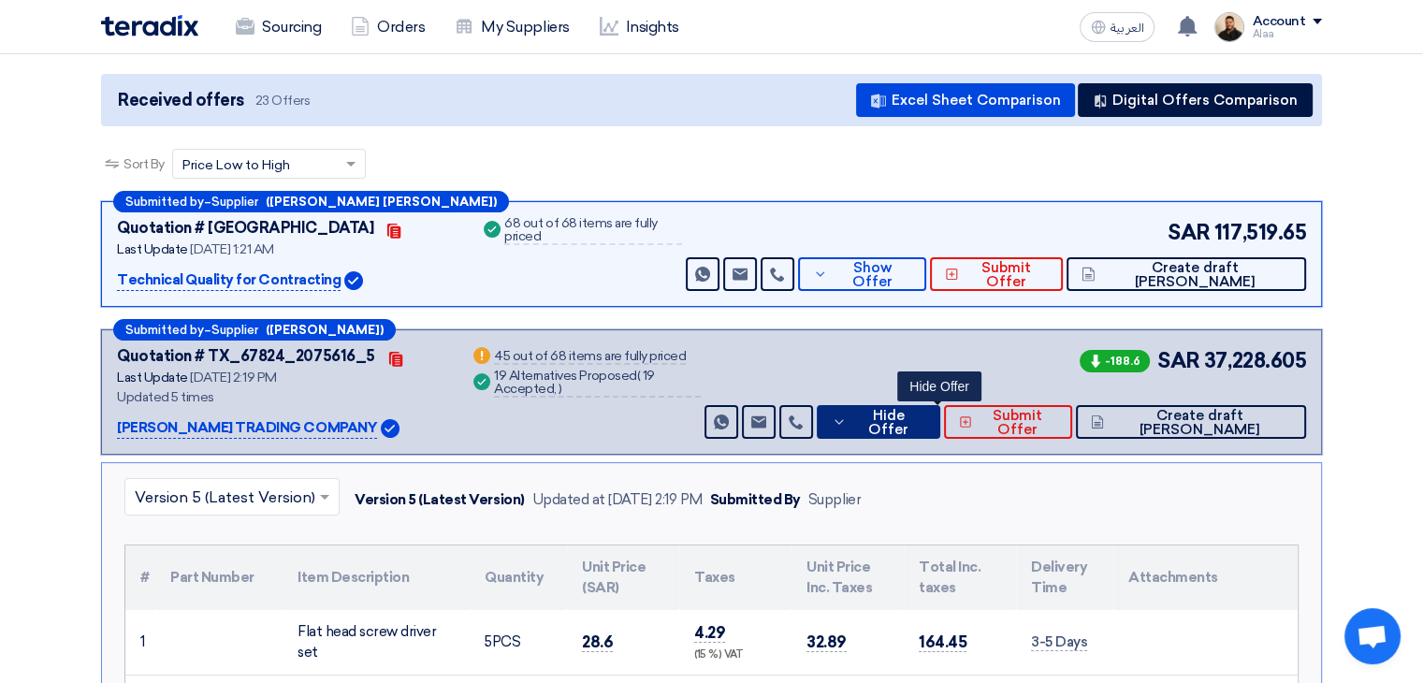
click at [926, 412] on span "Hide Offer" at bounding box center [888, 423] width 75 height 28
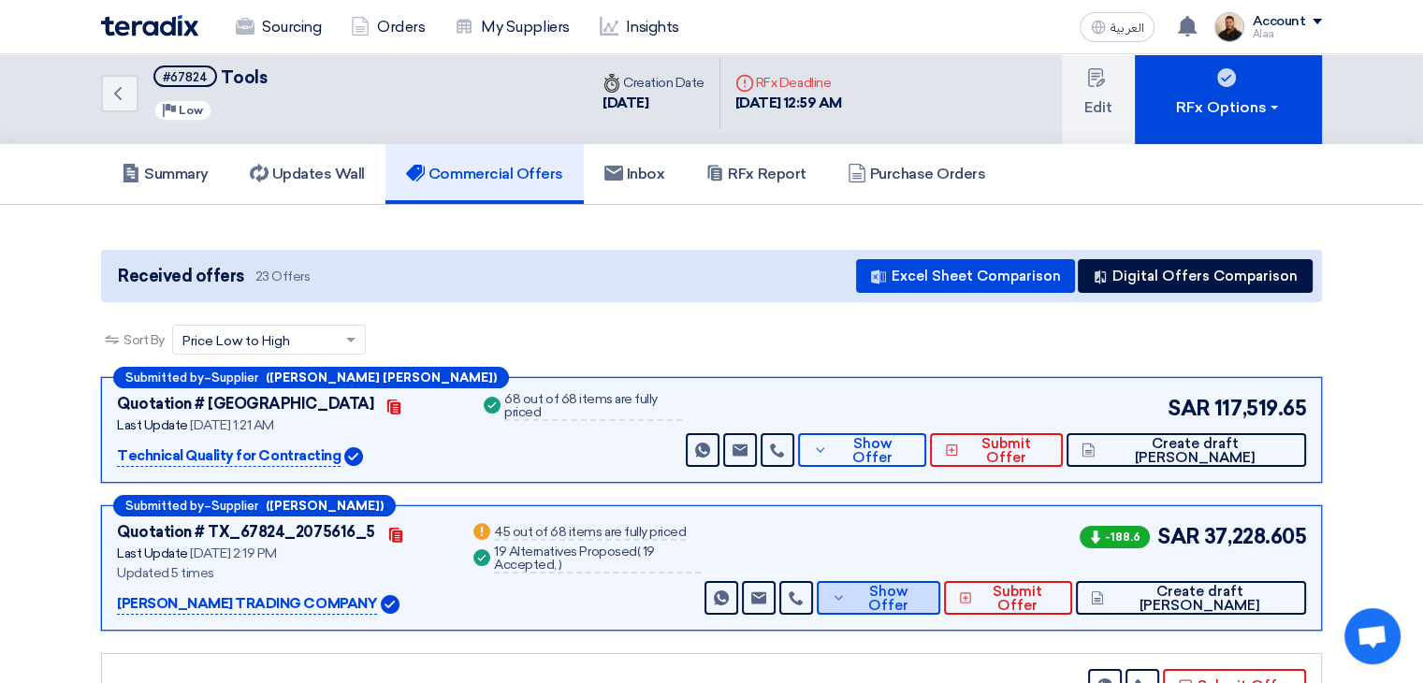
scroll to position [0, 0]
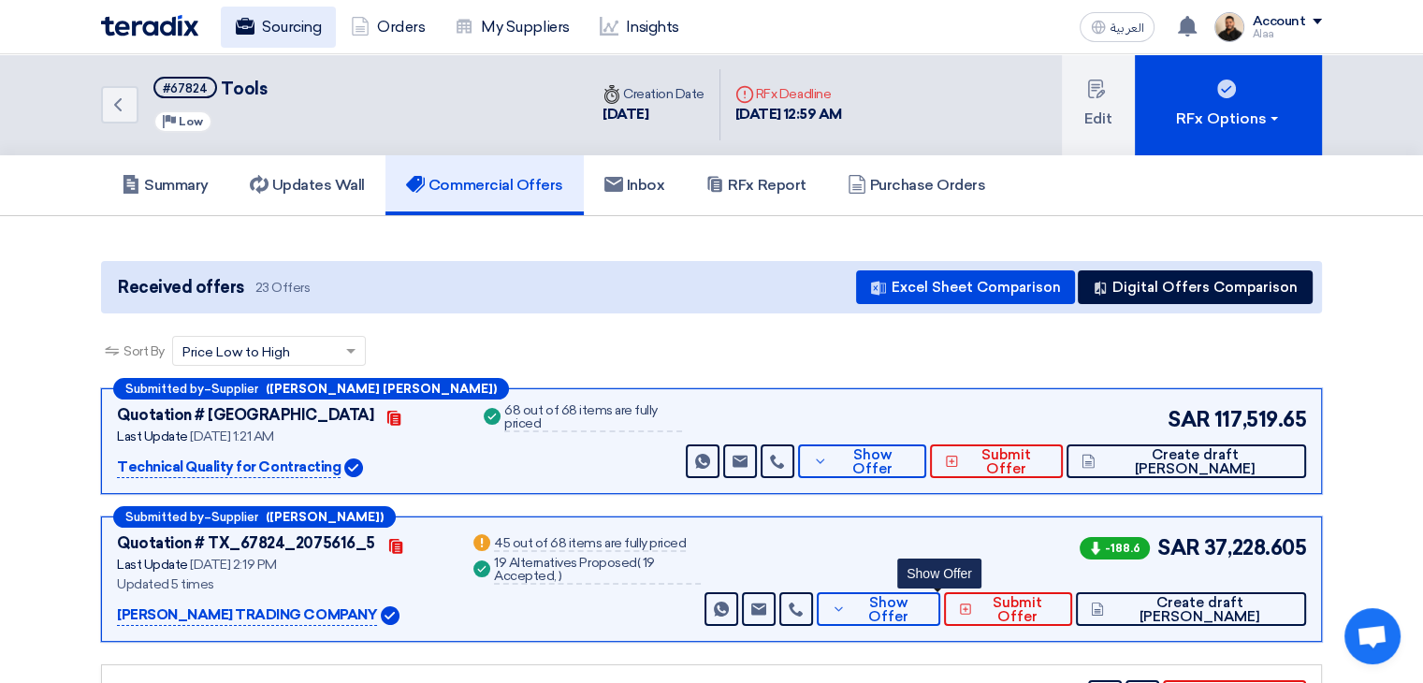
click at [279, 23] on link "Sourcing" at bounding box center [278, 27] width 115 height 41
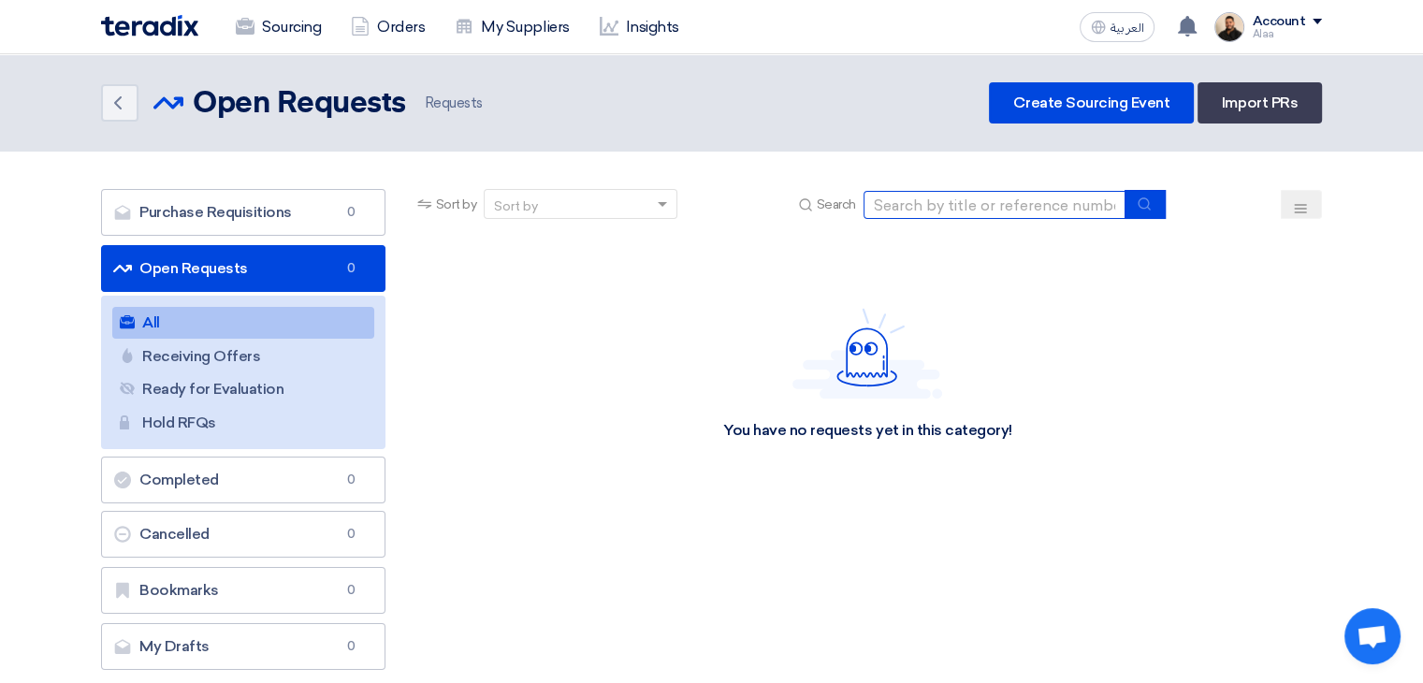
click at [980, 208] on input at bounding box center [994, 205] width 262 height 28
paste input "66742"
type input "66742"
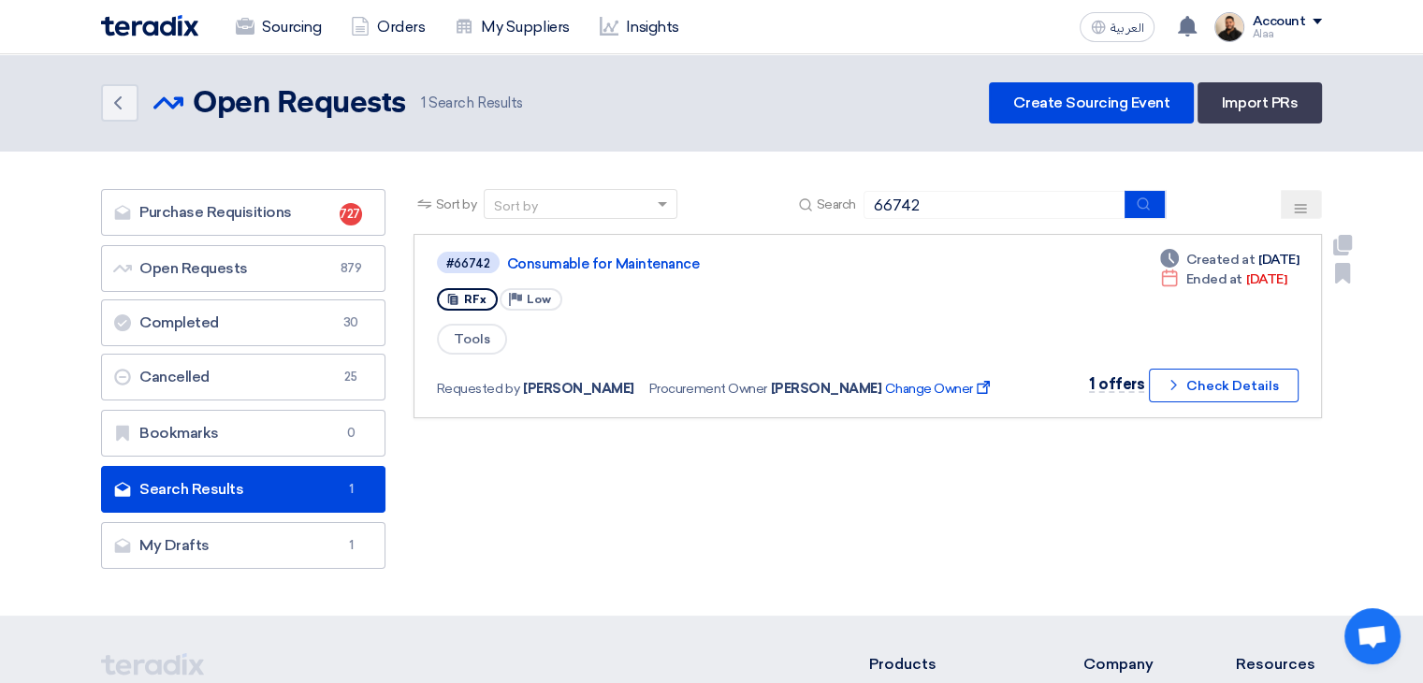
click at [580, 263] on link "Consumable for Maintenance" at bounding box center [741, 263] width 468 height 17
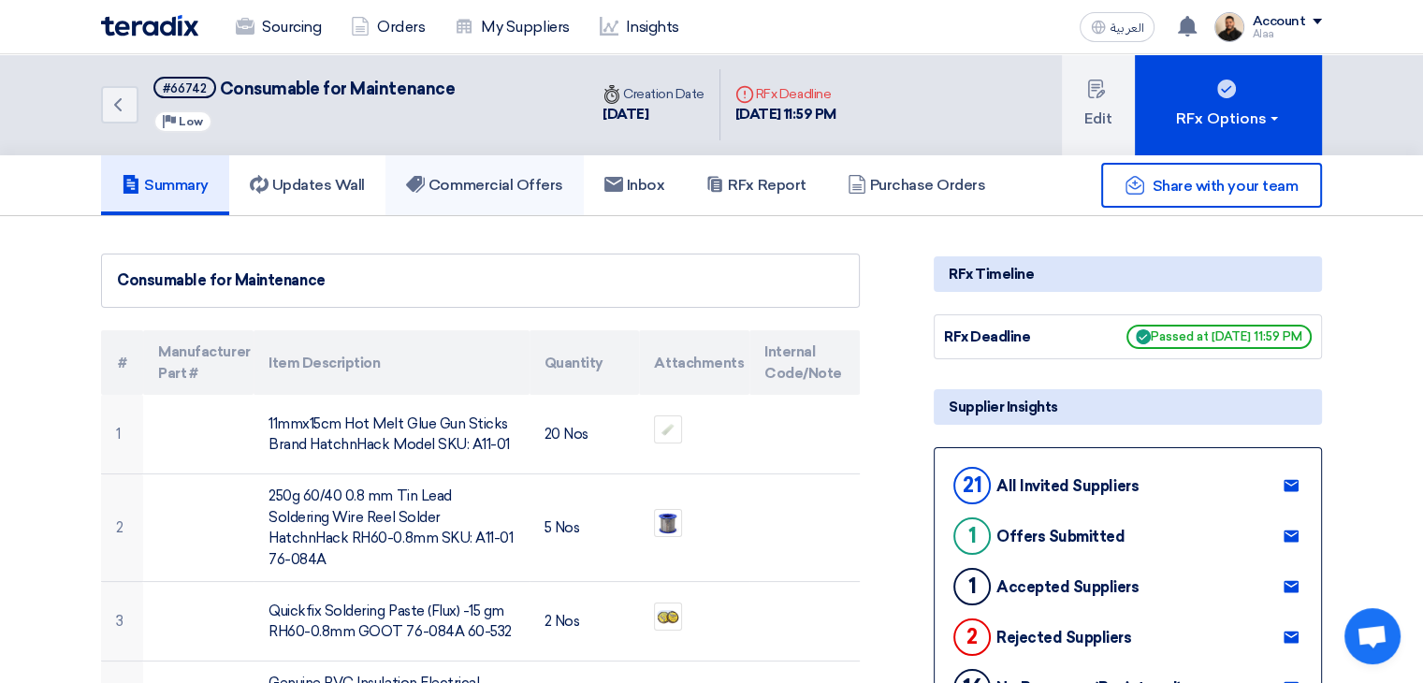
click at [539, 199] on link "Commercial Offers" at bounding box center [484, 185] width 198 height 60
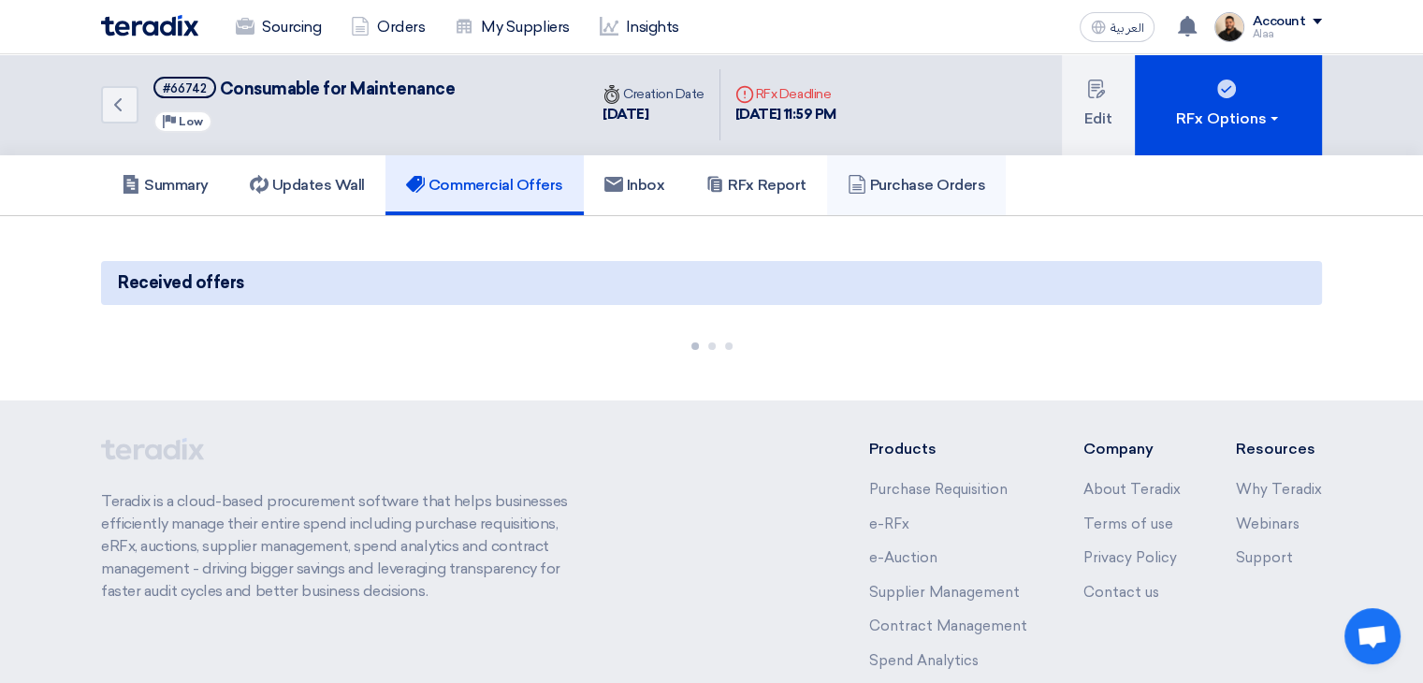
click at [905, 192] on h5 "Purchase Orders" at bounding box center [916, 185] width 138 height 19
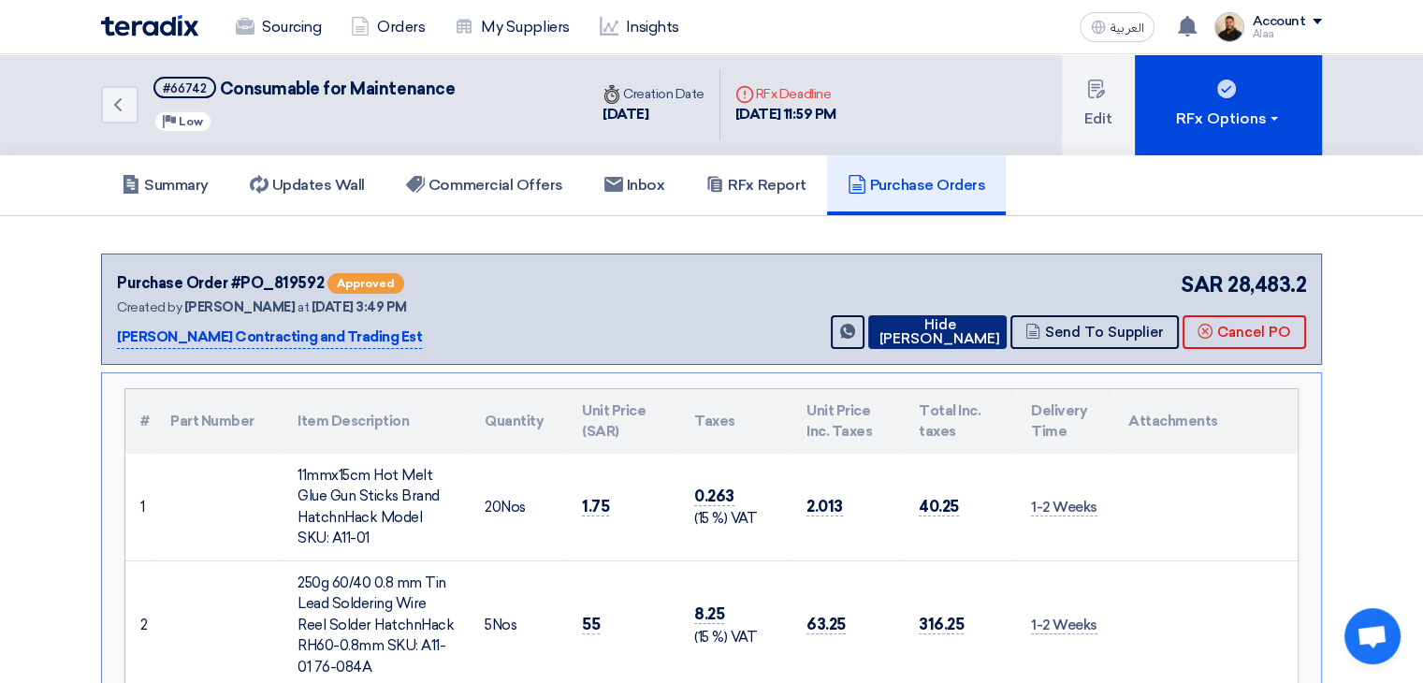
click at [875, 326] on icon at bounding box center [875, 331] width 0 height 15
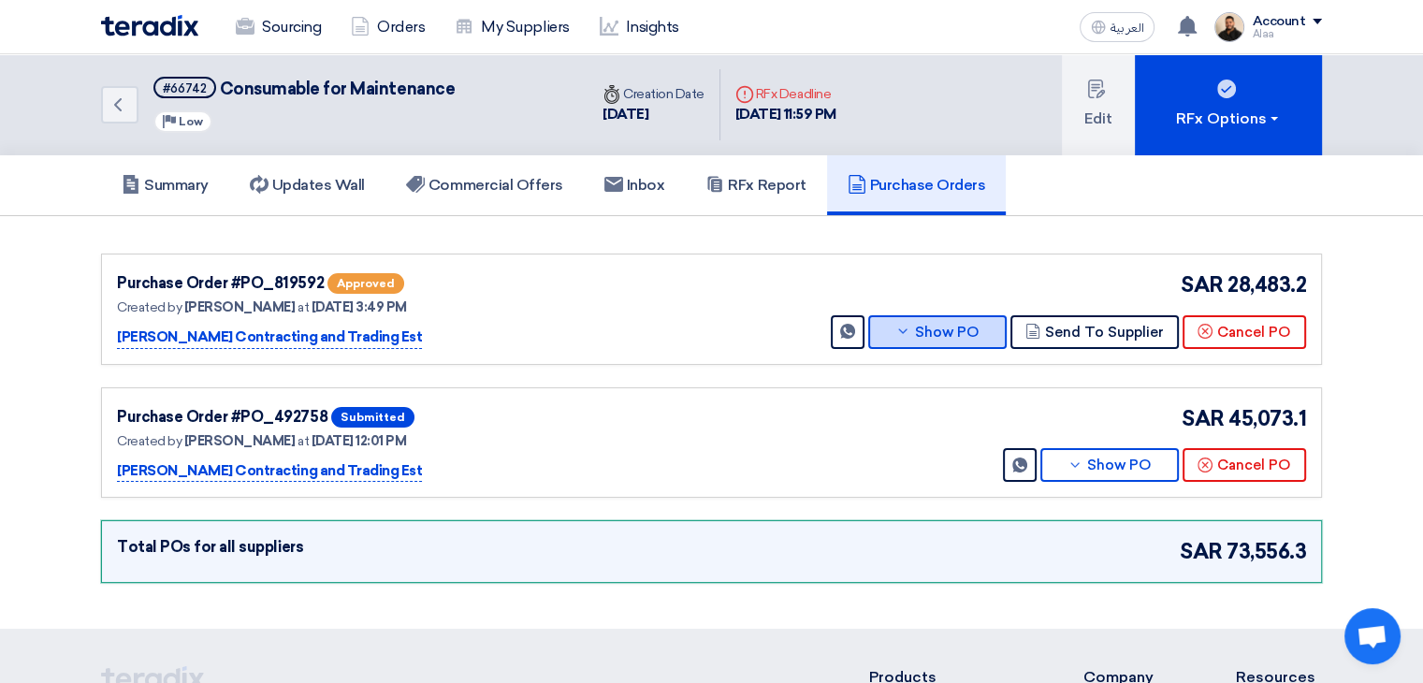
click at [890, 319] on button "Show PO" at bounding box center [937, 332] width 138 height 34
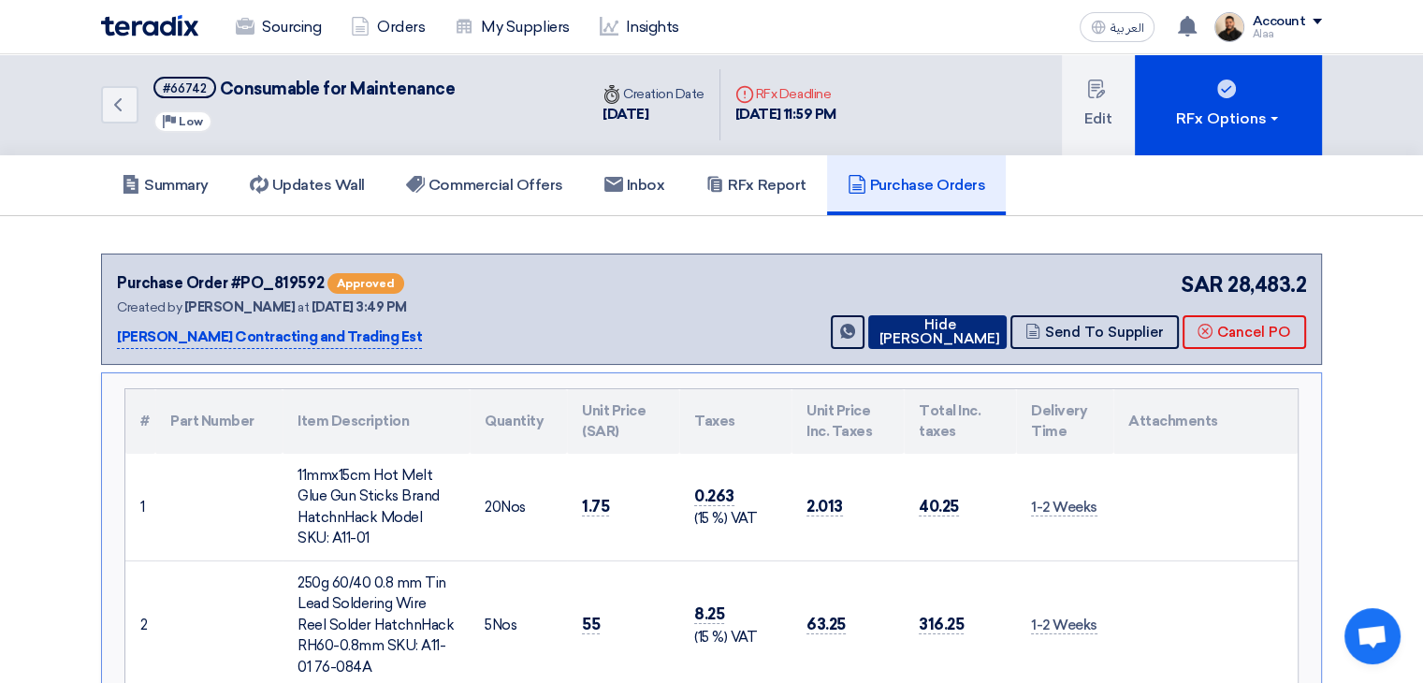
click at [927, 316] on button "Hide PO" at bounding box center [937, 332] width 138 height 34
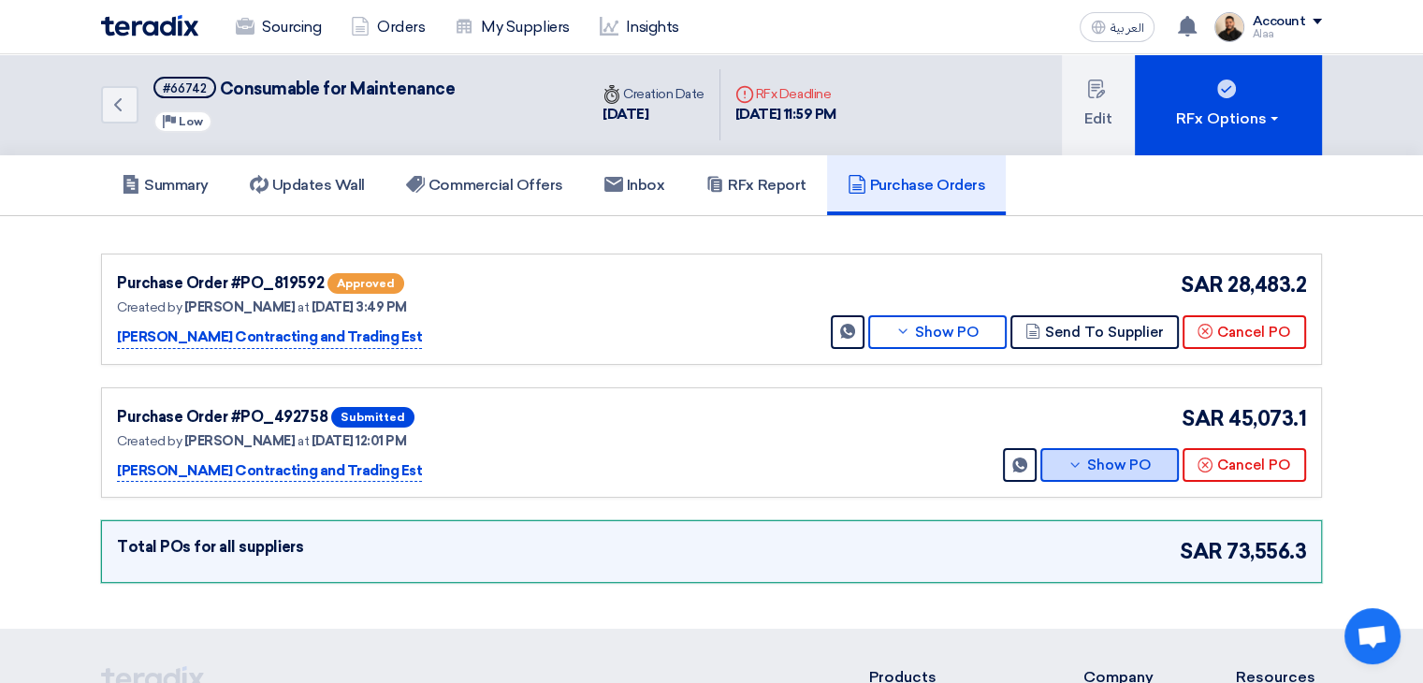
click at [1113, 460] on button "Show PO" at bounding box center [1109, 465] width 138 height 34
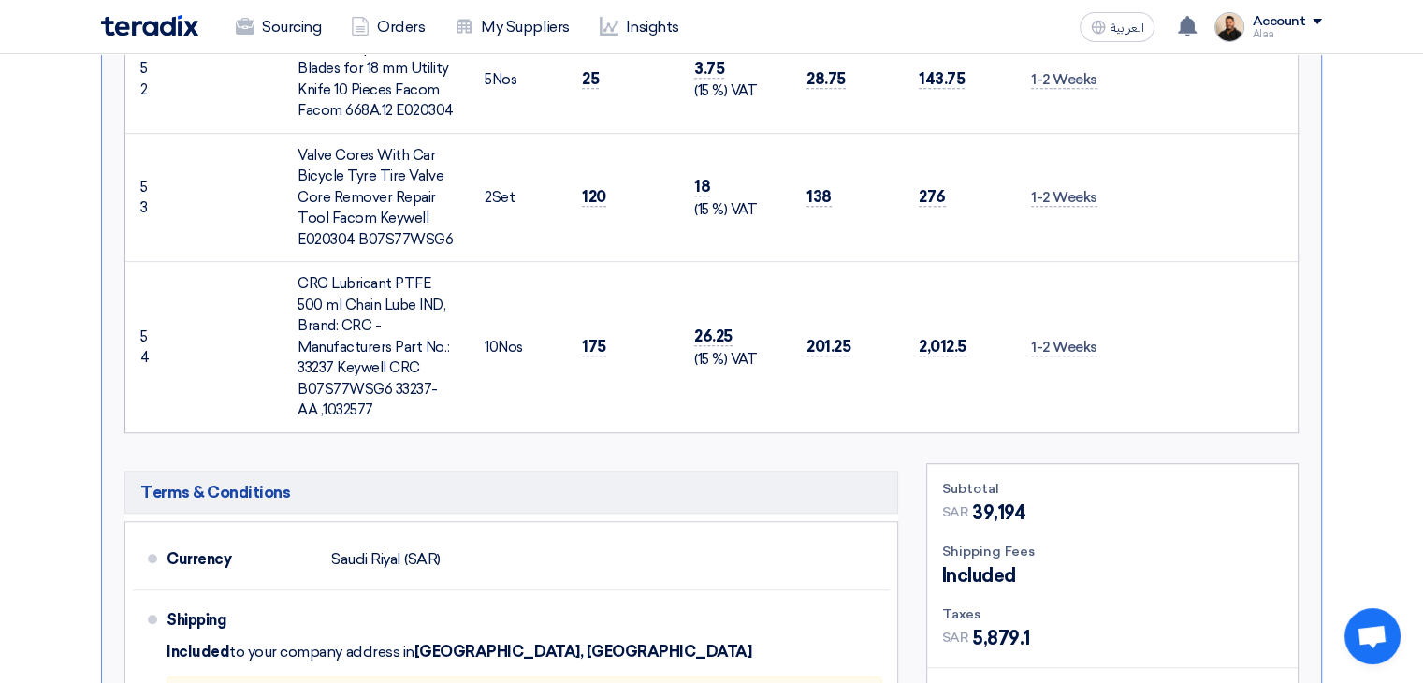
scroll to position [8231, 0]
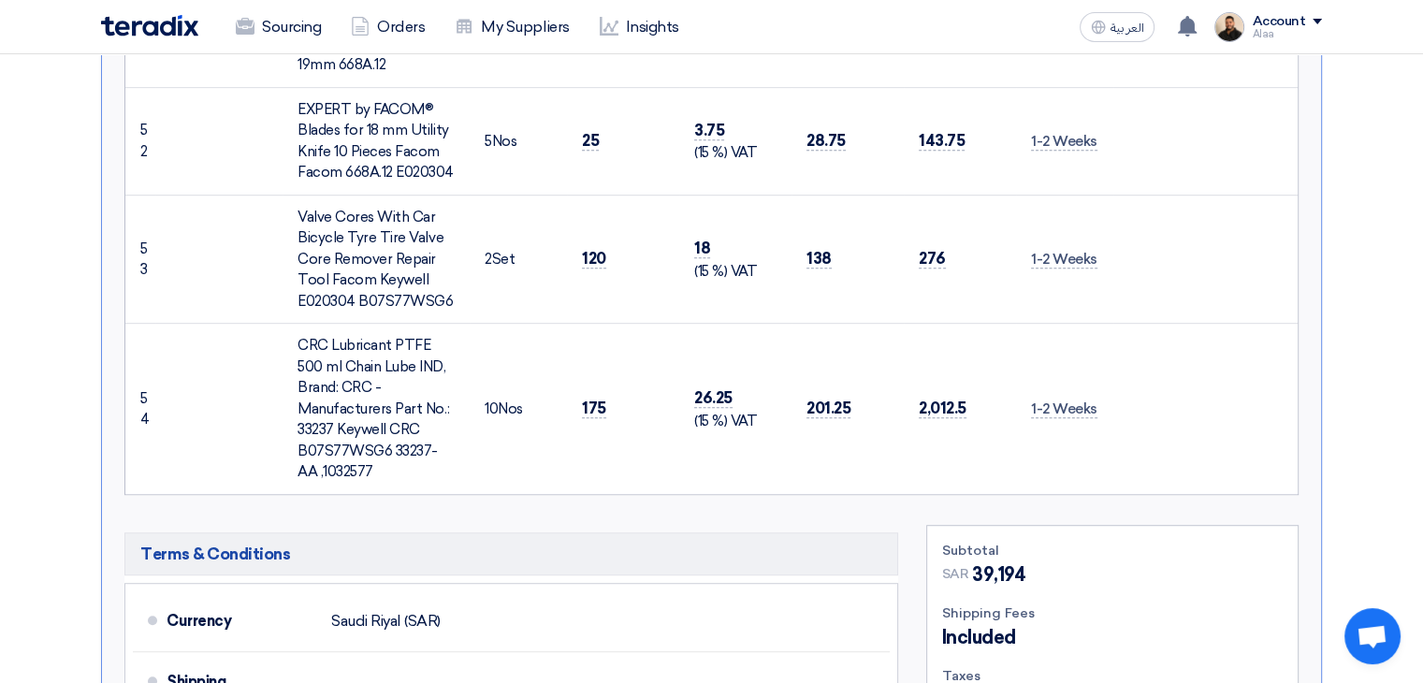
scroll to position [8044, 0]
